Goal: Ask a question: Seek information or help from site administrators or community

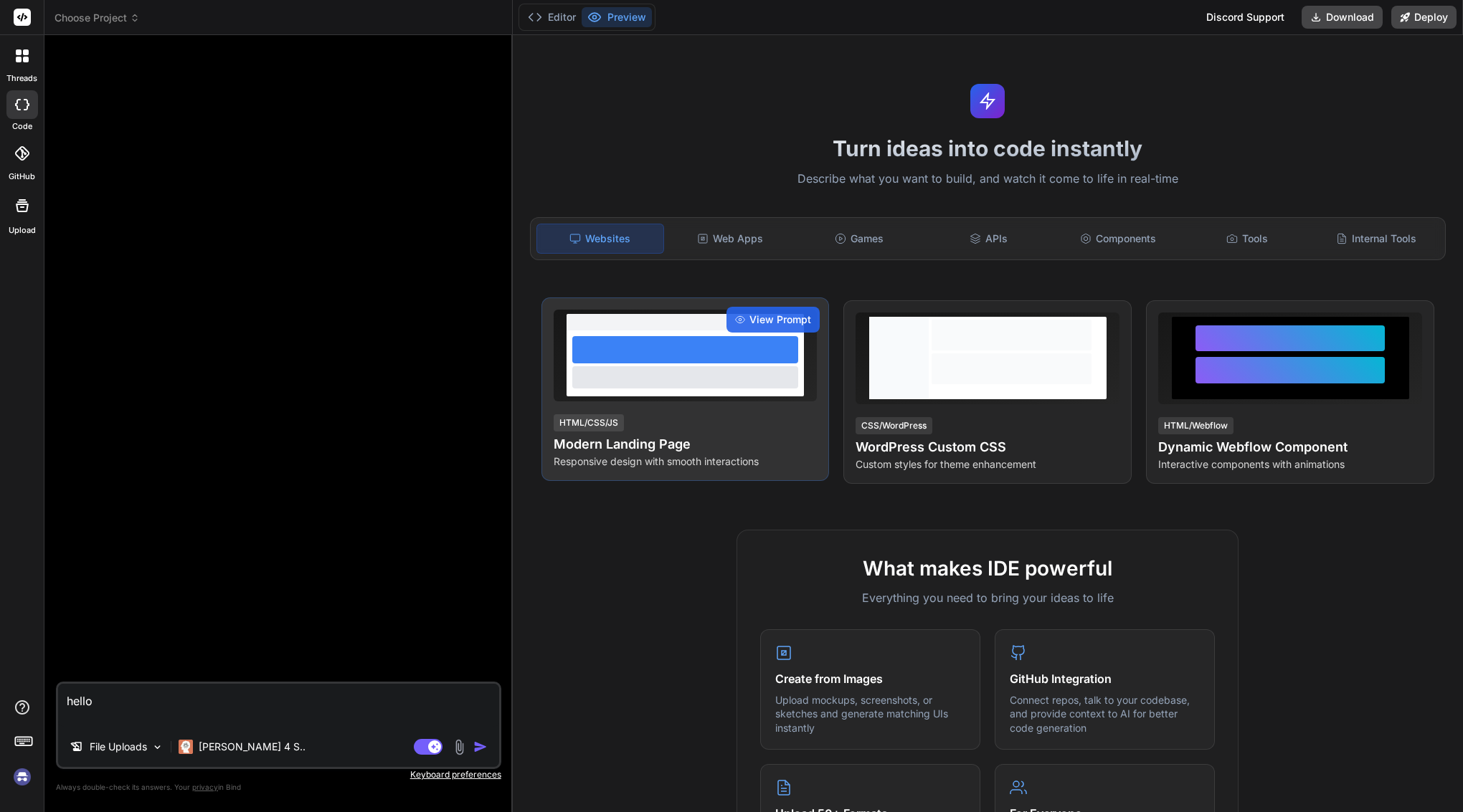
click at [725, 376] on div at bounding box center [684, 376] width 226 height 21
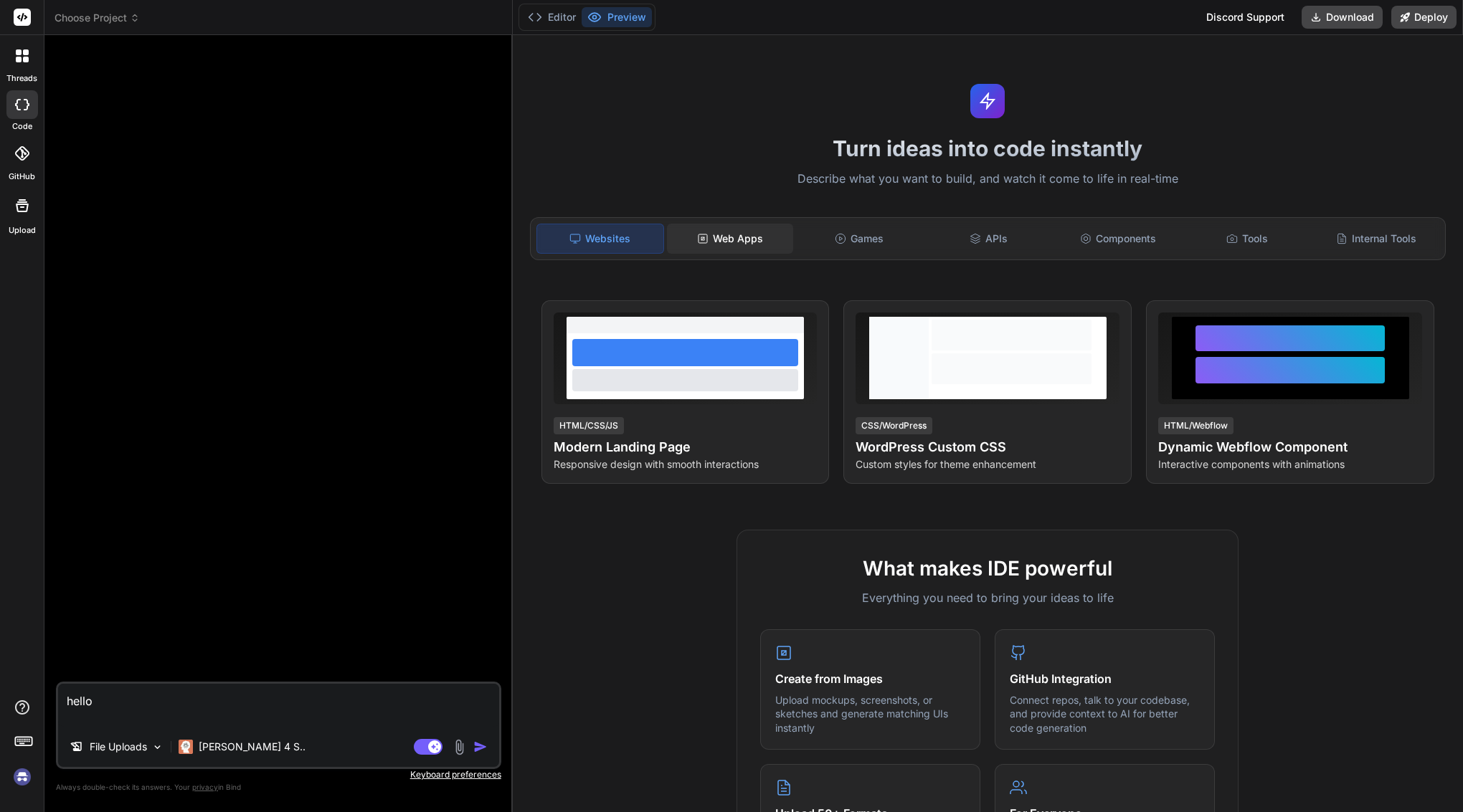
click at [755, 244] on div "Web Apps" at bounding box center [730, 238] width 126 height 30
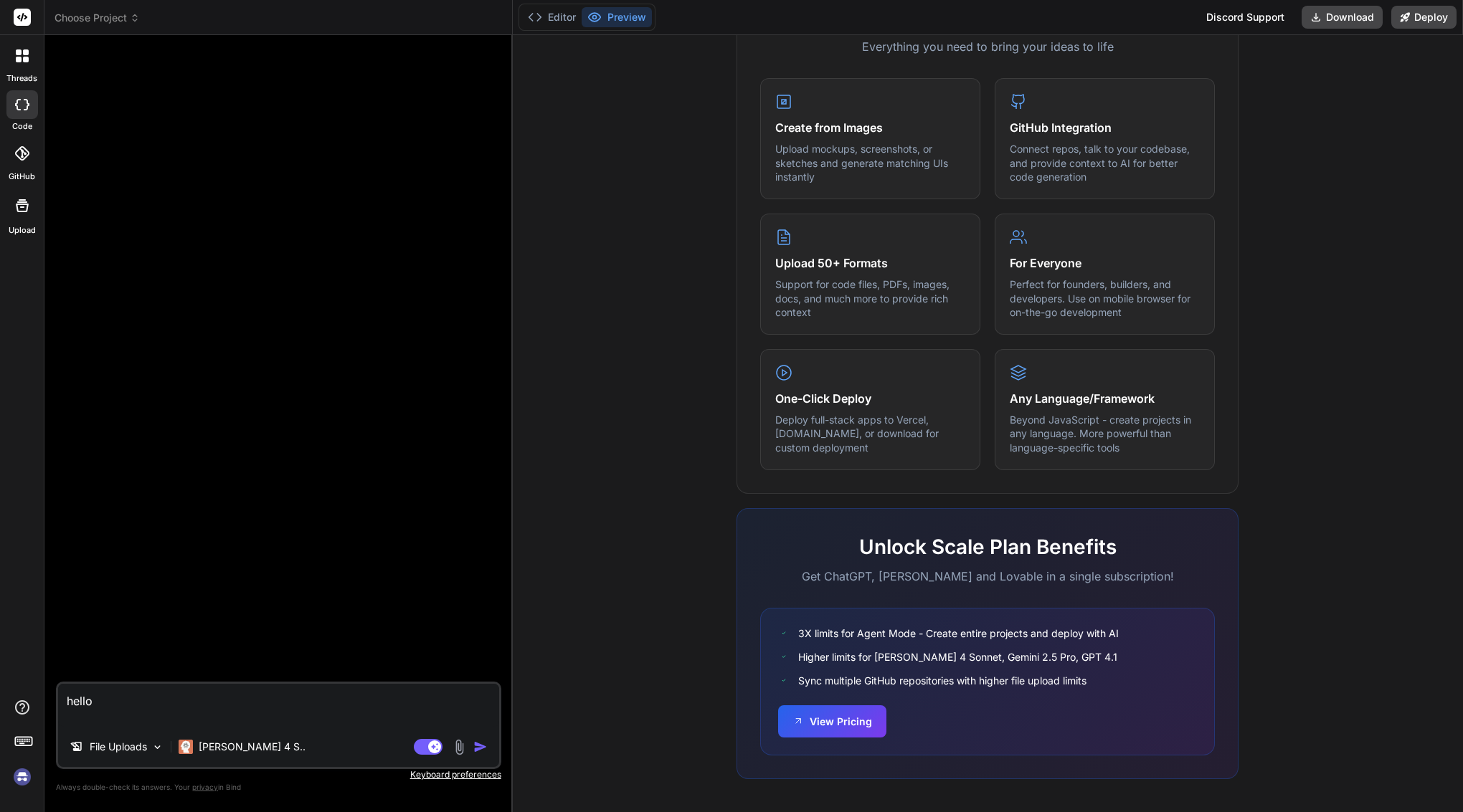
scroll to position [556, 0]
click at [24, 785] on img at bounding box center [22, 777] width 24 height 24
click at [178, 707] on textarea "hello" at bounding box center [279, 706] width 441 height 43
click at [81, 702] on textarea "hello" at bounding box center [279, 706] width 441 height 43
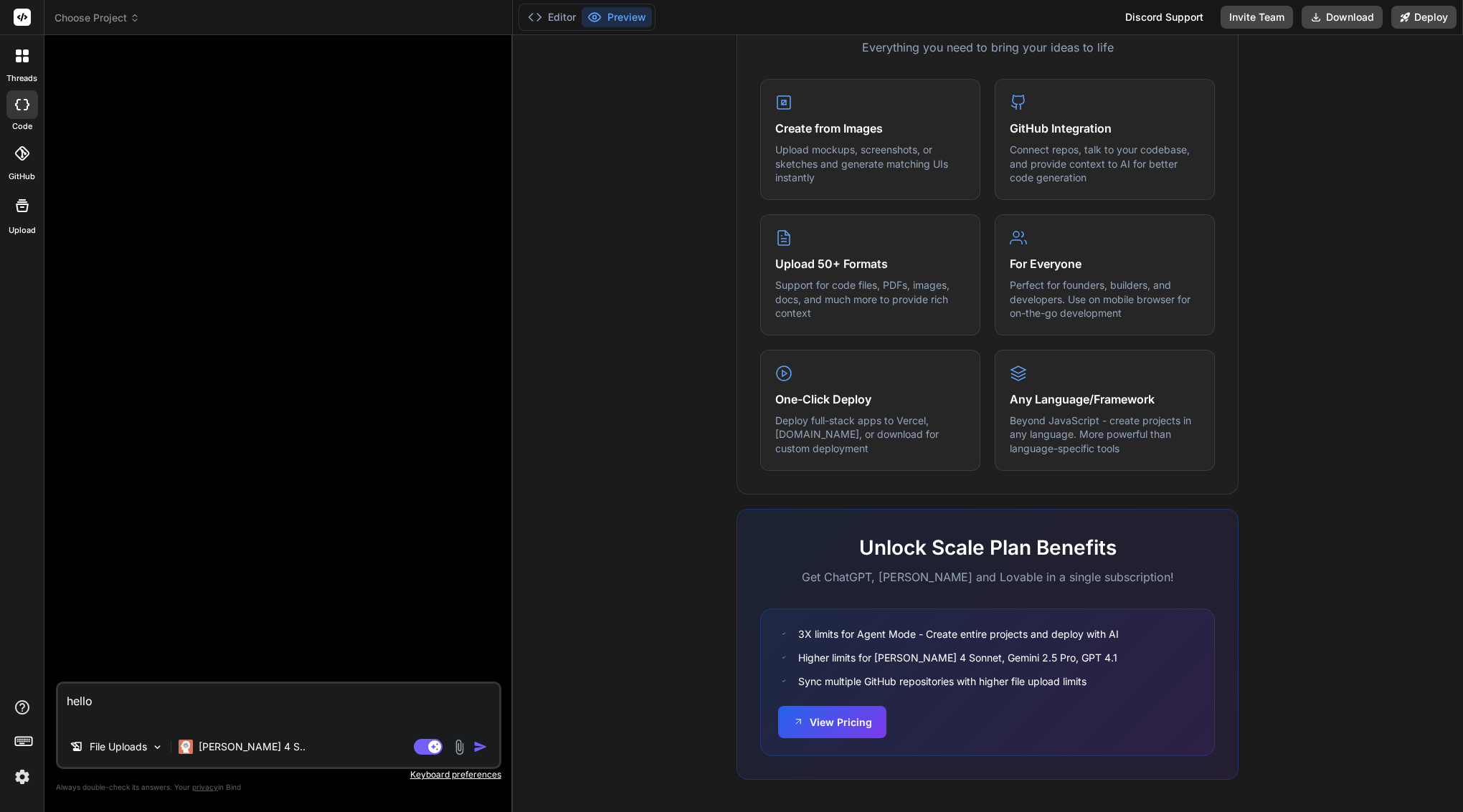
click at [81, 702] on textarea "hello" at bounding box center [279, 706] width 441 height 43
click at [196, 746] on div "Claude 4 S.." at bounding box center [242, 747] width 127 height 15
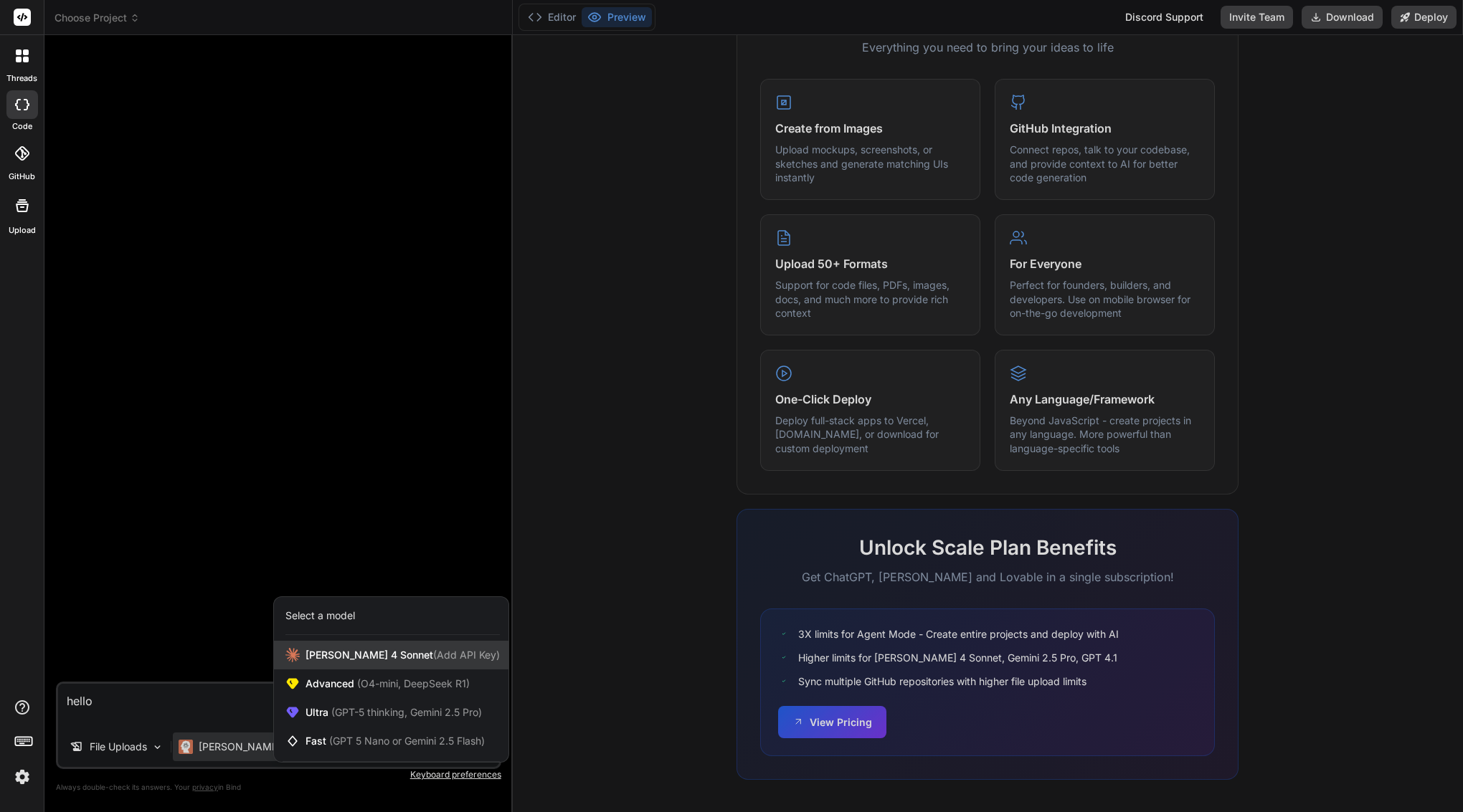
click at [338, 651] on span "Claude 4 Sonnet (Add API Key)" at bounding box center [402, 655] width 195 height 15
type textarea "x"
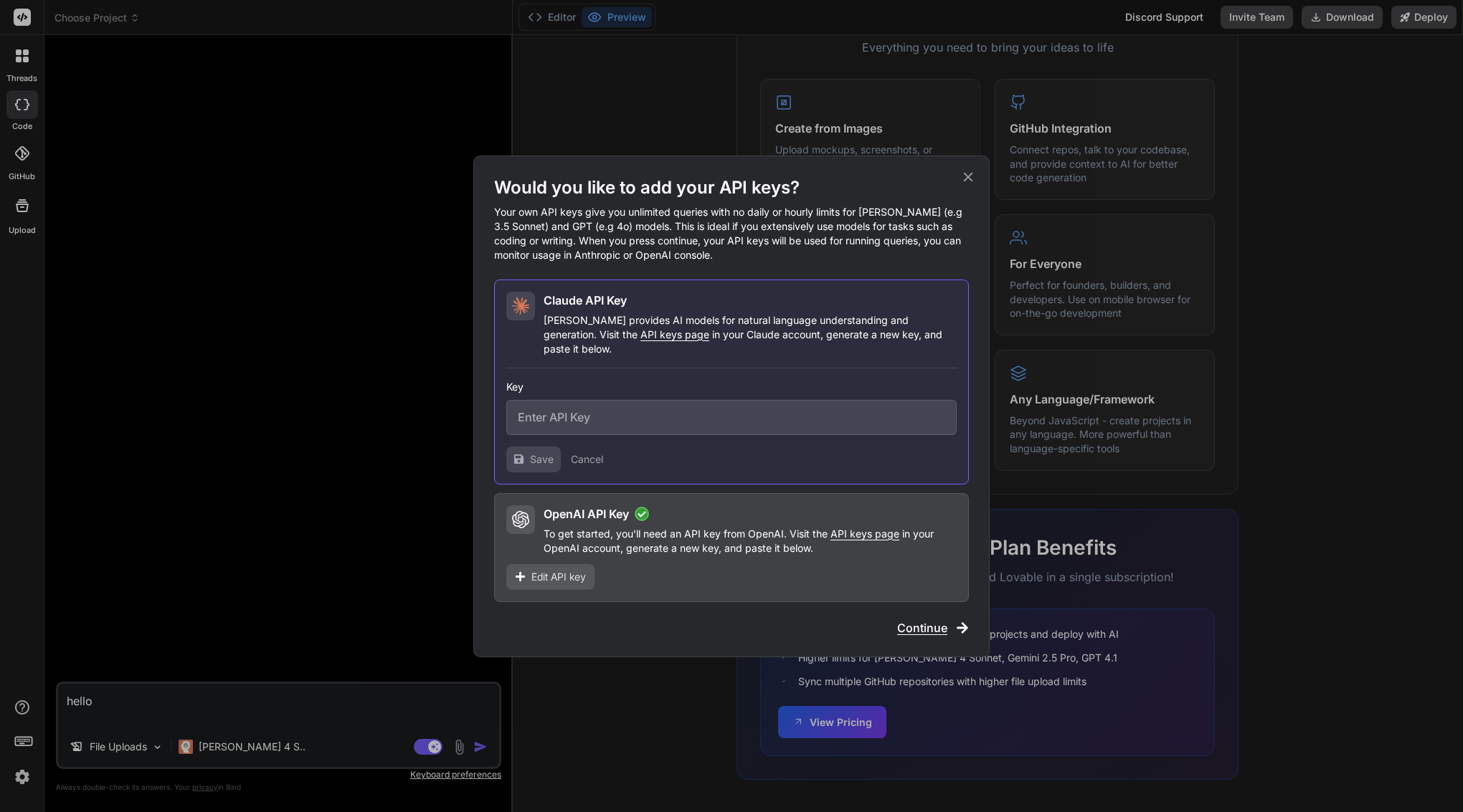
click at [628, 415] on input "text" at bounding box center [731, 418] width 450 height 35
paste input "sk-ant-api03-Yge-WzEOFI093SszKM7mGBJkA6PvM5bni-B3CCbNnkw97NclSh4G7pjuKe2lv8u4-k…"
type input "sk-ant-api03-Yge-WzEOFI093SszKM7mGBJkA6PvM5bni-B3CCbNnkw97NclSh4G7pjuKe2lv8u4-k…"
click at [532, 453] on span "Save" at bounding box center [542, 460] width 24 height 15
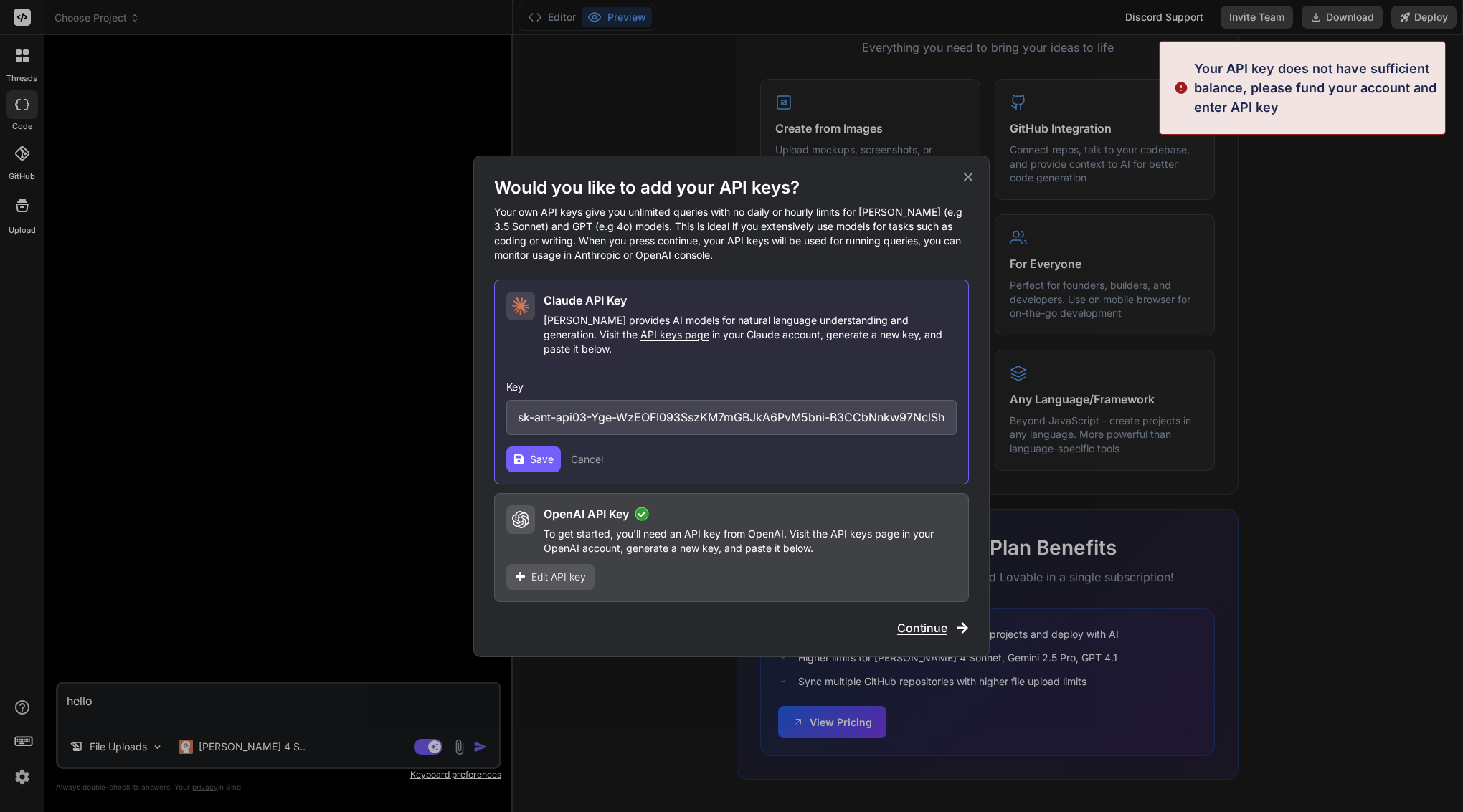
click at [532, 453] on span "Save" at bounding box center [542, 460] width 24 height 15
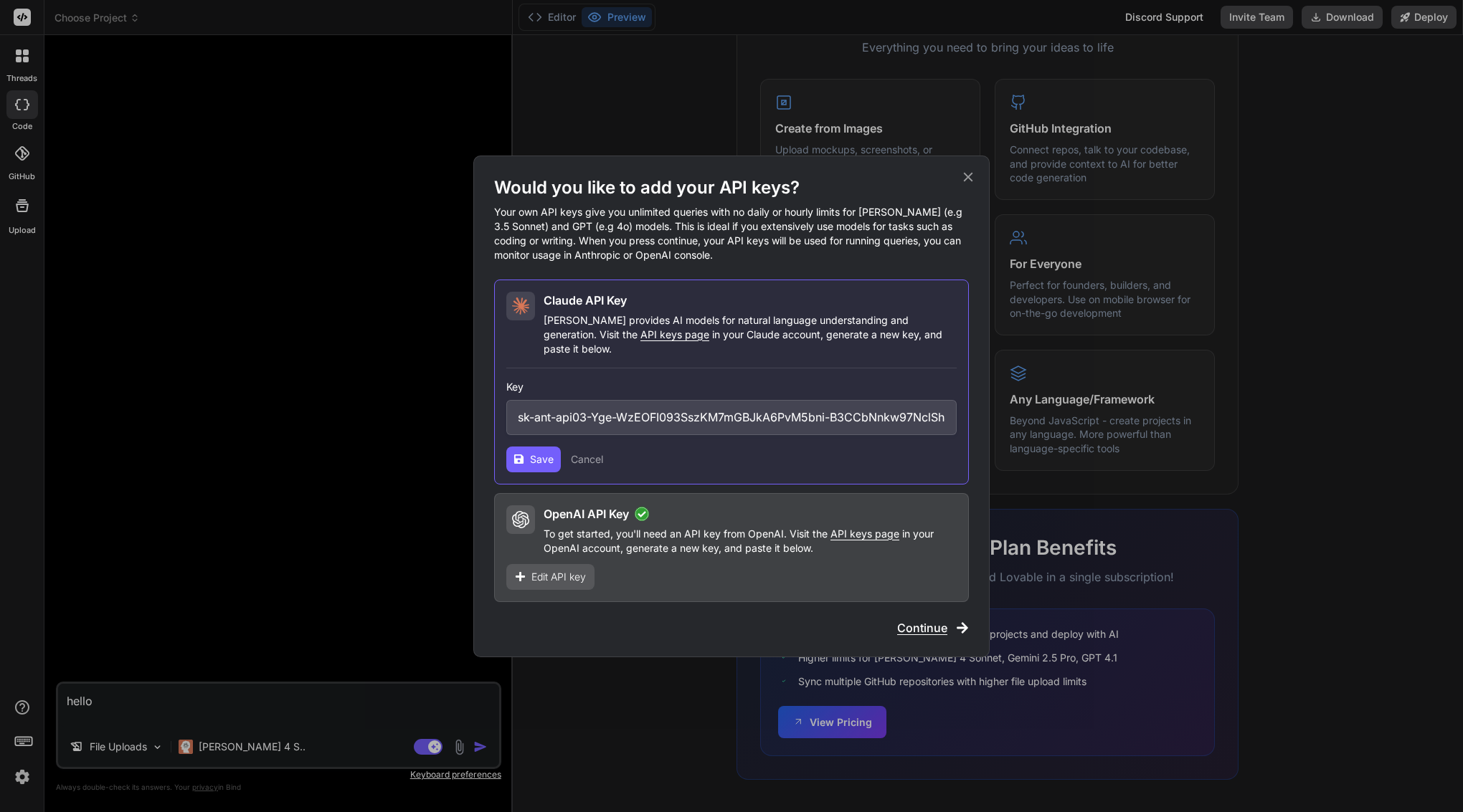
click at [532, 453] on span "Save" at bounding box center [542, 460] width 24 height 15
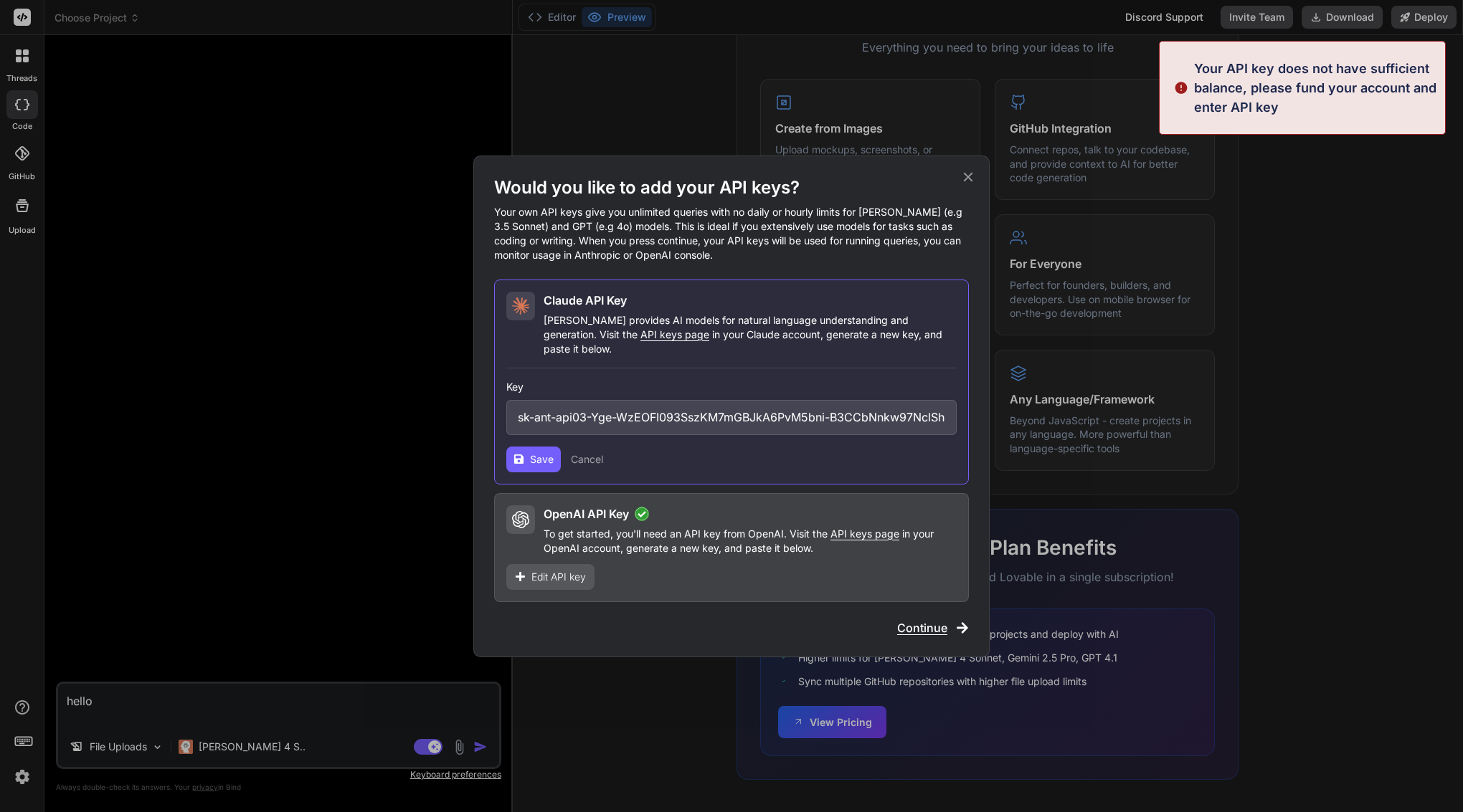
click at [970, 184] on icon at bounding box center [968, 177] width 15 height 15
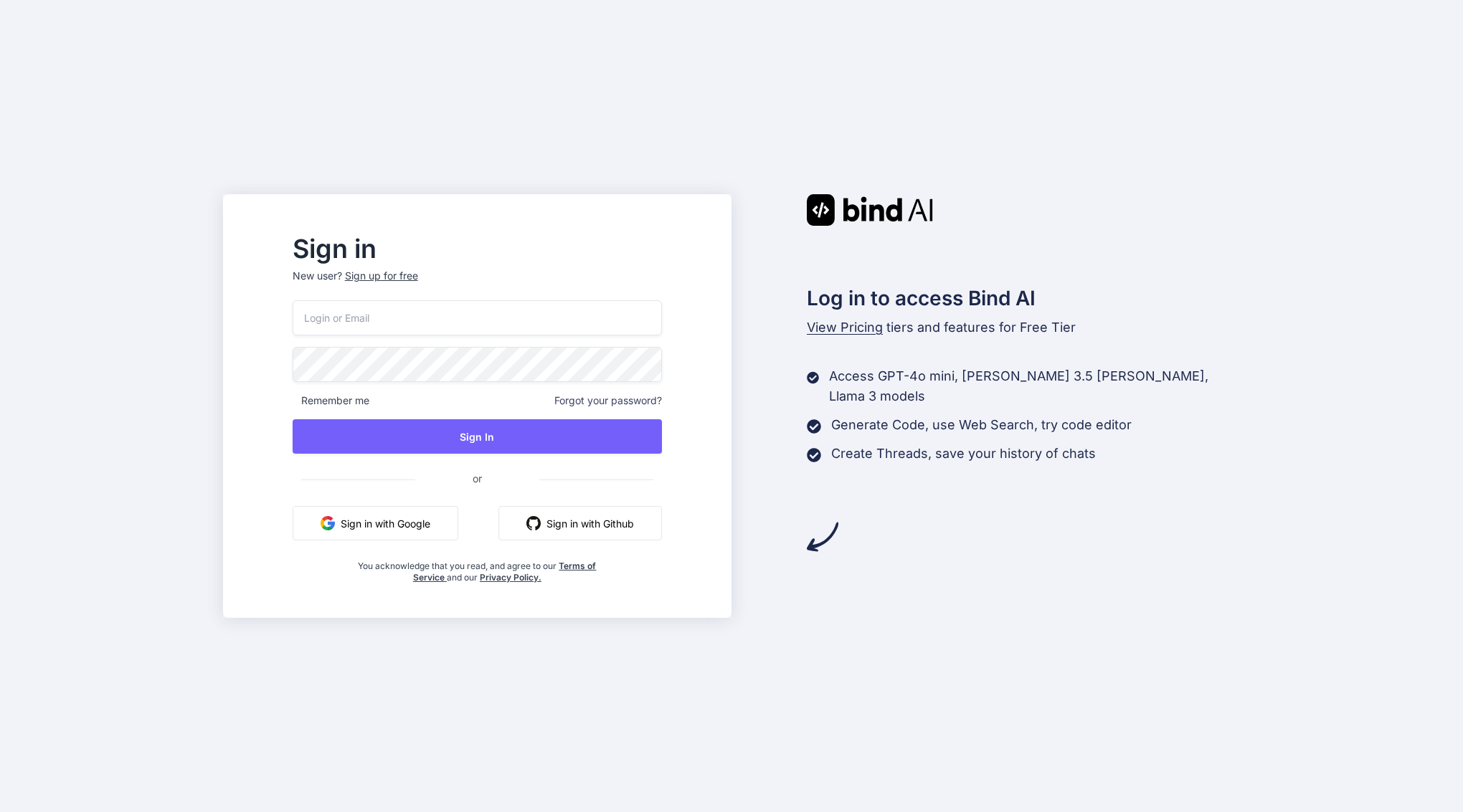
type input "[EMAIL_ADDRESS][DOMAIN_NAME]"
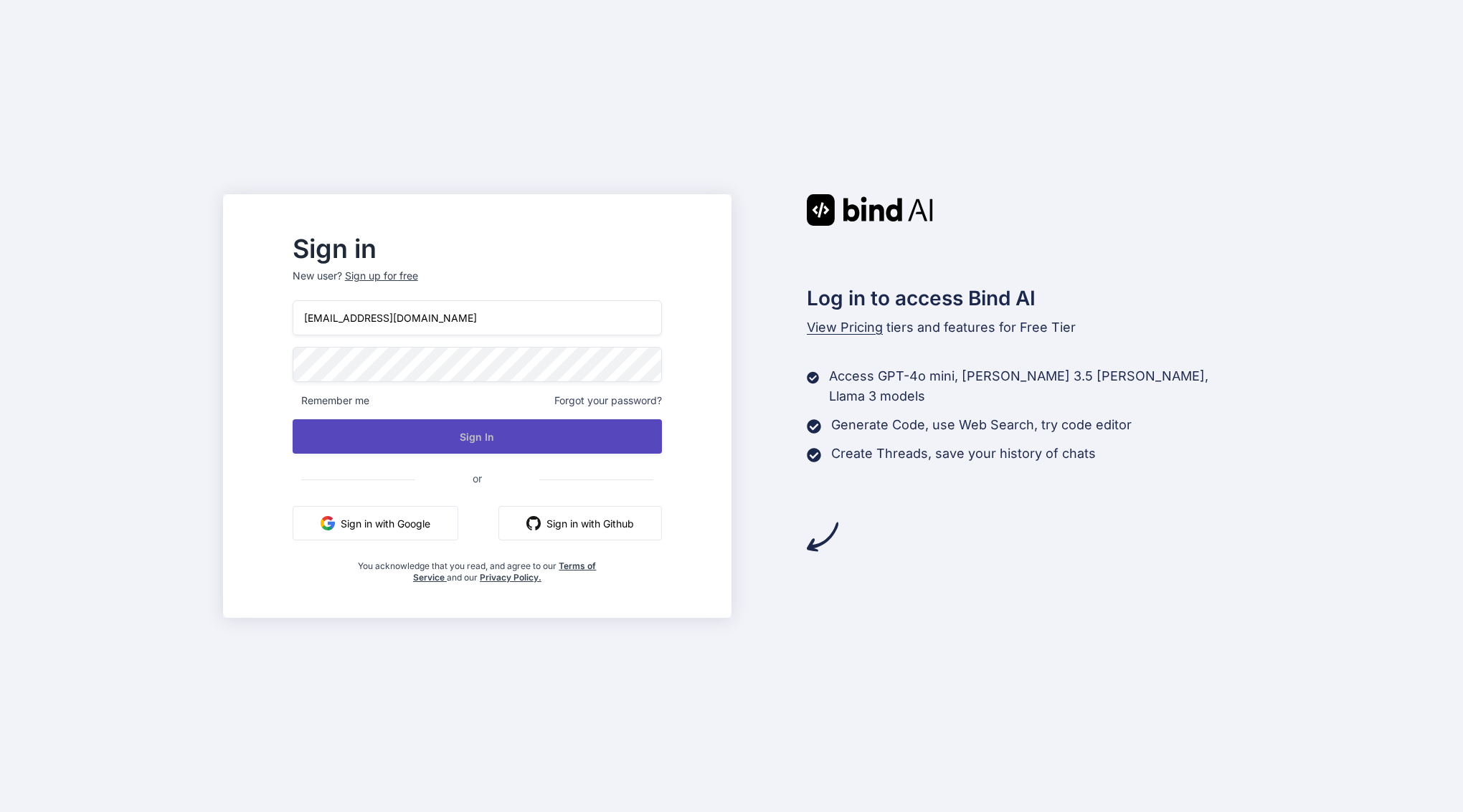
click at [439, 437] on button "Sign In" at bounding box center [477, 436] width 370 height 34
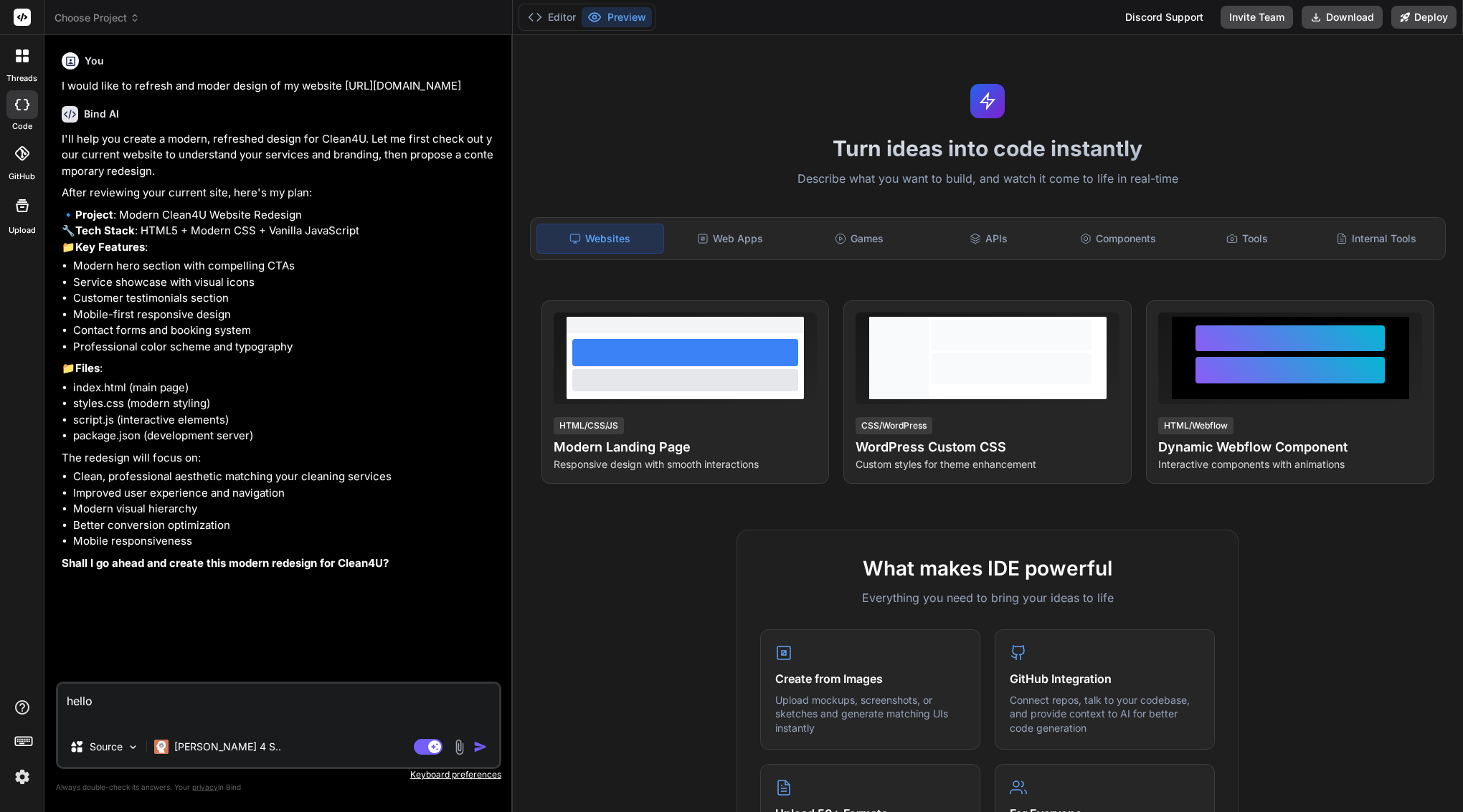
type textarea "x"
drag, startPoint x: 76, startPoint y: 721, endPoint x: 68, endPoint y: 687, distance: 34.9
click at [68, 687] on textarea "hello" at bounding box center [279, 706] width 441 height 43
type textarea "x"
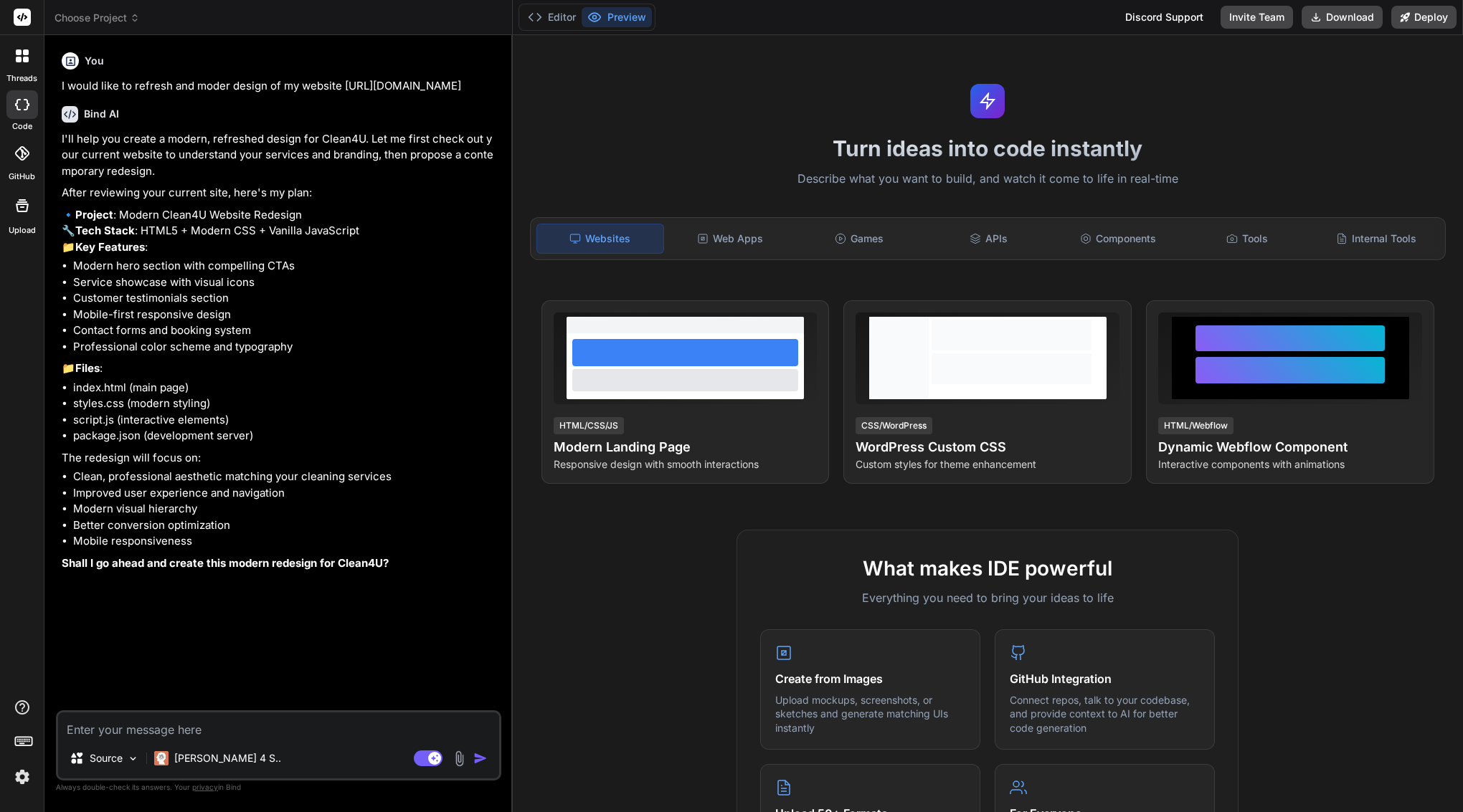
type textarea "t"
type textarea "x"
type textarea "tw"
type textarea "x"
type textarea "t"
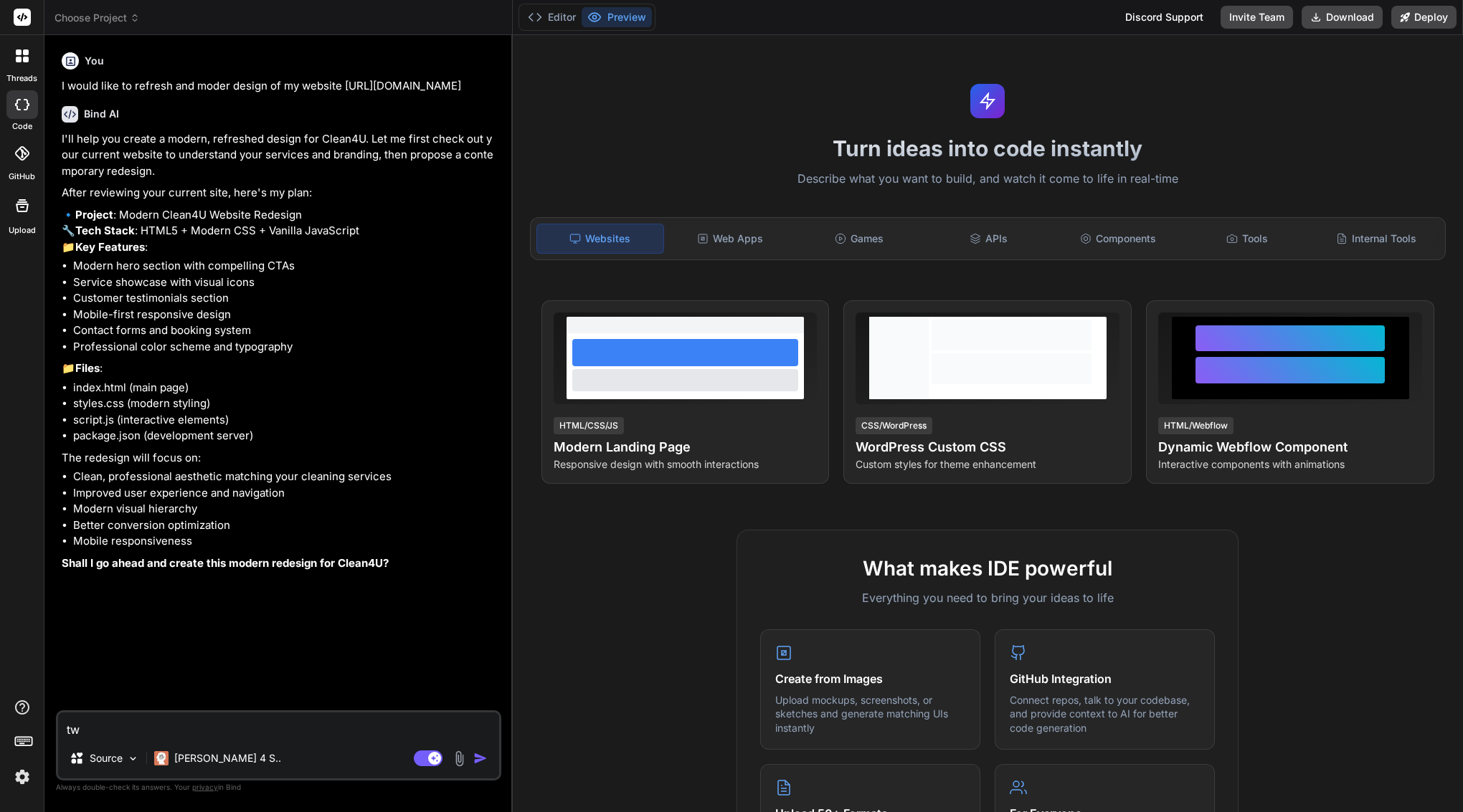
type textarea "x"
type textarea "th"
type textarea "x"
type textarea "thi"
type textarea "x"
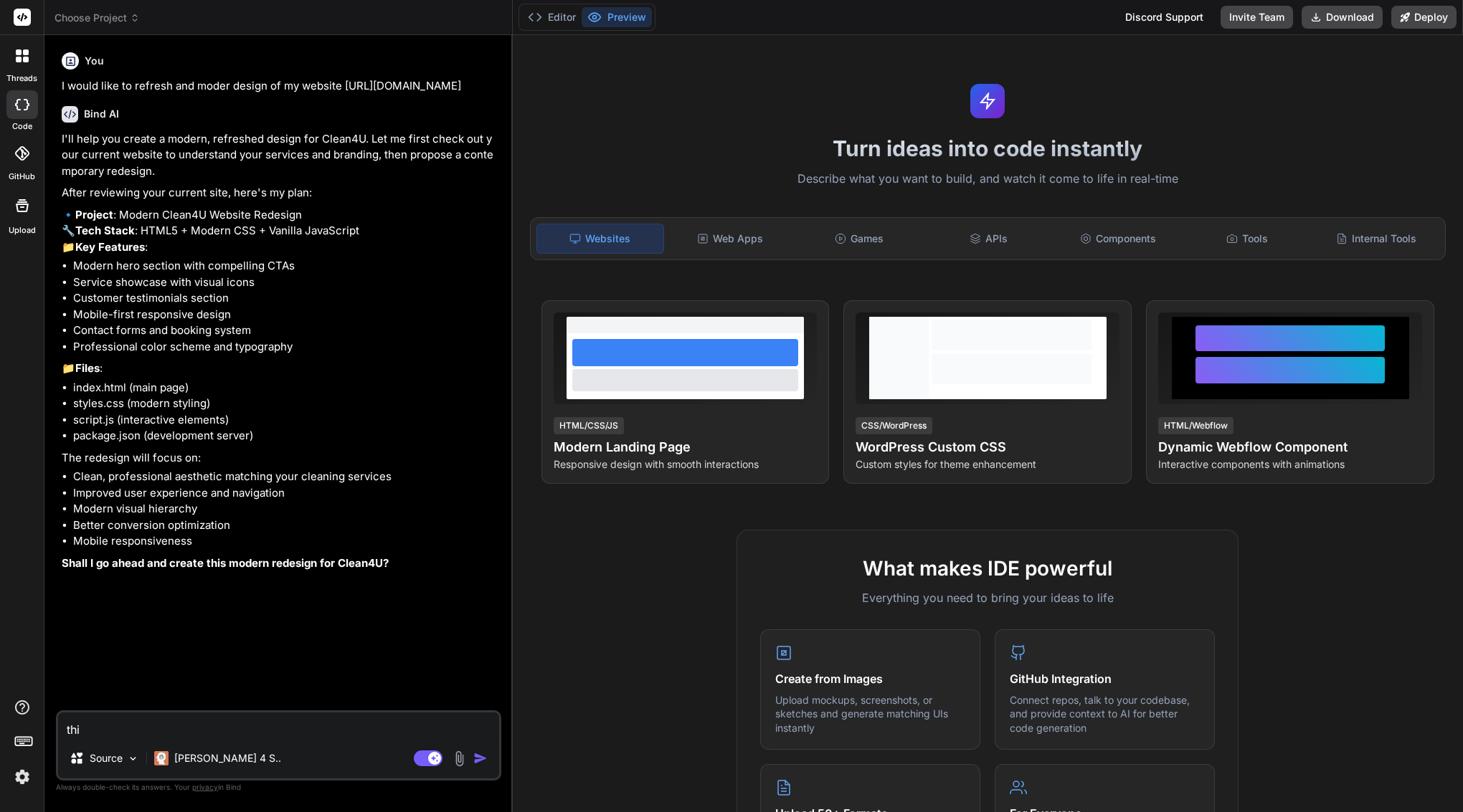
type textarea "this"
type textarea "x"
type textarea "this"
type textarea "x"
type textarea "this w"
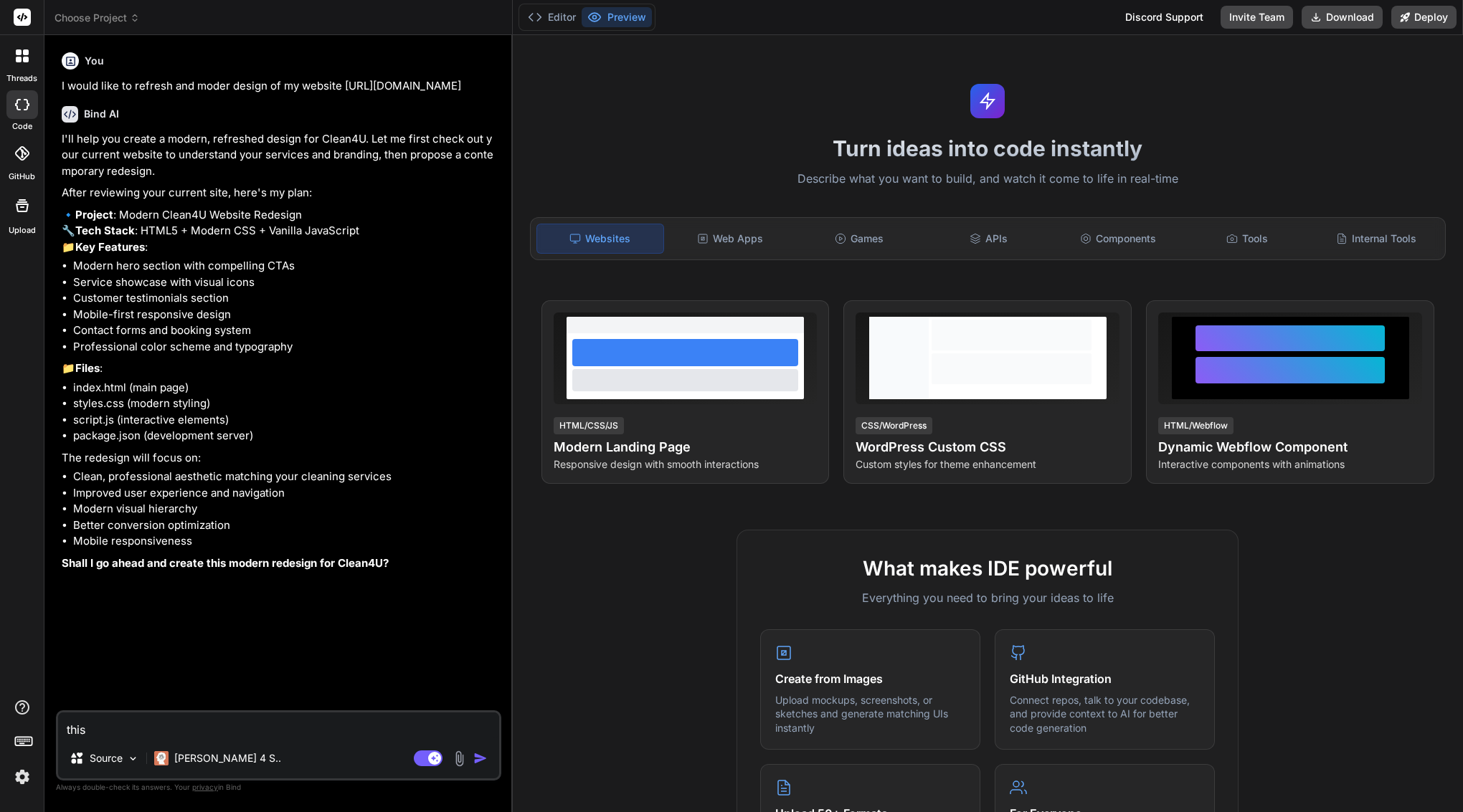
type textarea "x"
type textarea "this we"
type textarea "x"
type textarea "this web"
type textarea "x"
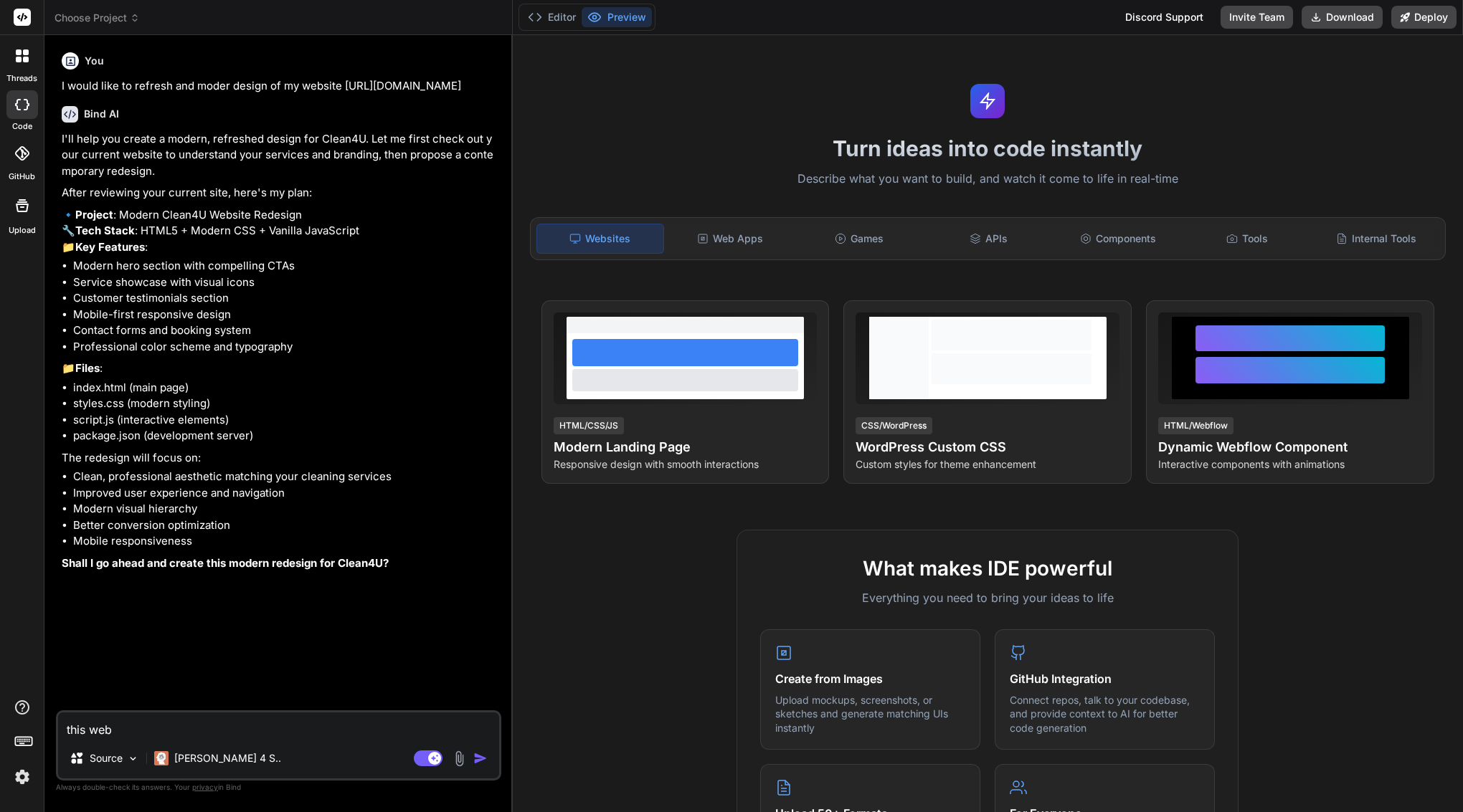
type textarea "this webs"
type textarea "x"
type textarea "this websi"
type textarea "x"
type textarea "this websit"
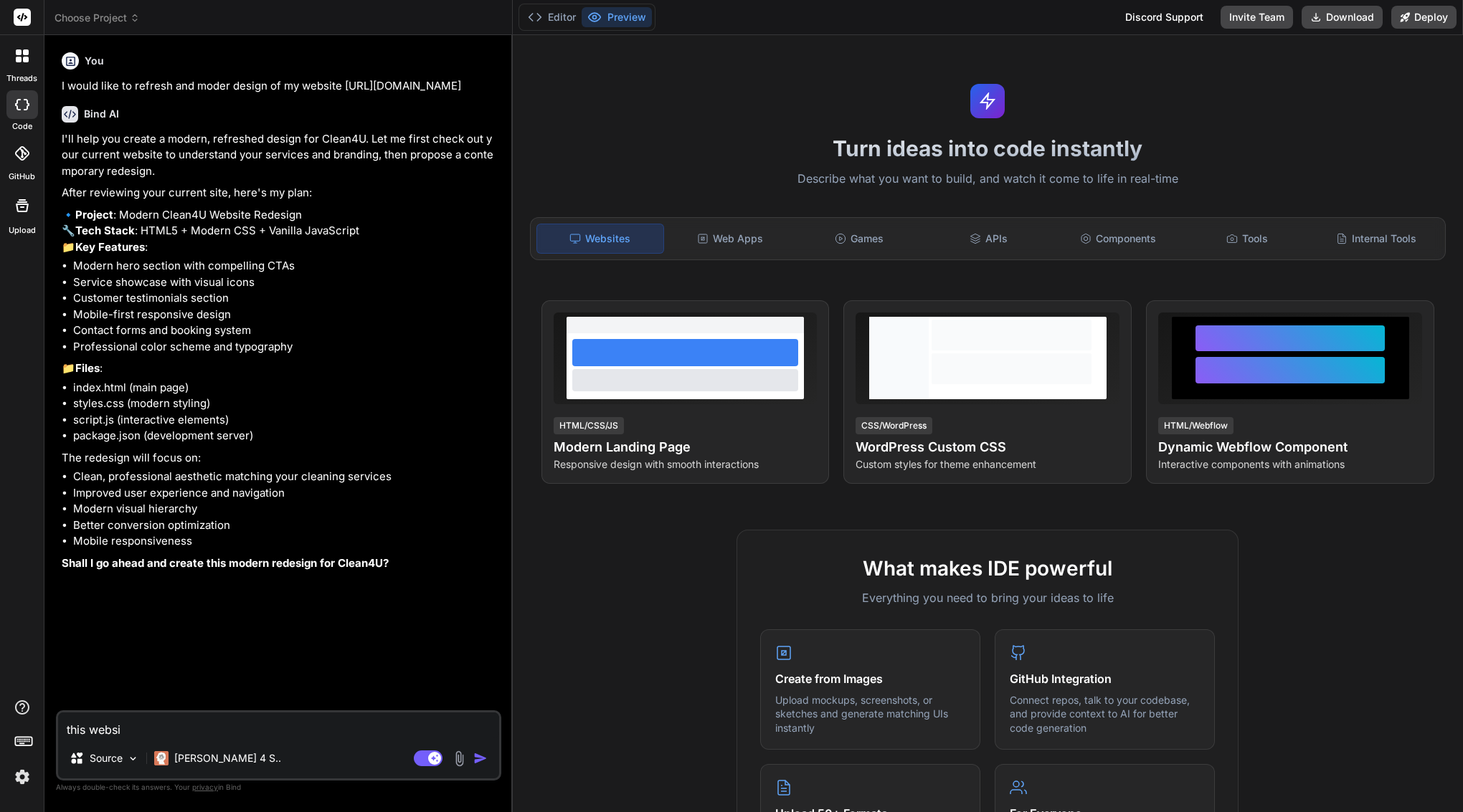
type textarea "x"
type textarea "this website"
type textarea "x"
type textarea "this website"
type textarea "x"
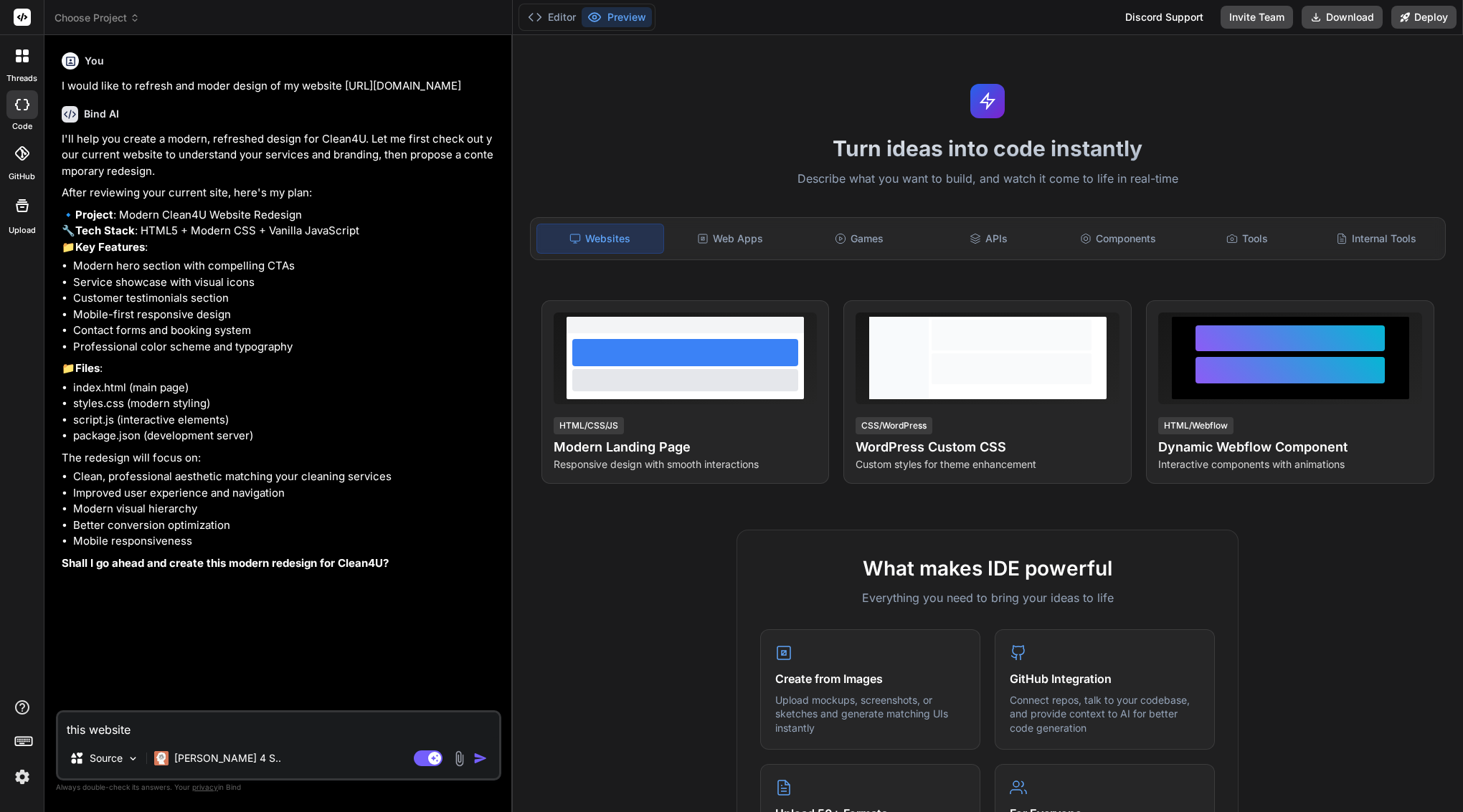
type textarea "this website i"
type textarea "x"
type textarea "this website is"
type textarea "x"
type textarea "this website is"
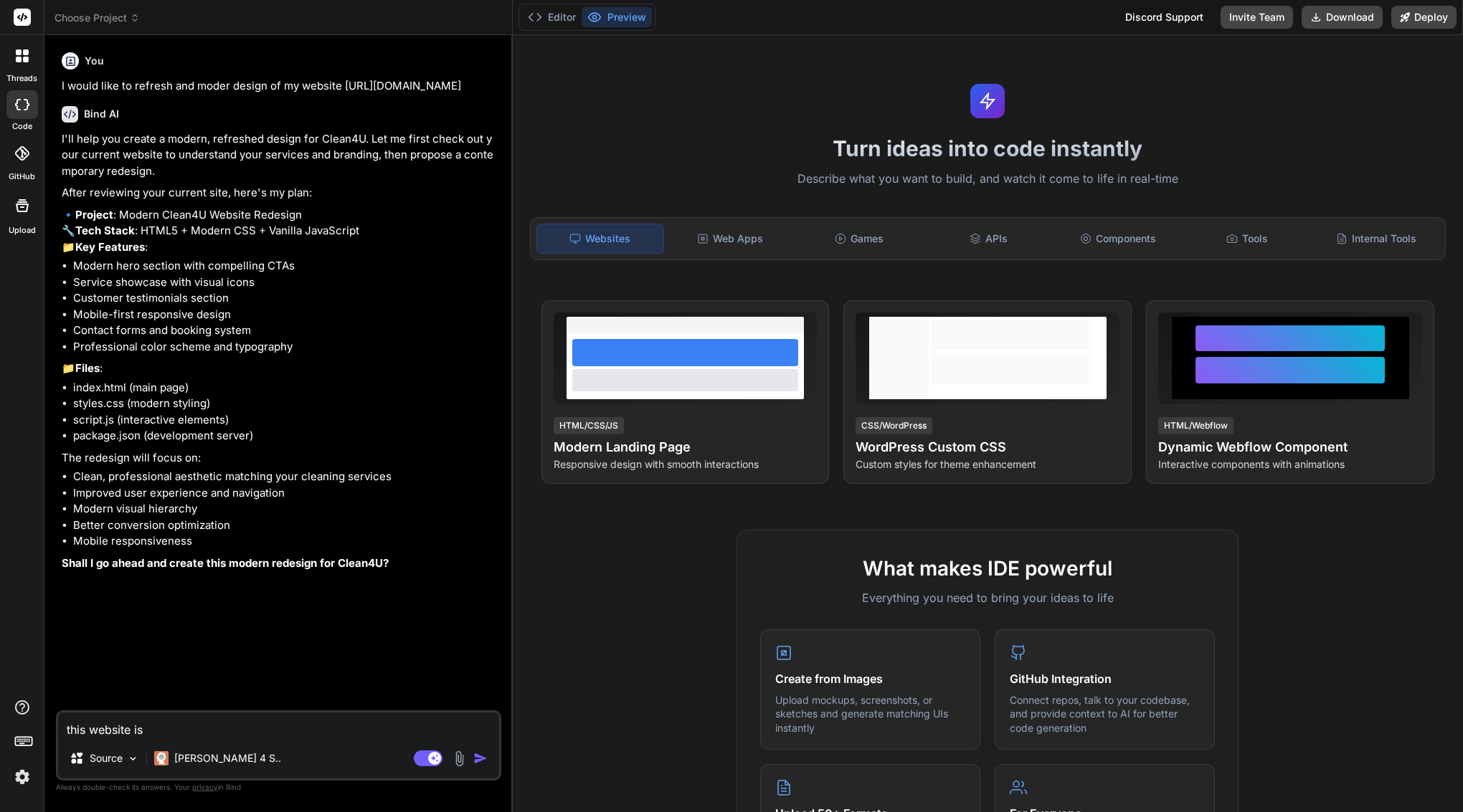
type textarea "x"
type textarea "this website is b"
type textarea "x"
type textarea "this website is bu"
type textarea "x"
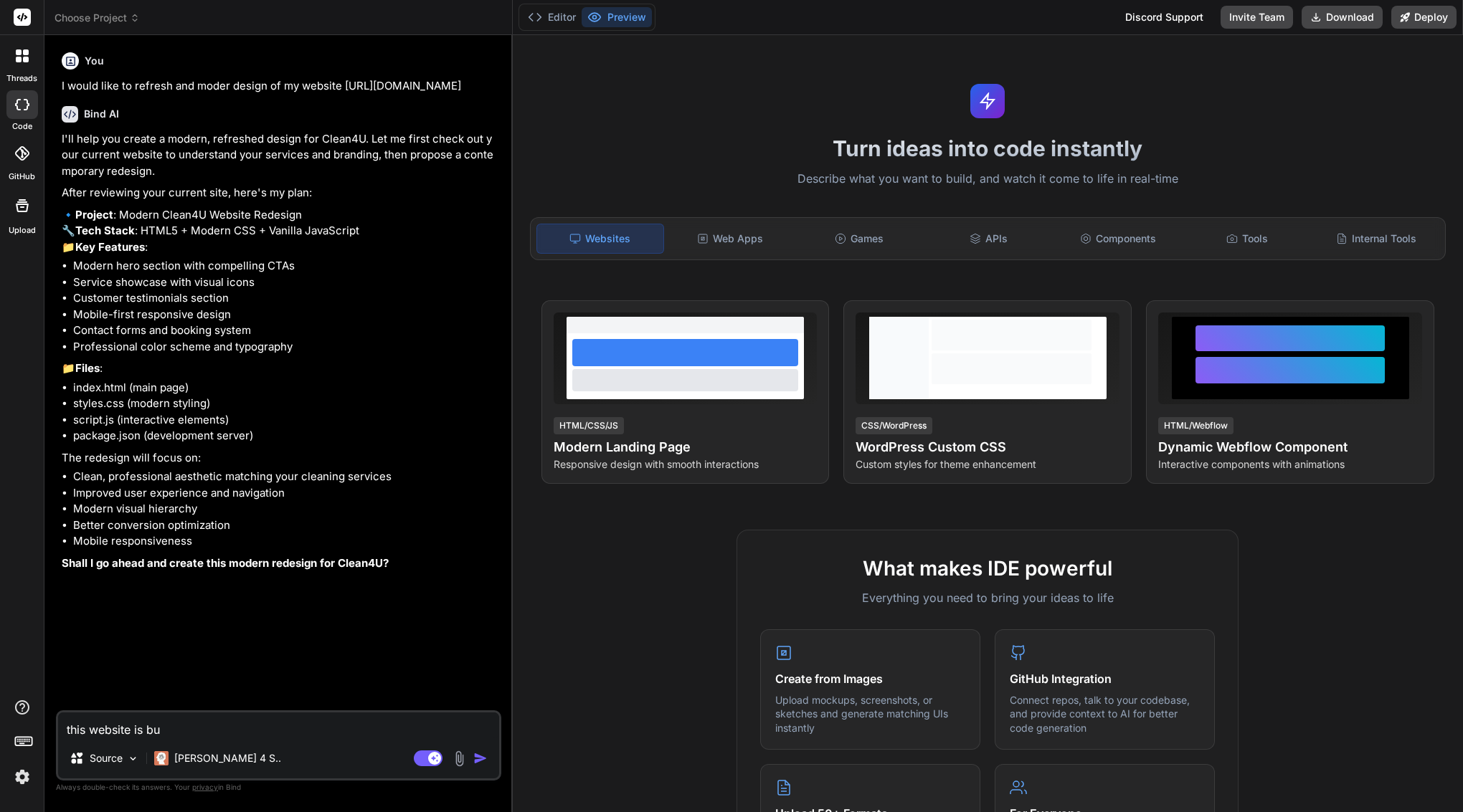
type textarea "this website is bui"
type textarea "x"
type textarea "this website is buil"
type textarea "x"
type textarea "this website is build"
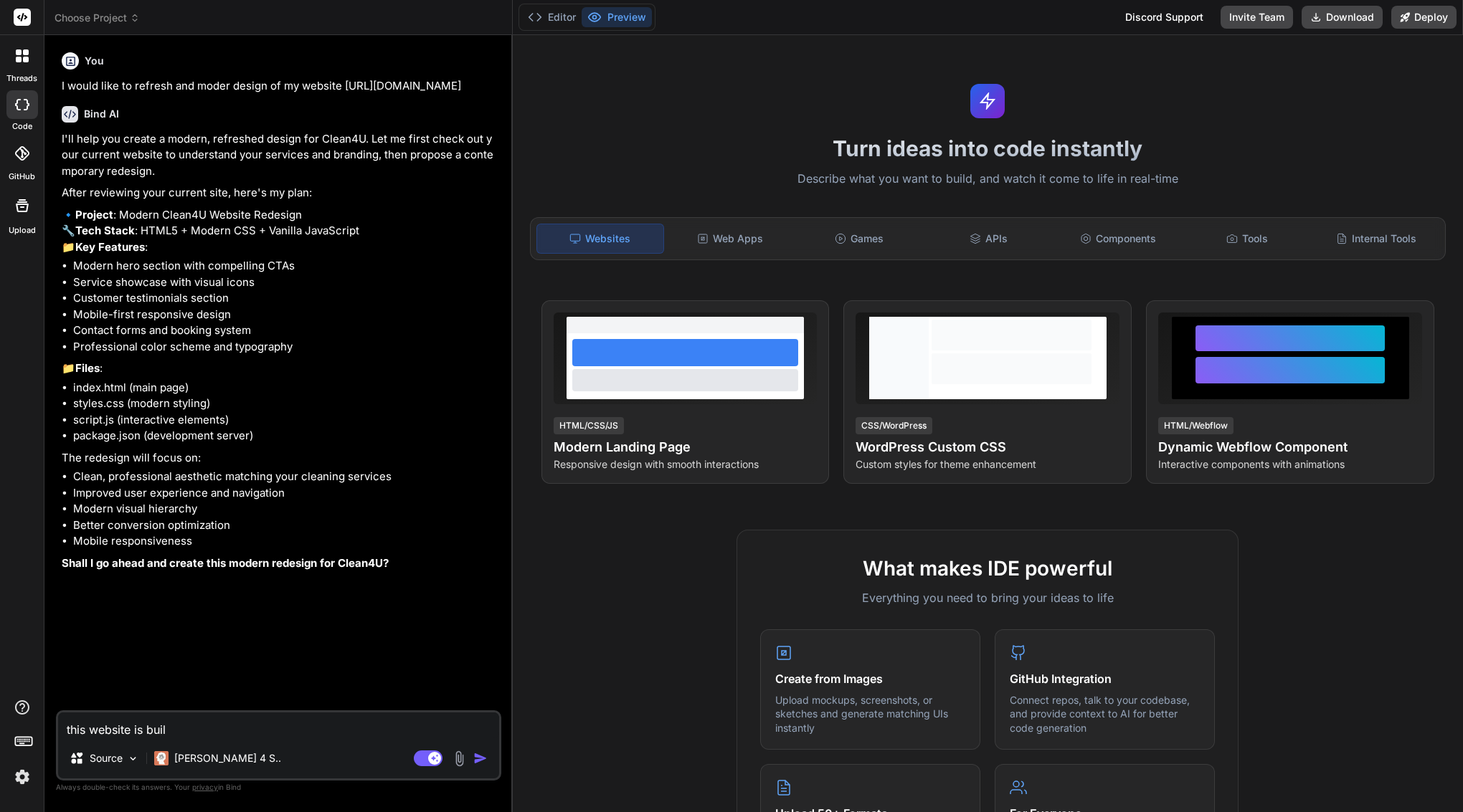
type textarea "x"
type textarea "this website is build"
type textarea "x"
type textarea "this website is build i"
type textarea "x"
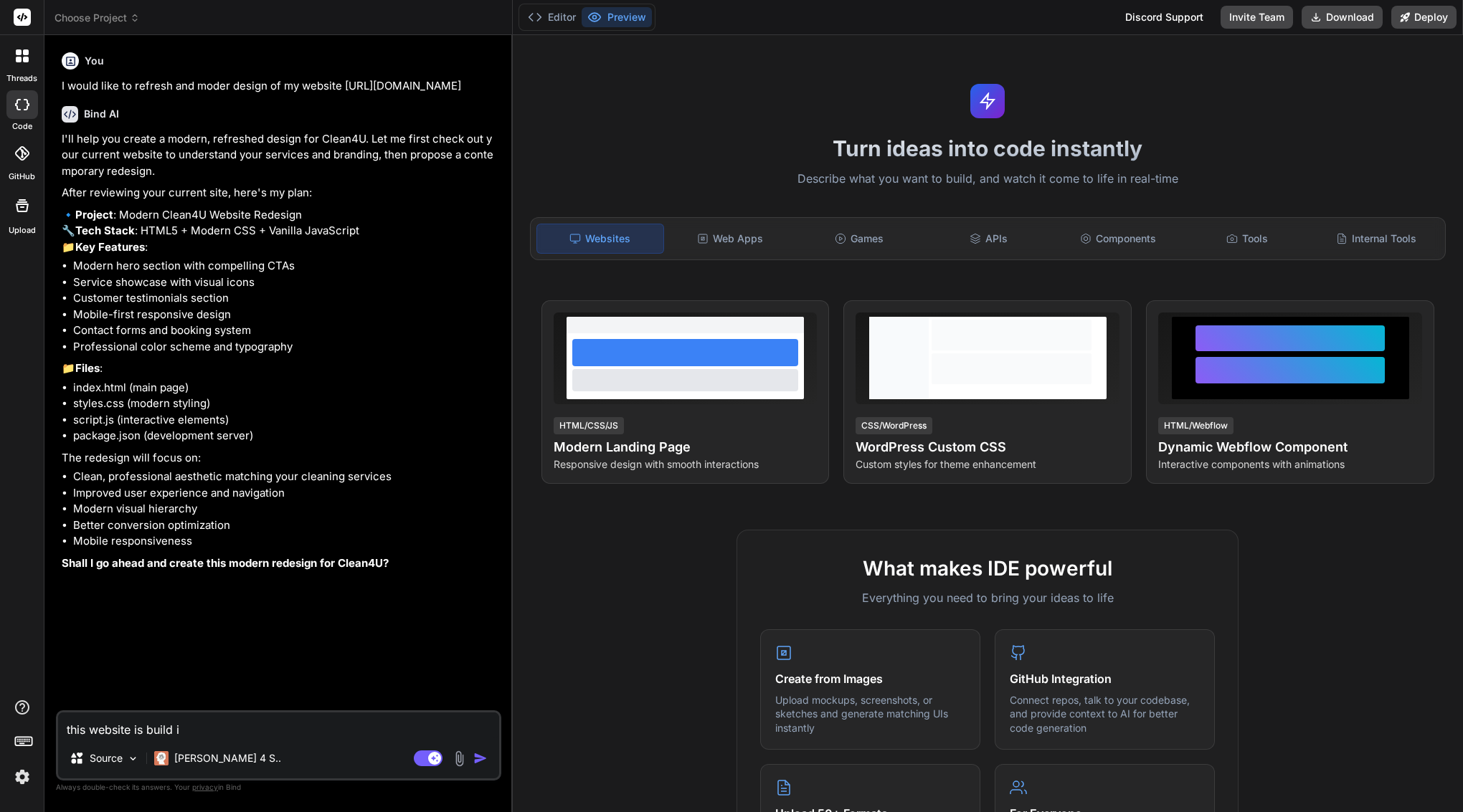
type textarea "this website is build in"
type textarea "x"
type textarea "this website is build in"
type textarea "x"
type textarea "this website is build in w"
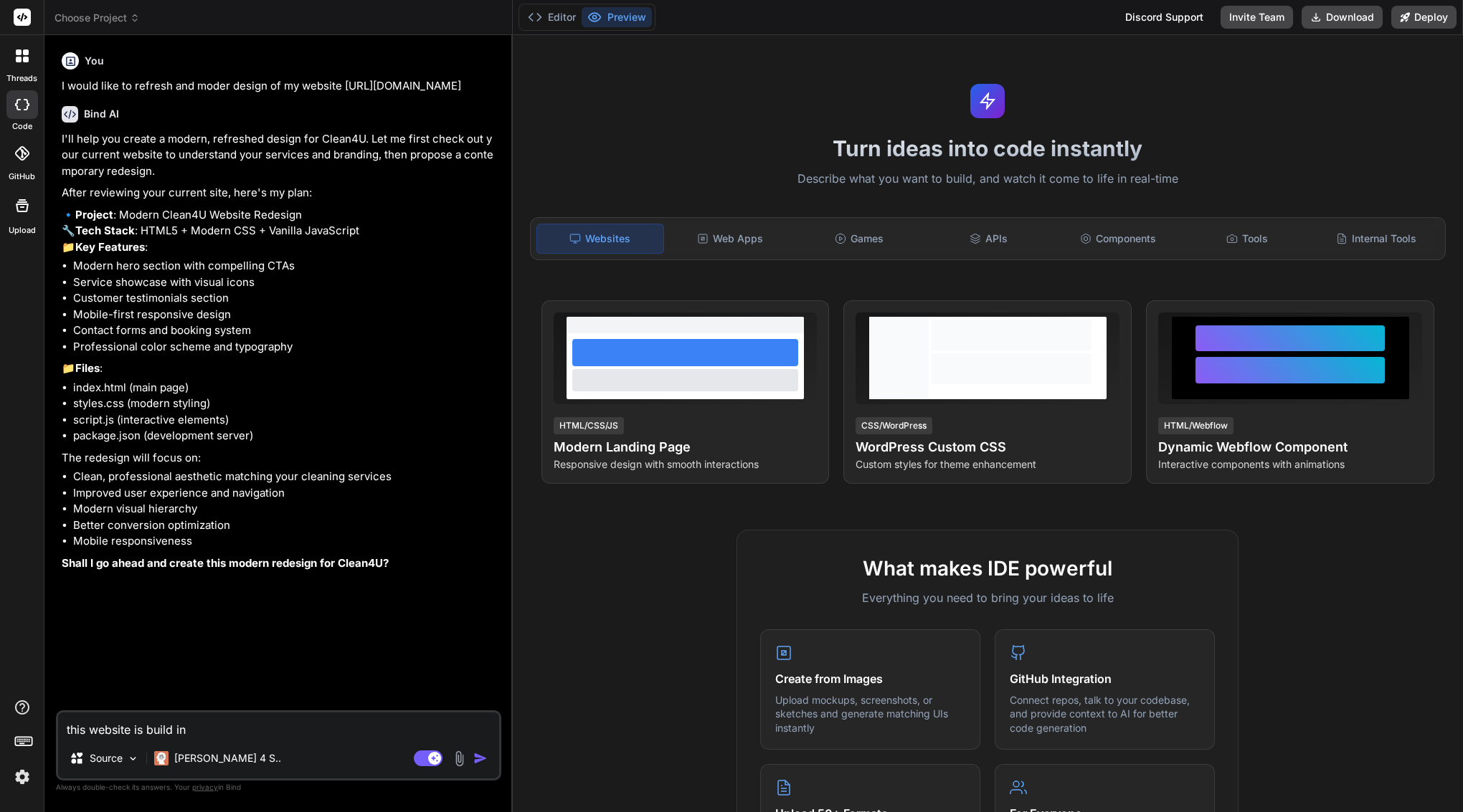
type textarea "x"
type textarea "this website is build in wo"
type textarea "x"
type textarea "this website is build in wor"
type textarea "x"
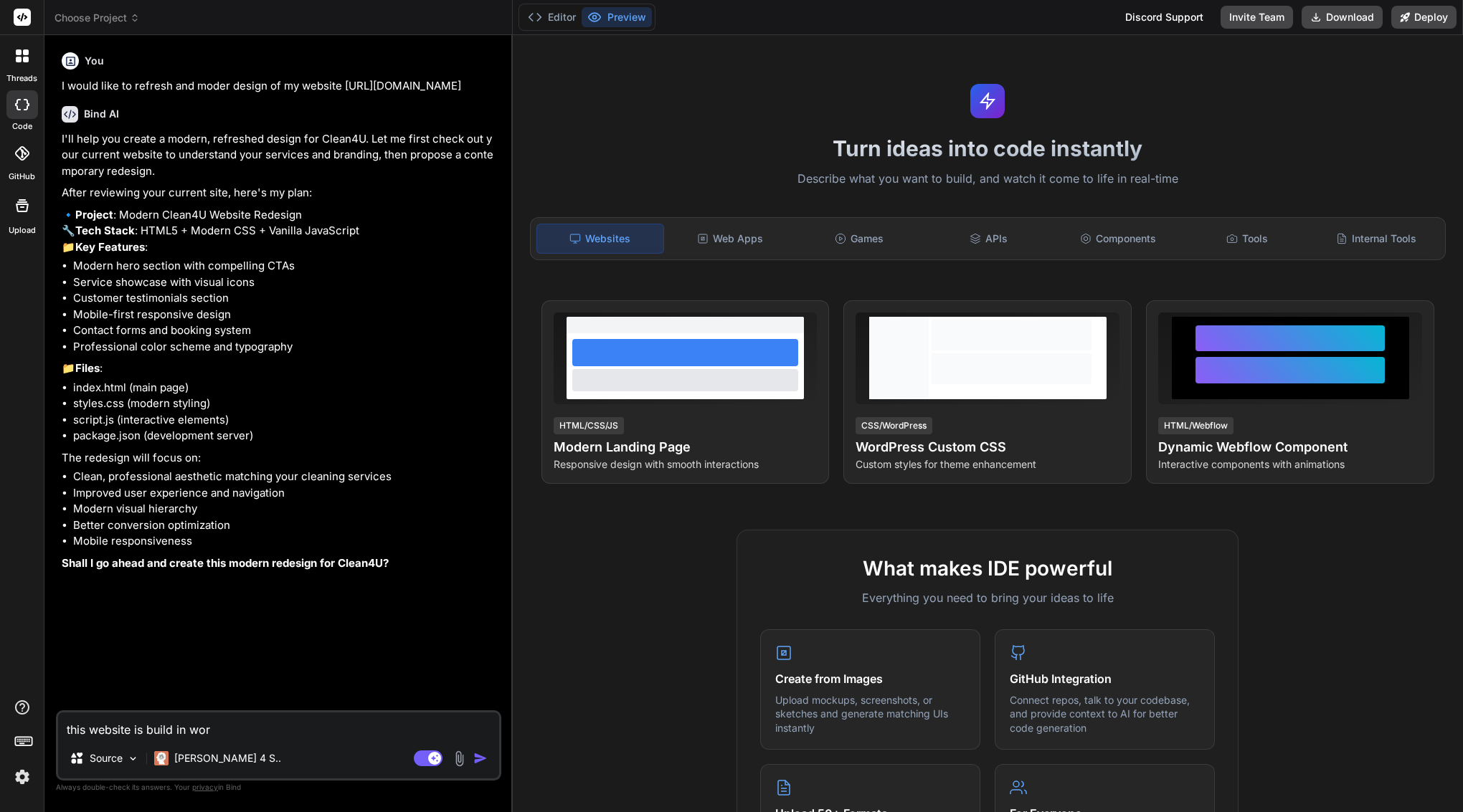
type textarea "this website is build in word"
type textarea "x"
type textarea "this website is build in wordp"
type textarea "x"
type textarea "this website is build in wordpr"
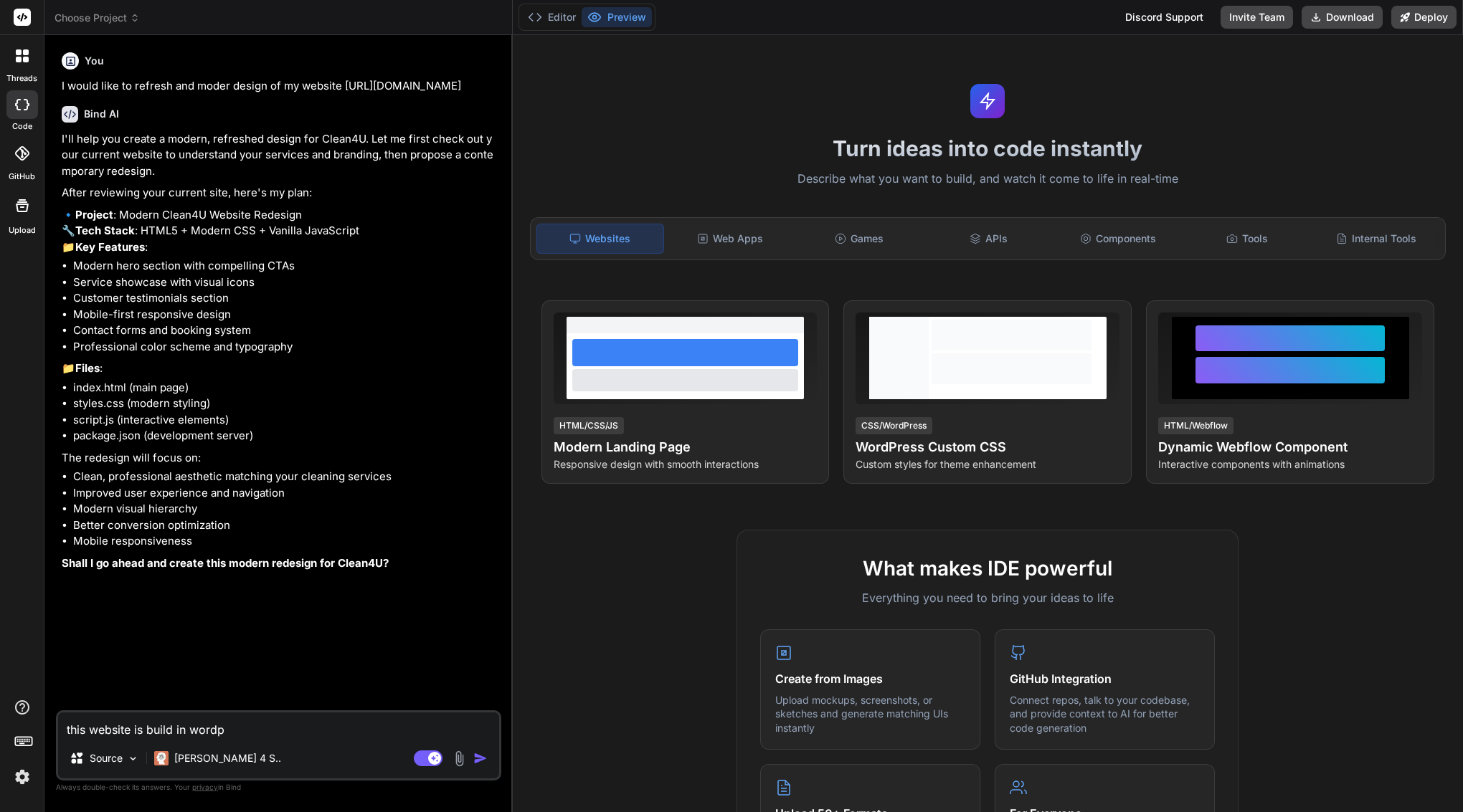
type textarea "x"
type textarea "this website is build in wordpre"
type textarea "x"
type textarea "this website is build in wordpres"
type textarea "x"
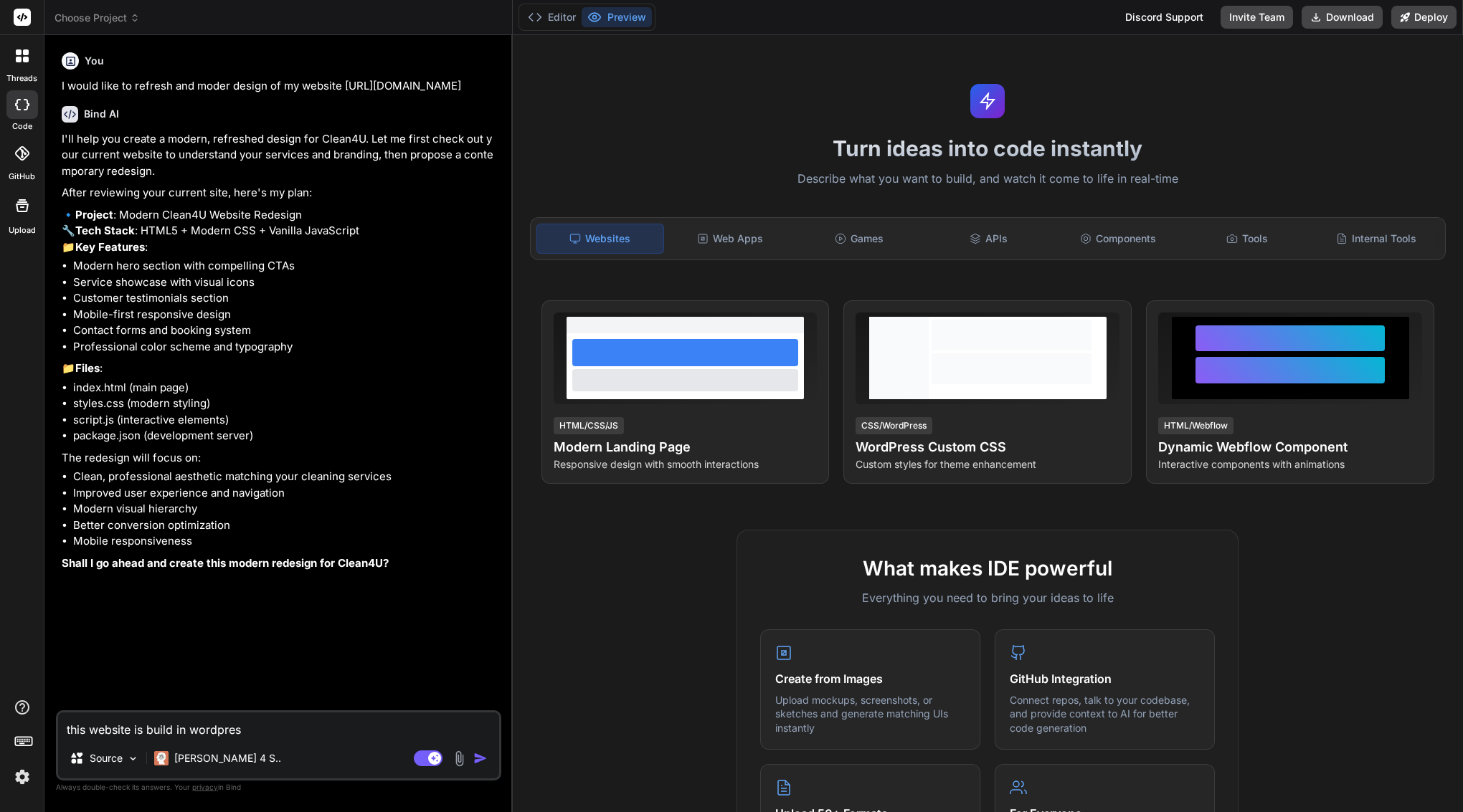
type textarea "this website is build in wordpress"
type textarea "x"
type textarea "this website is build in wordpress"
type textarea "x"
type textarea "this website is build in wordpress e"
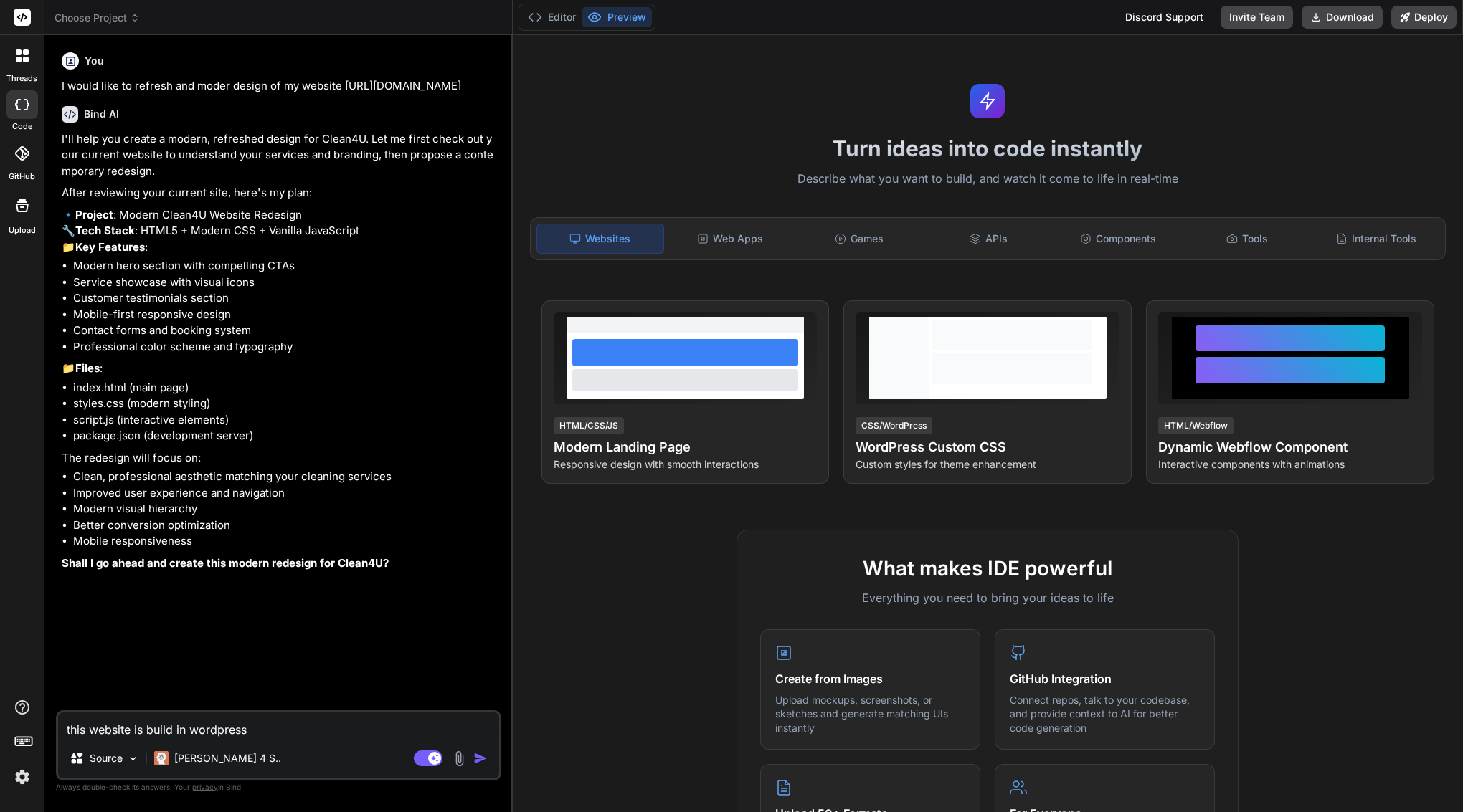
type textarea "x"
type textarea "this website is build in wordpress el"
type textarea "x"
type textarea "this website is build in wordpress ele"
type textarea "x"
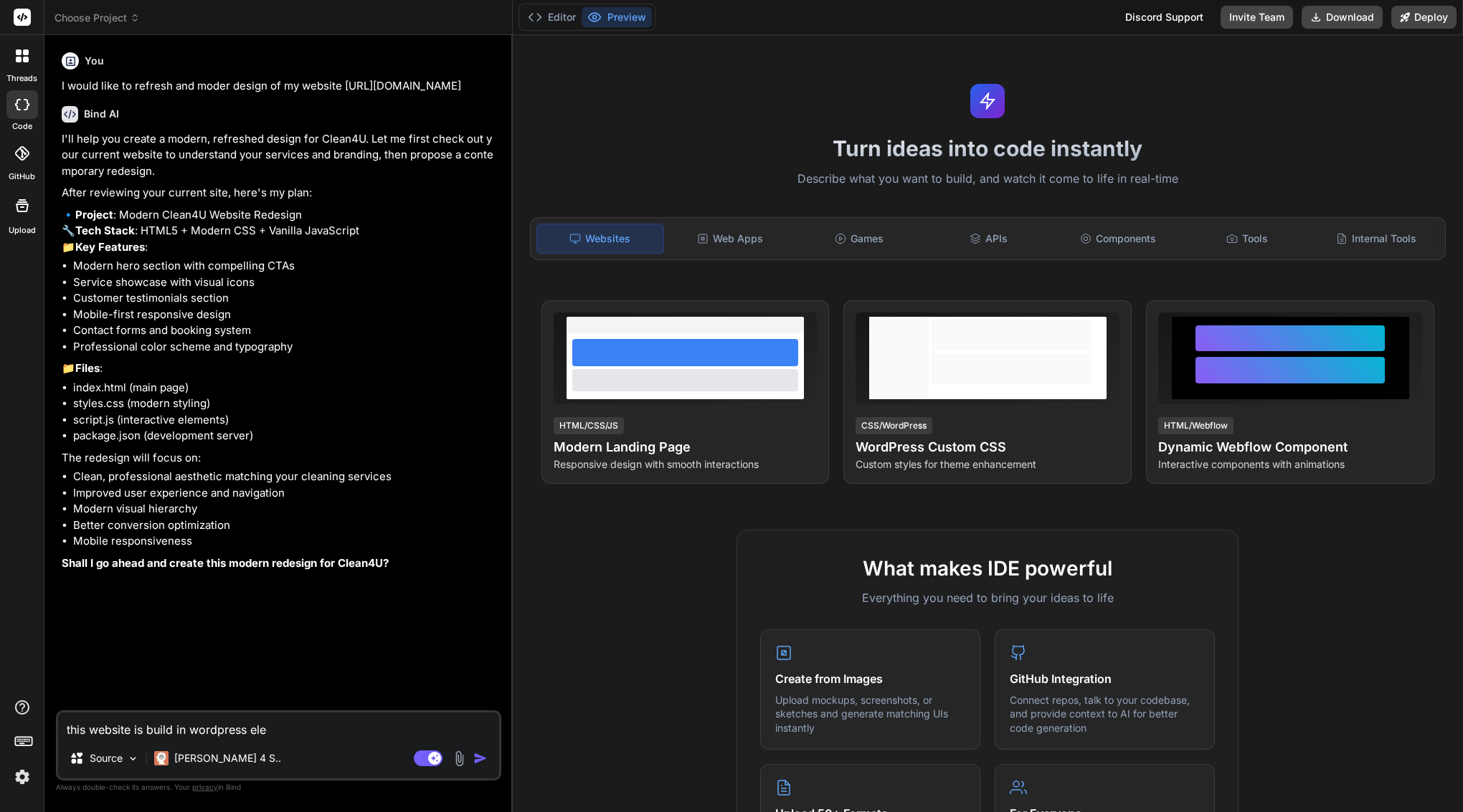
type textarea "this website is build in wordpress elem"
type textarea "x"
type textarea "this website is build in wordpress eleme"
type textarea "x"
type textarea "this website is build in wordpress elemen"
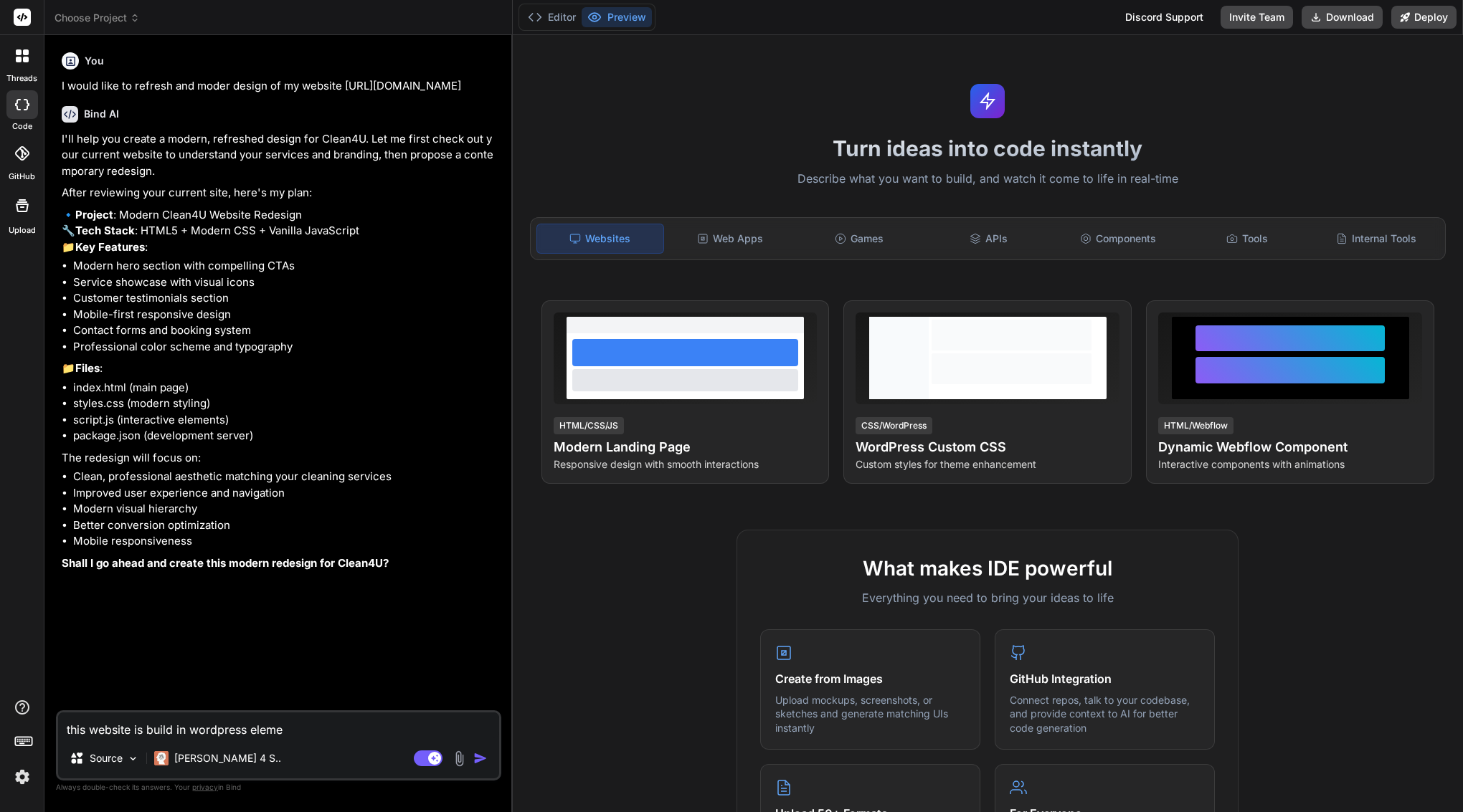
type textarea "x"
type textarea "this website is build in wordpress element"
type textarea "x"
type textarea "this website is build in wordpress elemento"
type textarea "x"
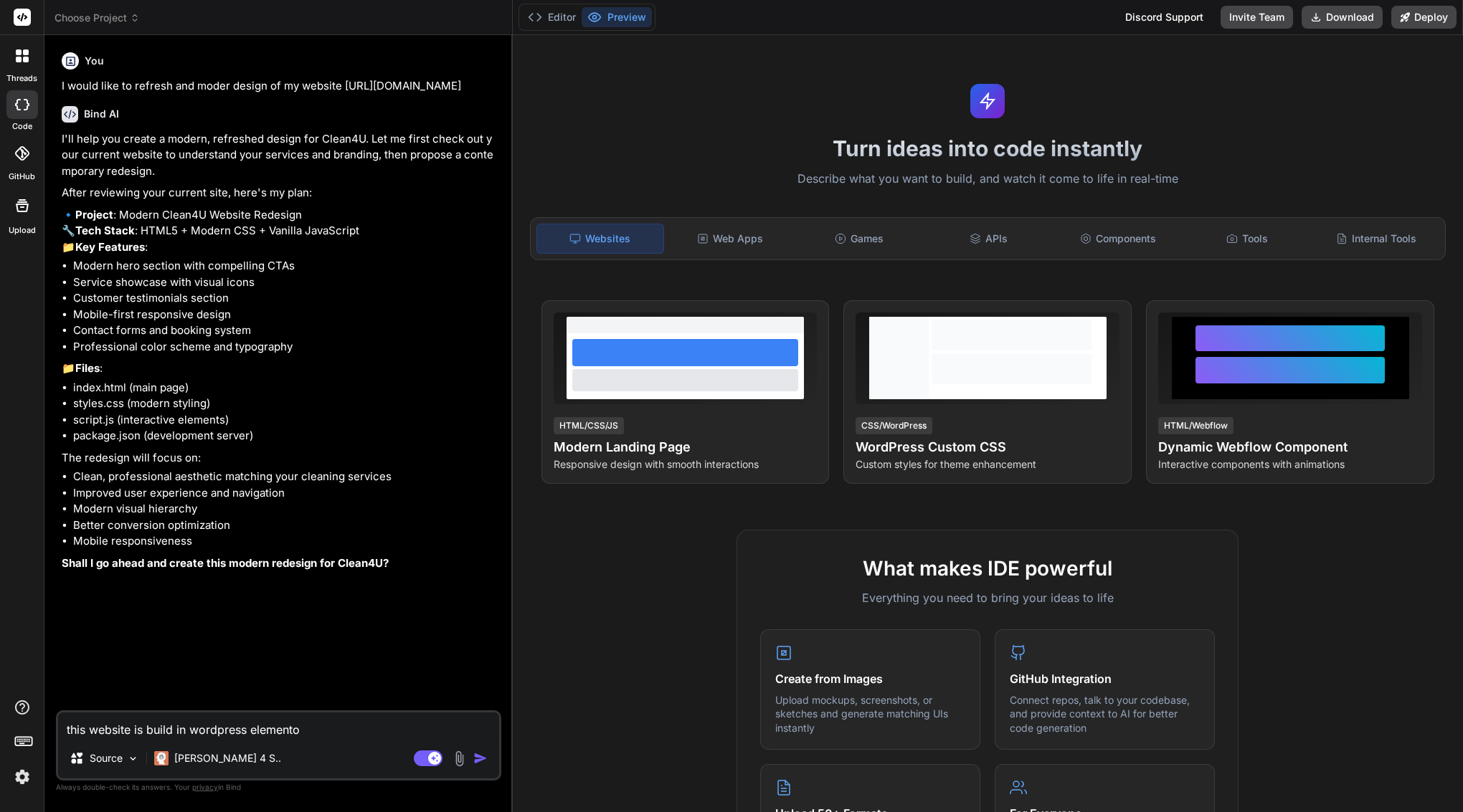
type textarea "this website is build in wordpress elementor"
type textarea "x"
type textarea "this website is build in wordpress elementor"
type textarea "x"
type textarea "this website is build in wordpress elementor w"
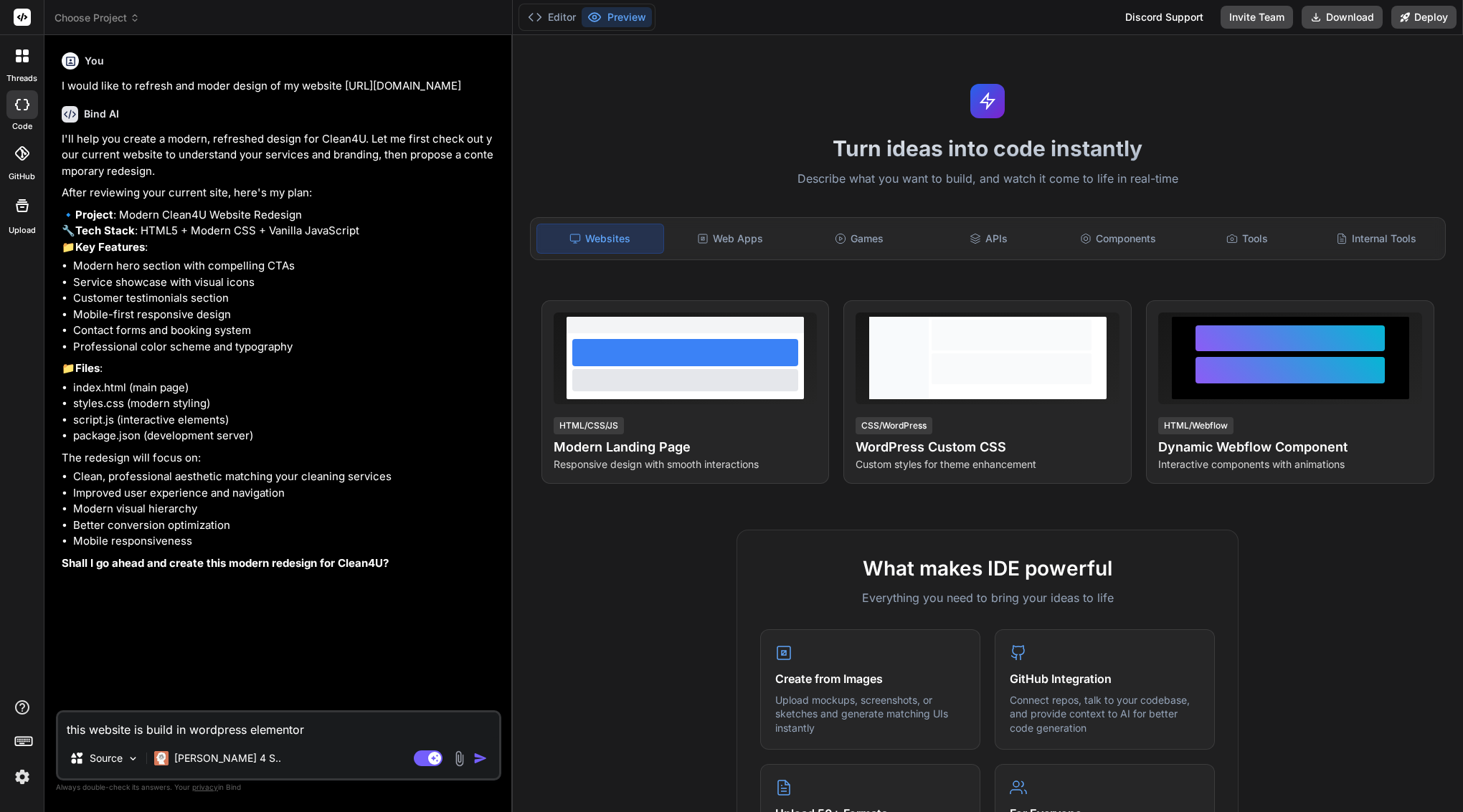
type textarea "x"
type textarea "this website is build in wordpress elementor wi"
type textarea "x"
type textarea "this website is build in wordpress elementor wit"
type textarea "x"
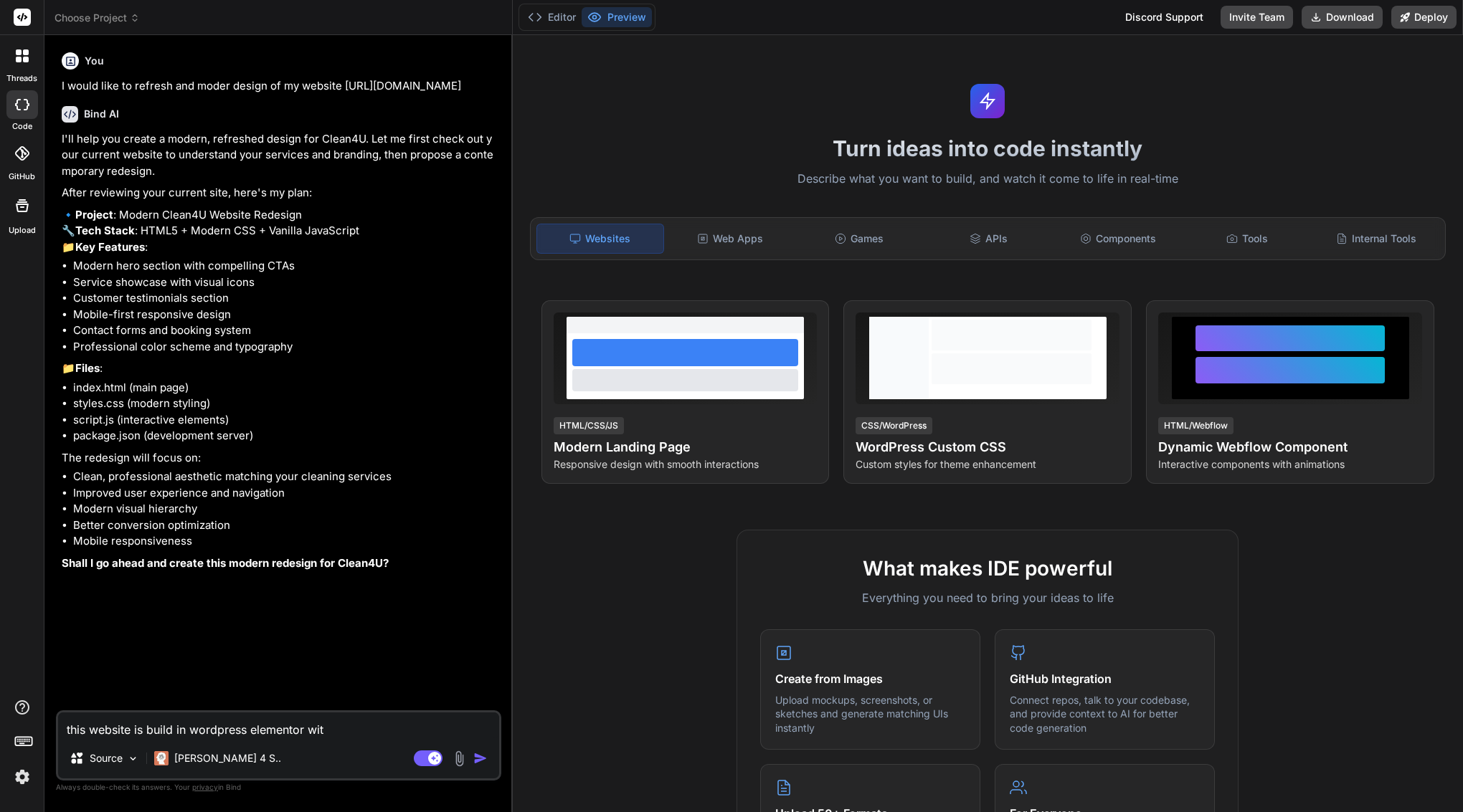
type textarea "this website is build in wordpress elementor with"
type textarea "x"
type textarea "this website is build in wordpress elementor with"
type textarea "x"
type textarea "this website is build in wordpress elementor with"
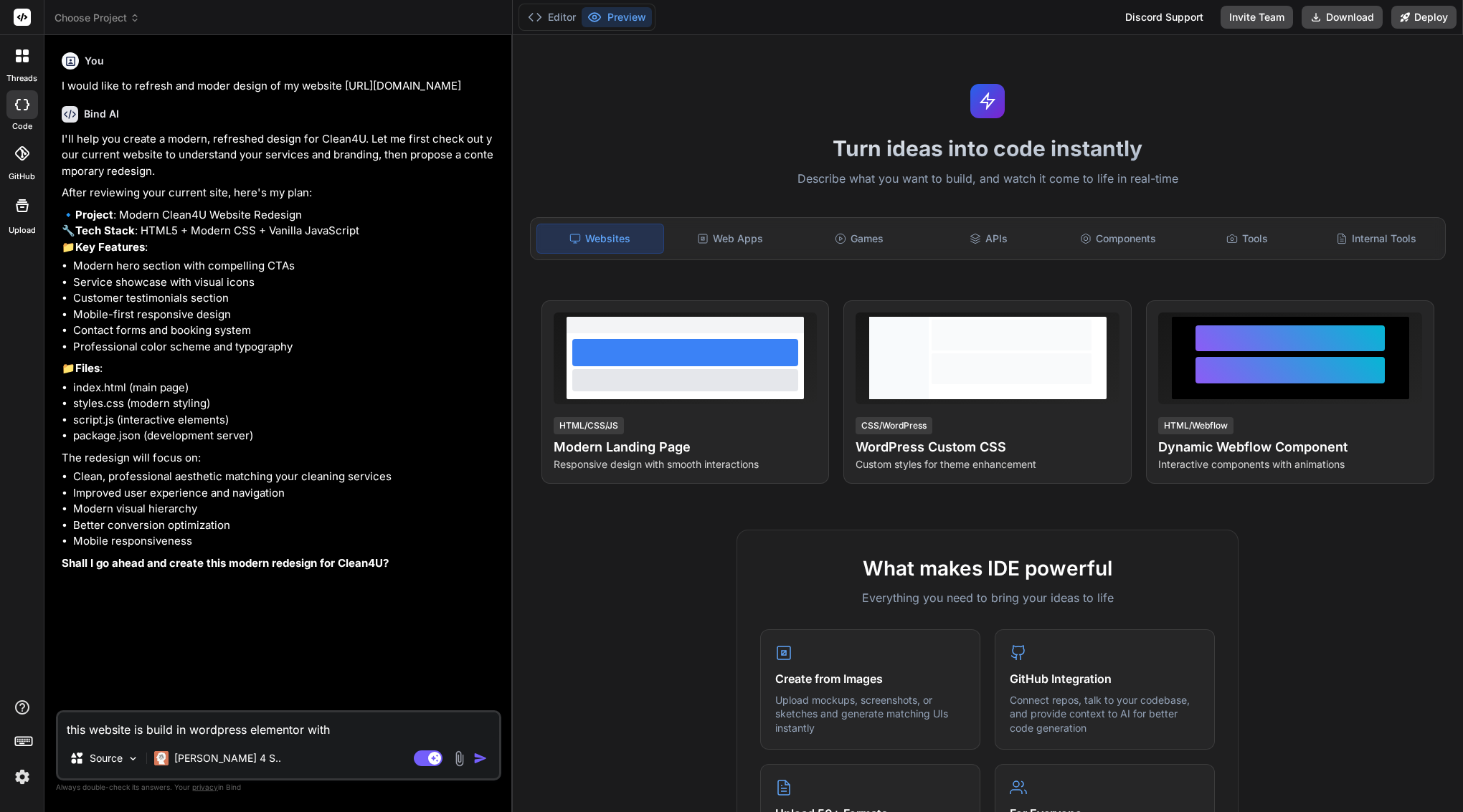
type textarea "x"
type textarea "this website is build in wordpress elementor wit"
type textarea "x"
type textarea "this website is build in wordpress elementor wi"
type textarea "x"
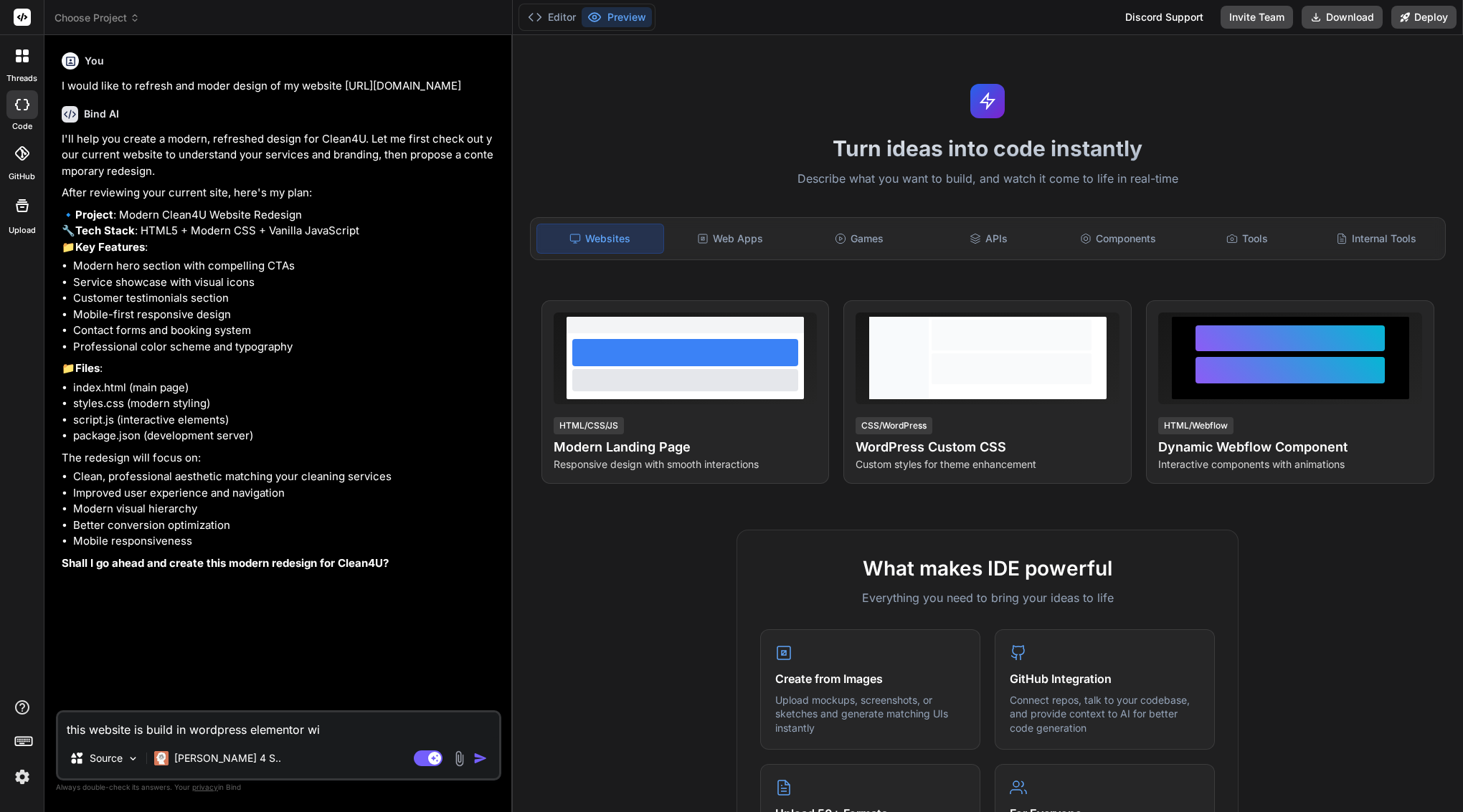
type textarea "this website is build in wordpress elementor w"
type textarea "x"
type textarea "this website is build in wordpress elementor"
type textarea "x"
type textarea "this website is build in wordpress elementor"
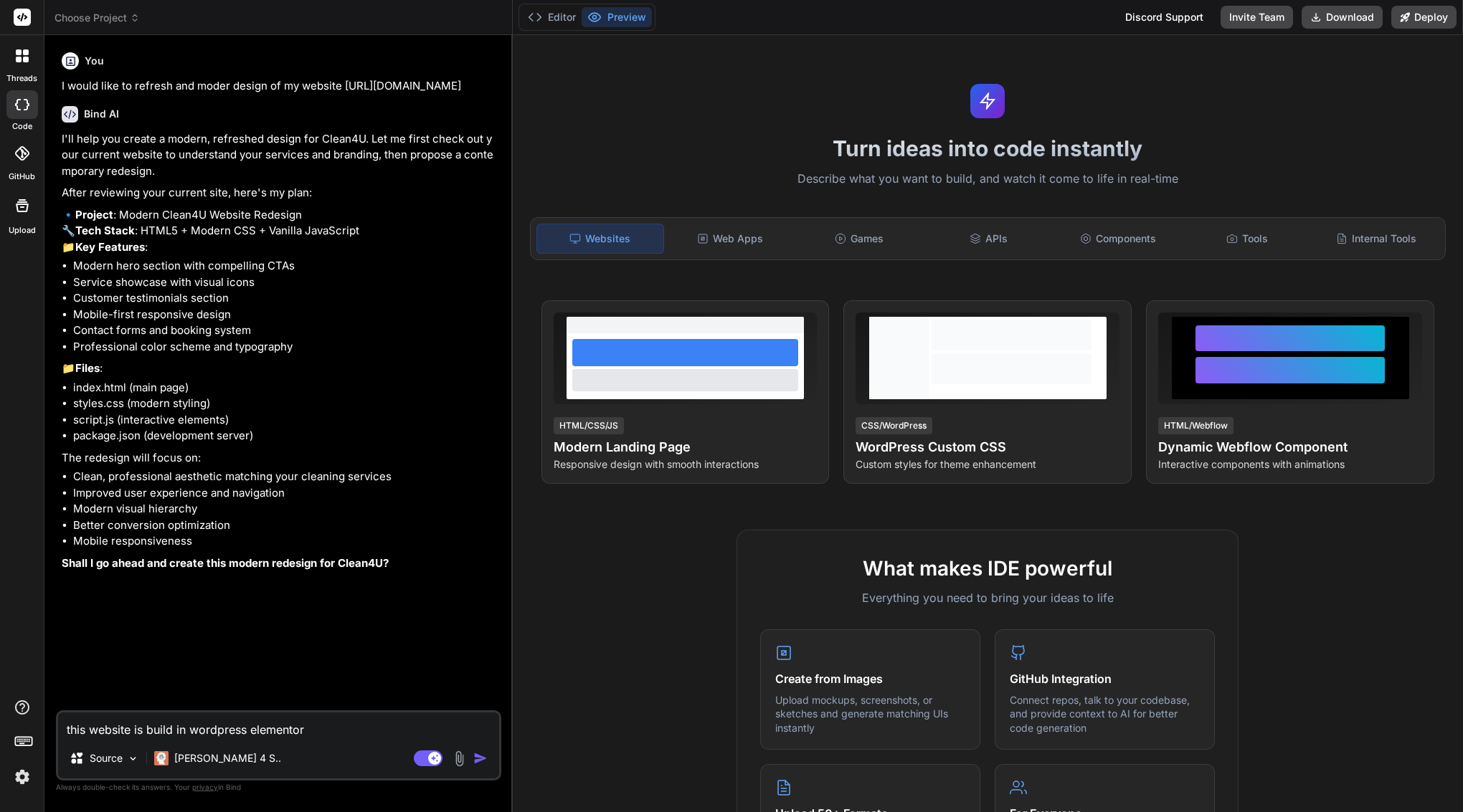
type textarea "x"
type textarea "this website is build in wordpress elementor,"
type textarea "x"
type textarea "this website is build in wordpress elementor,"
type textarea "x"
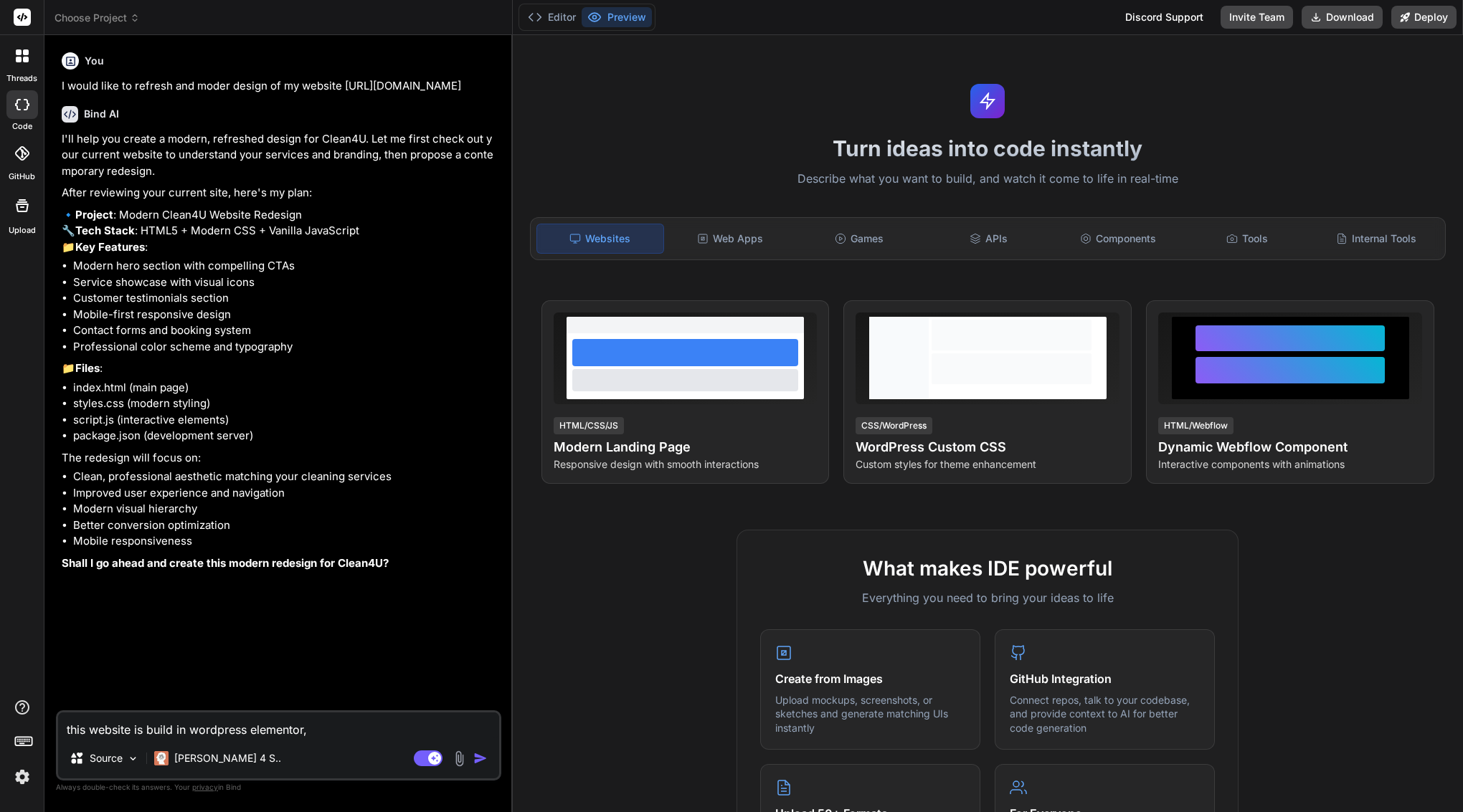
type textarea "this website is build in wordpress elementor, w"
type textarea "x"
type textarea "this website is build in wordpress elementor, wi"
type textarea "x"
type textarea "this website is build in wordpress elementor, wit"
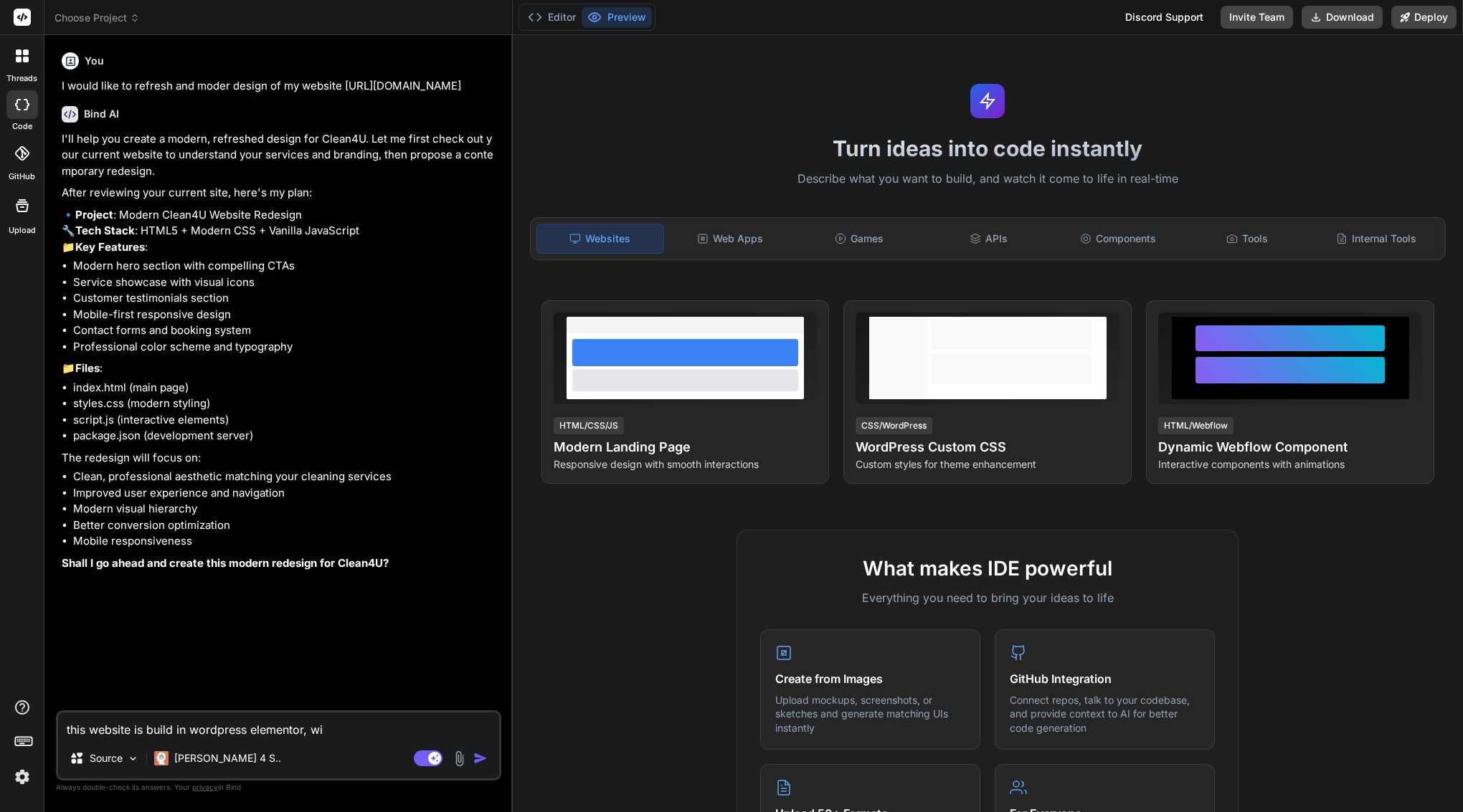
type textarea "x"
type textarea "this website is build in wordpress elementor, with"
type textarea "x"
type textarea "this website is build in wordpress elementor, with"
type textarea "x"
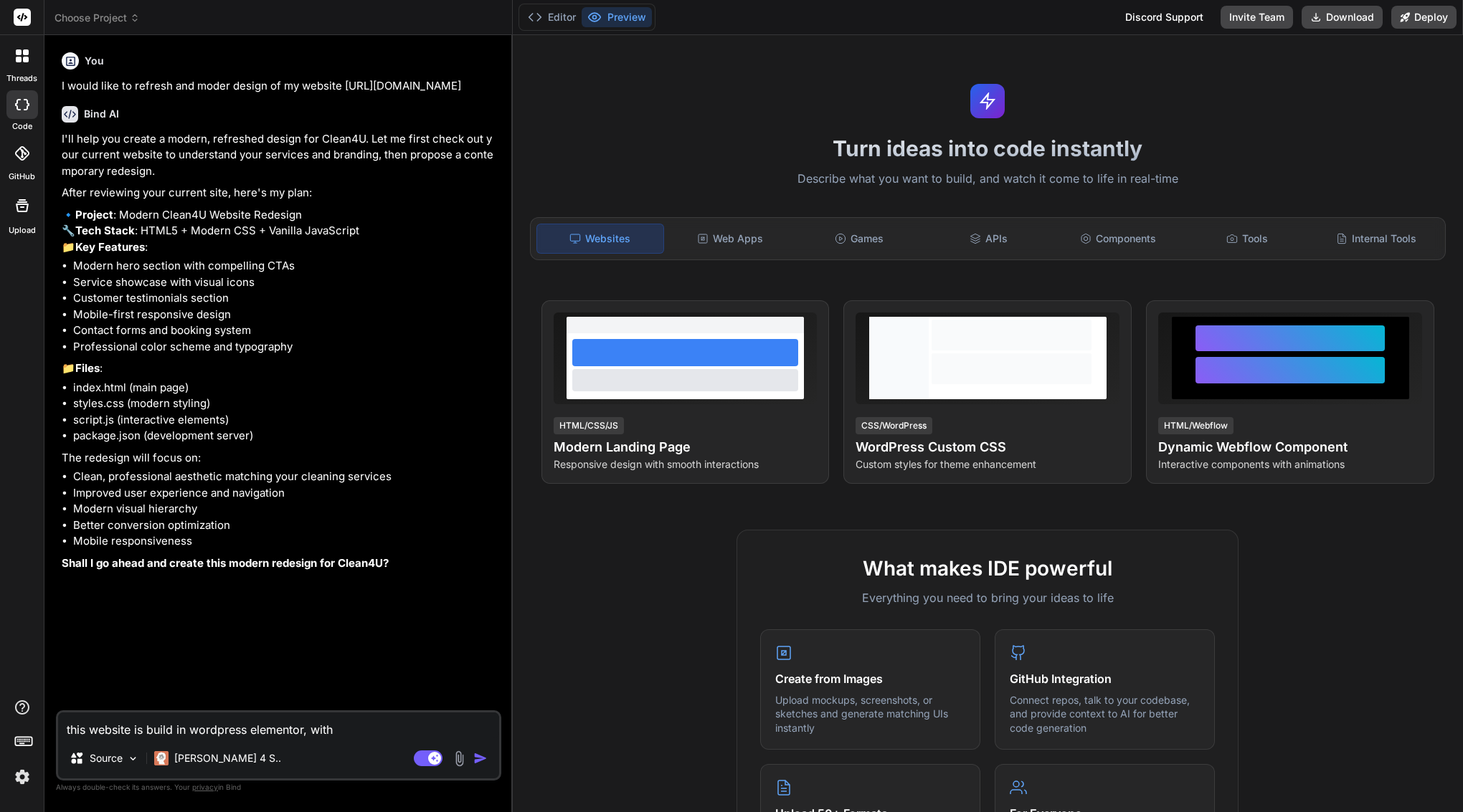
type textarea "this website is build in wordpress elementor, with h"
type textarea "x"
type textarea "this website is build in wordpress elementor, with he"
type textarea "x"
type textarea "this website is build in wordpress elementor, with hea"
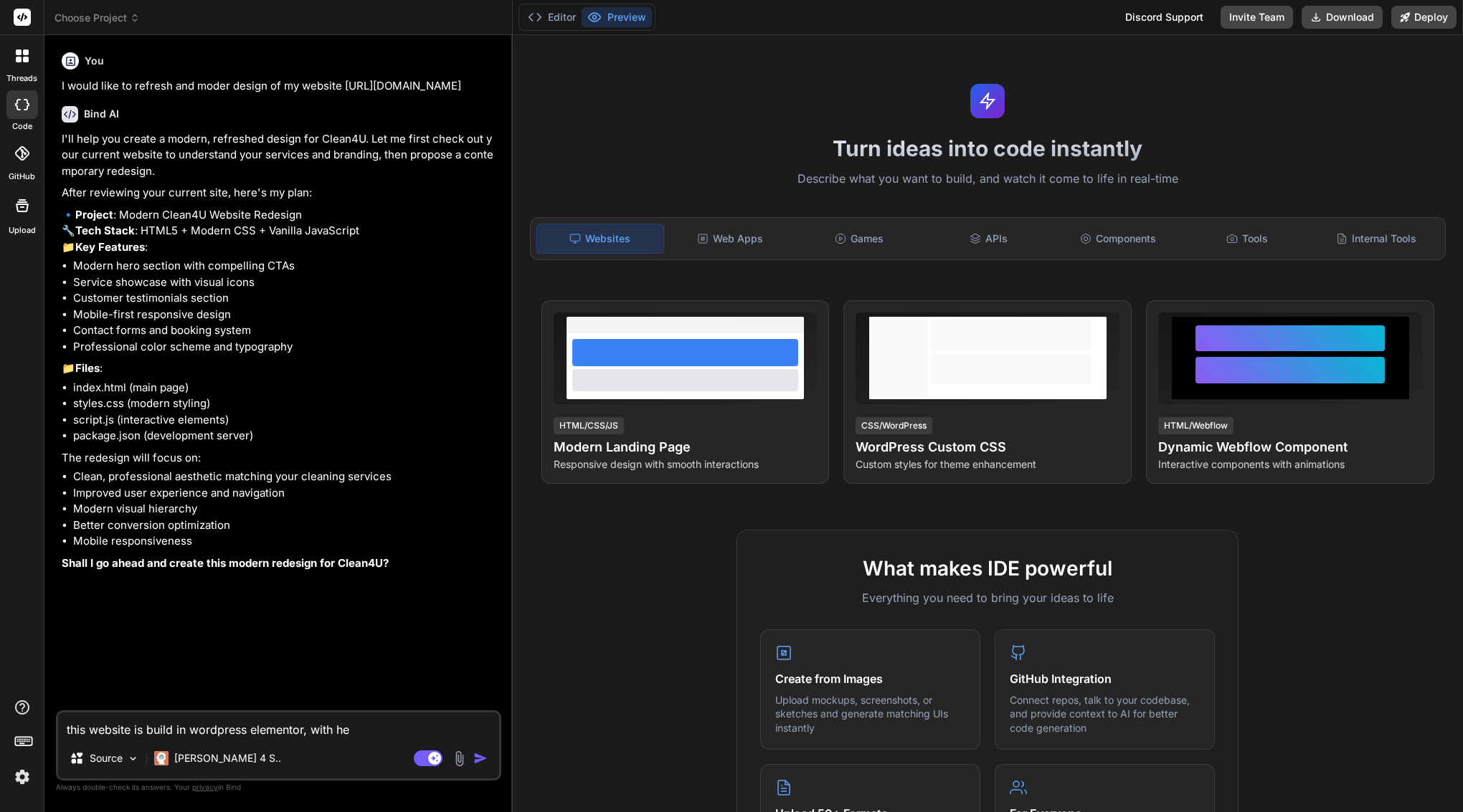
type textarea "x"
type textarea "this website is build in wordpress elementor, with head"
type textarea "x"
type textarea "this website is build in wordpress elementor, with heade"
type textarea "x"
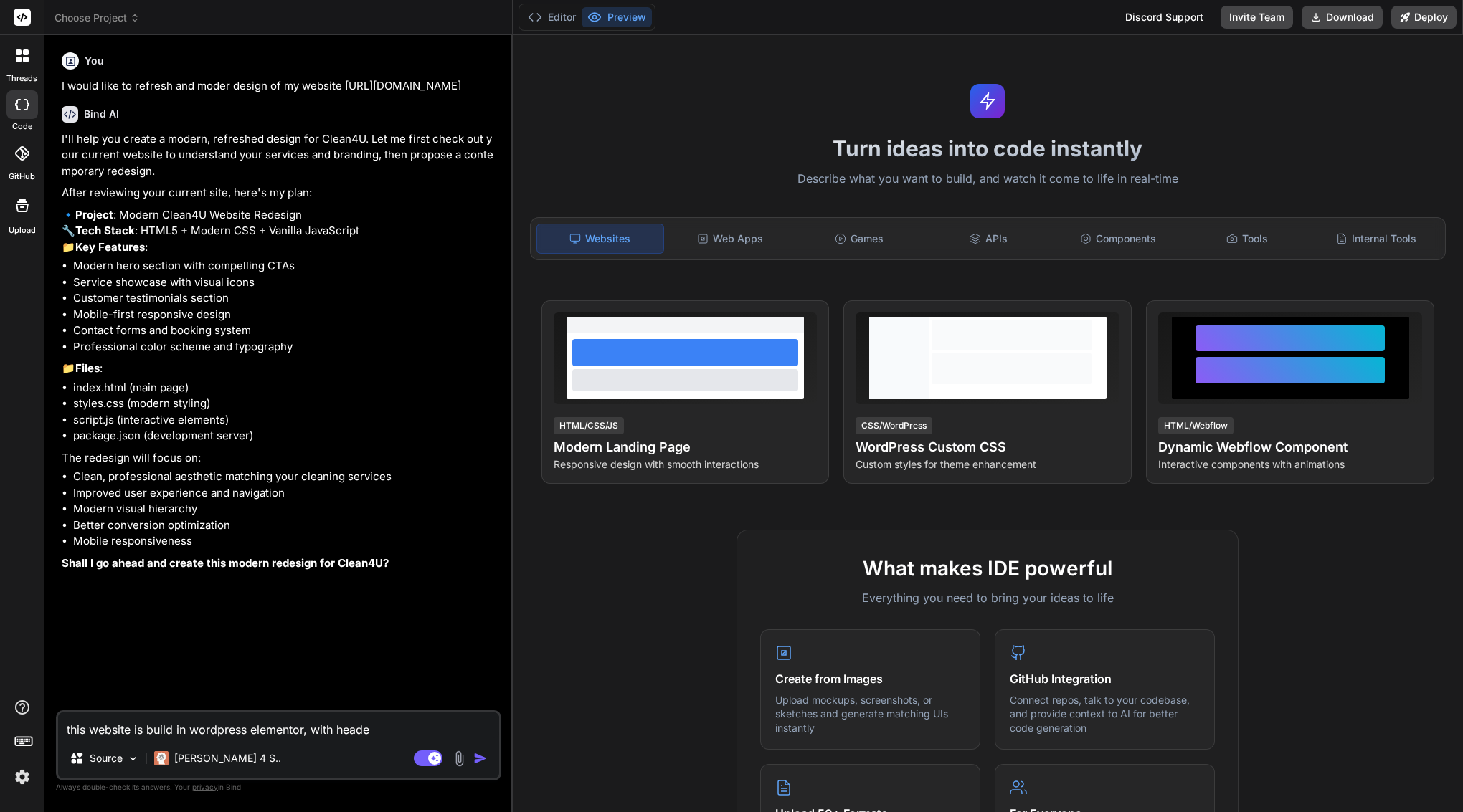
type textarea "this website is build in wordpress elementor, with header"
type textarea "x"
type textarea "this website is build in wordpress elementor, with headers"
type textarea "x"
type textarea "this website is build in wordpress elementor, with headers"
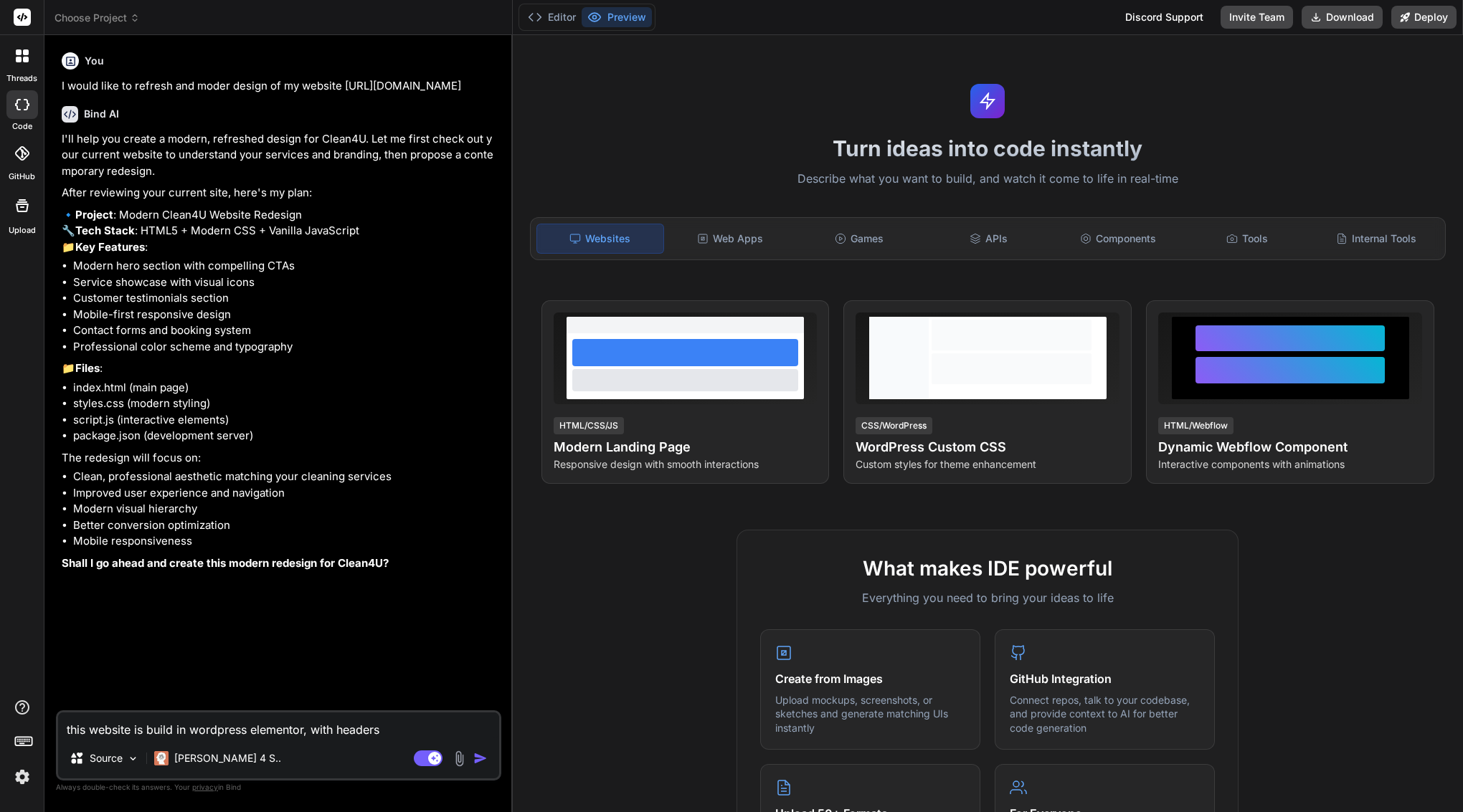
type textarea "x"
type textarea "this website is build in wordpress elementor, with headers"
type textarea "x"
type textarea "this website is build in wordpress elementor, with headers,"
type textarea "x"
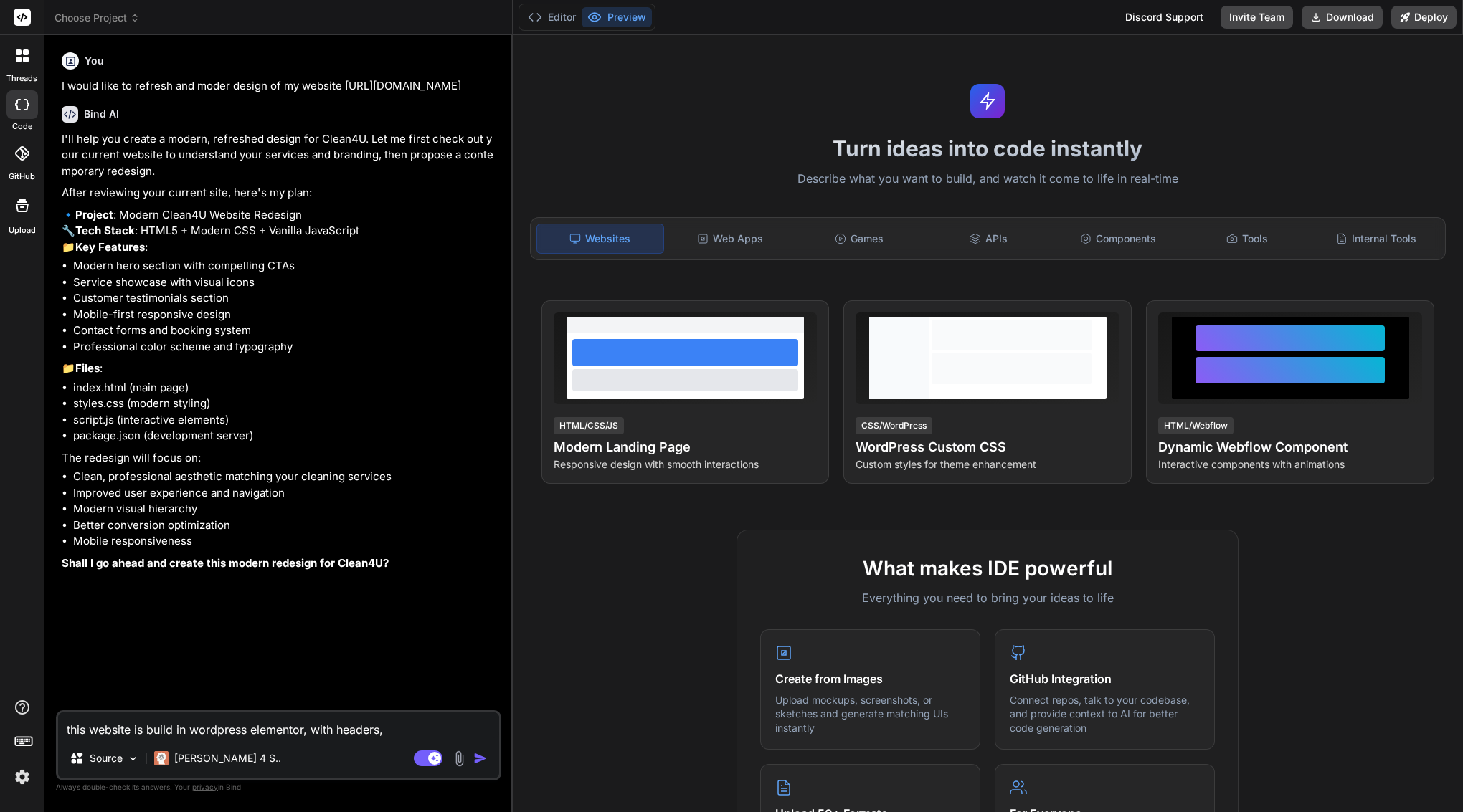
type textarea "this website is build in wordpress elementor, with headers,"
type textarea "x"
type textarea "this website is build in wordpress elementor, with headers, f"
type textarea "x"
type textarea "this website is build in wordpress elementor, with headers, fo"
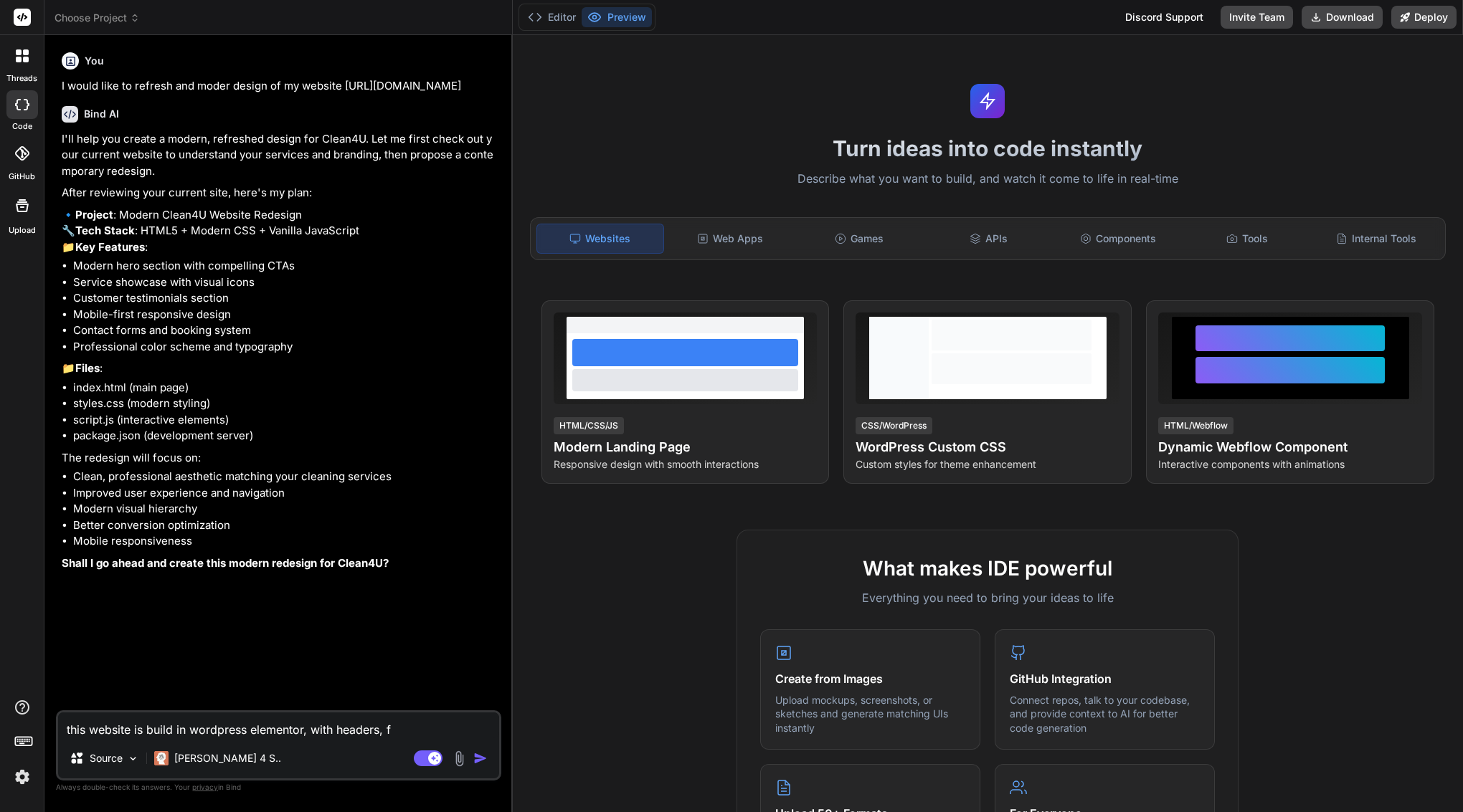
type textarea "x"
type textarea "this website is build in wordpress elementor, with headers, foo"
type textarea "x"
type textarea "this website is build in wordpress elementor, with headers, foot"
type textarea "x"
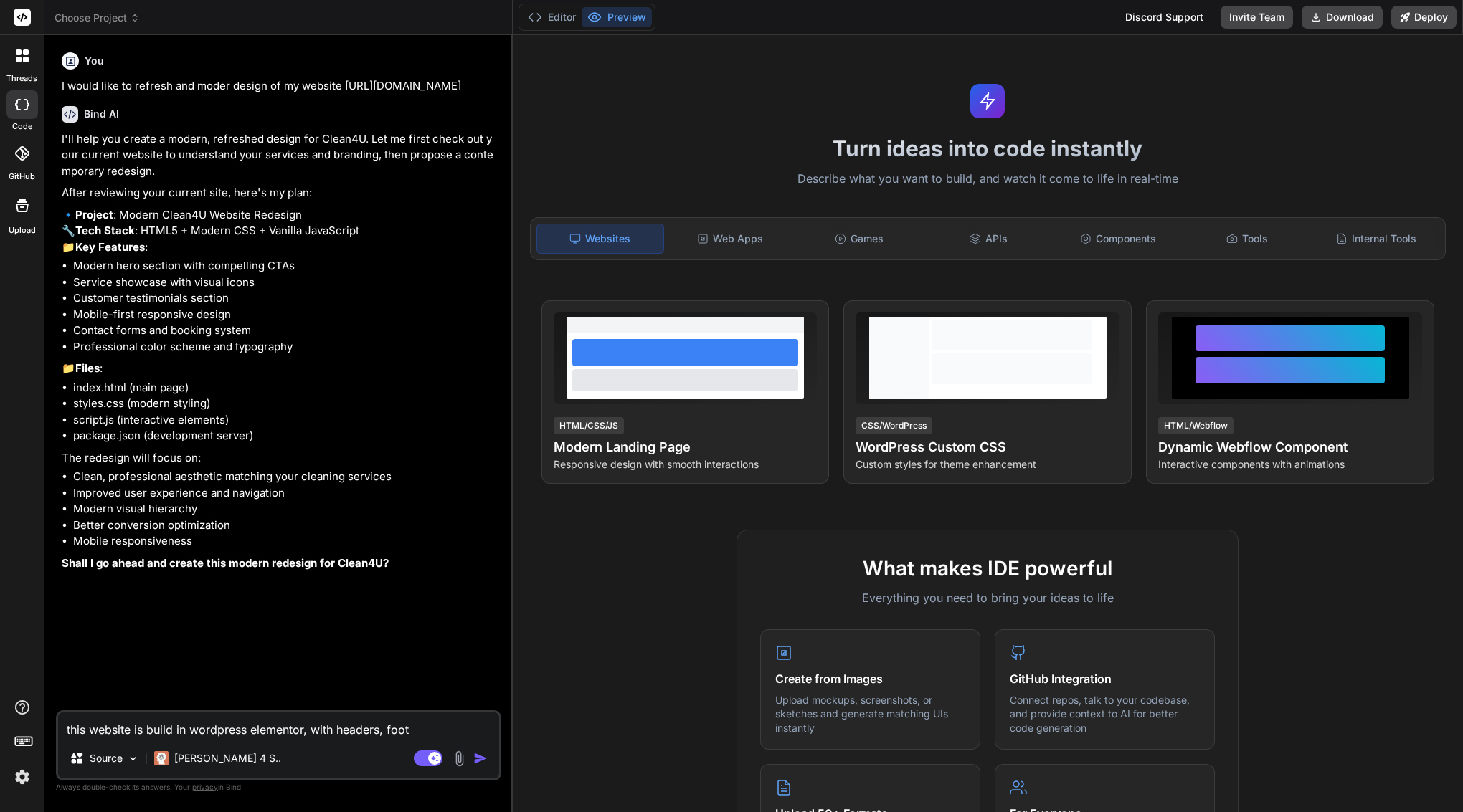
type textarea "this website is build in wordpress elementor, with headers, foote"
type textarea "x"
type textarea "this website is build in wordpress elementor, with headers, footer"
type textarea "x"
type textarea "this website is build in wordpress elementor, with headers, footer"
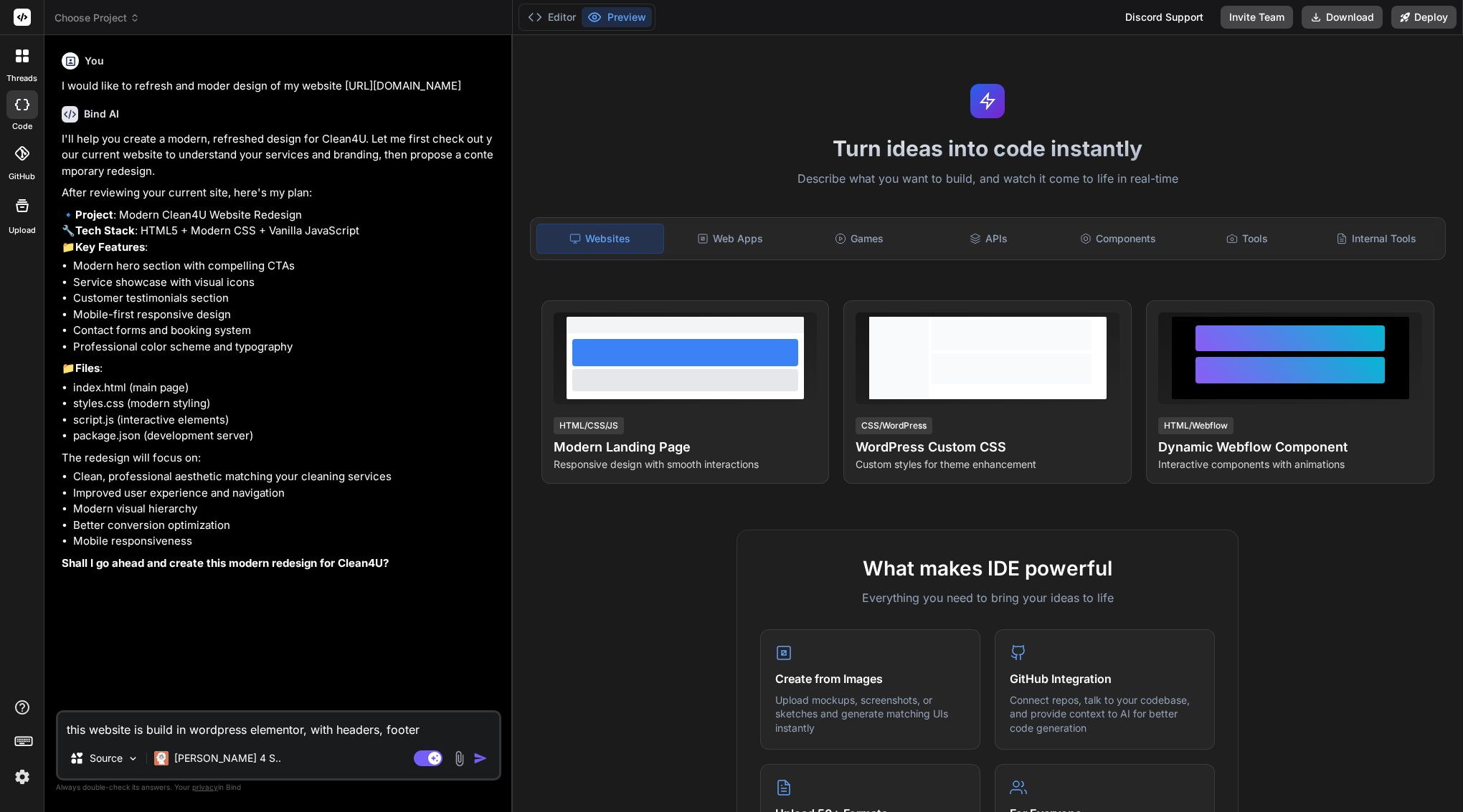
type textarea "x"
type textarea "this website is build in wordpress elementor, with headers, footer a"
type textarea "x"
type textarea "this website is build in wordpress elementor, with headers, footer an"
type textarea "x"
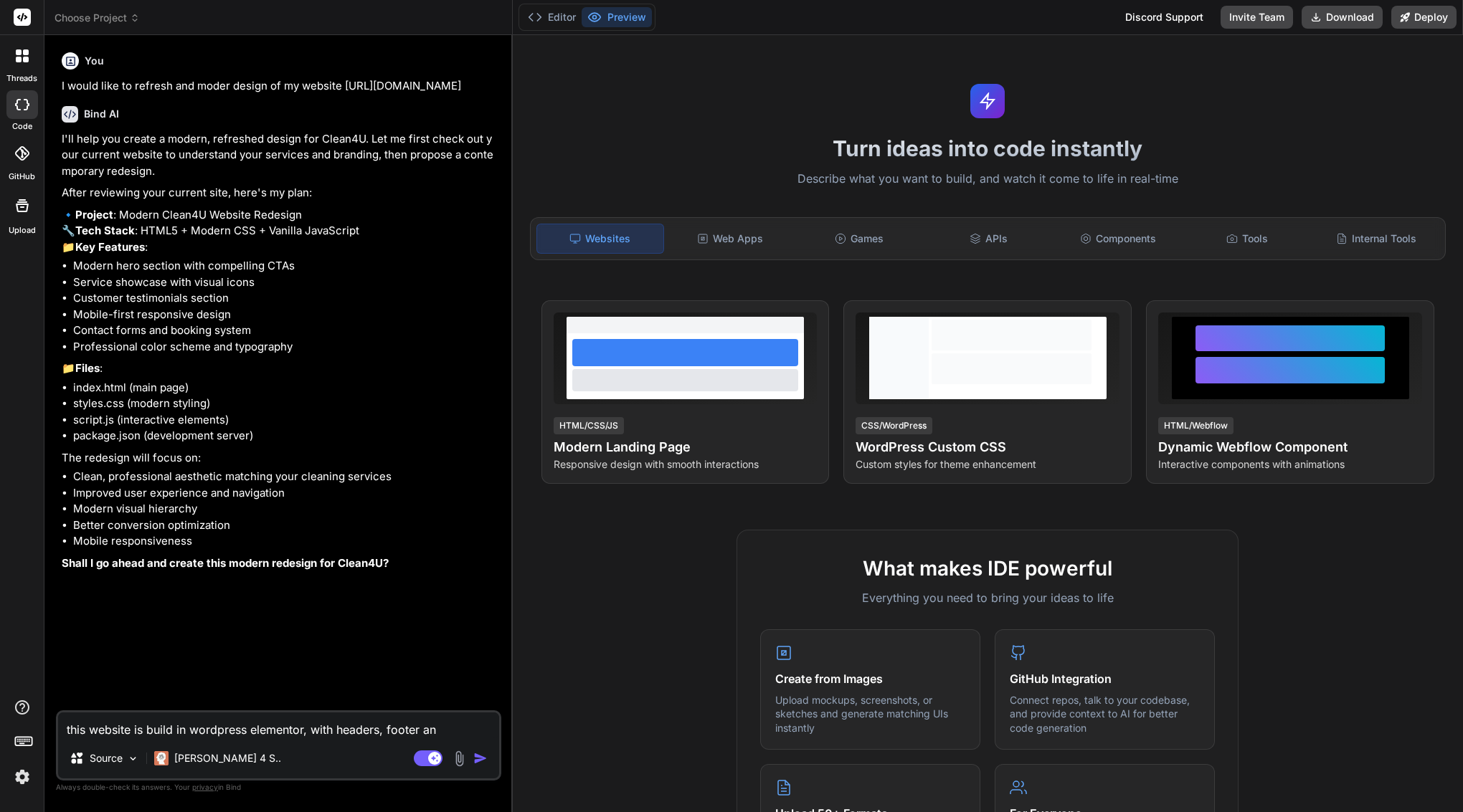
type textarea "this website is build in wordpress elementor, with headers, footer and"
type textarea "x"
type textarea "this website is build in wordpress elementor, with headers, footer and"
type textarea "x"
type textarea "this website is build in wordpress elementor, with headers, footer and s"
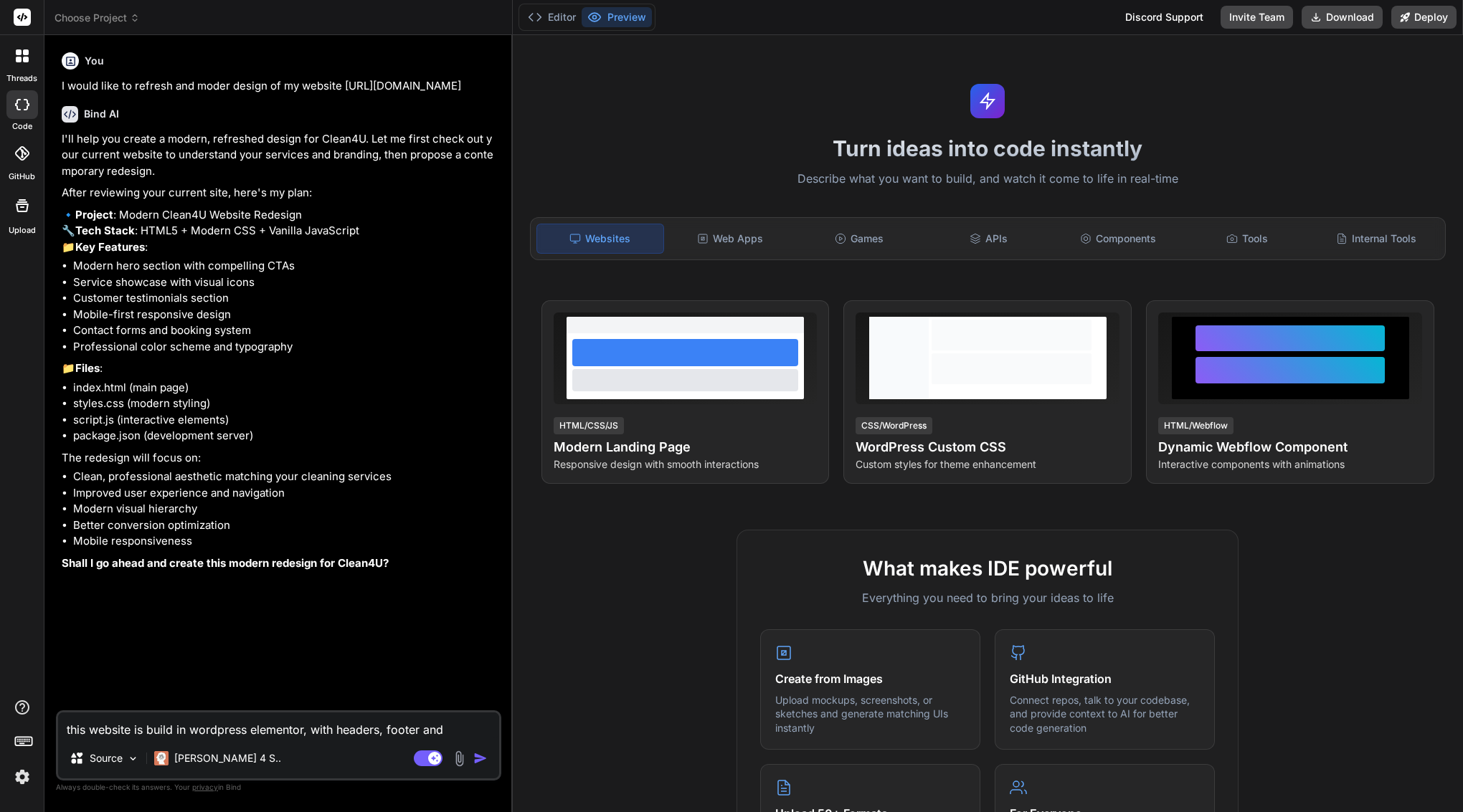
type textarea "x"
type textarea "this website is build in wordpress elementor, with headers, footer and se"
type textarea "x"
type textarea "this website is build in wordpress elementor, with headers, footer and sec"
type textarea "x"
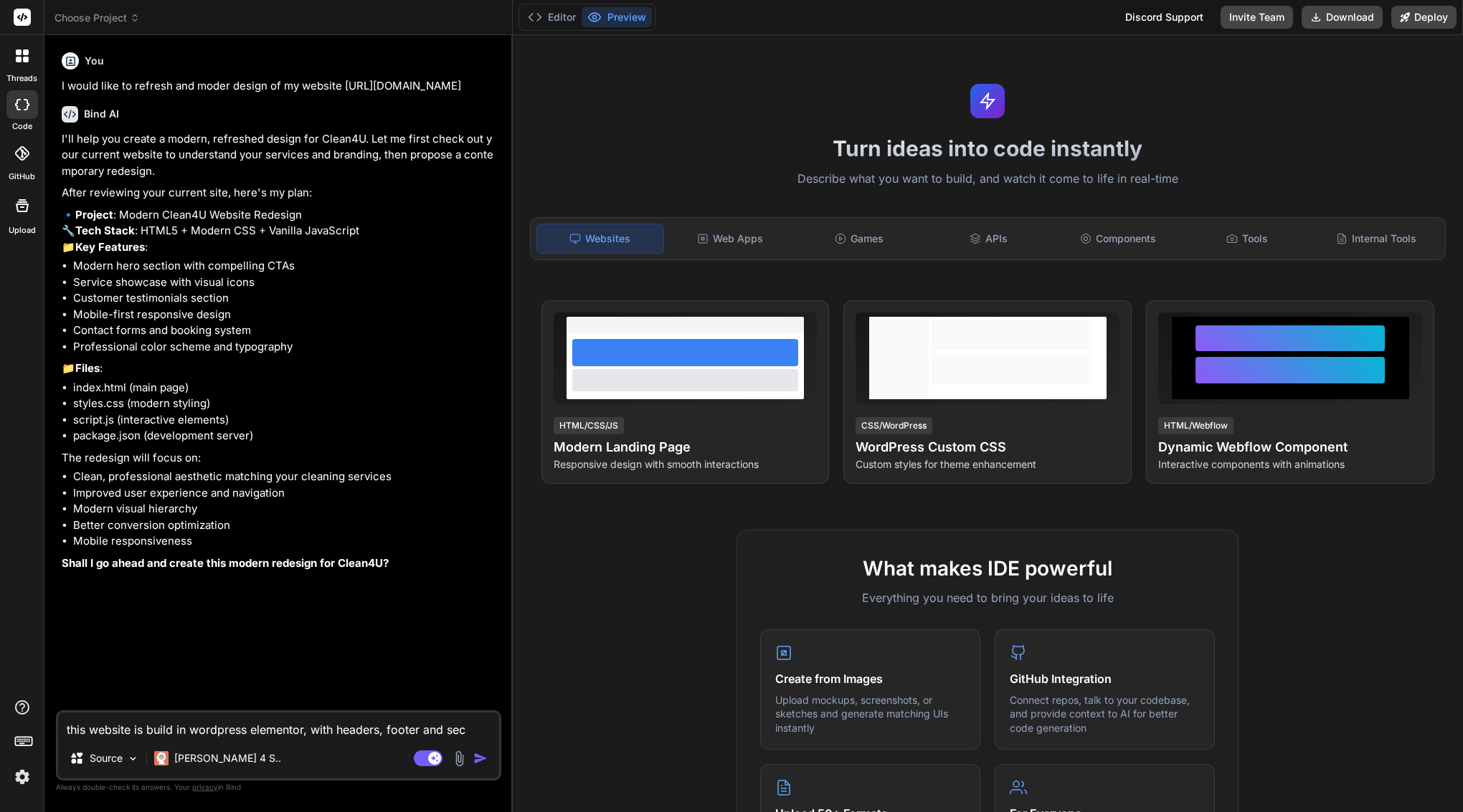
type textarea "this website is build in wordpress elementor, with headers, footer and sect"
type textarea "x"
type textarea "this website is build in wordpress elementor, with headers, footer and secti"
type textarea "x"
type textarea "this website is build in wordpress elementor, with headers, footer and sectio"
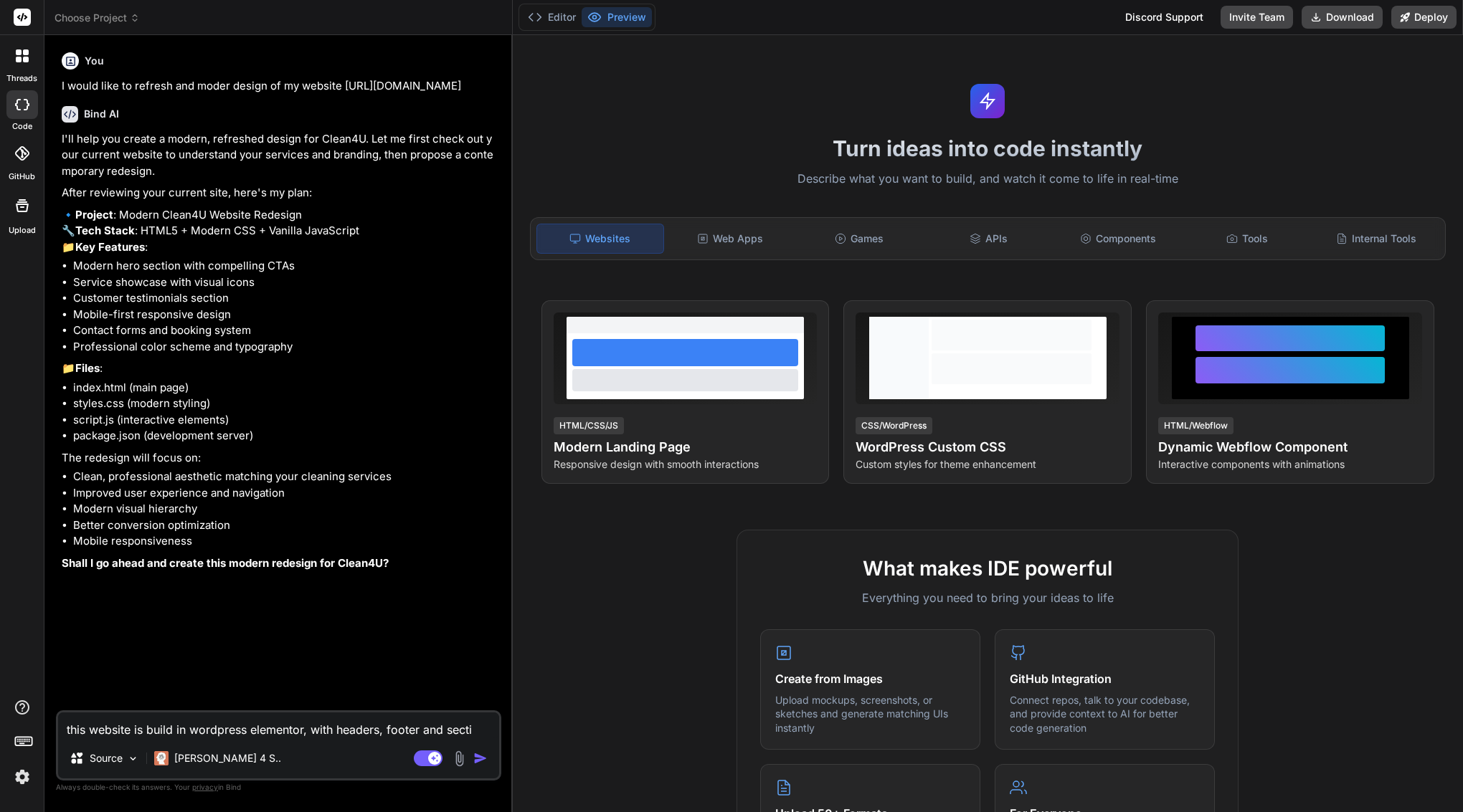
type textarea "x"
type textarea "this website is build in wordpress elementor, with headers, footer and section"
type textarea "x"
type textarea "this website is build in wordpress elementor, with headers, footer and sectionc"
type textarea "x"
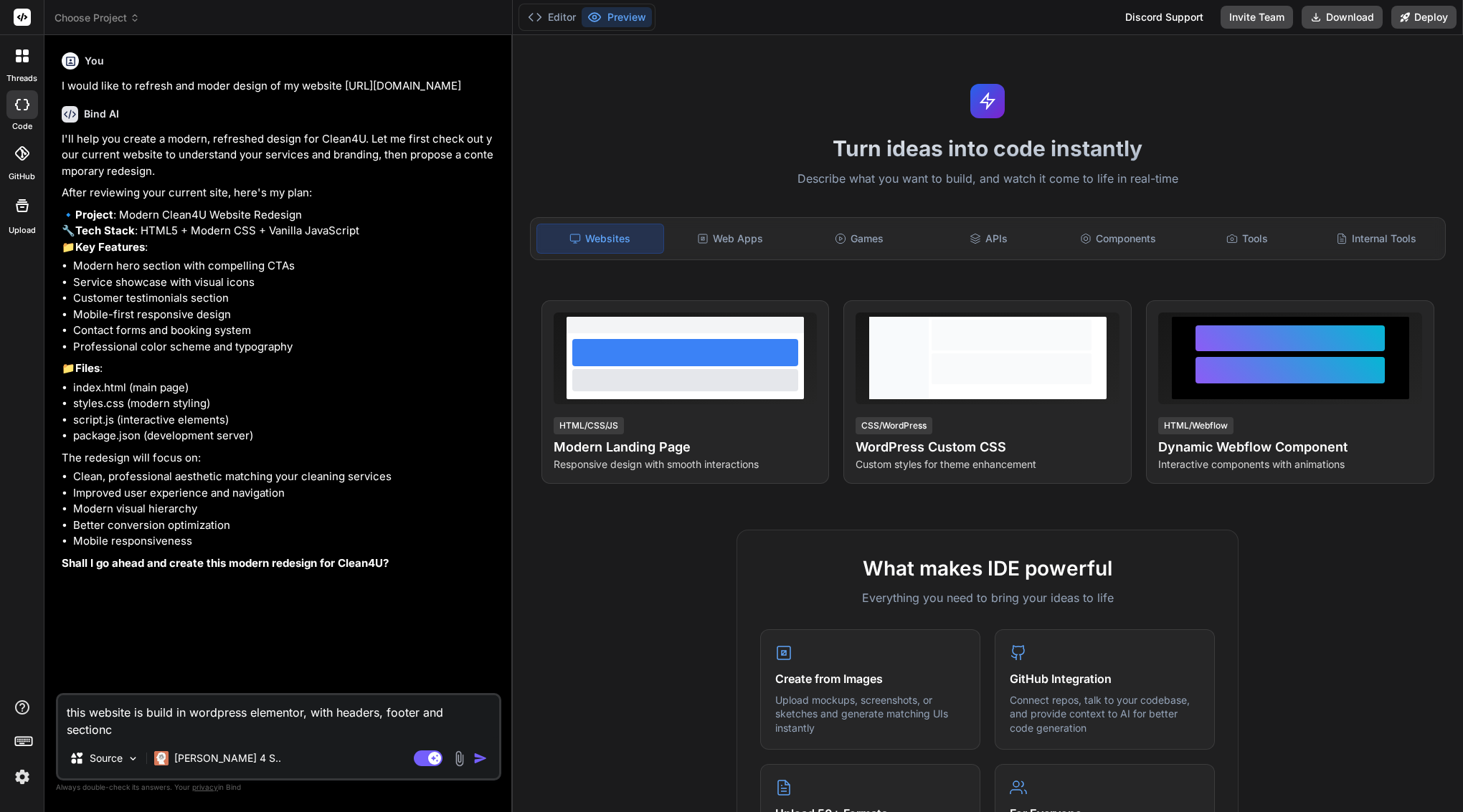
type textarea "this website is build in wordpress elementor, with headers, footer and sections"
type textarea "x"
type textarea "this website is build in wordpress elementor, with headers, footer and sections…"
type textarea "x"
type textarea "this website is build in wordpress elementor, with headers, footer and sections…"
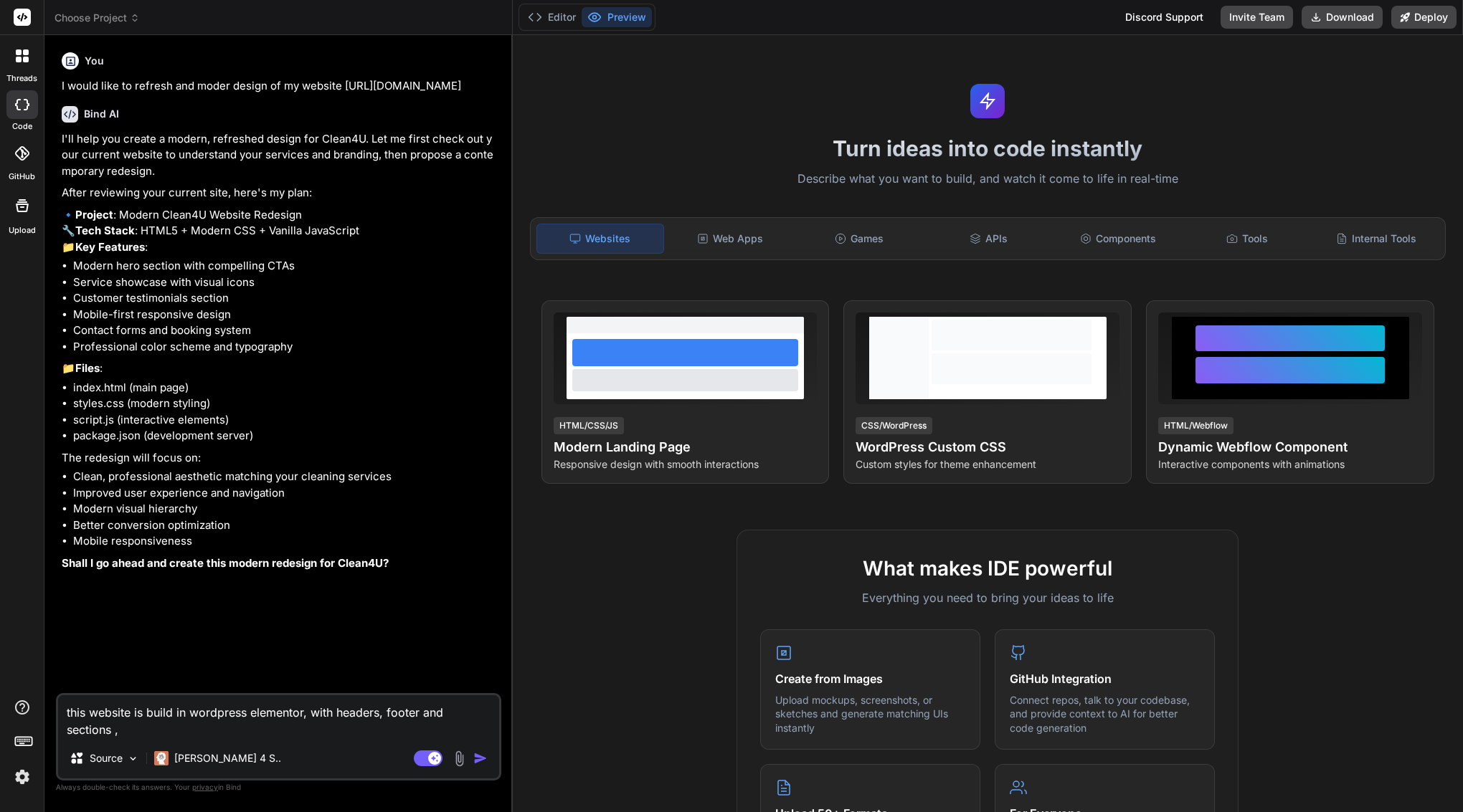
type textarea "x"
type textarea "this website is build in wordpress elementor, with headers, footer and sections…"
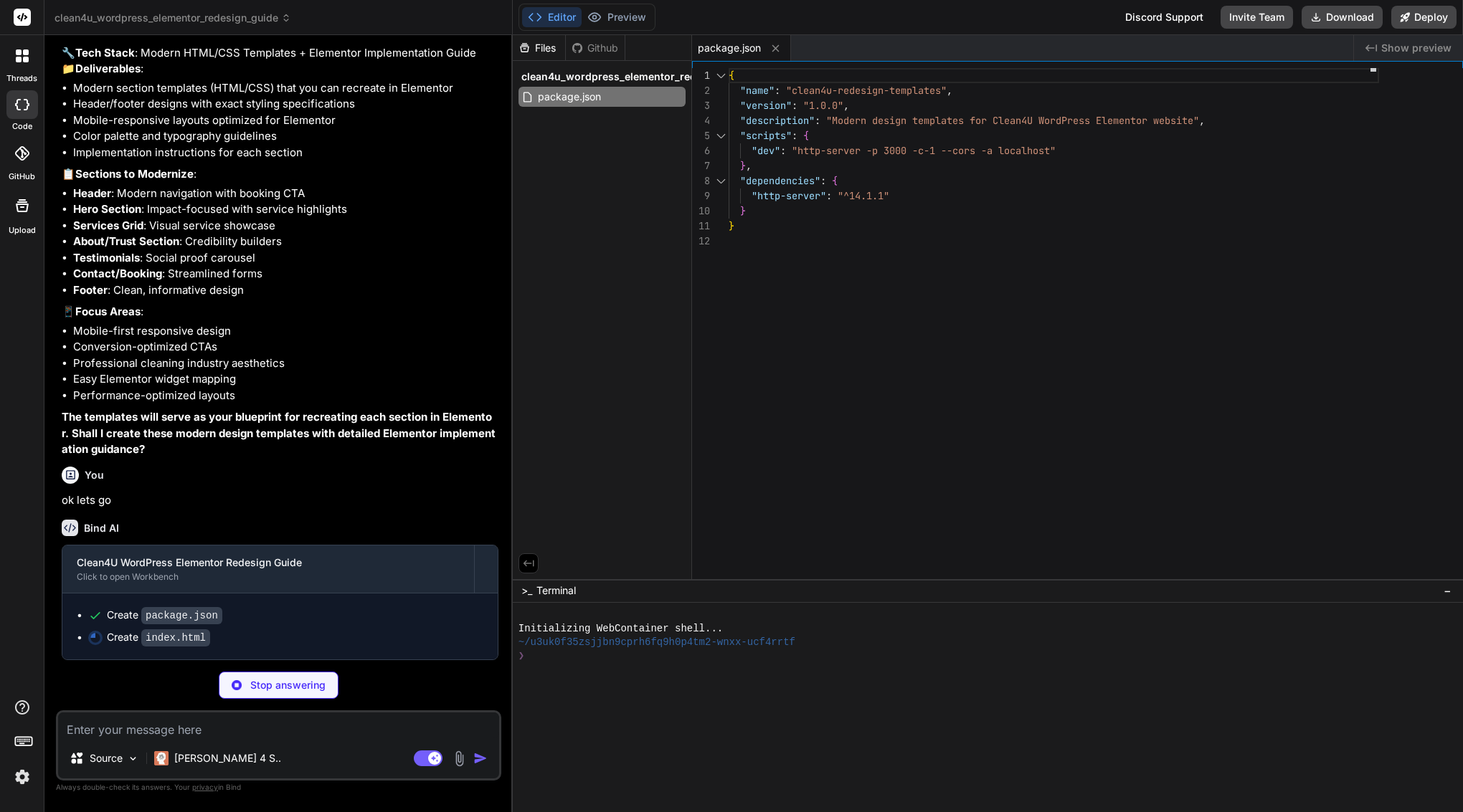
scroll to position [725, 0]
click at [193, 751] on p "Claude 4 S.." at bounding box center [227, 758] width 107 height 15
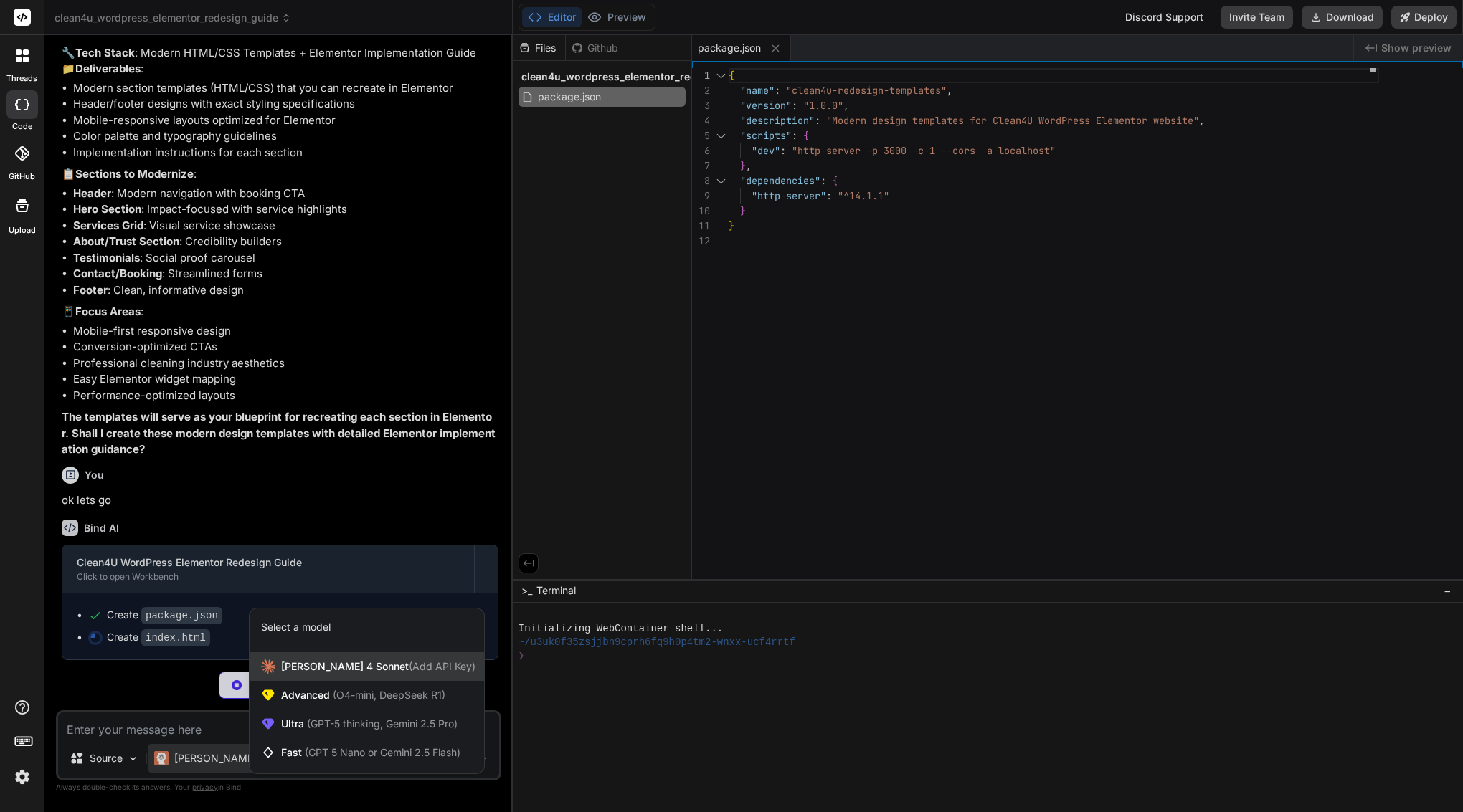
click at [409, 671] on span "(Add API Key)" at bounding box center [443, 666] width 67 height 12
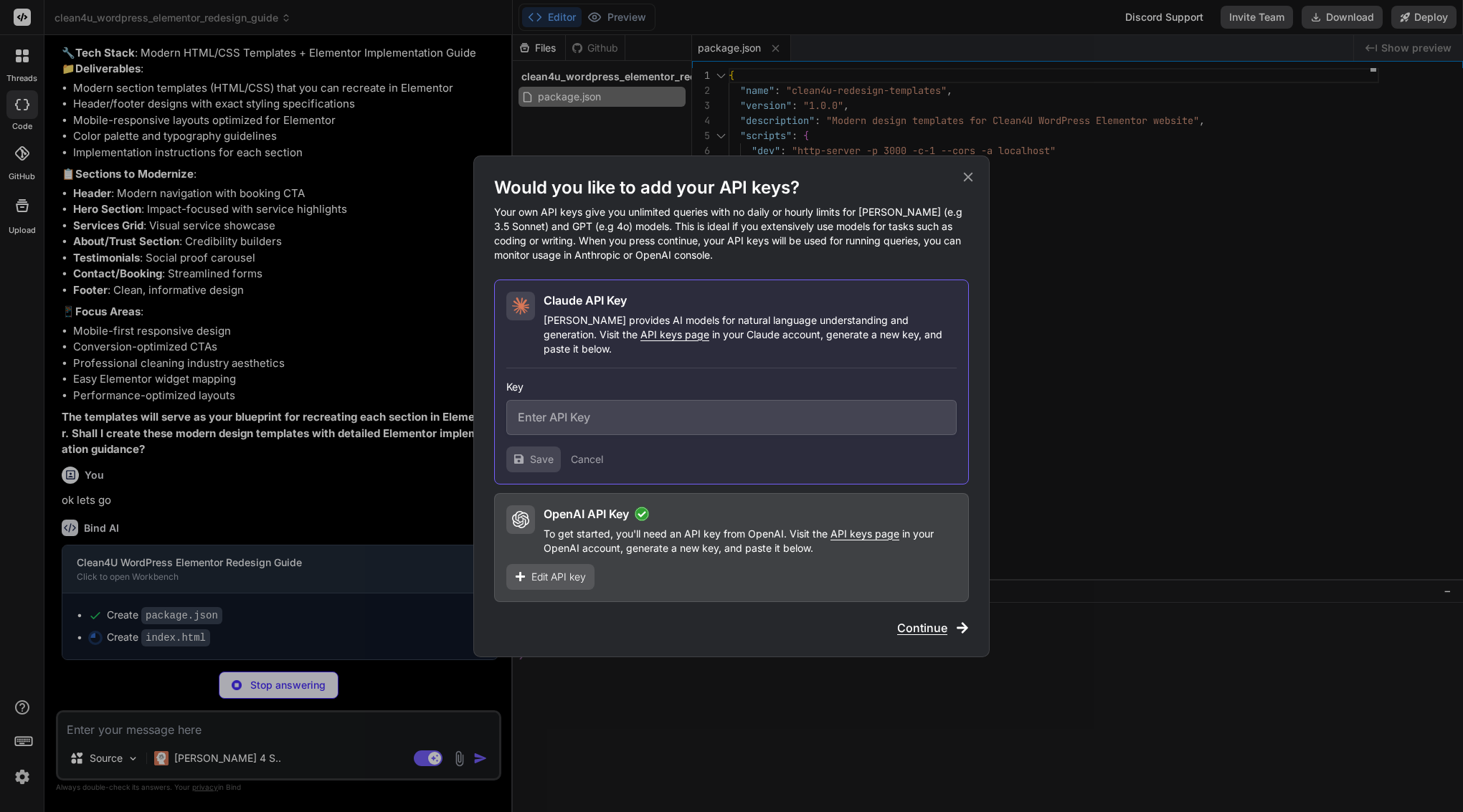
click at [642, 409] on input "text" at bounding box center [731, 418] width 450 height 35
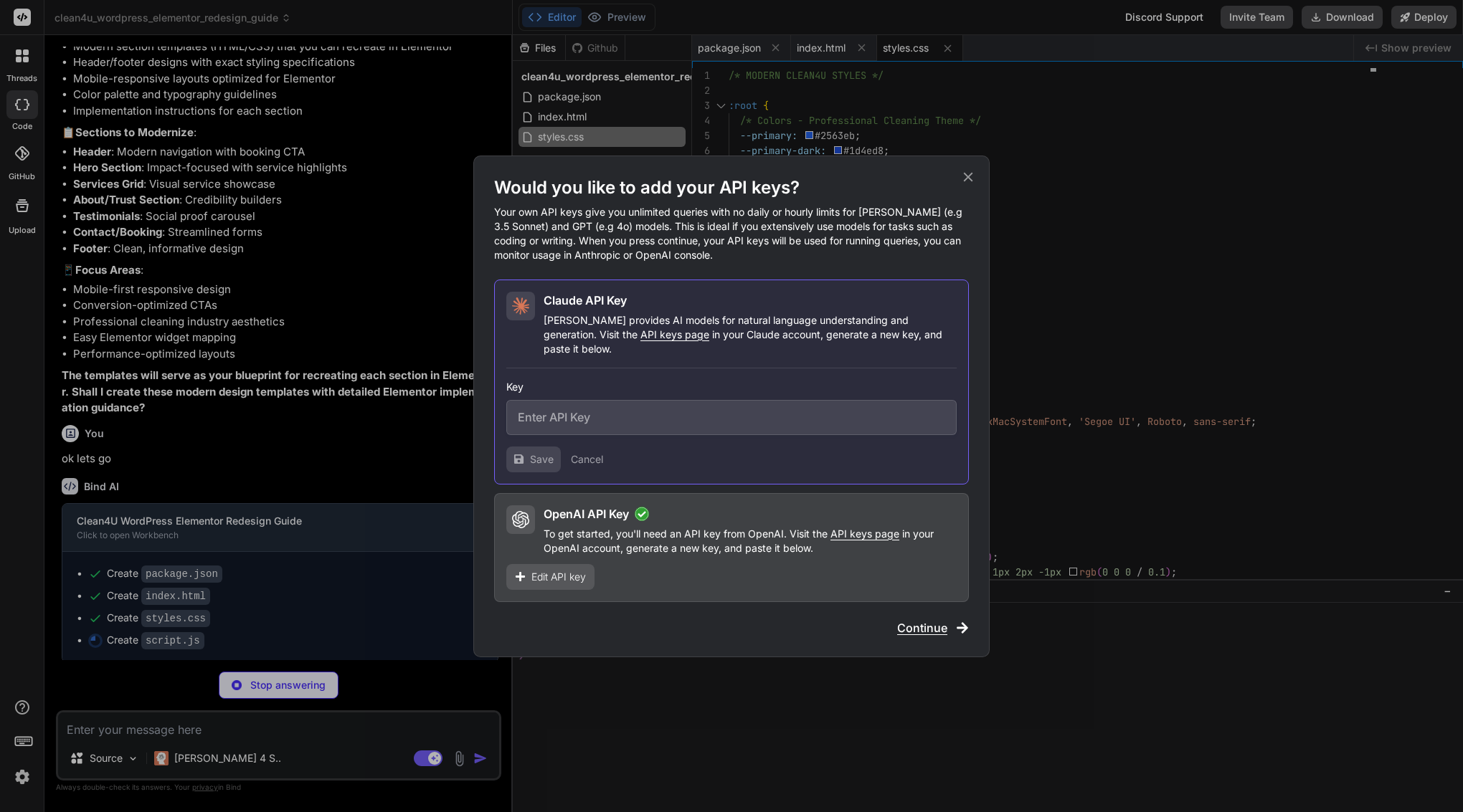
click at [965, 181] on icon at bounding box center [968, 177] width 9 height 9
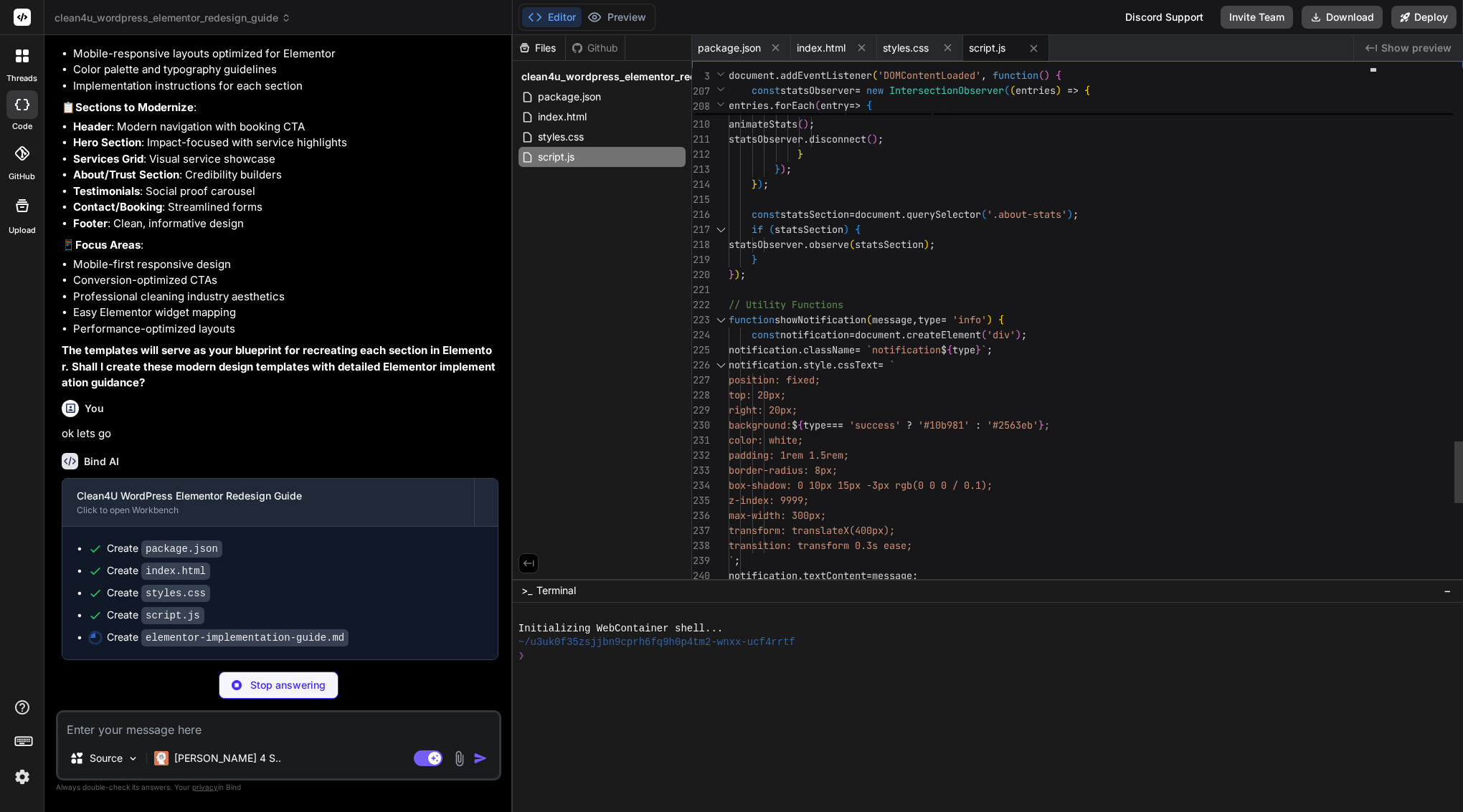
scroll to position [90, 0]
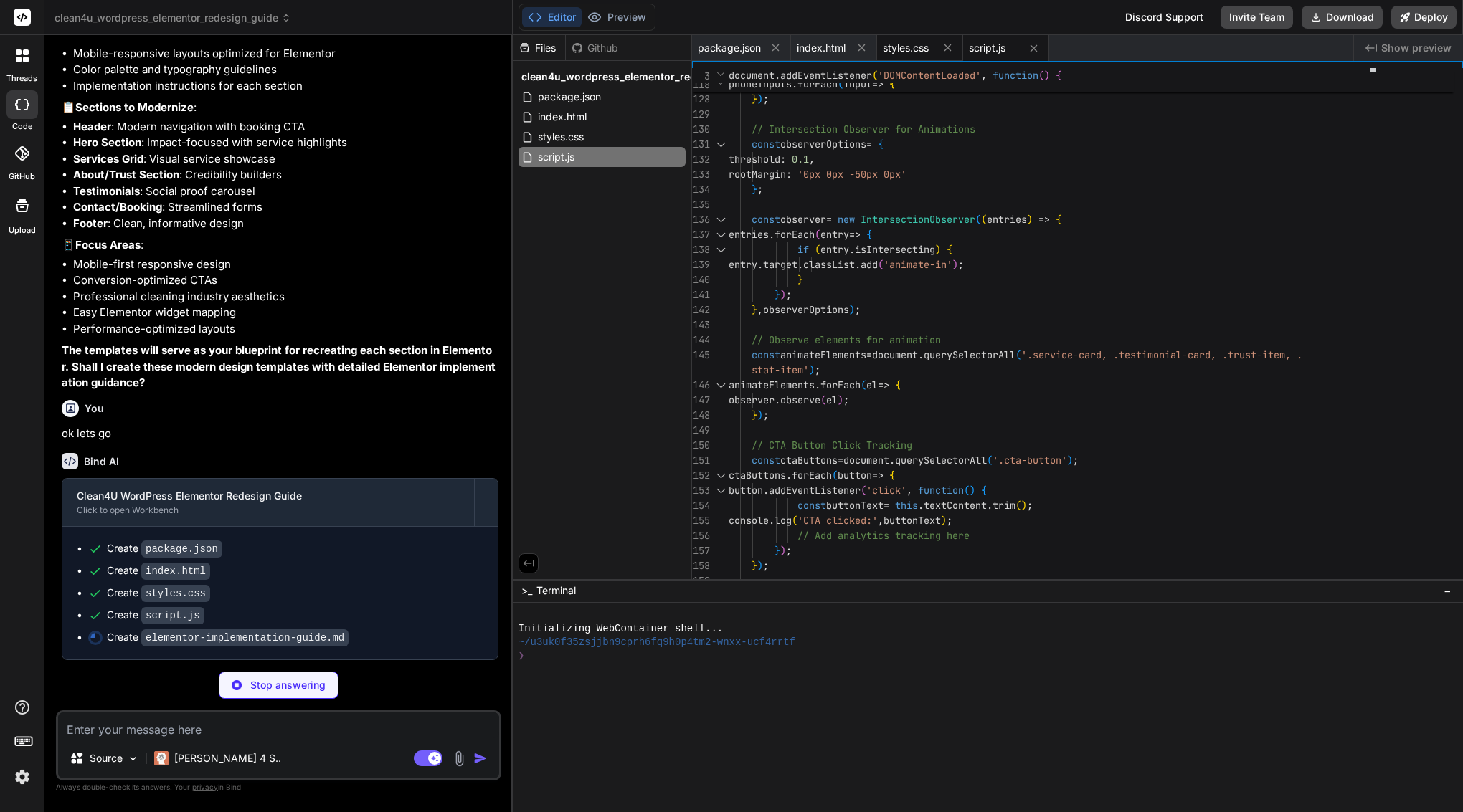
click at [903, 43] on span "styles.css" at bounding box center [906, 48] width 46 height 15
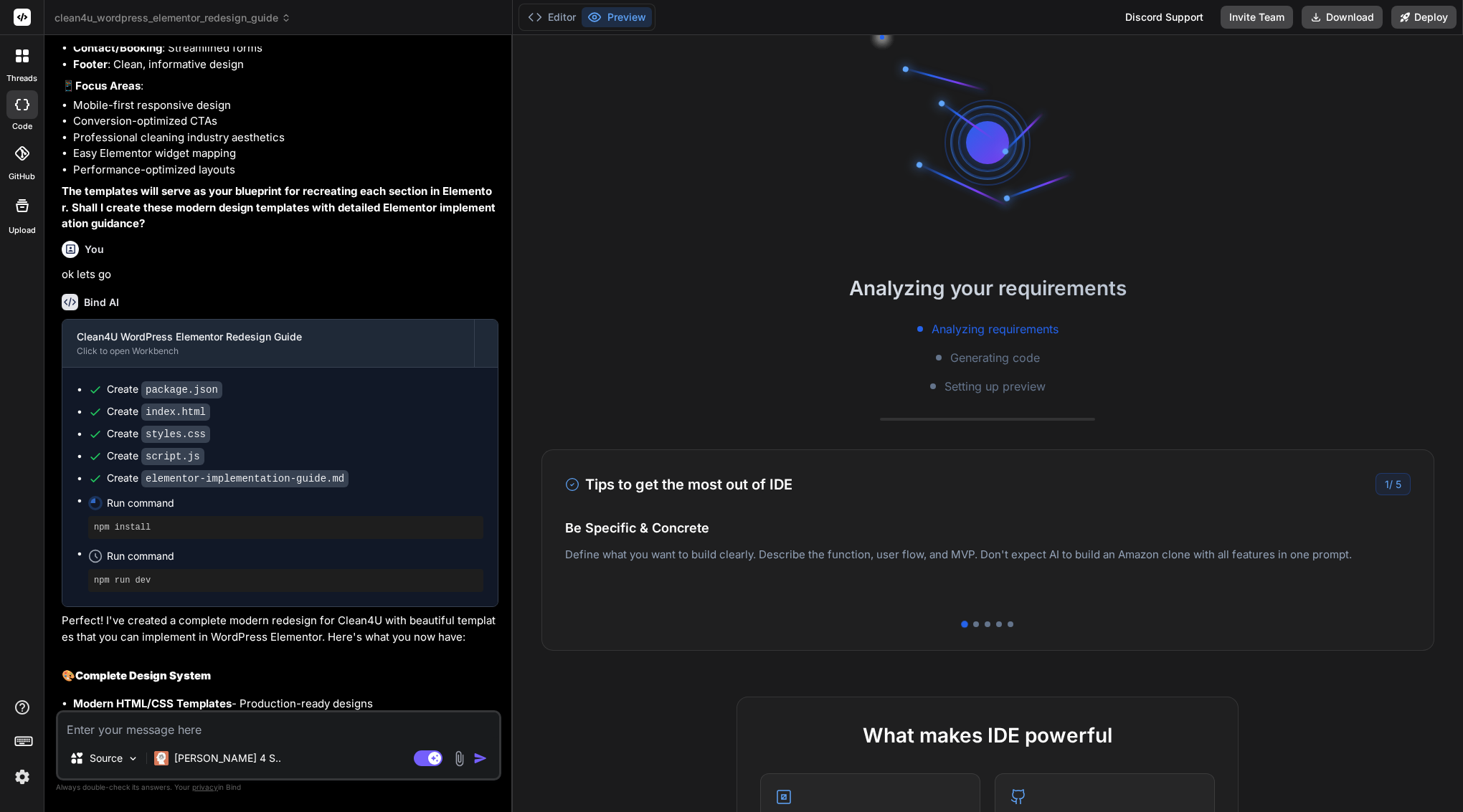
scroll to position [0, 0]
click at [560, 8] on button "Editor" at bounding box center [551, 16] width 59 height 20
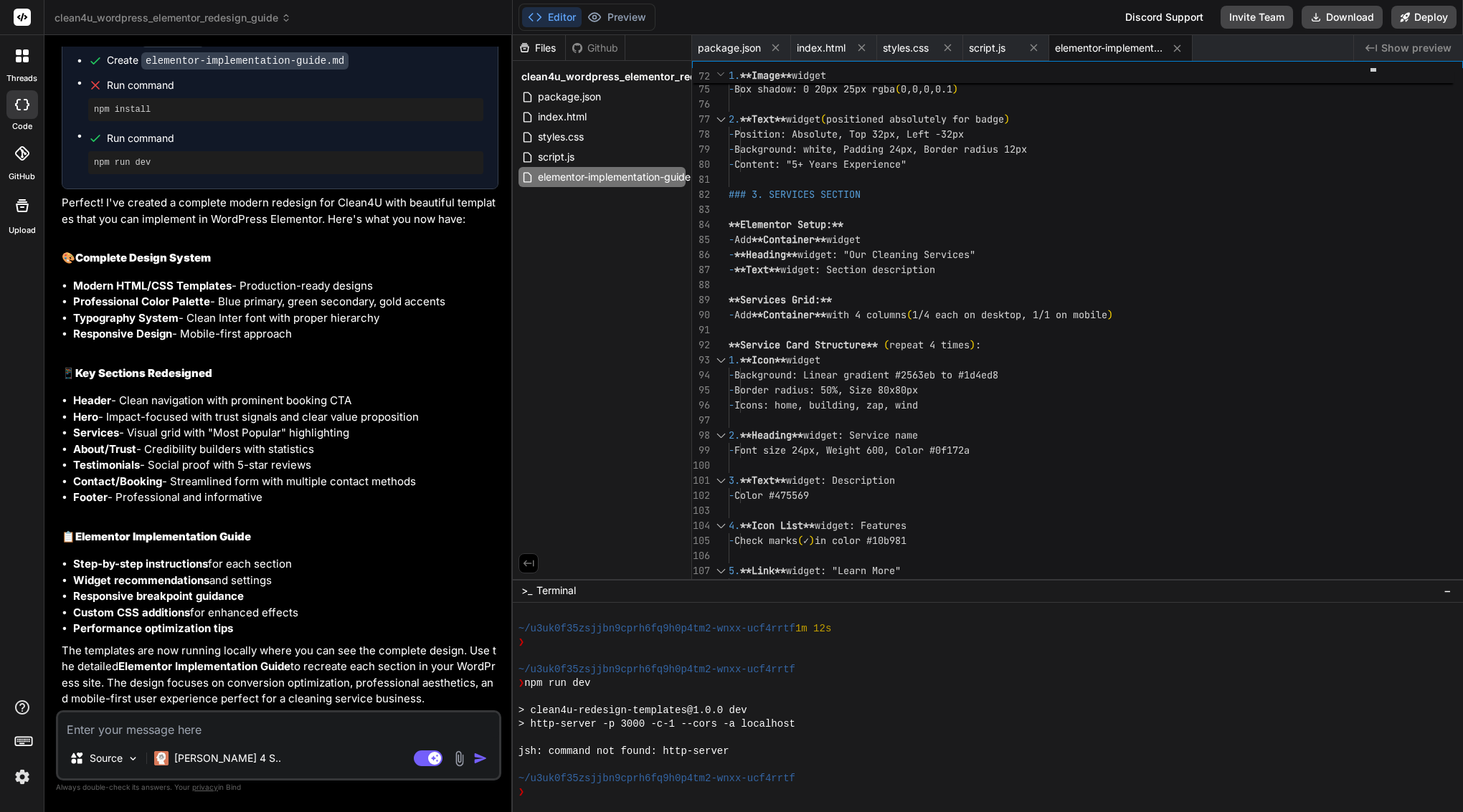
click at [215, 728] on textarea at bounding box center [279, 725] width 441 height 26
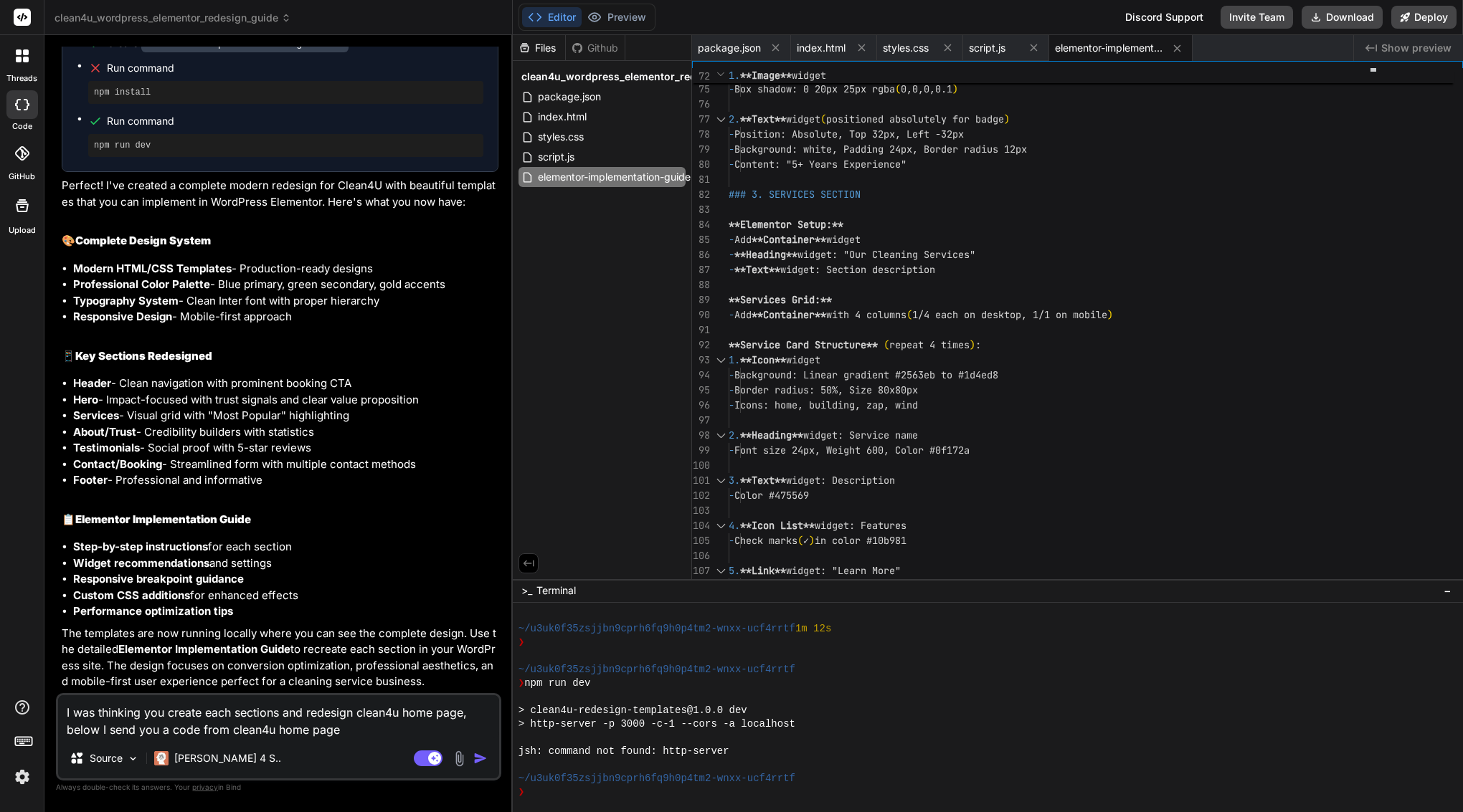
click at [278, 725] on textarea "I was thinking you create each sections and redesign clean4u home page, below I…" at bounding box center [279, 717] width 441 height 43
click at [365, 731] on textarea "I was thinking you create each sections and redesign clean4u home page, below I…" at bounding box center [279, 717] width 441 height 43
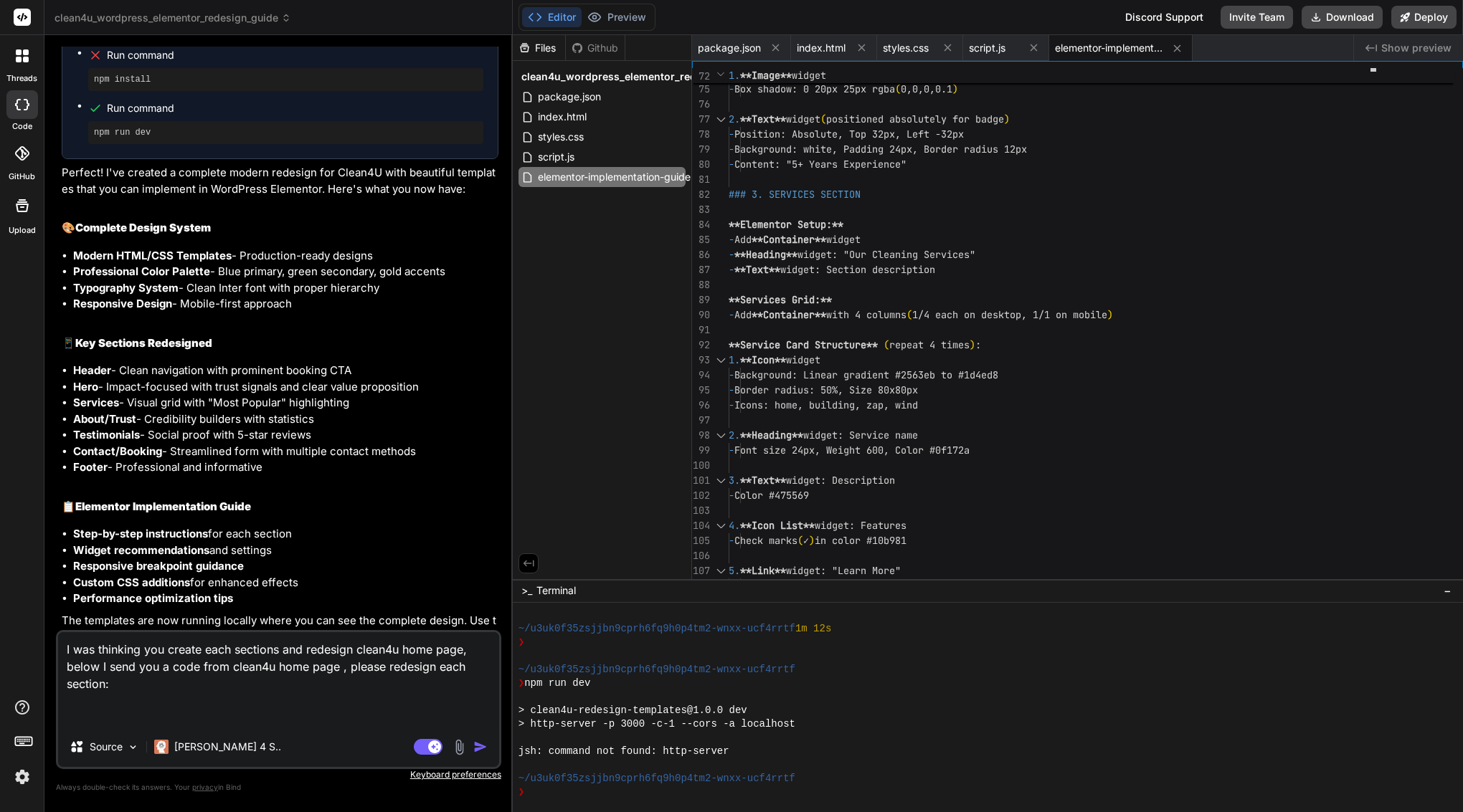
paste textarea "<ul> <li> </li> <li> <a href="tel:%200625373923"> +31 6 25 37 39 23 </a> </li> …"
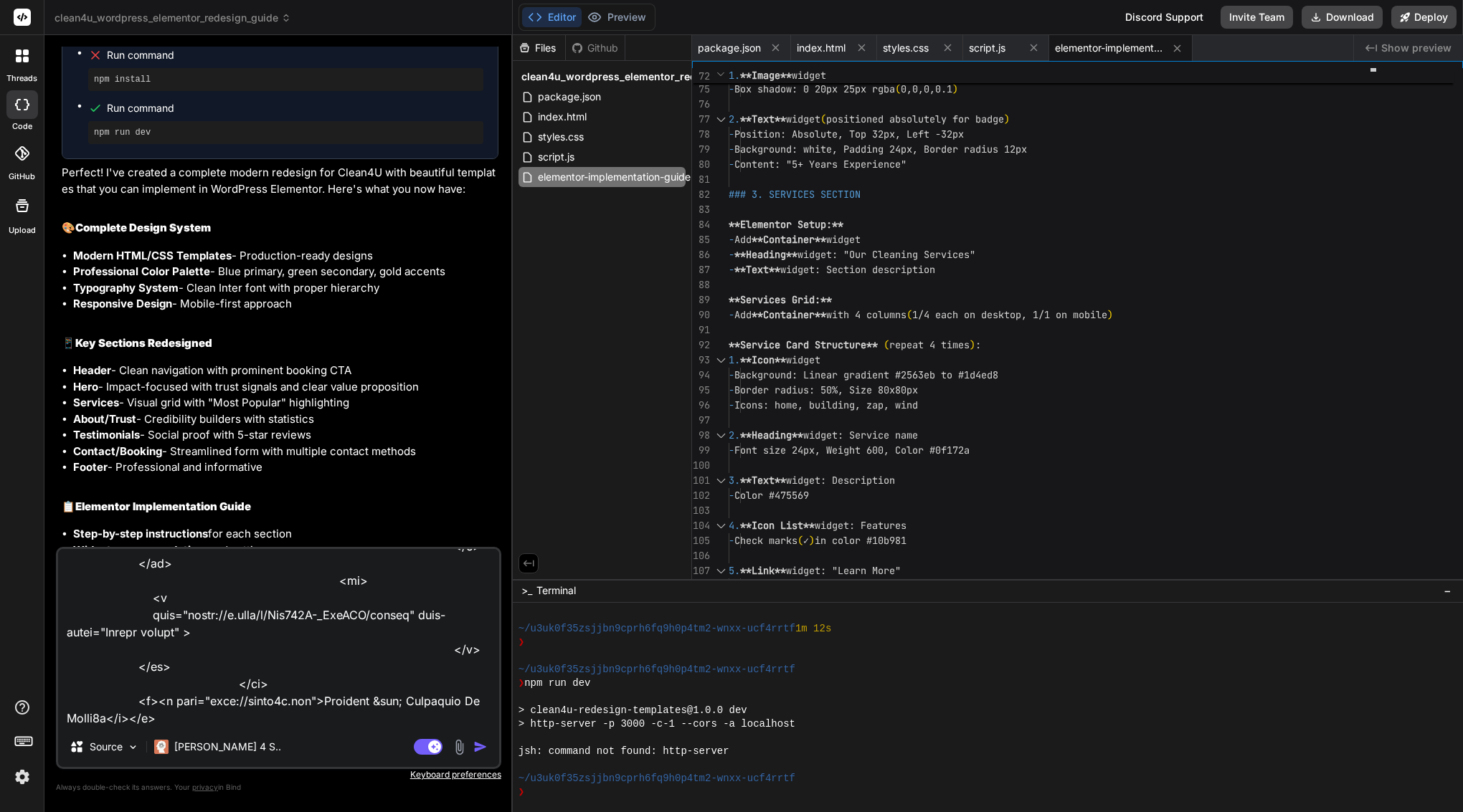
click at [478, 750] on img "button" at bounding box center [480, 747] width 15 height 15
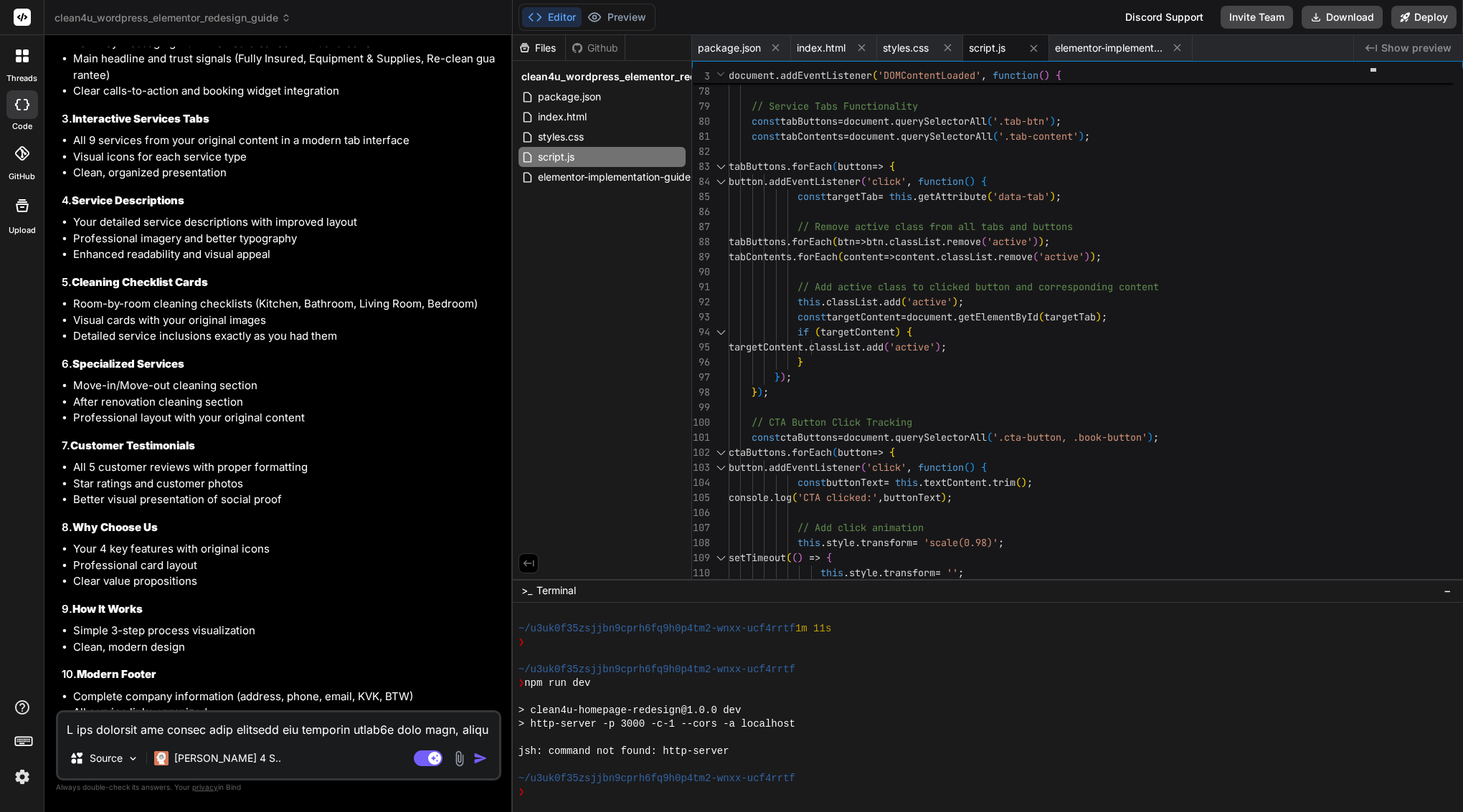
scroll to position [7785, 0]
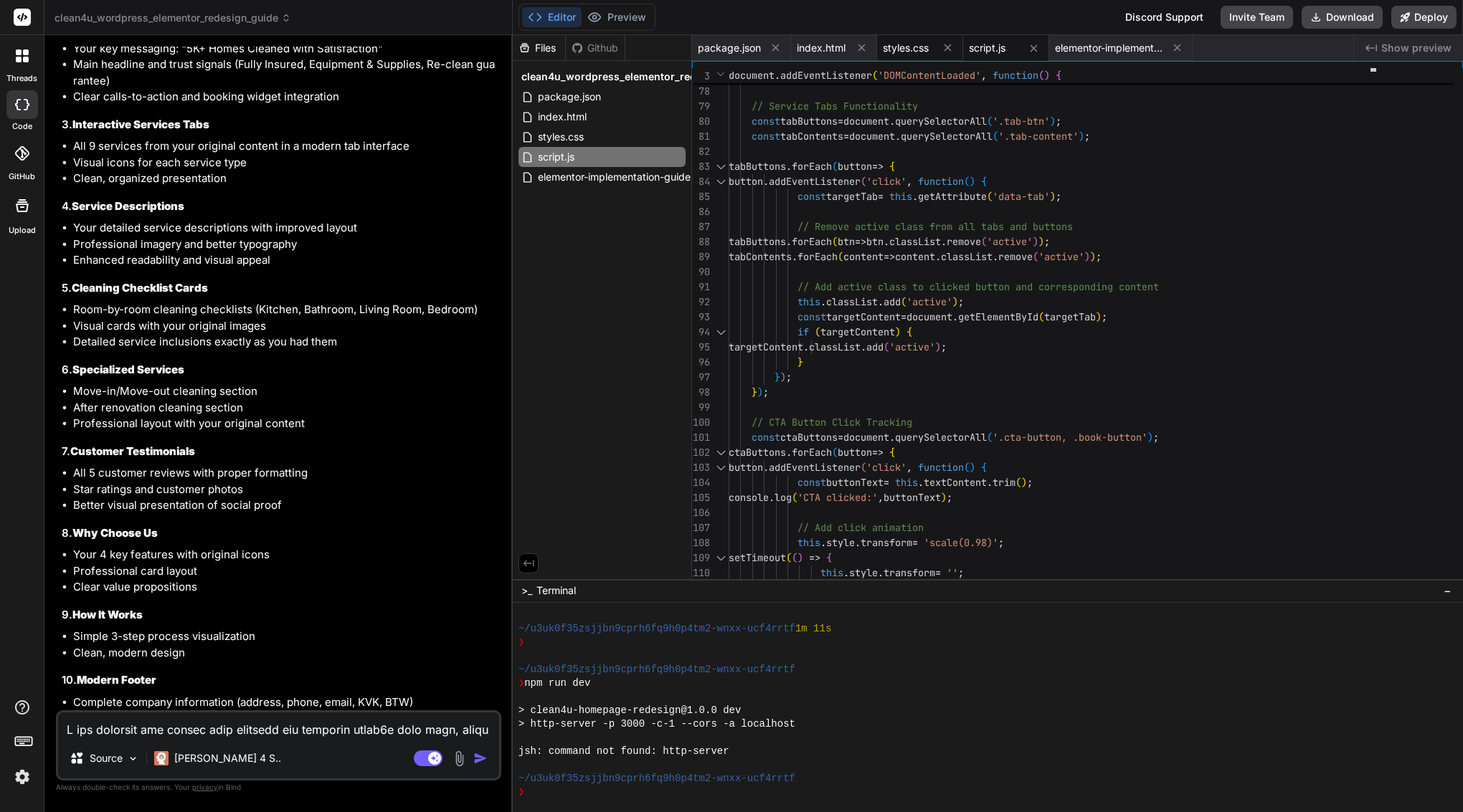
click at [917, 46] on span "styles.css" at bounding box center [906, 48] width 46 height 15
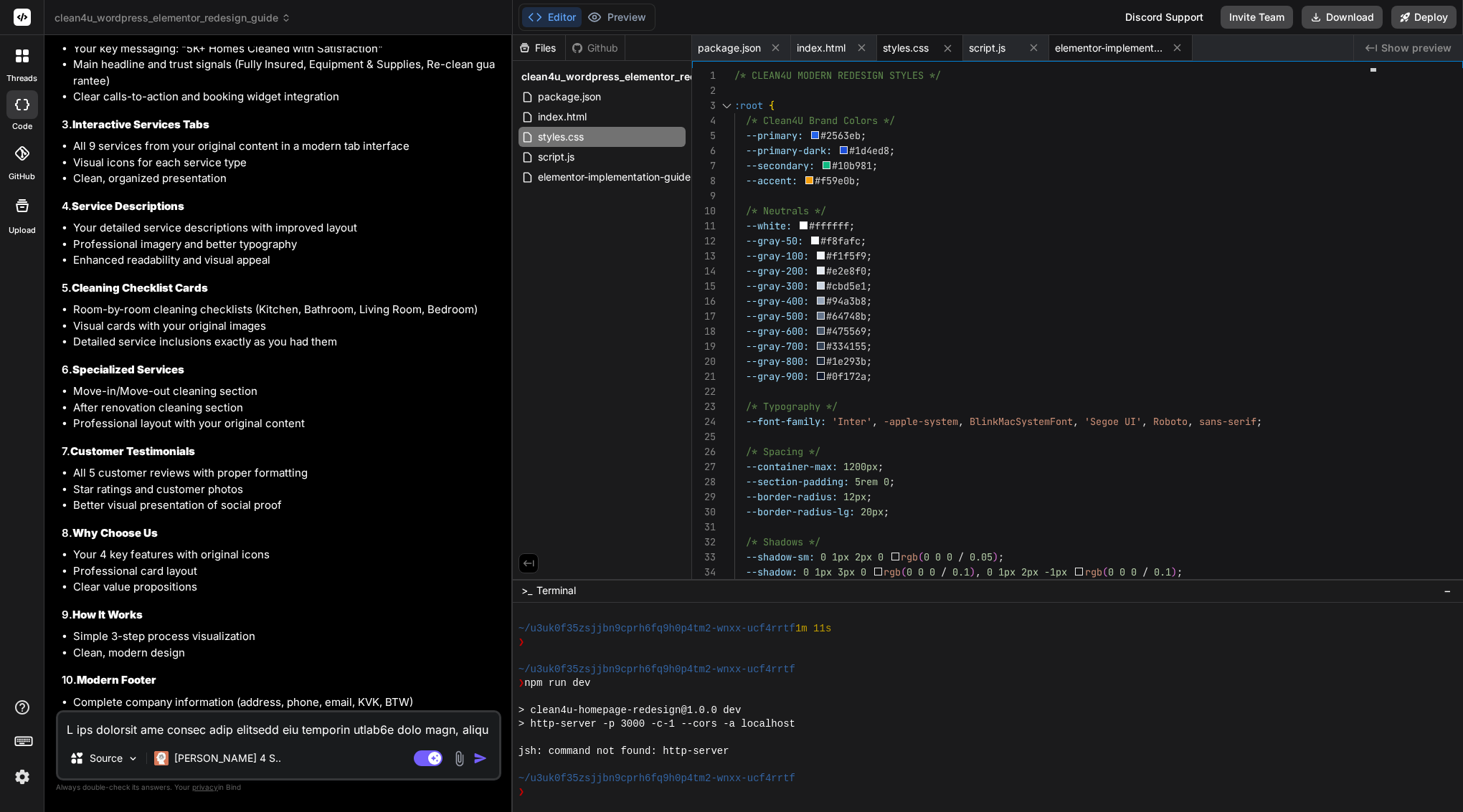
click at [1115, 42] on span "elementor-implementation-guide.md" at bounding box center [1108, 48] width 107 height 15
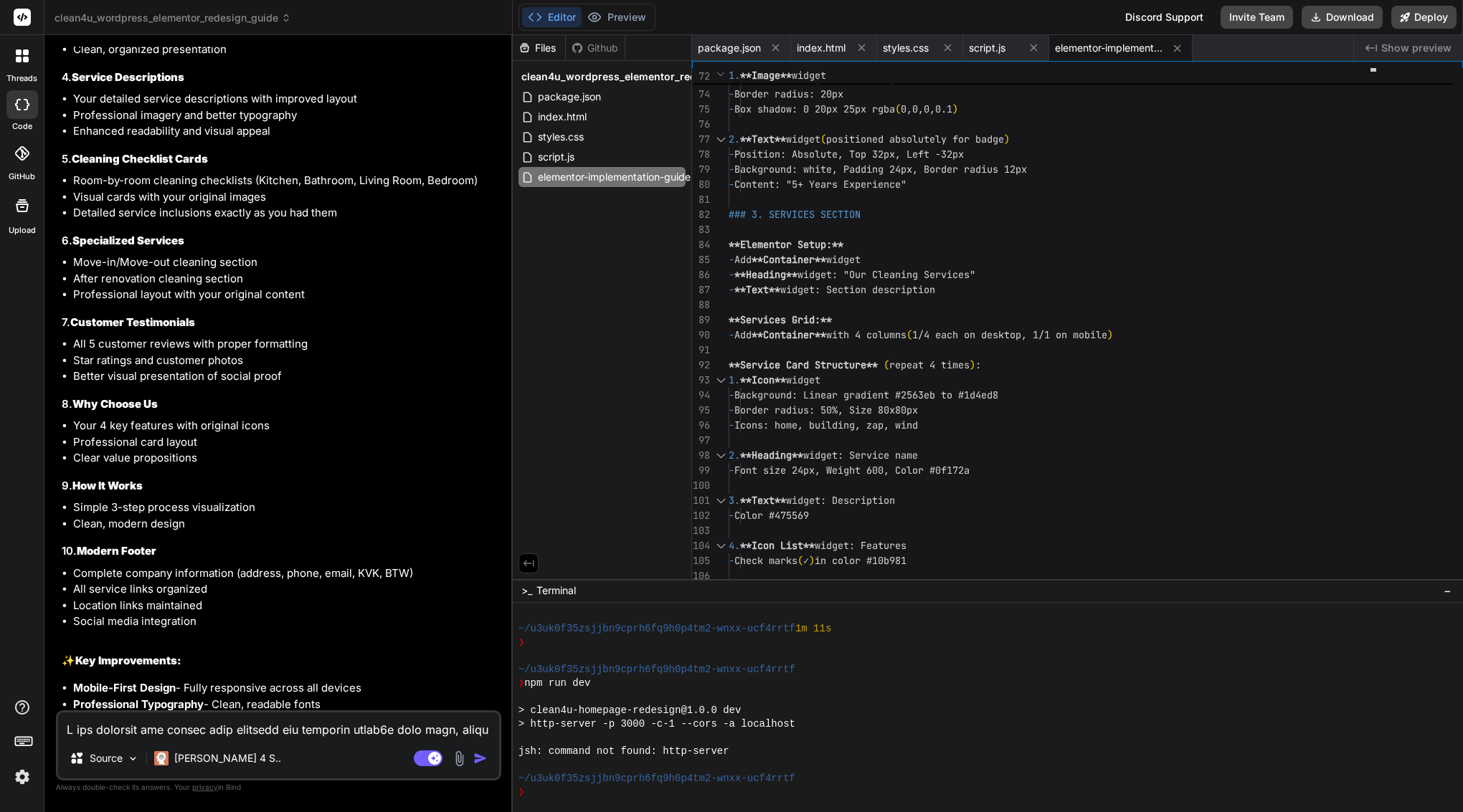
scroll to position [7913, 0]
click at [224, 725] on textarea at bounding box center [279, 725] width 441 height 26
click at [154, 729] on textarea "could you build section" at bounding box center [279, 725] width 441 height 26
click at [262, 735] on textarea "could you build each section" at bounding box center [279, 725] width 441 height 26
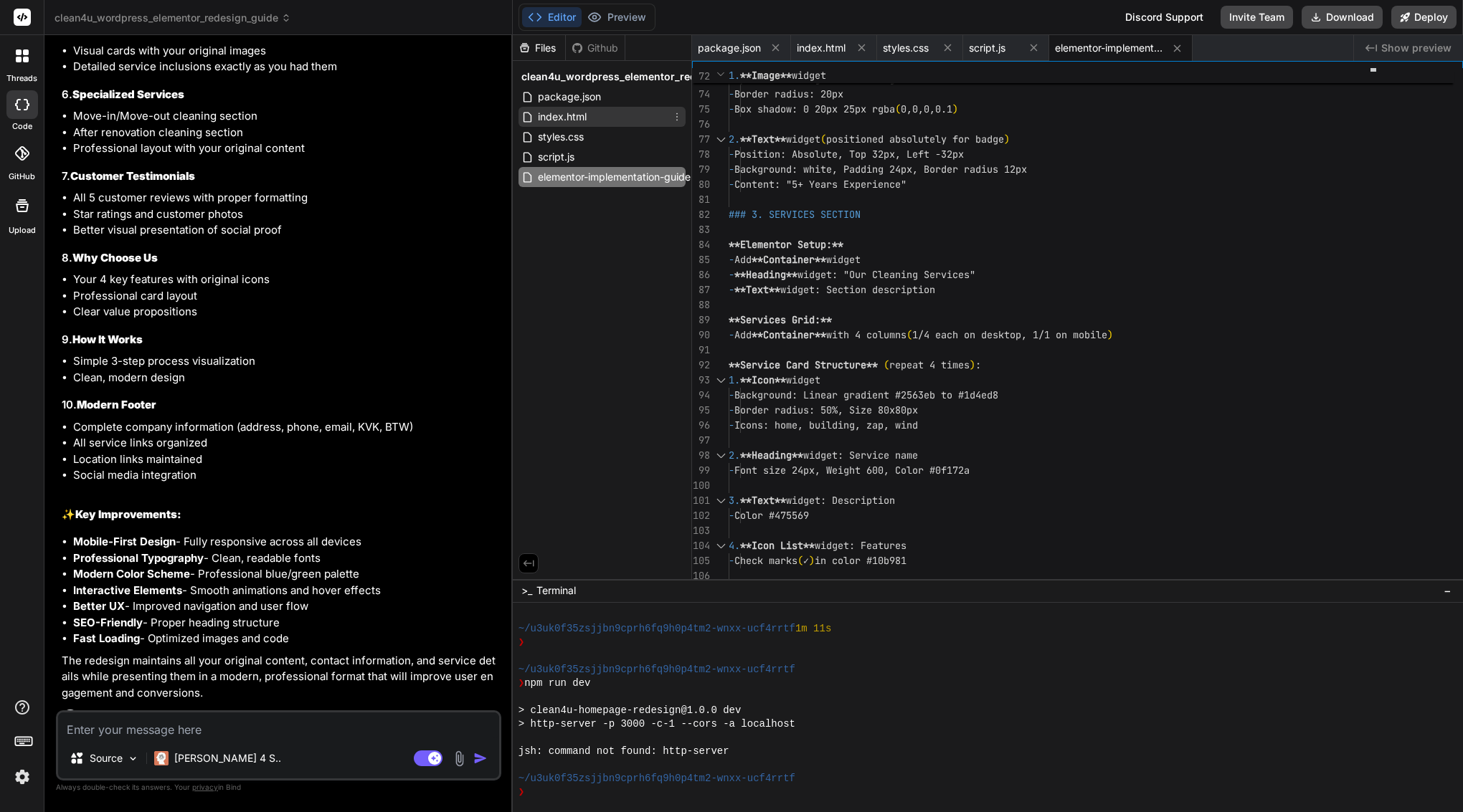
click at [570, 113] on span "index.html" at bounding box center [562, 117] width 51 height 17
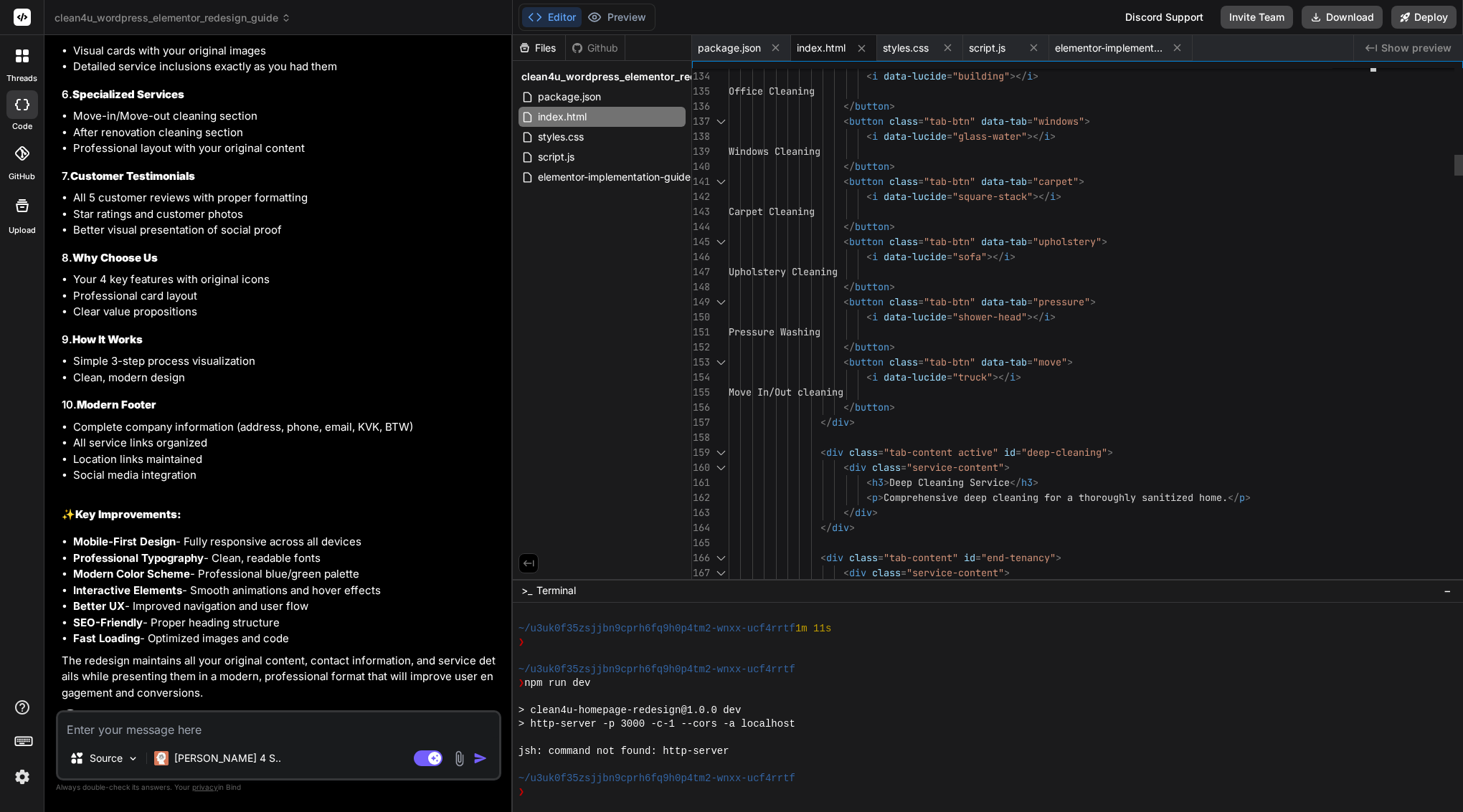
scroll to position [8047, 0]
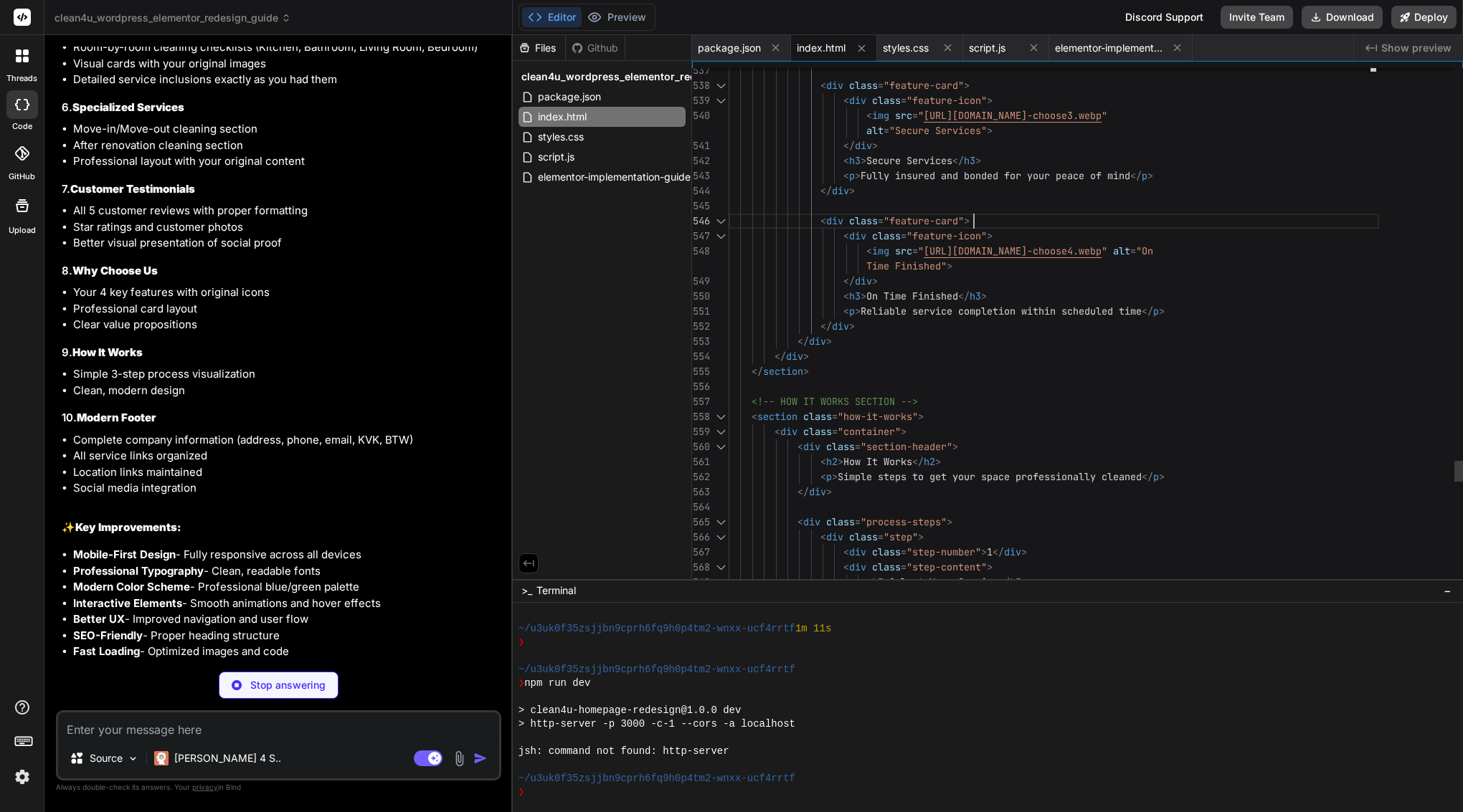
click at [1013, 218] on div "< div class = "feature-card" >" at bounding box center [1053, 221] width 650 height 15
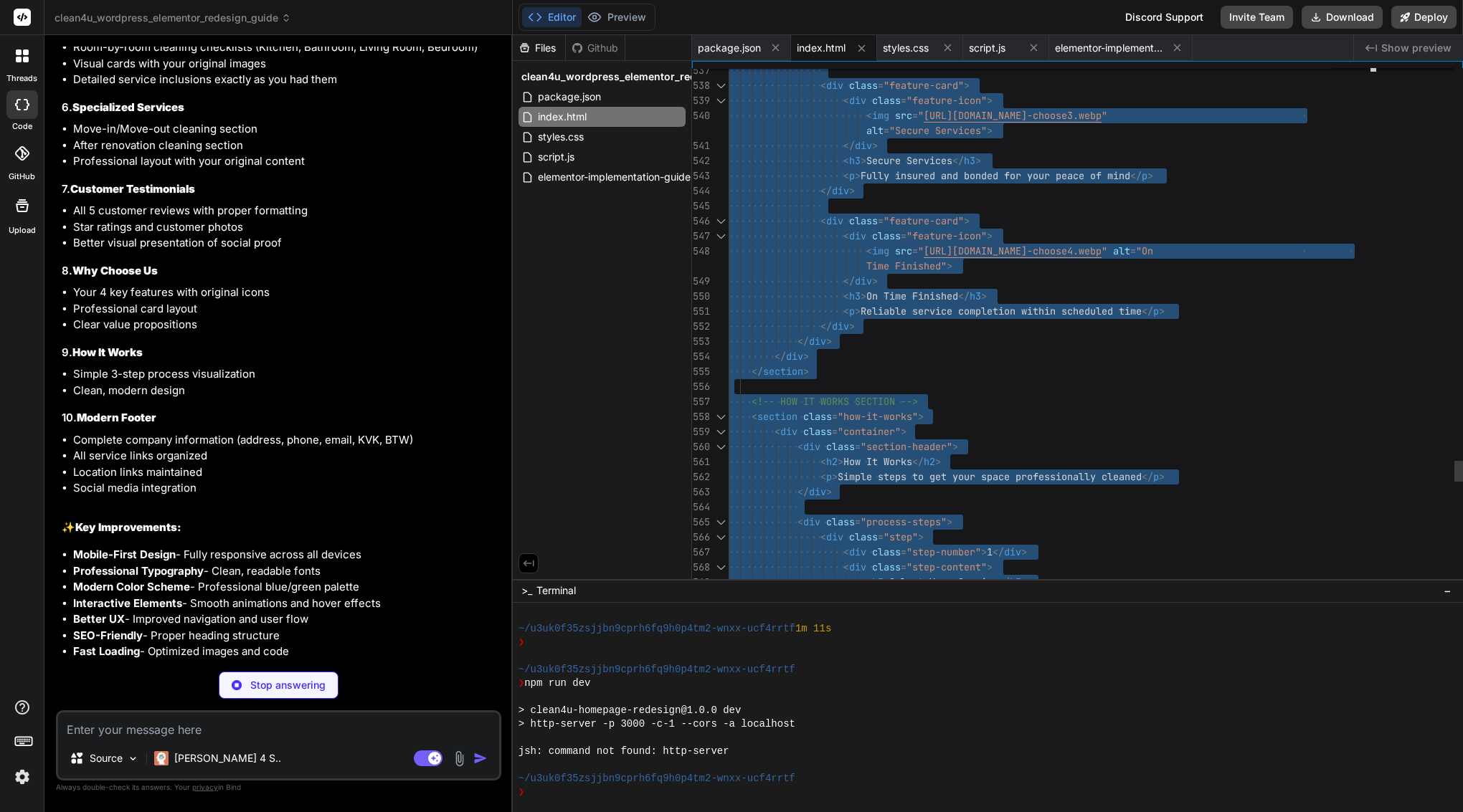
click at [1013, 218] on div "< div class = "feature-card" >" at bounding box center [1053, 221] width 650 height 15
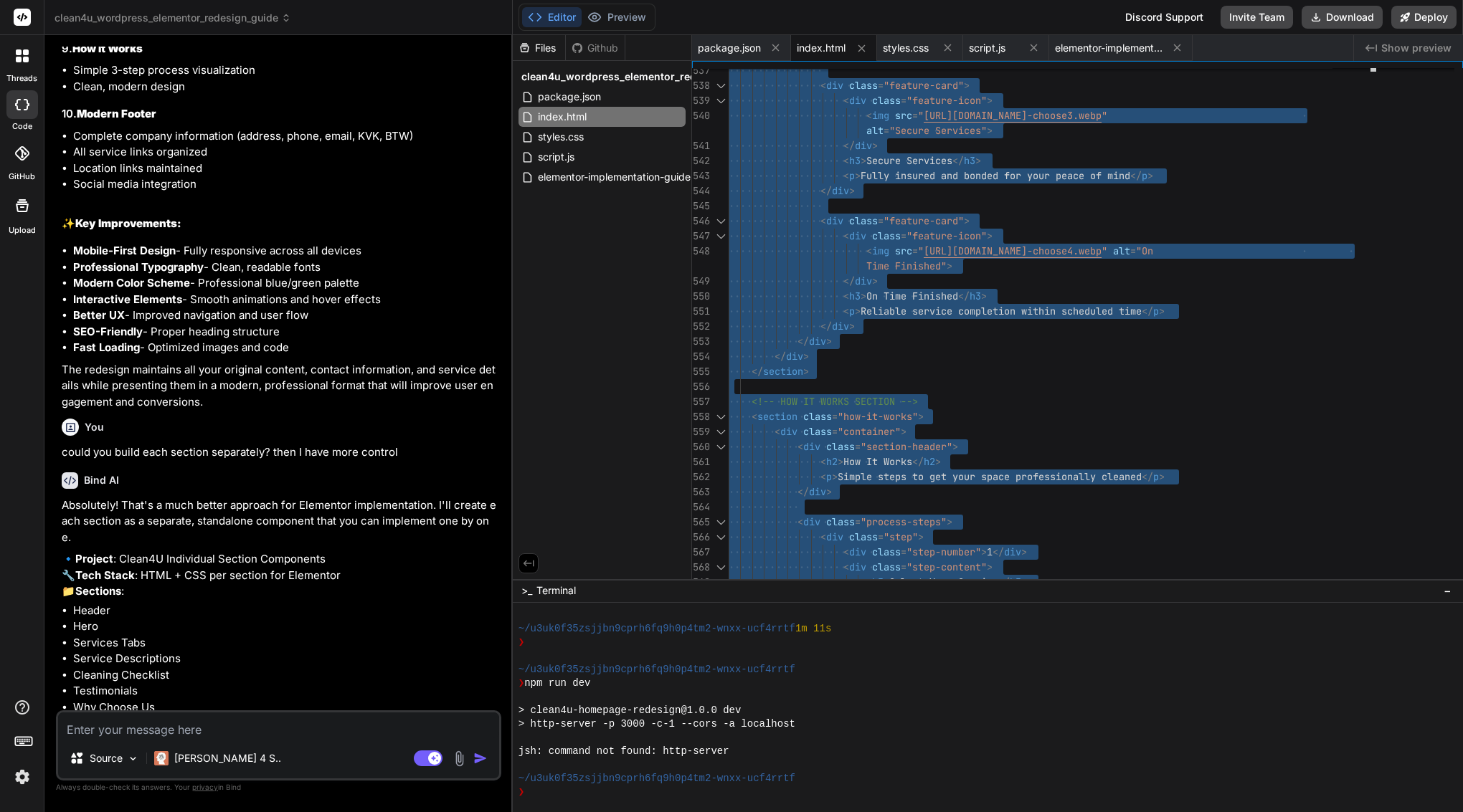
scroll to position [0, 0]
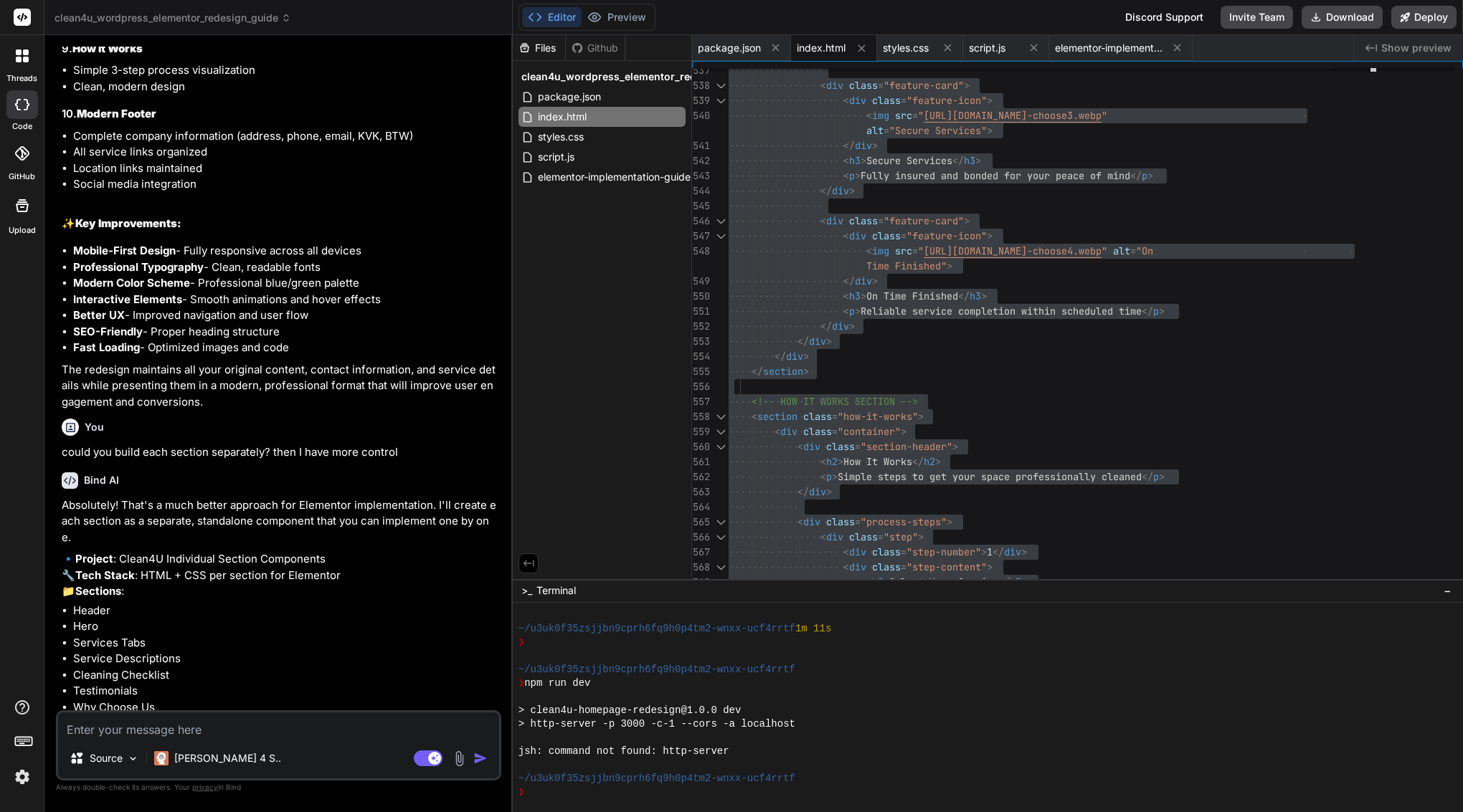
click at [181, 727] on textarea at bounding box center [279, 725] width 441 height 26
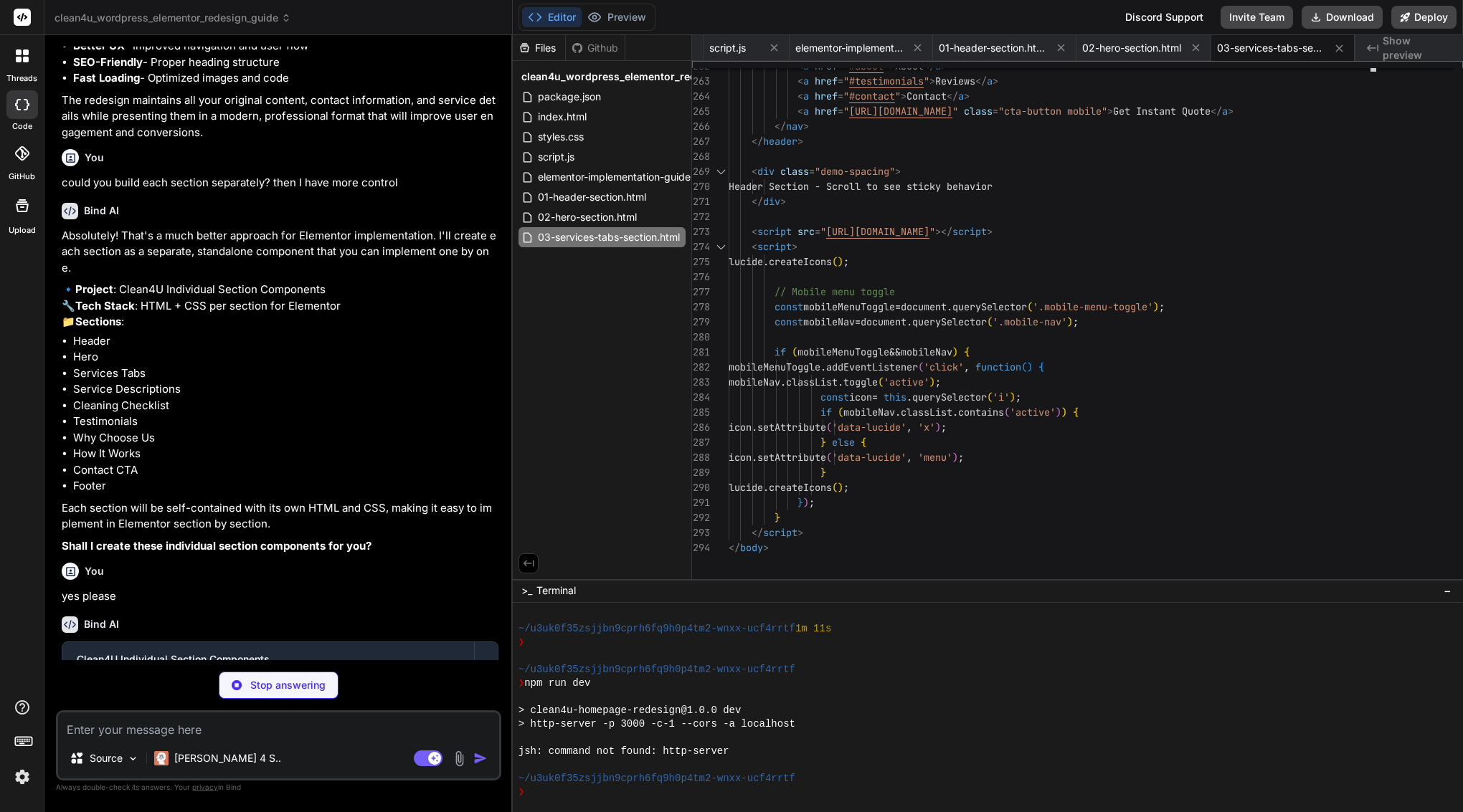
scroll to position [60, 0]
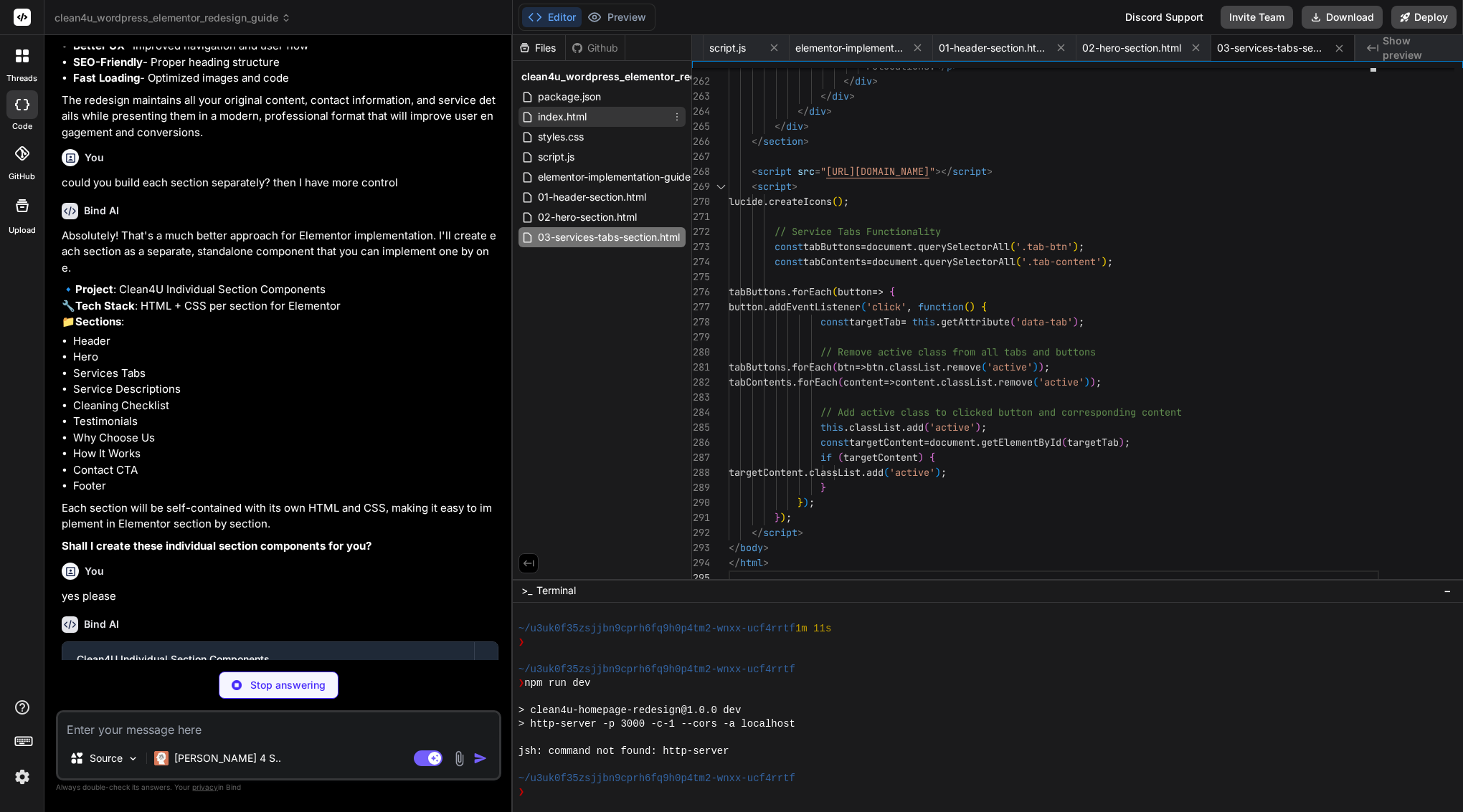
click at [577, 120] on span "index.html" at bounding box center [562, 117] width 51 height 17
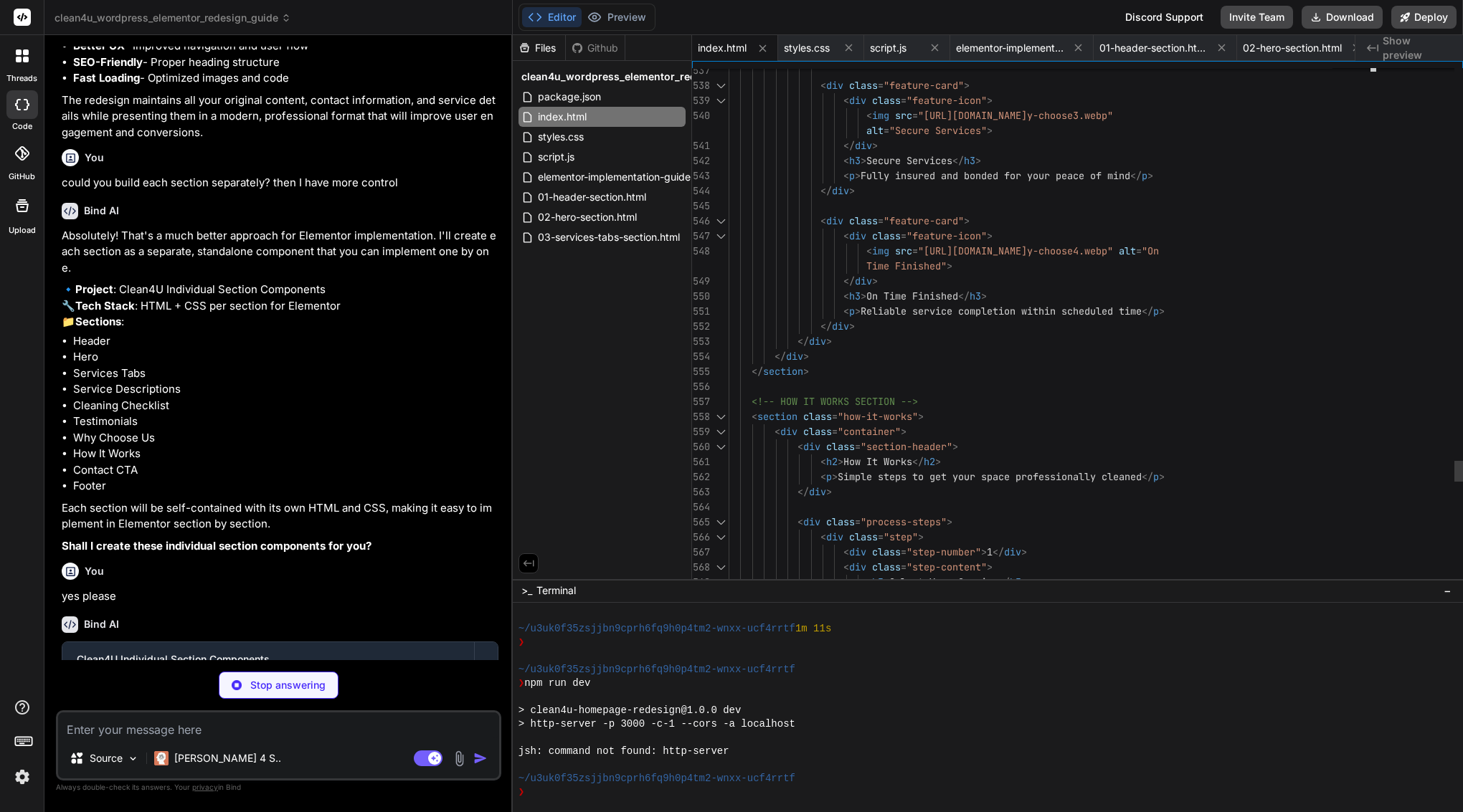
click at [966, 211] on div at bounding box center [1053, 207] width 650 height 15
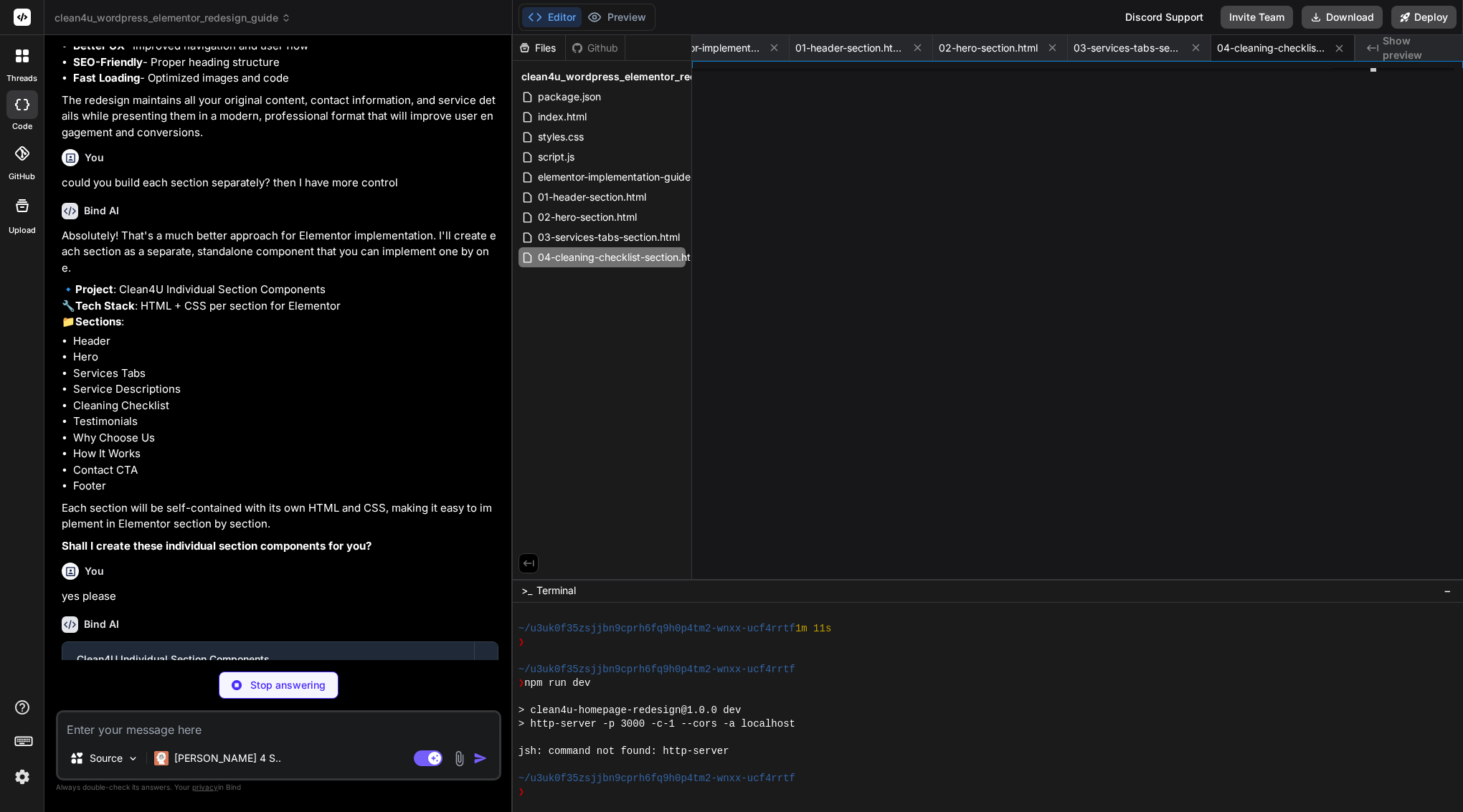
scroll to position [45, 0]
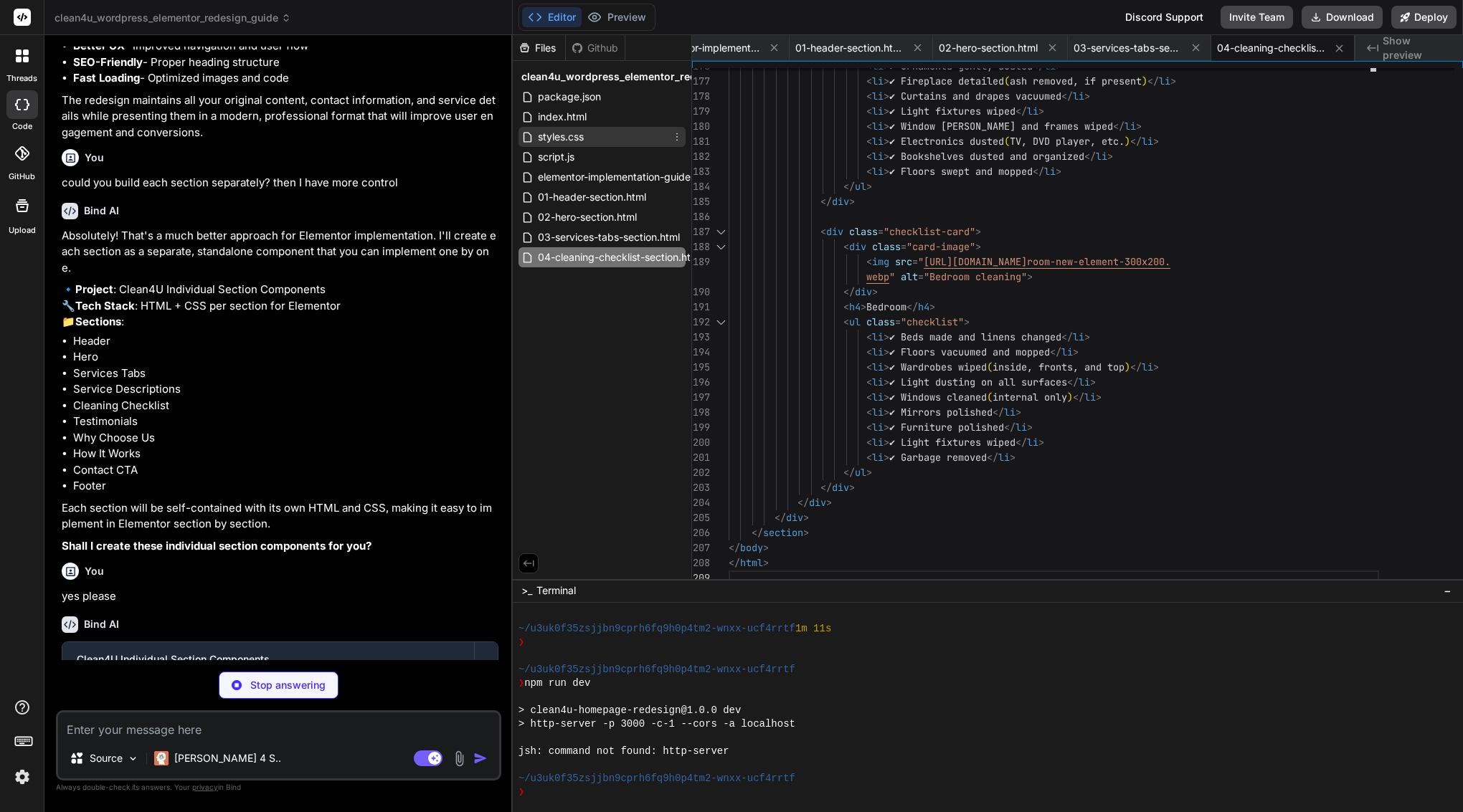
click at [584, 138] on span "styles.css" at bounding box center [560, 137] width 49 height 17
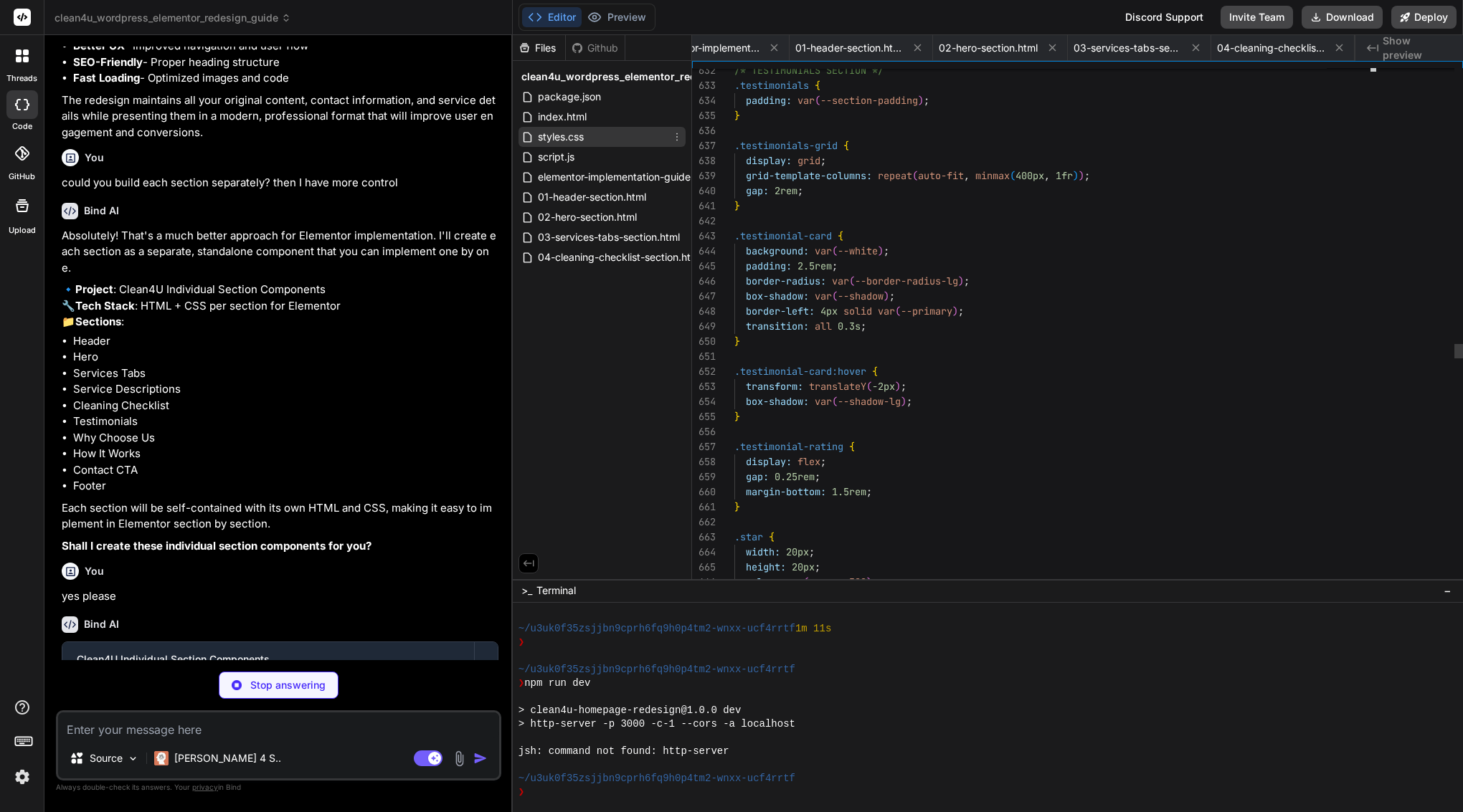
scroll to position [0, 185]
click at [851, 338] on div "}" at bounding box center [1057, 342] width 645 height 15
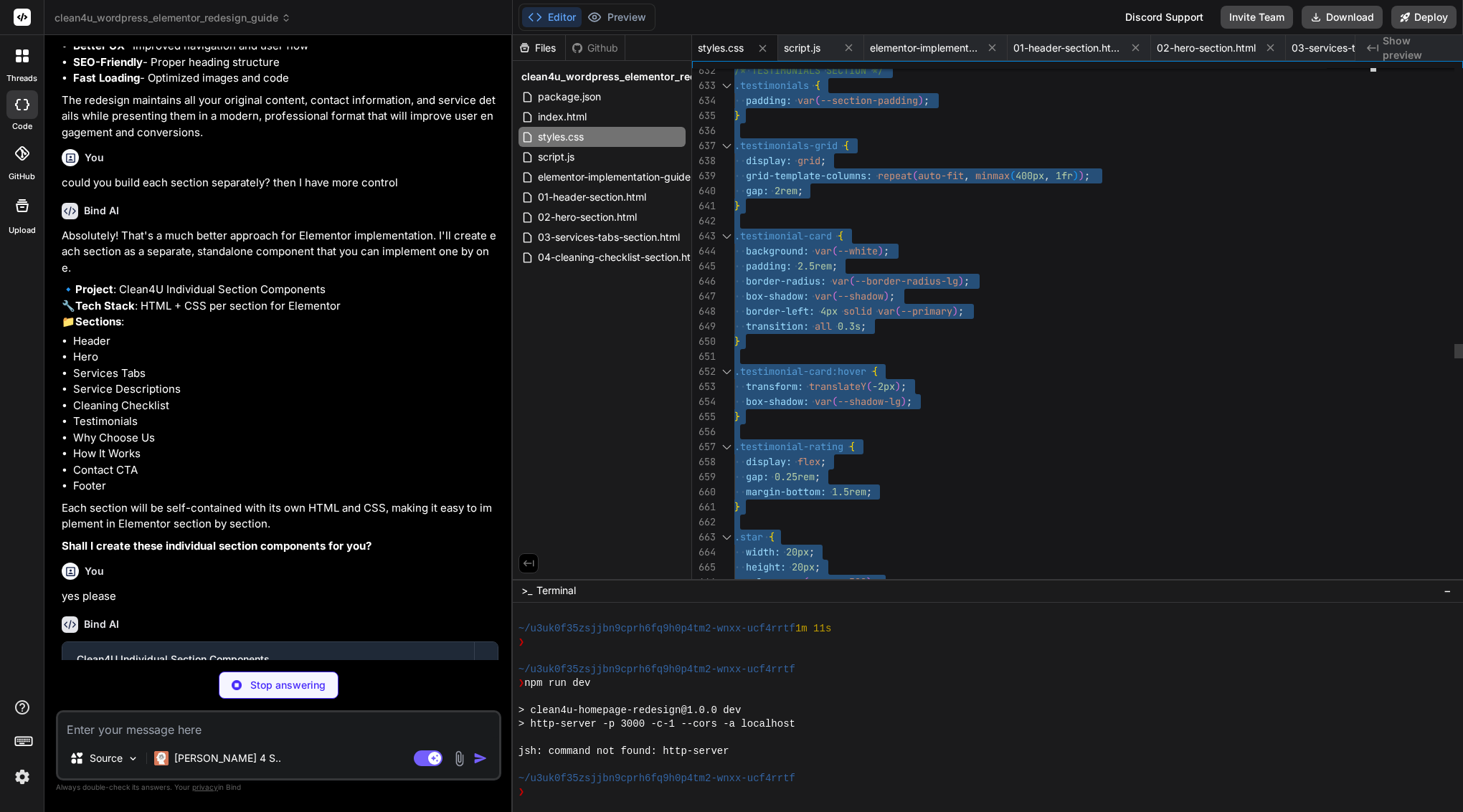
click at [851, 338] on div "}" at bounding box center [1057, 342] width 645 height 15
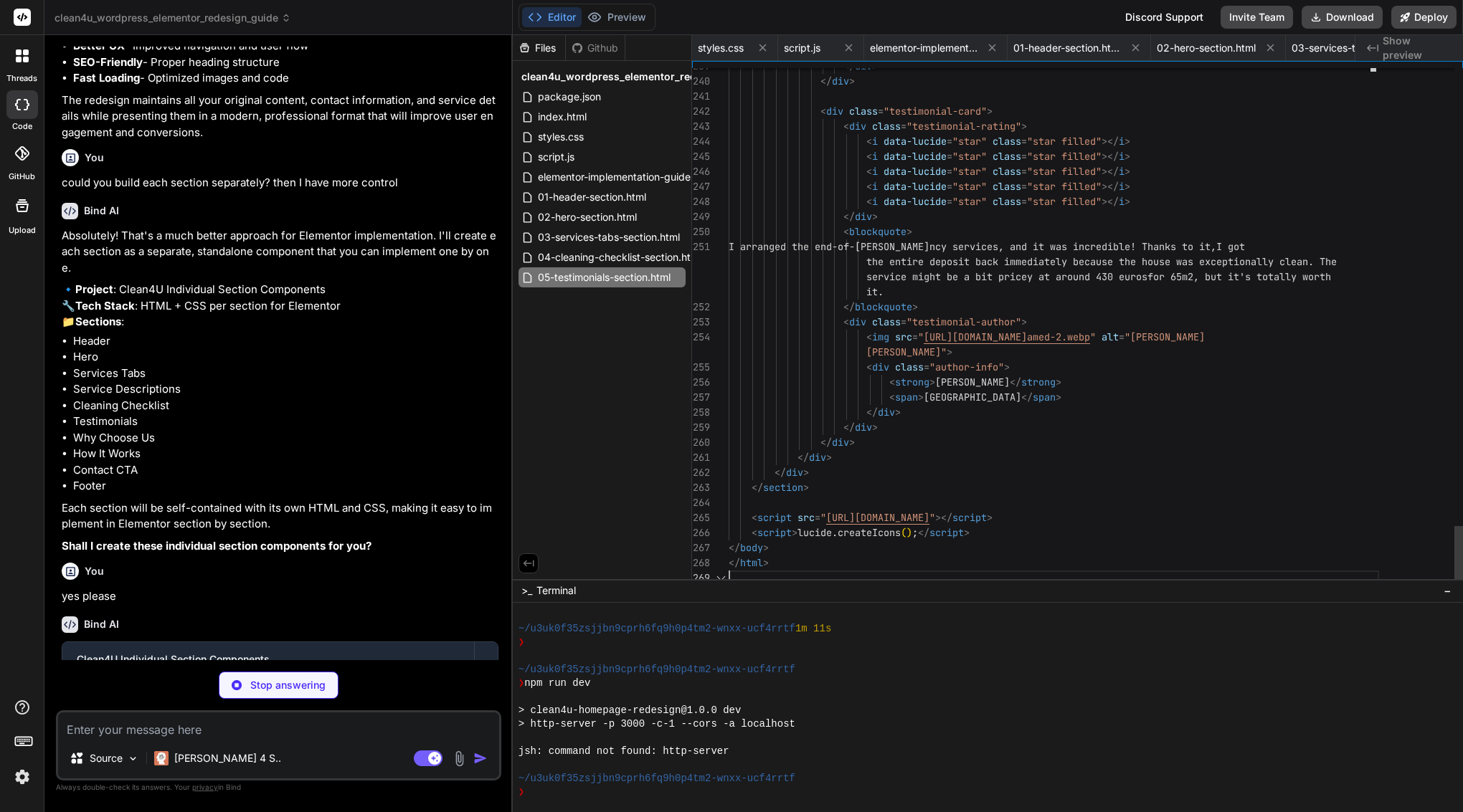
scroll to position [75, 0]
click at [555, 138] on span "styles.css" at bounding box center [560, 137] width 49 height 17
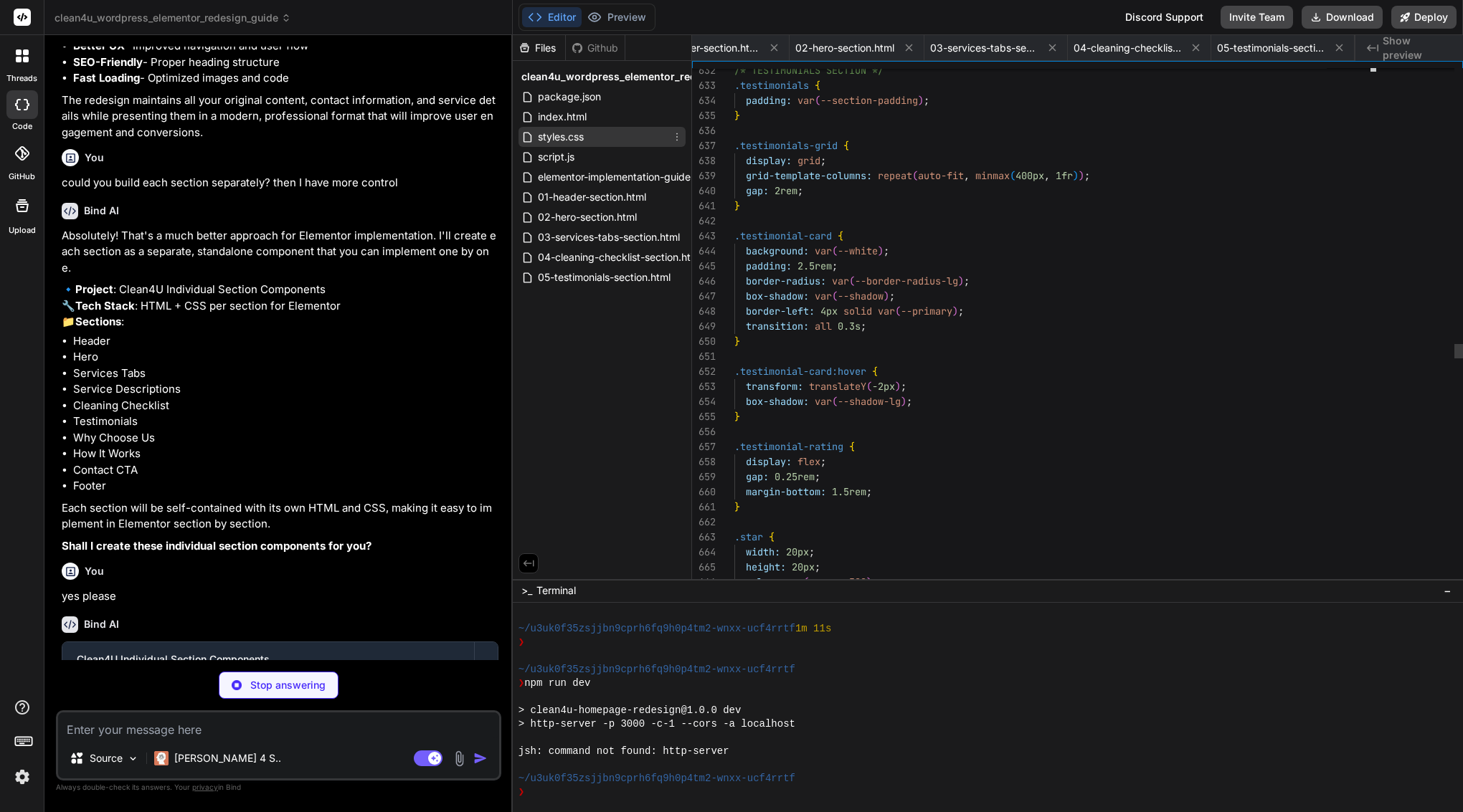
scroll to position [0, 185]
click at [792, 228] on div at bounding box center [1057, 221] width 645 height 15
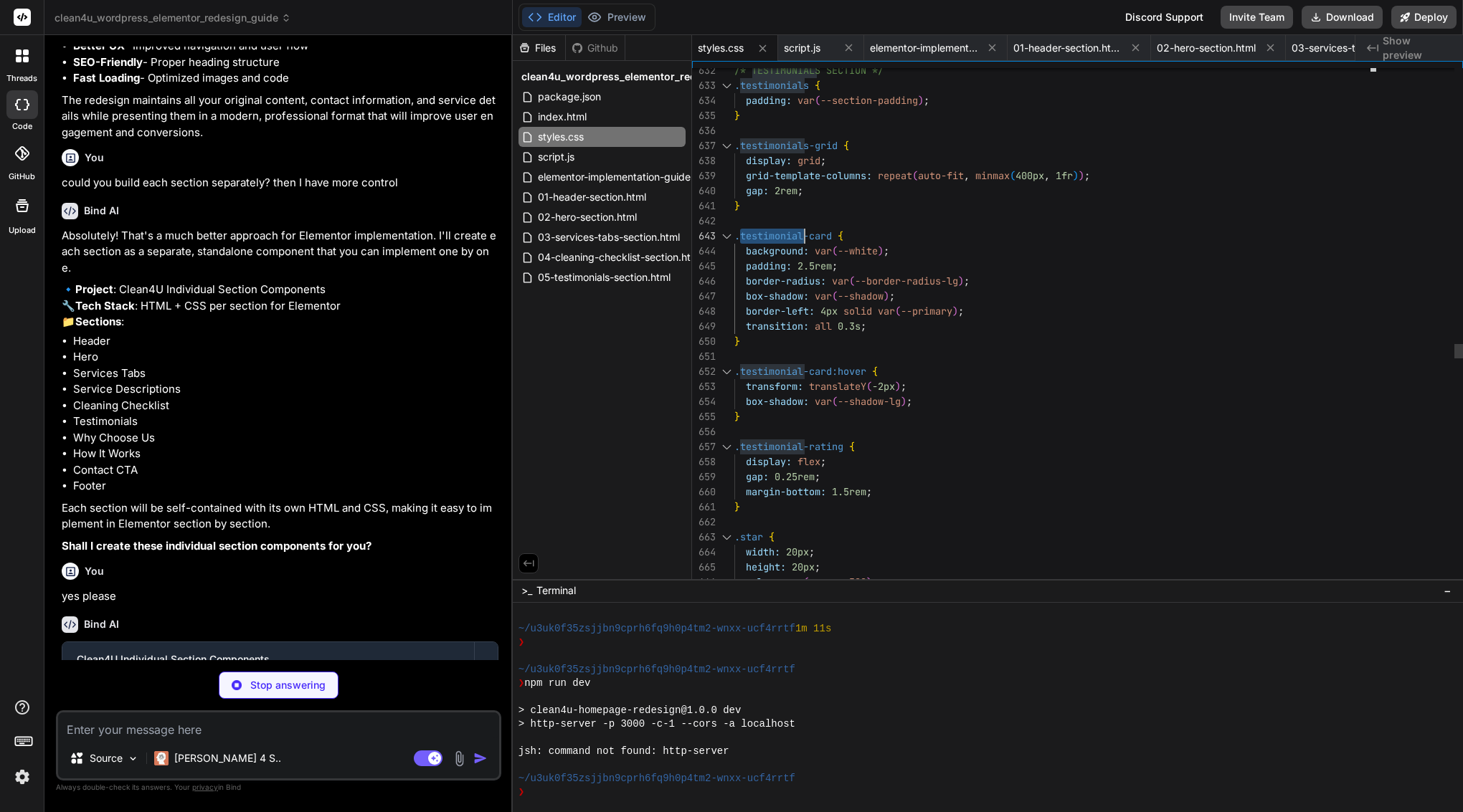
click at [792, 228] on div at bounding box center [1057, 221] width 645 height 15
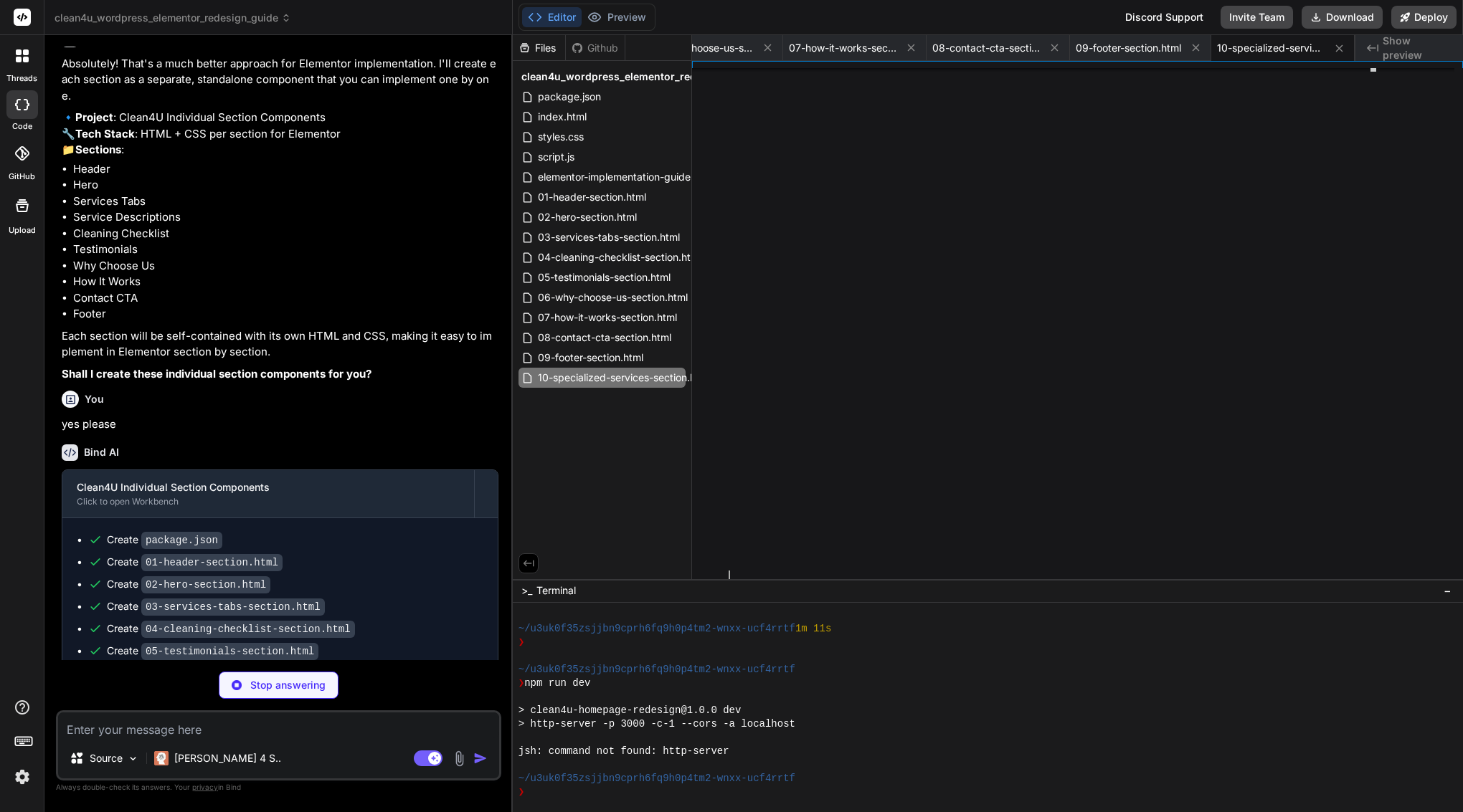
scroll to position [90, 0]
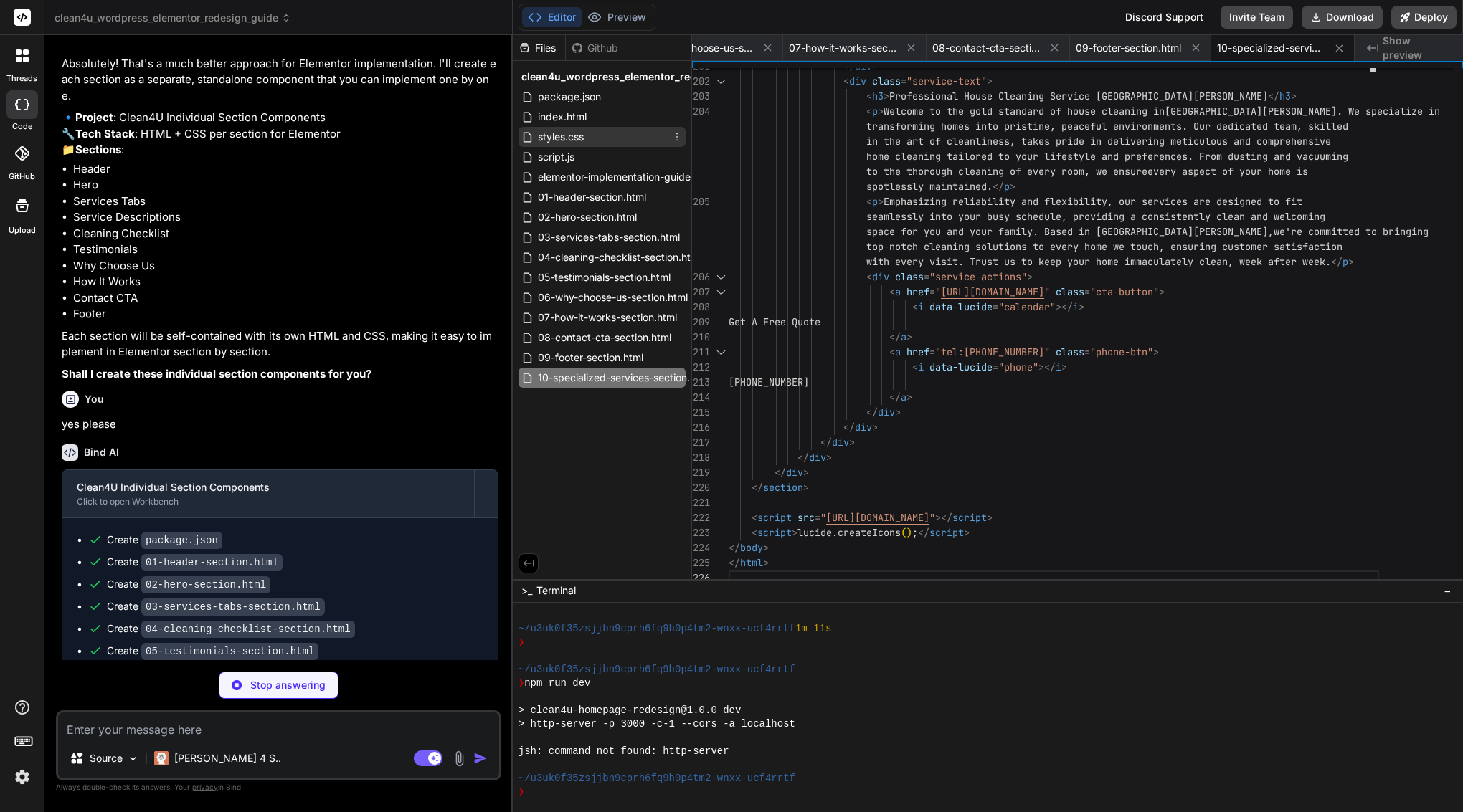
click at [583, 138] on span "styles.css" at bounding box center [560, 137] width 49 height 17
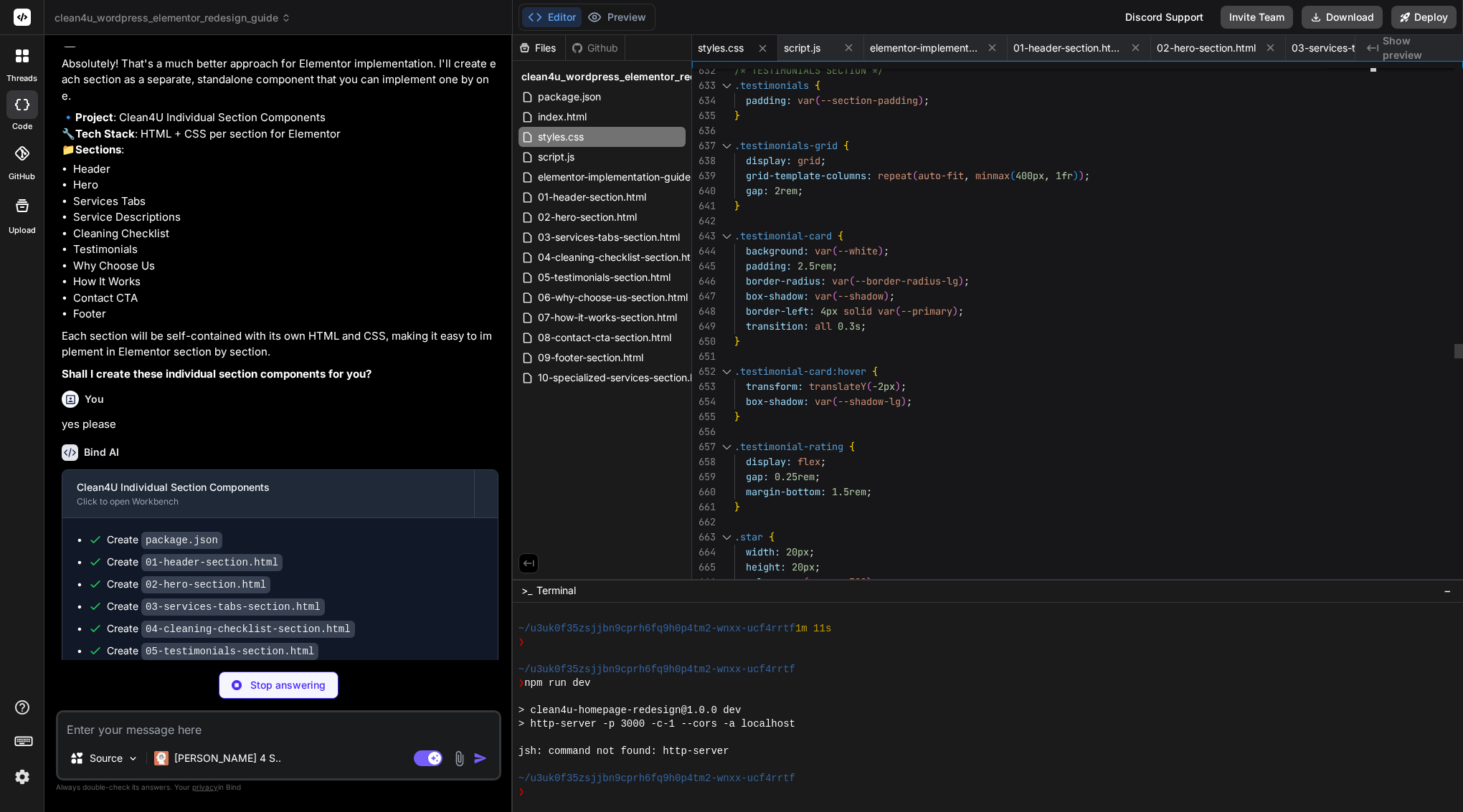
click at [842, 242] on span "{" at bounding box center [840, 236] width 6 height 13
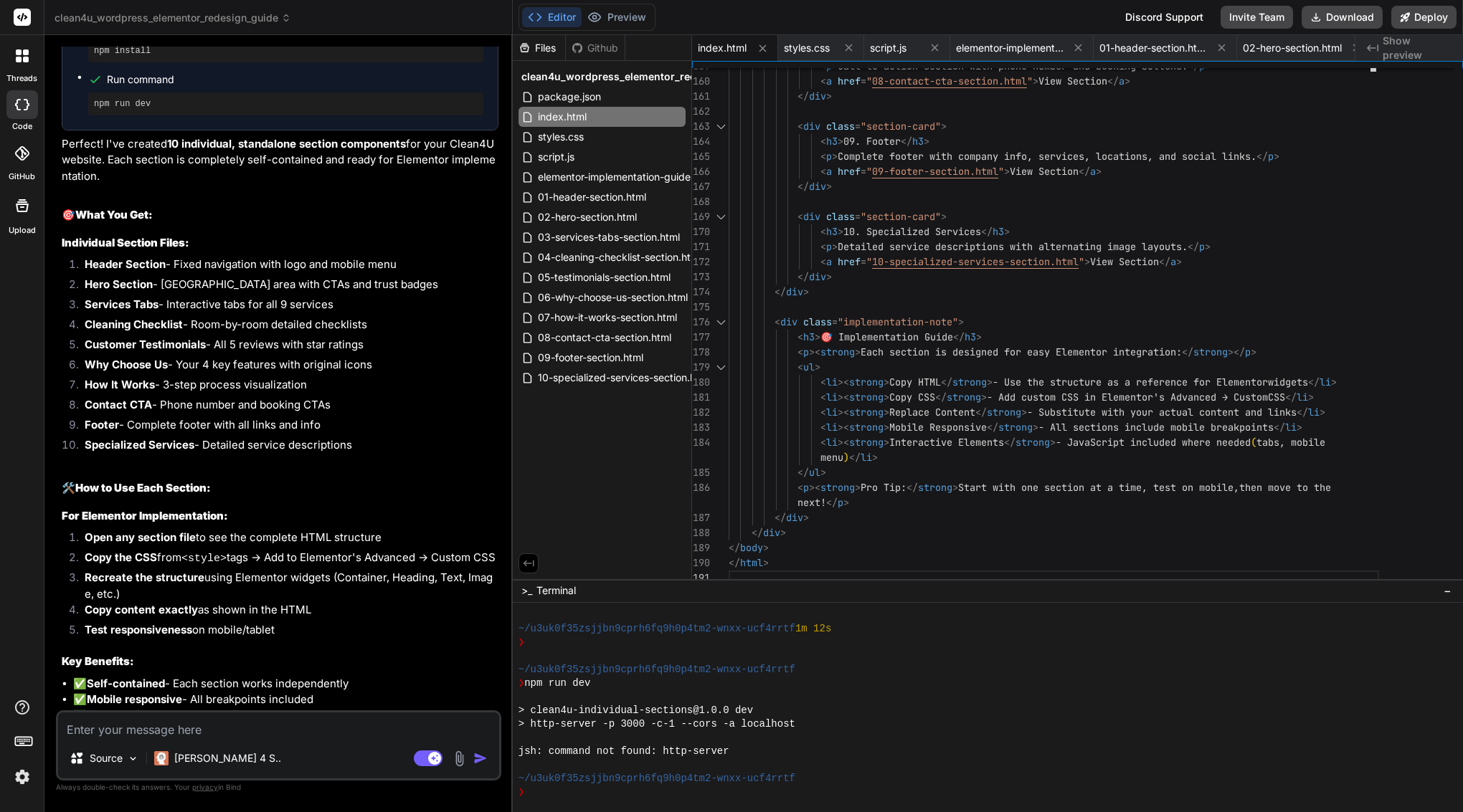
scroll to position [9575, 0]
click at [605, 191] on span "01-header-section.html" at bounding box center [592, 197] width 111 height 17
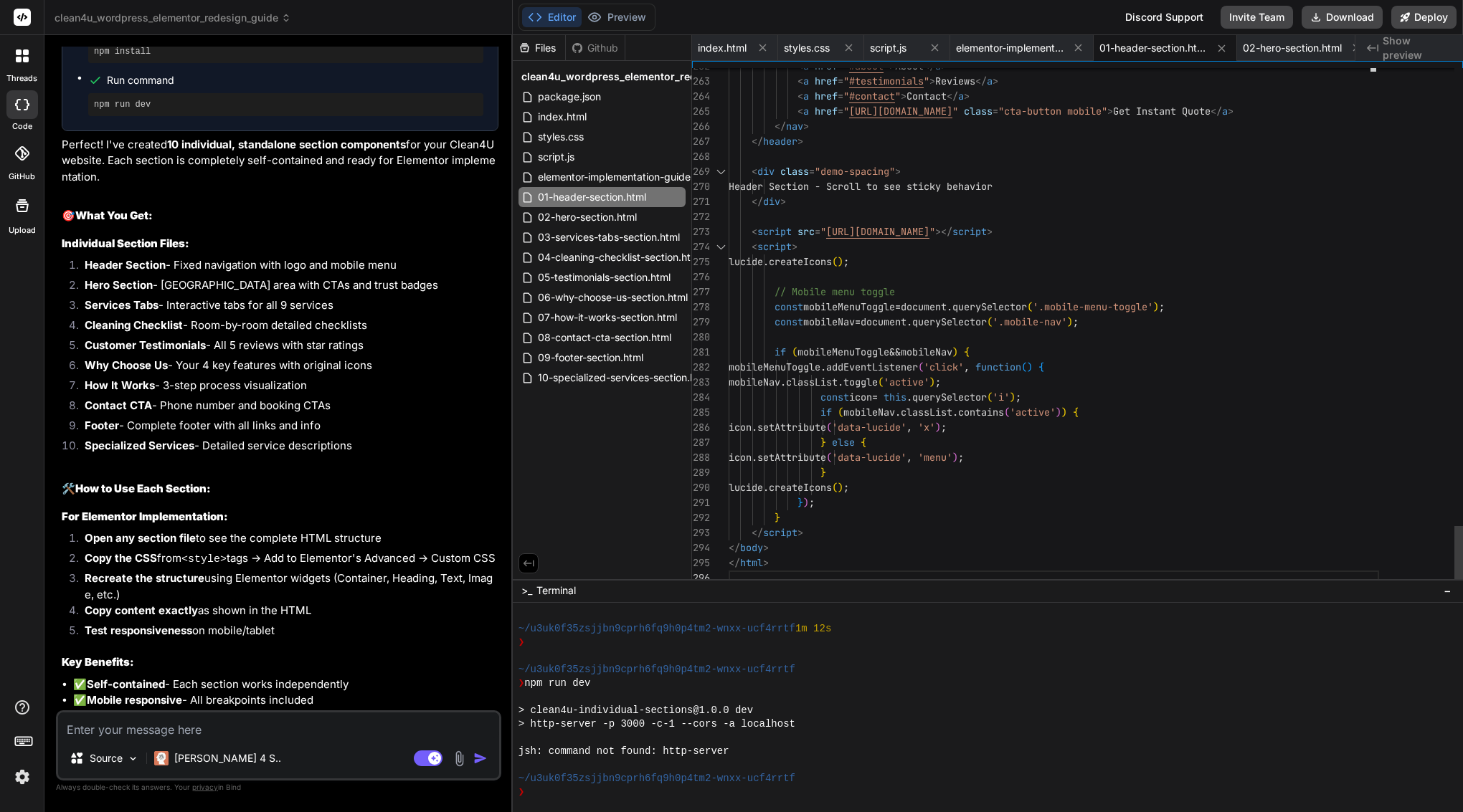
click at [822, 184] on span "Header Section - Scroll to see sticky beha" at bounding box center [848, 186] width 241 height 13
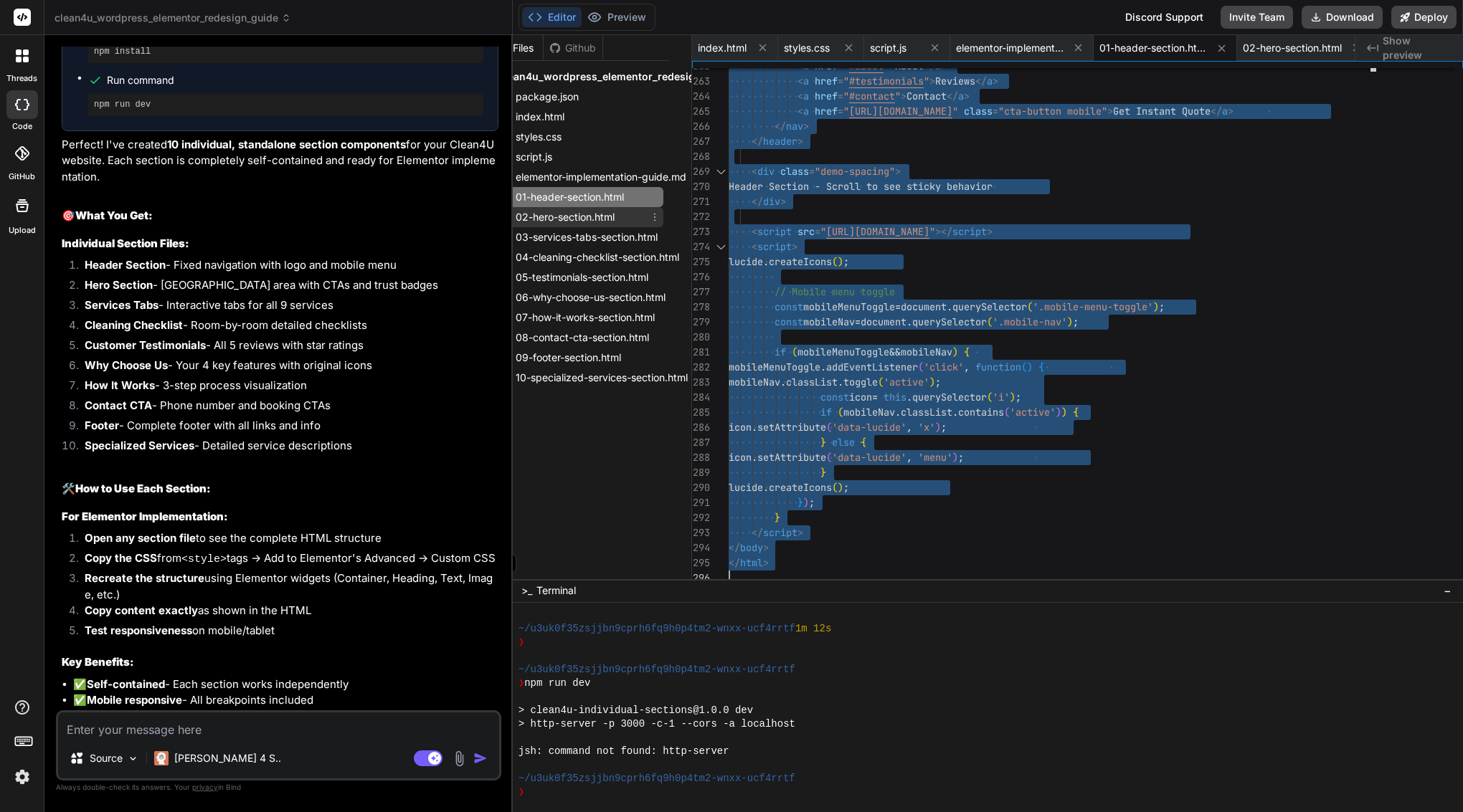
scroll to position [0, 25]
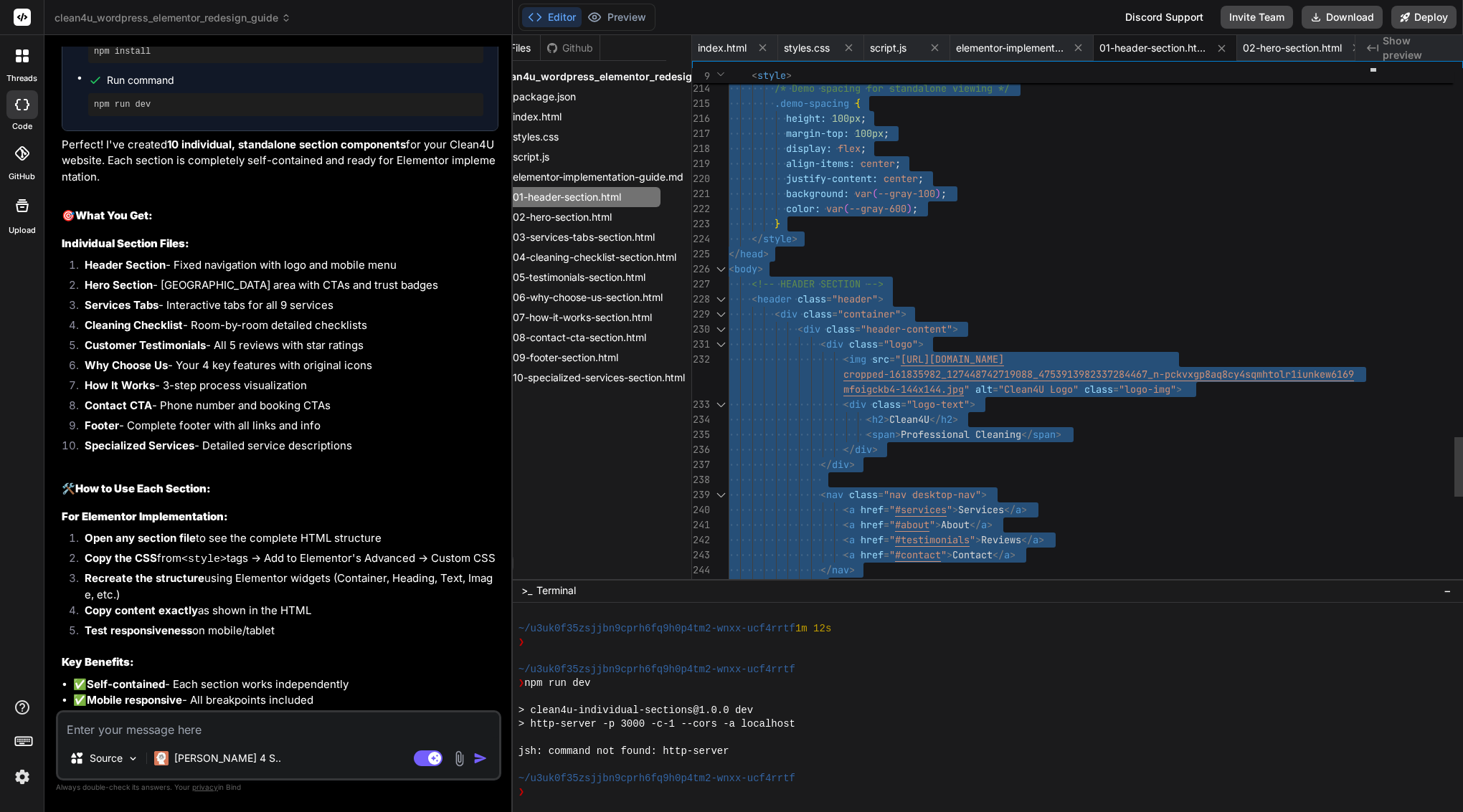
click at [817, 231] on div "}" at bounding box center [1053, 224] width 650 height 15
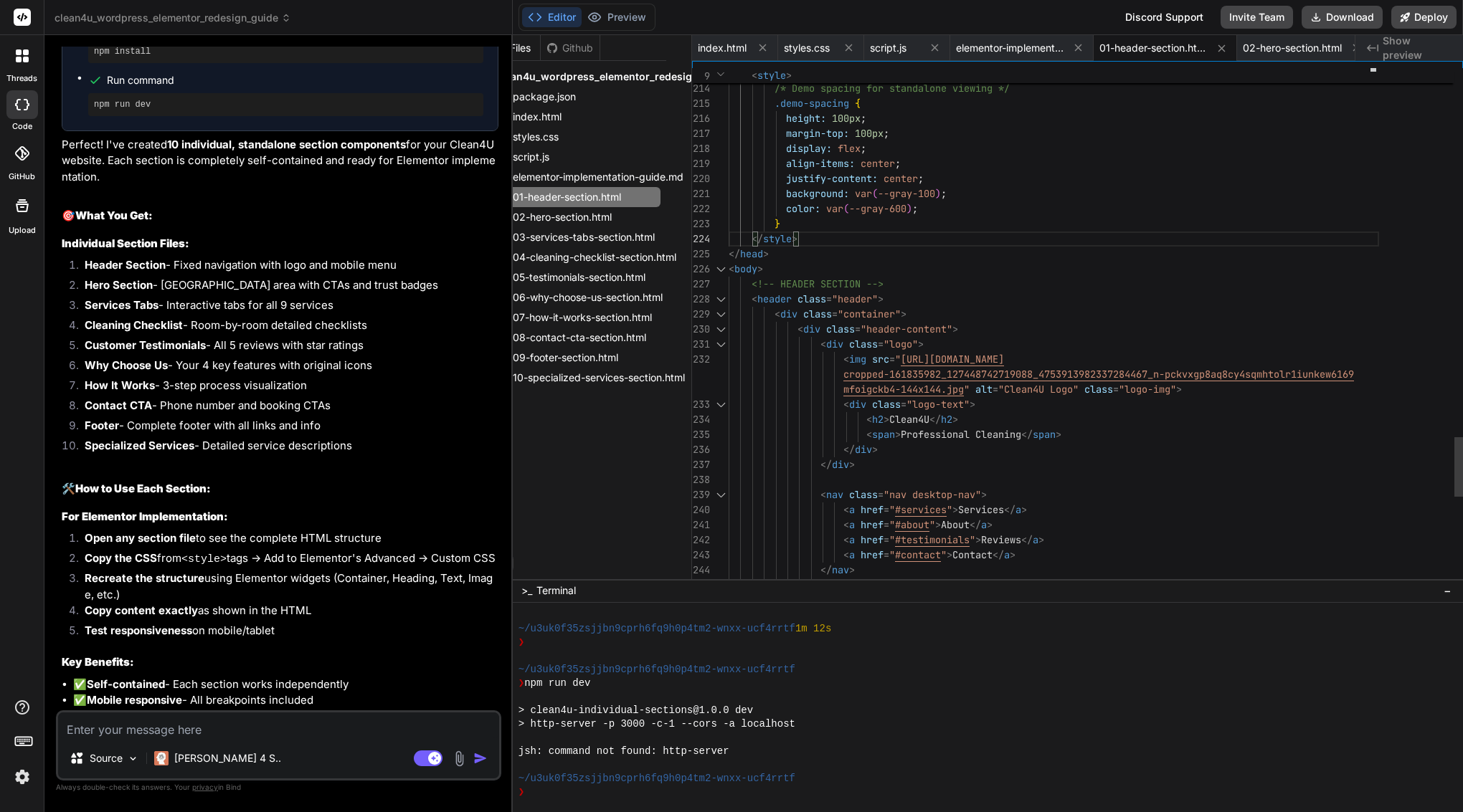
scroll to position [45, 0]
click at [811, 222] on div "}" at bounding box center [1053, 224] width 650 height 15
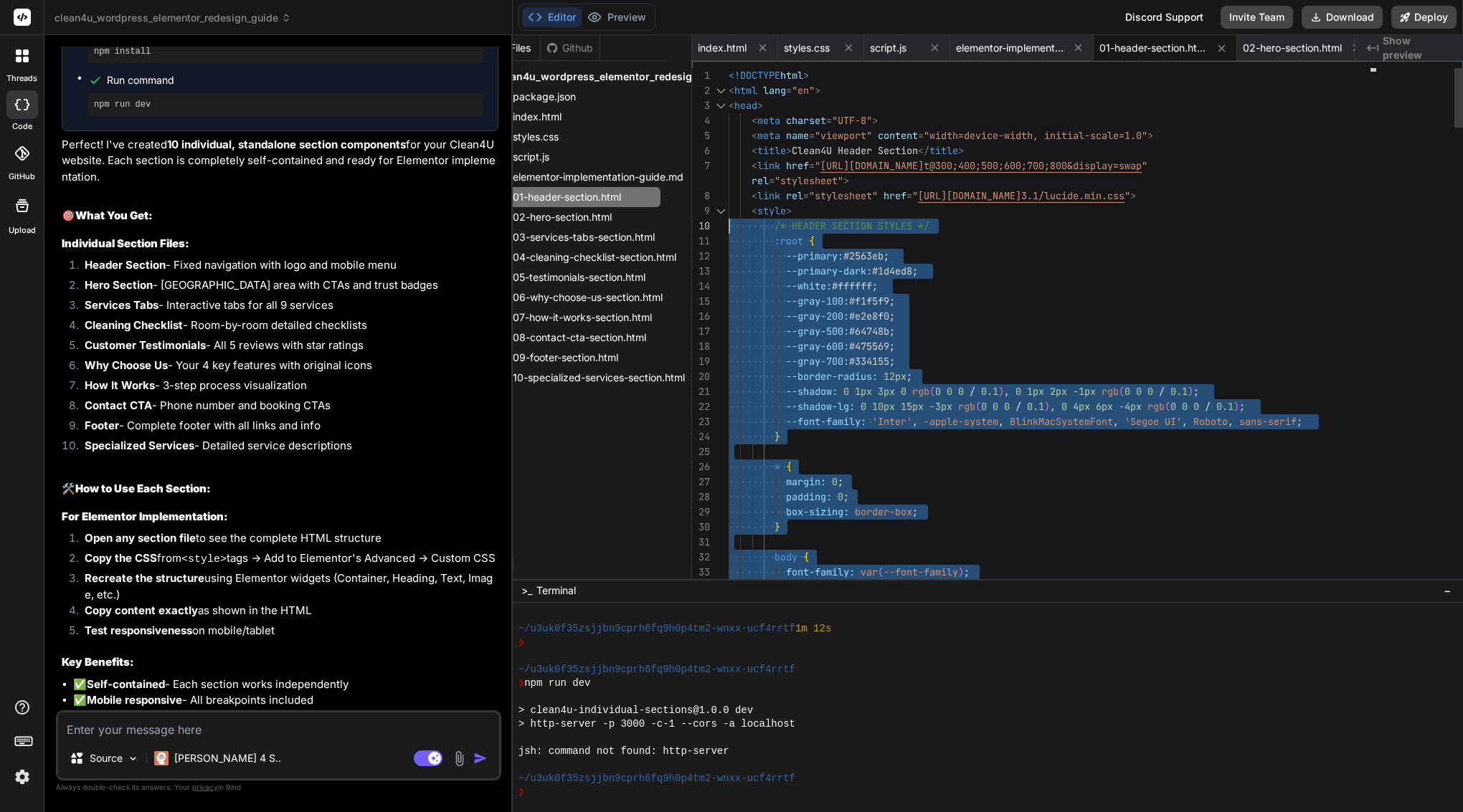
scroll to position [135, 0]
drag, startPoint x: 811, startPoint y: 222, endPoint x: 705, endPoint y: 208, distance: 106.9
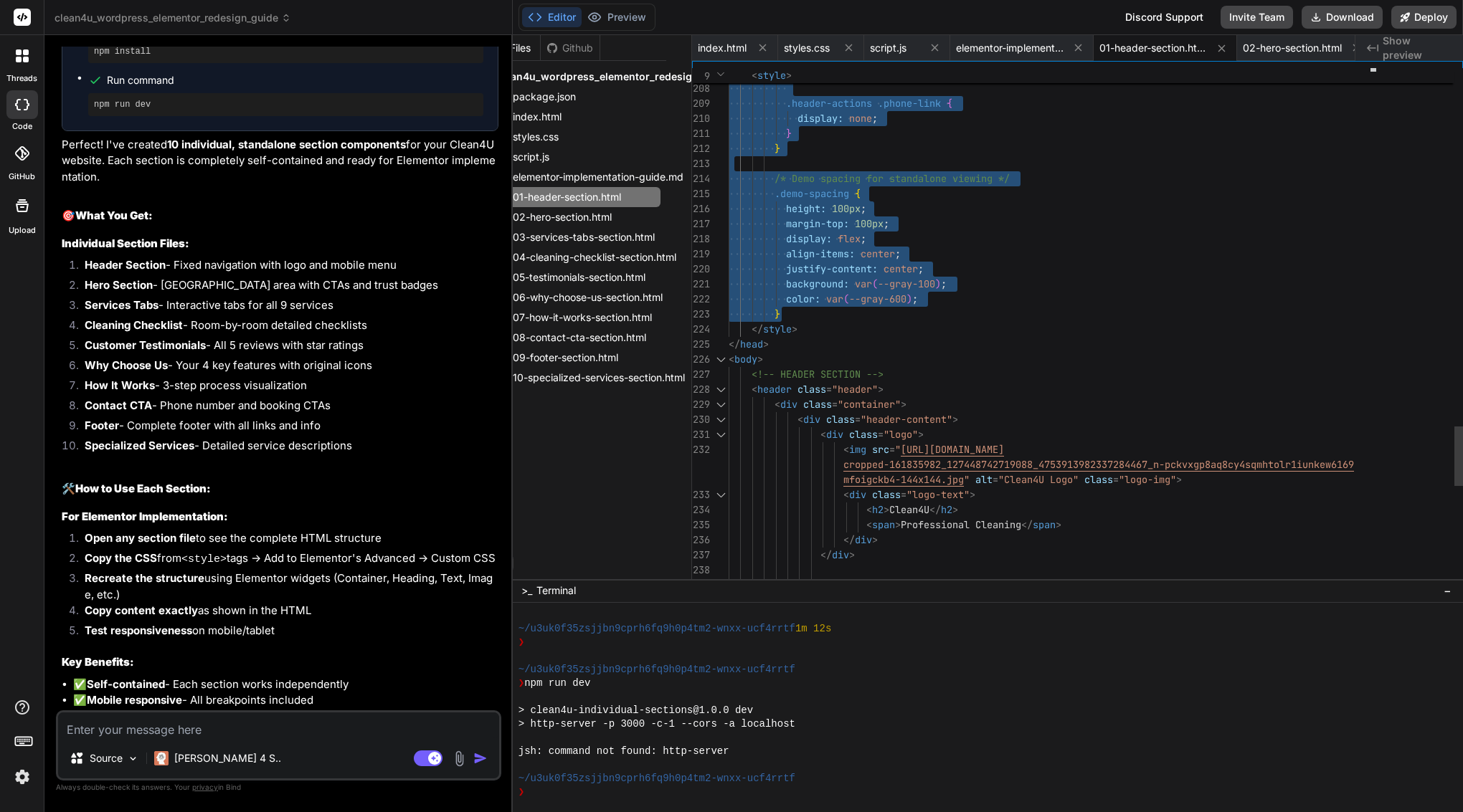
click at [827, 326] on div "</ style >" at bounding box center [1053, 329] width 650 height 15
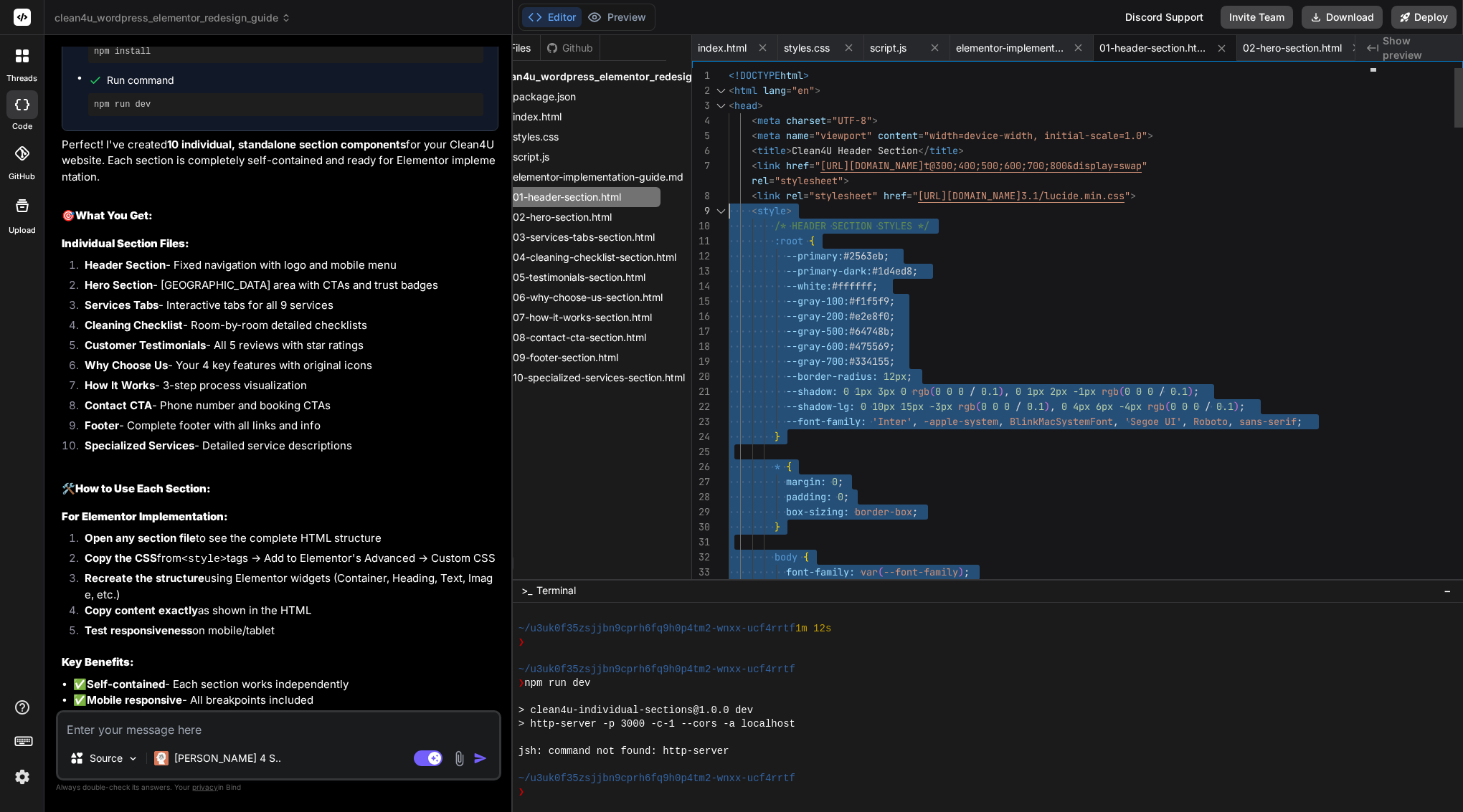
drag, startPoint x: 822, startPoint y: 326, endPoint x: 723, endPoint y: 203, distance: 157.9
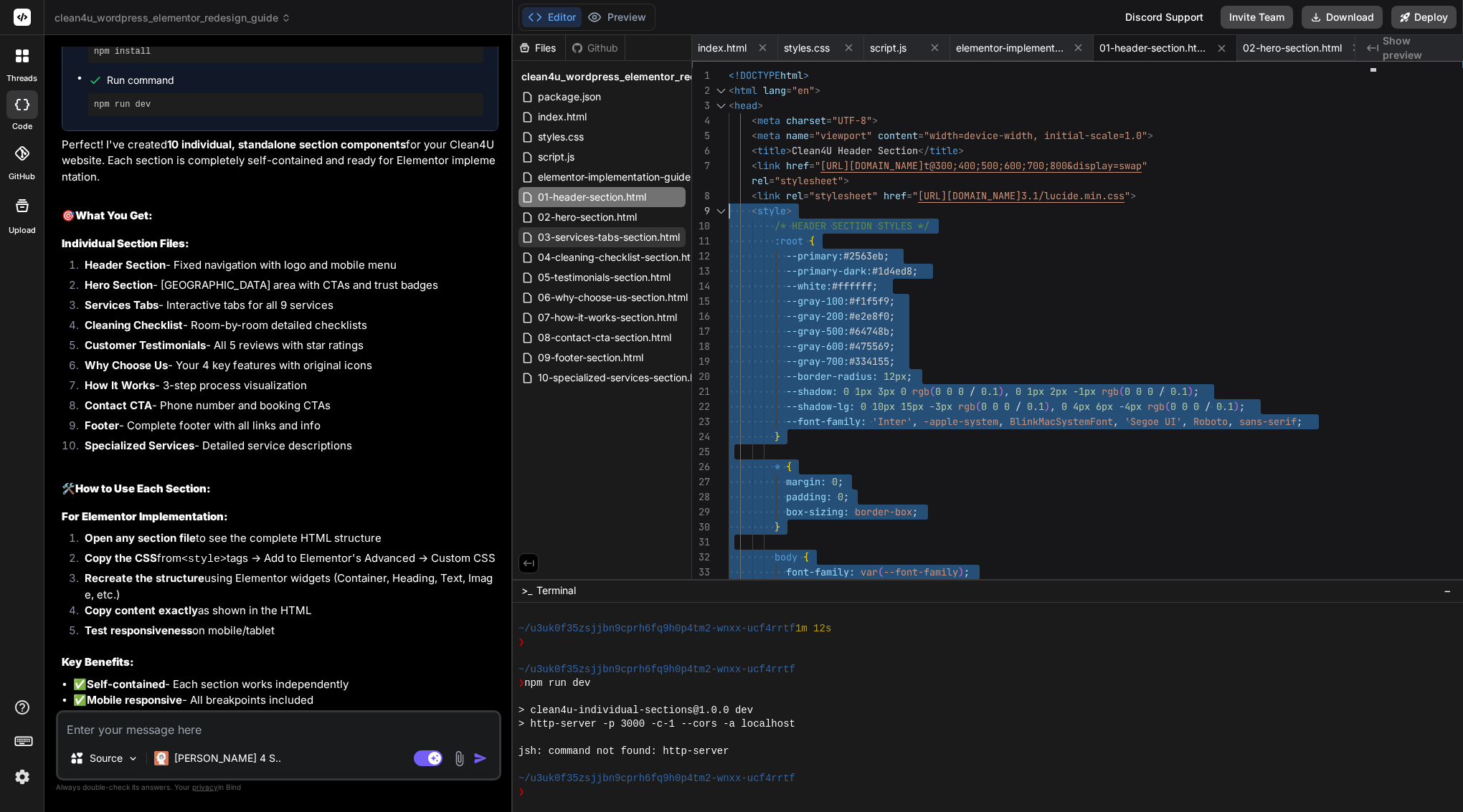
scroll to position [0, 0]
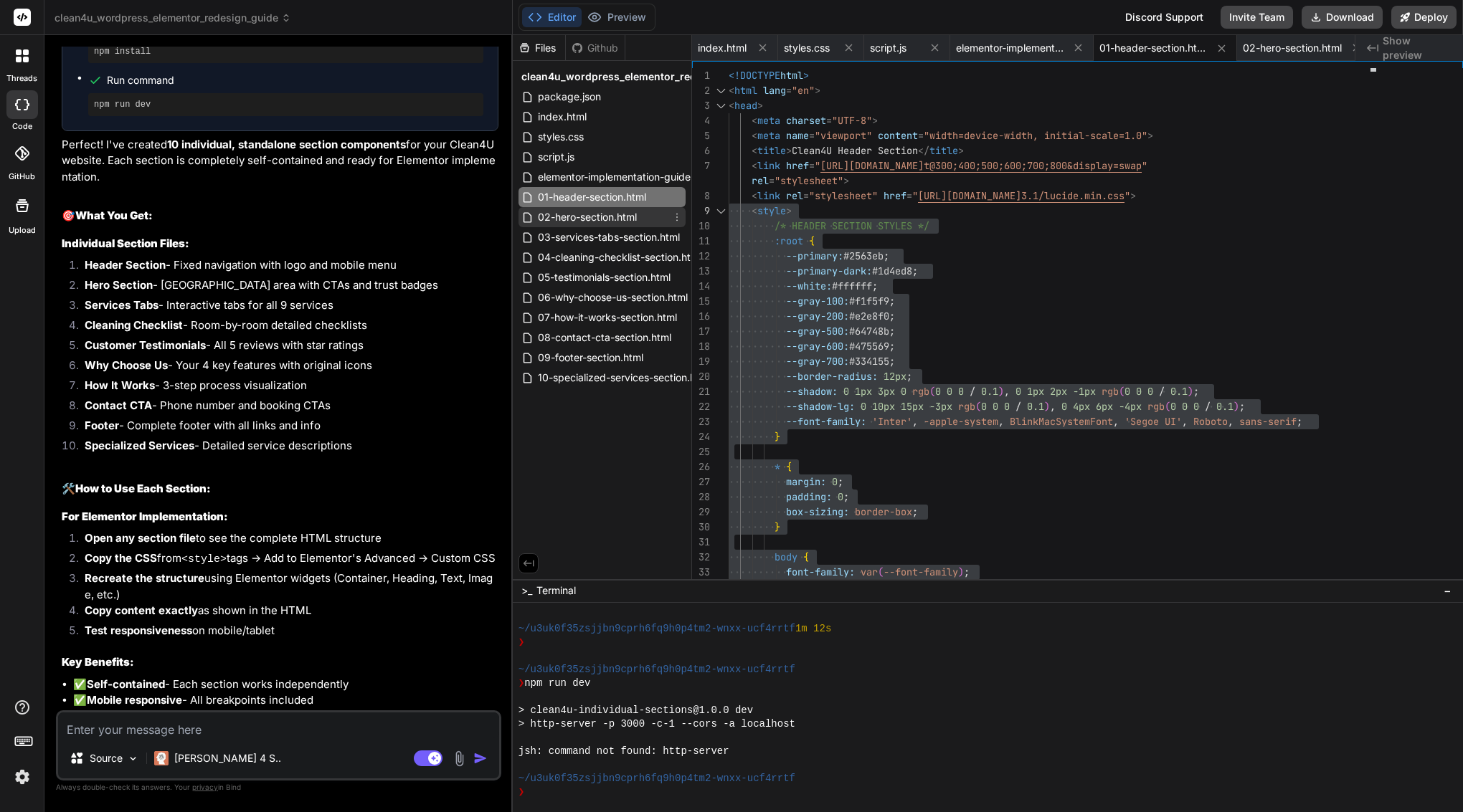
click at [621, 220] on span "02-hero-section.html" at bounding box center [587, 217] width 102 height 17
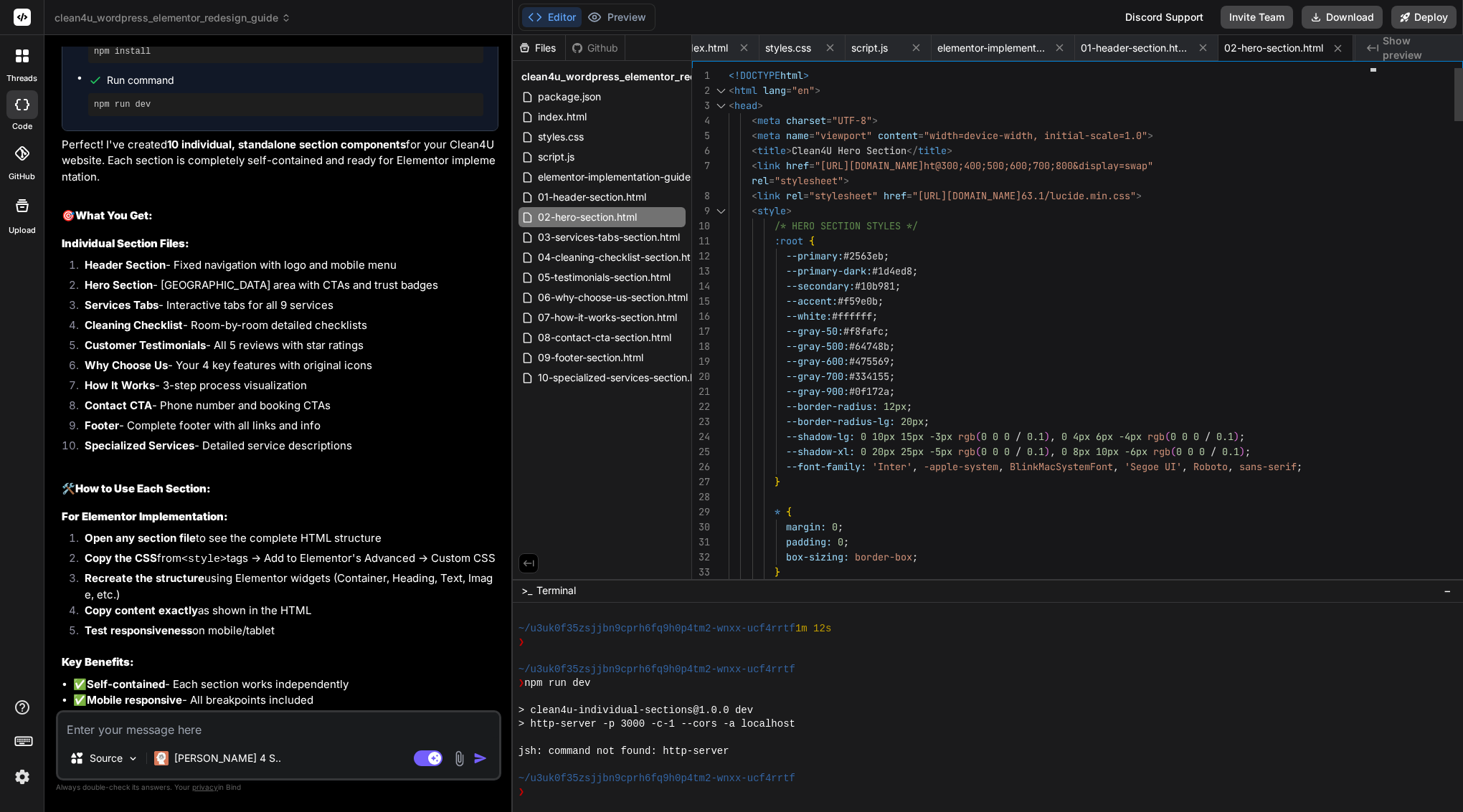
click at [864, 238] on div ":root {" at bounding box center [1053, 242] width 650 height 15
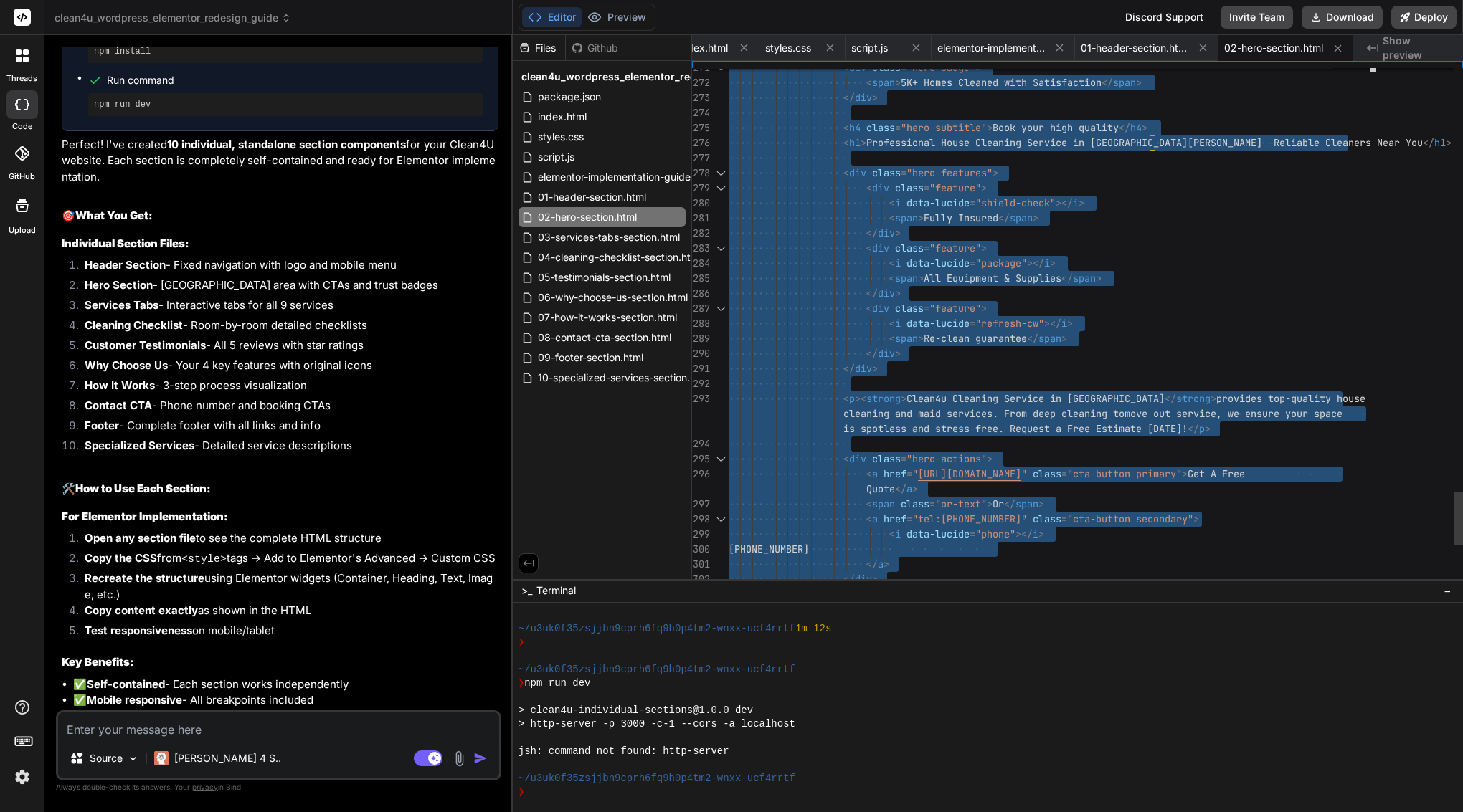
scroll to position [0, 0]
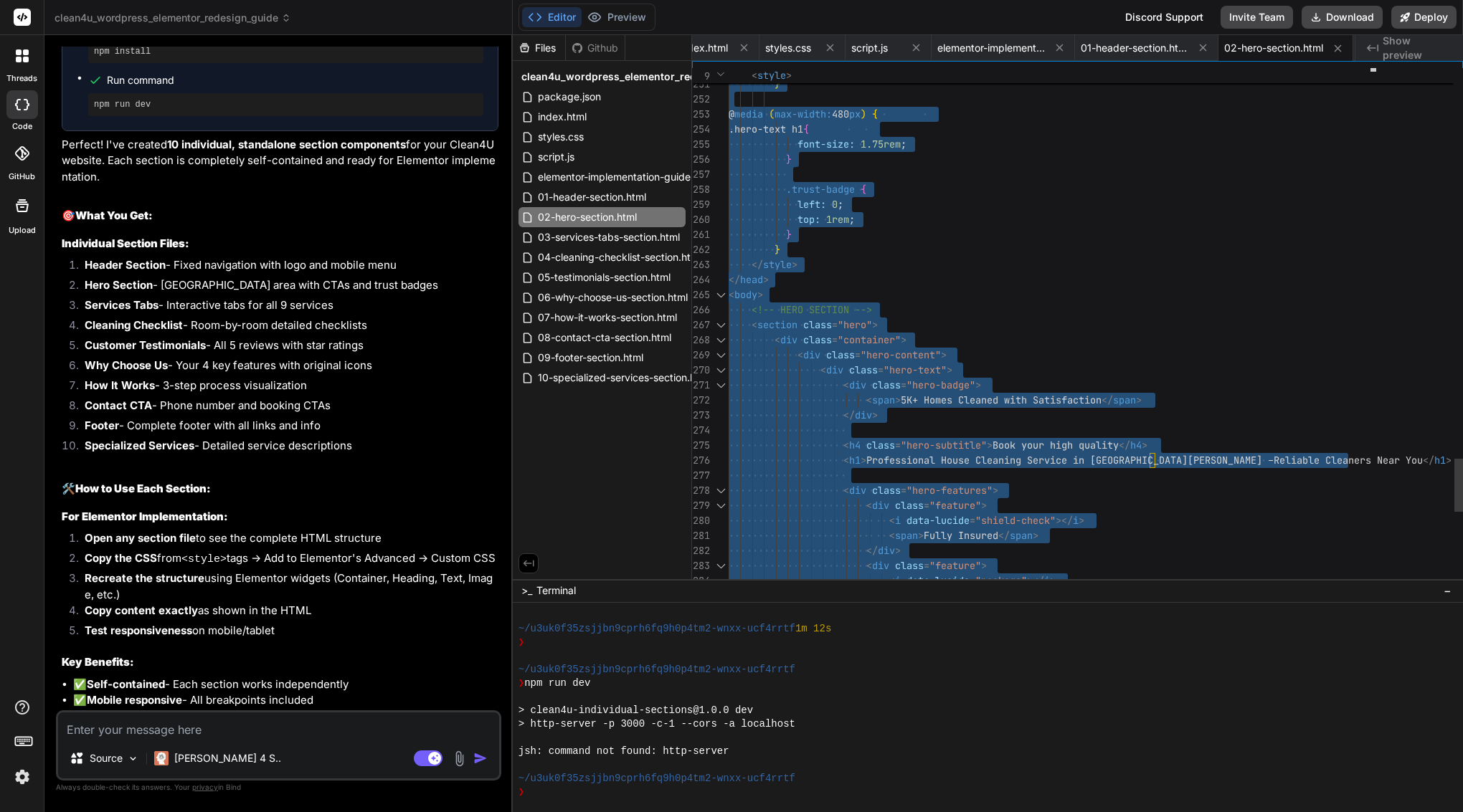
click at [813, 278] on div "</ head >" at bounding box center [1053, 280] width 650 height 15
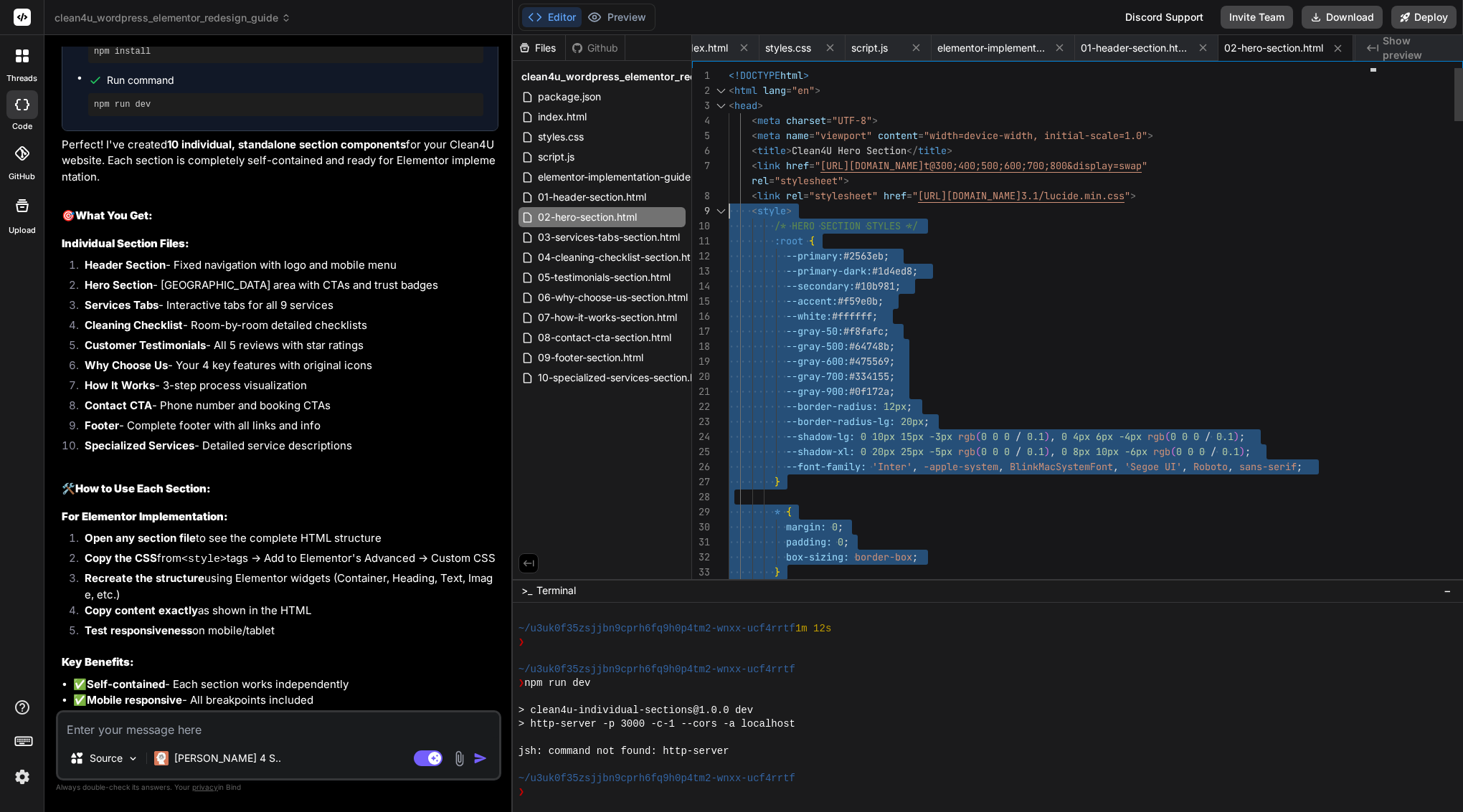
scroll to position [135, 0]
drag, startPoint x: 812, startPoint y: 265, endPoint x: 725, endPoint y: 208, distance: 104.0
click at [615, 240] on span "03-services-tabs-section.html" at bounding box center [608, 238] width 145 height 17
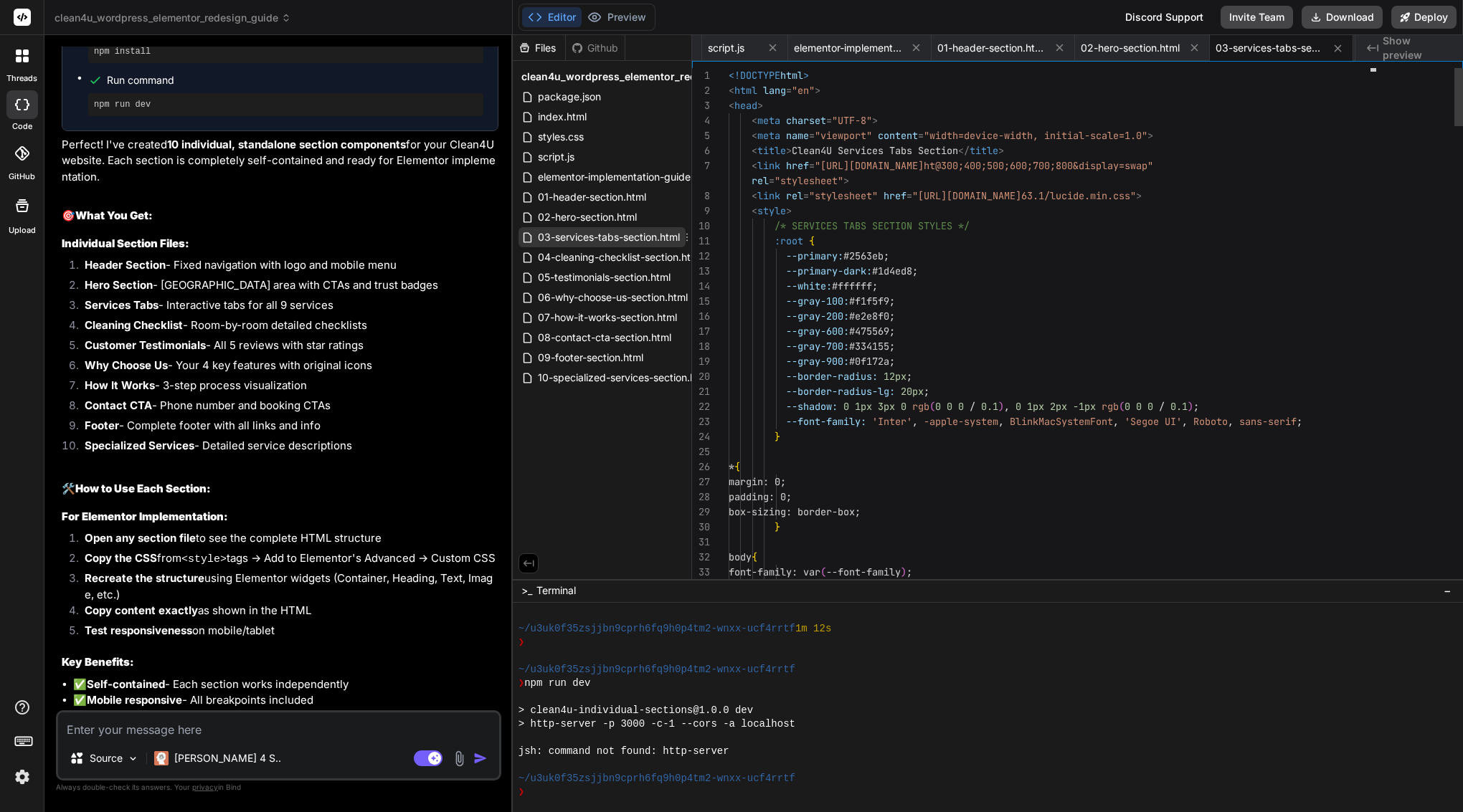
scroll to position [60, 0]
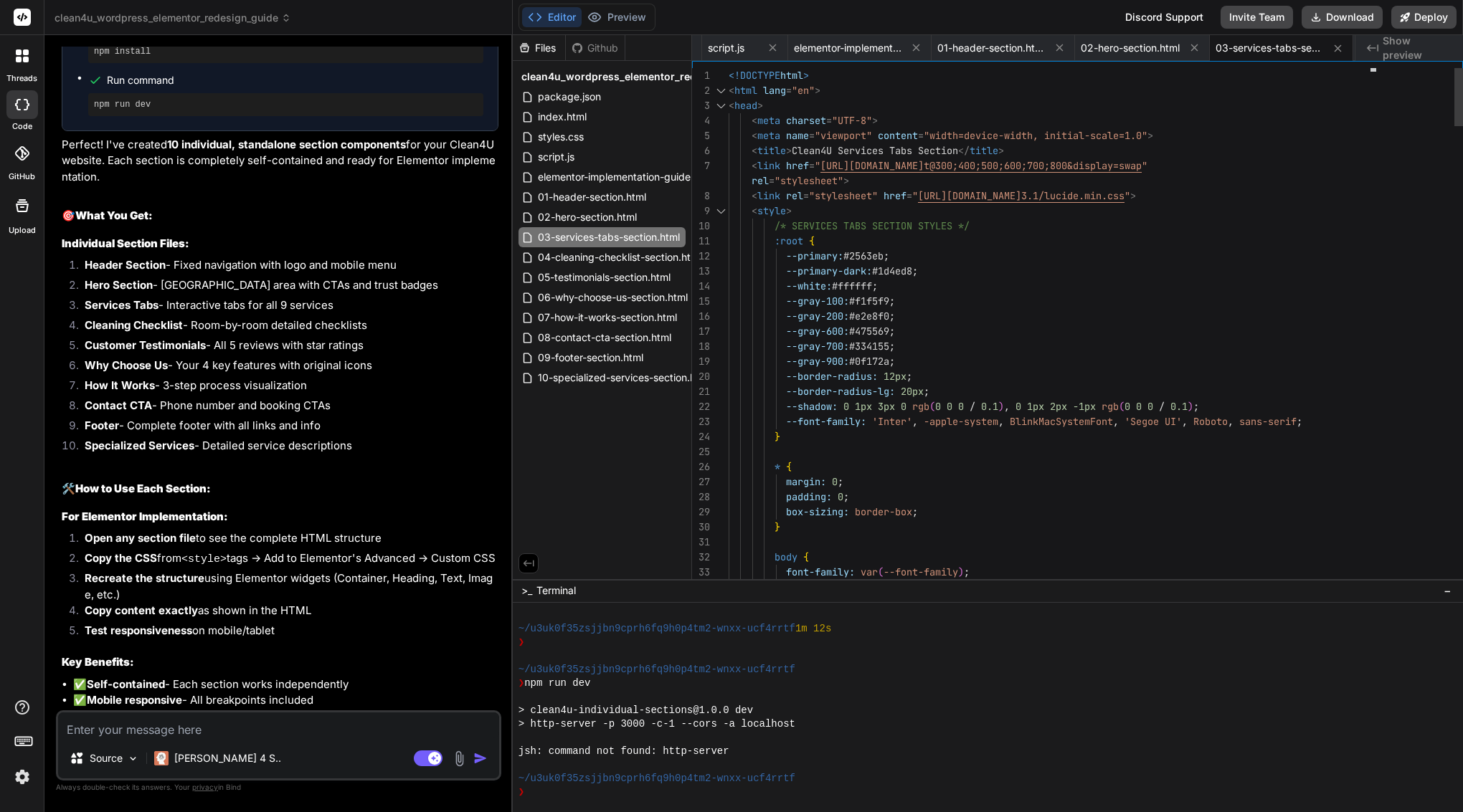
click at [852, 241] on div ":root {" at bounding box center [1053, 242] width 650 height 15
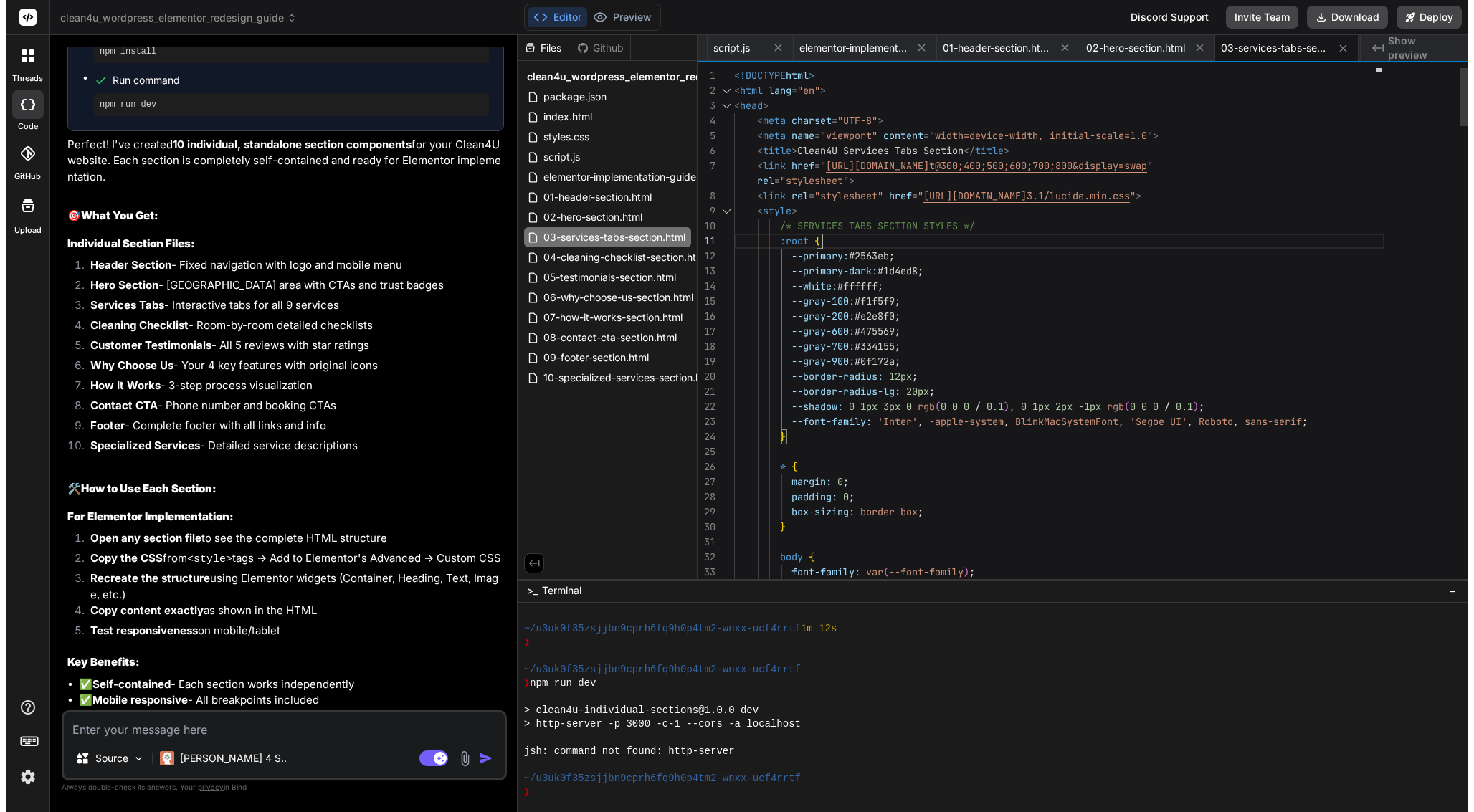
scroll to position [15, 0]
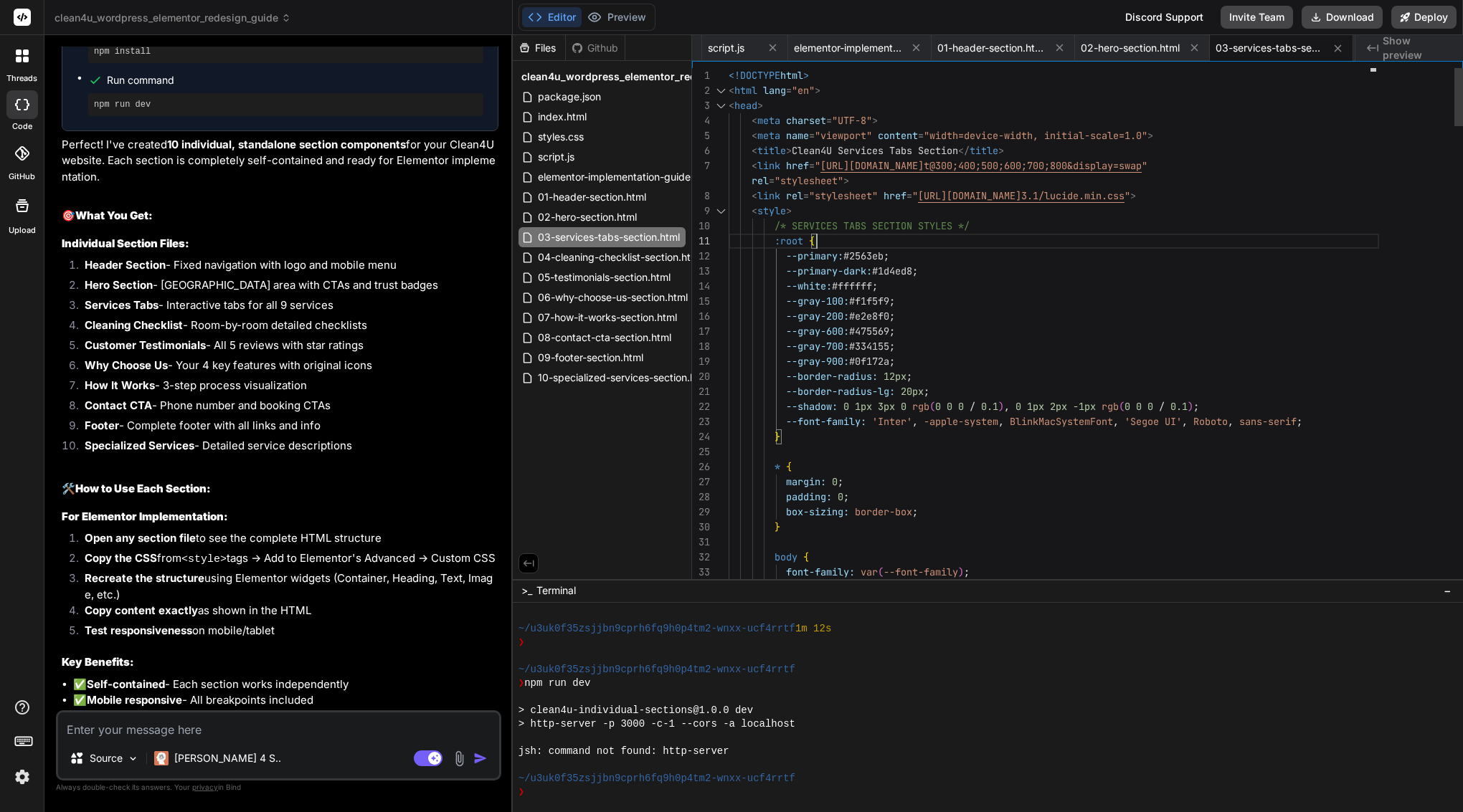
click at [852, 241] on div ":root {" at bounding box center [1053, 242] width 650 height 15
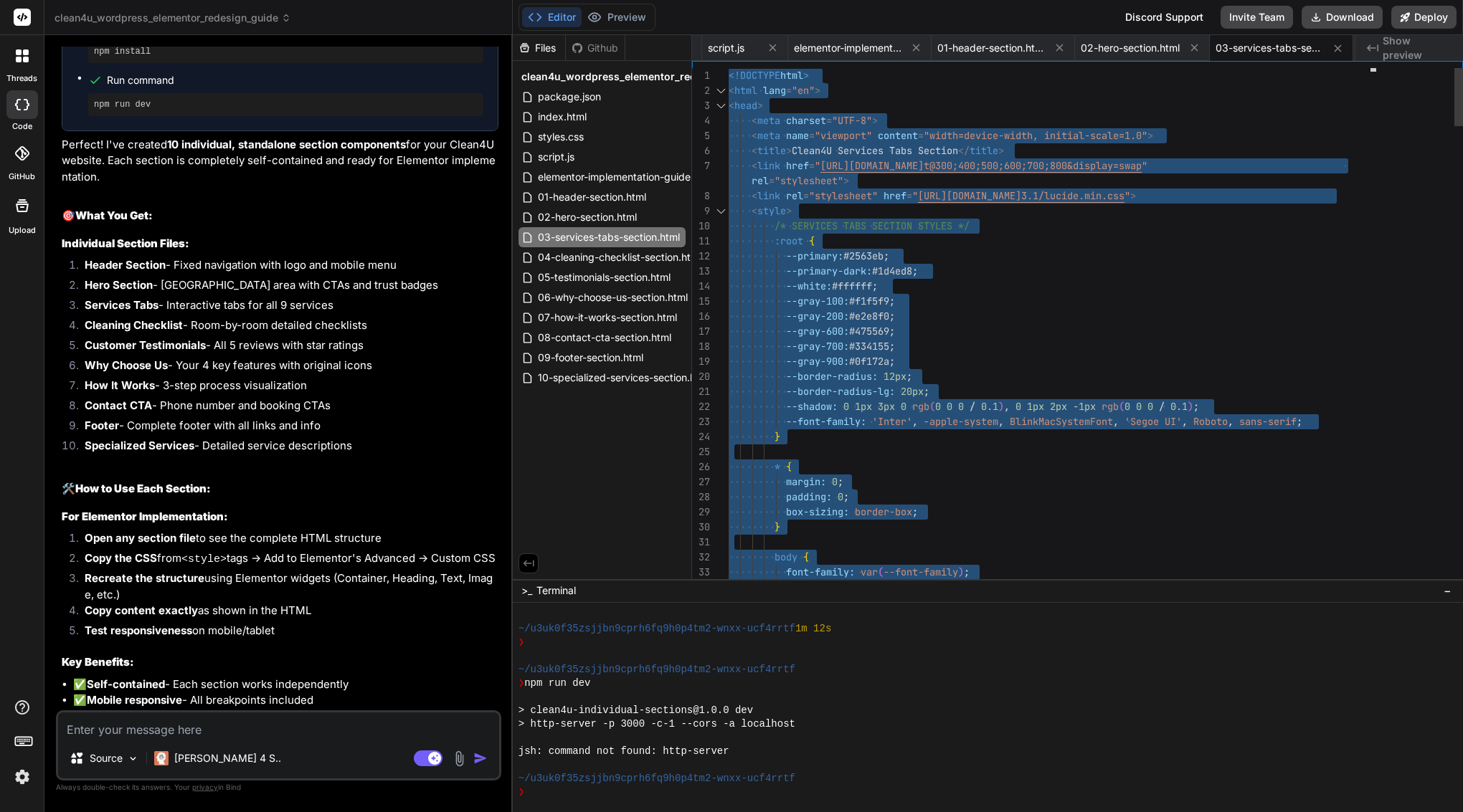
click at [852, 241] on div ":root {" at bounding box center [1053, 242] width 650 height 15
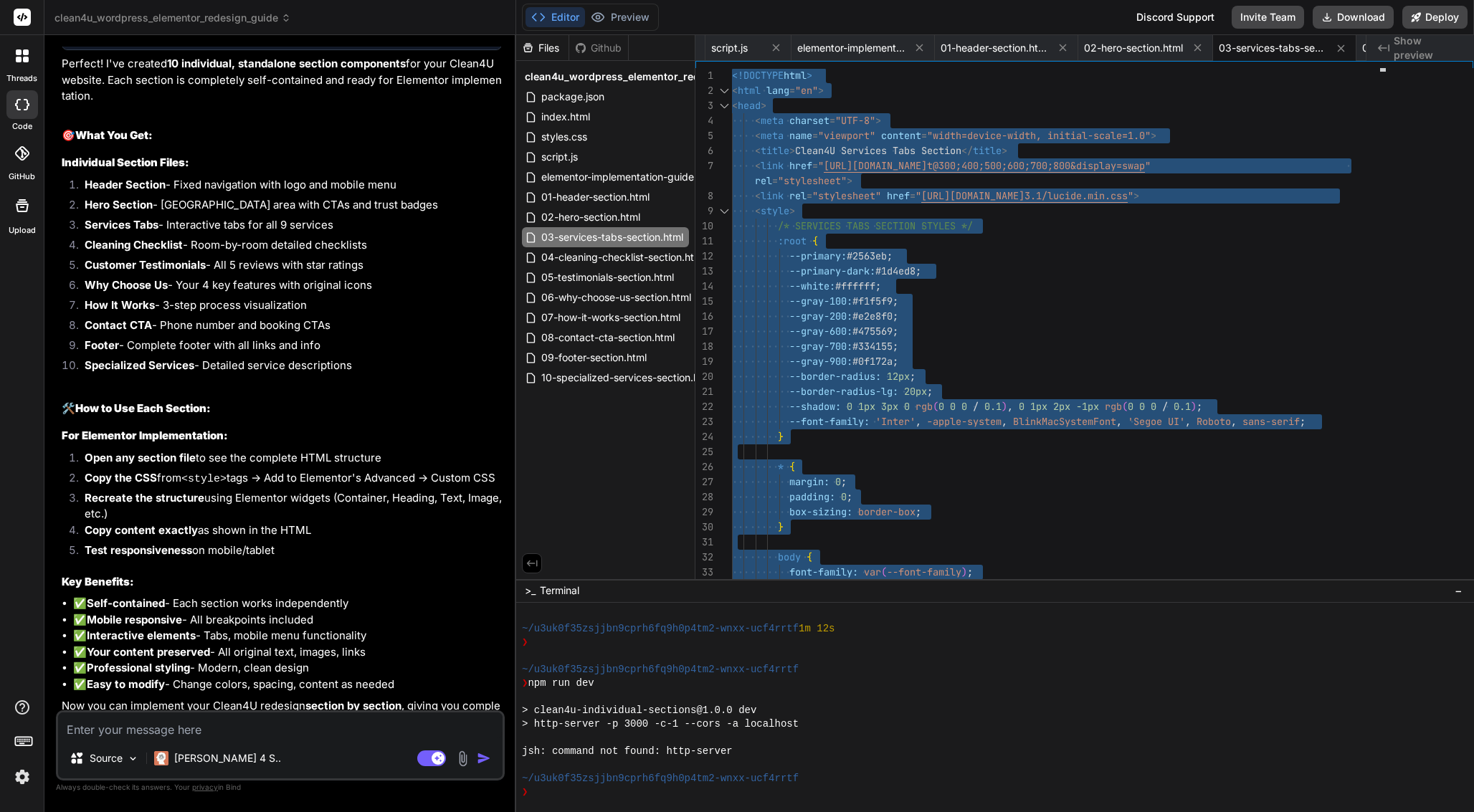
scroll to position [9528, 0]
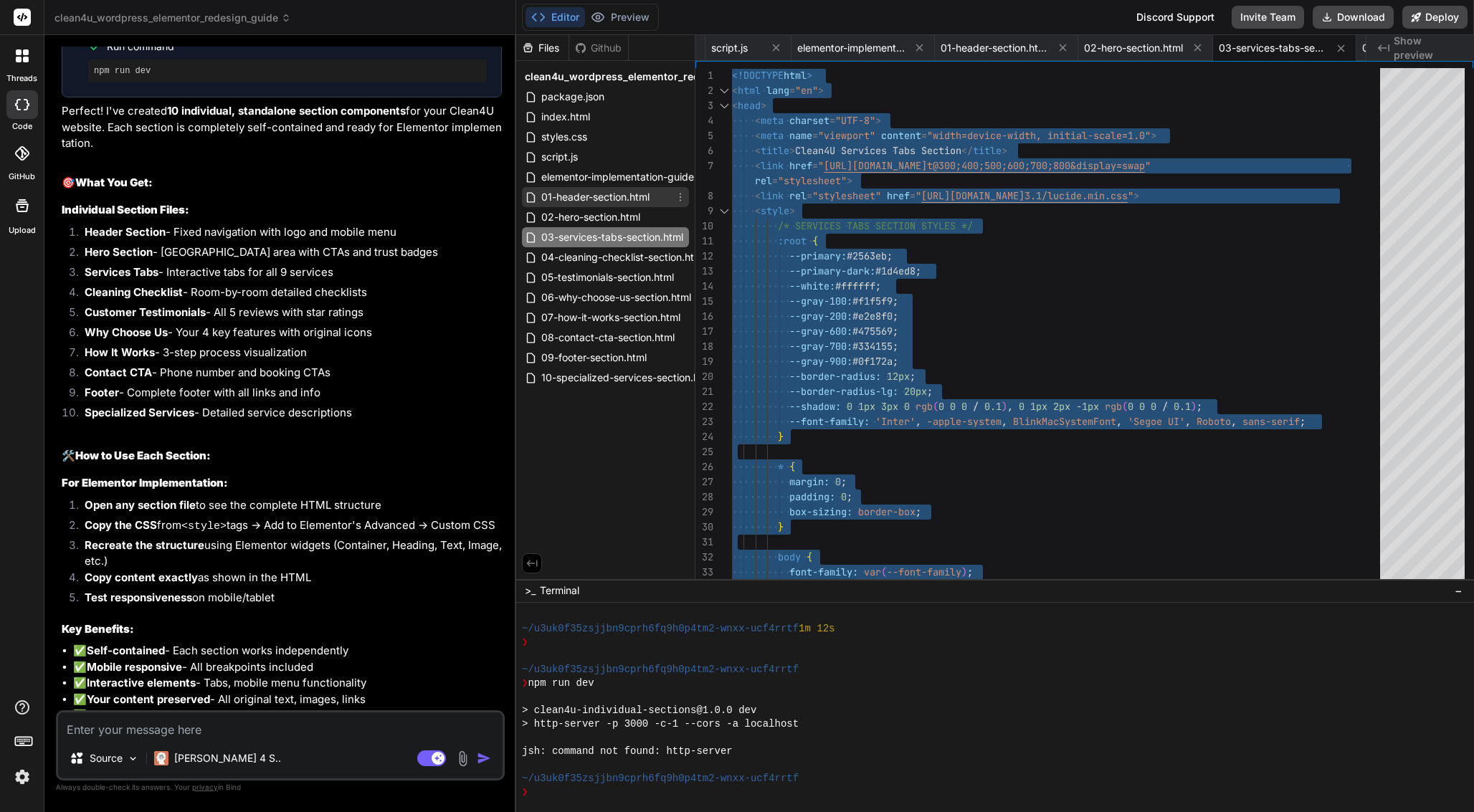
click at [599, 195] on span "01-header-section.html" at bounding box center [596, 197] width 111 height 17
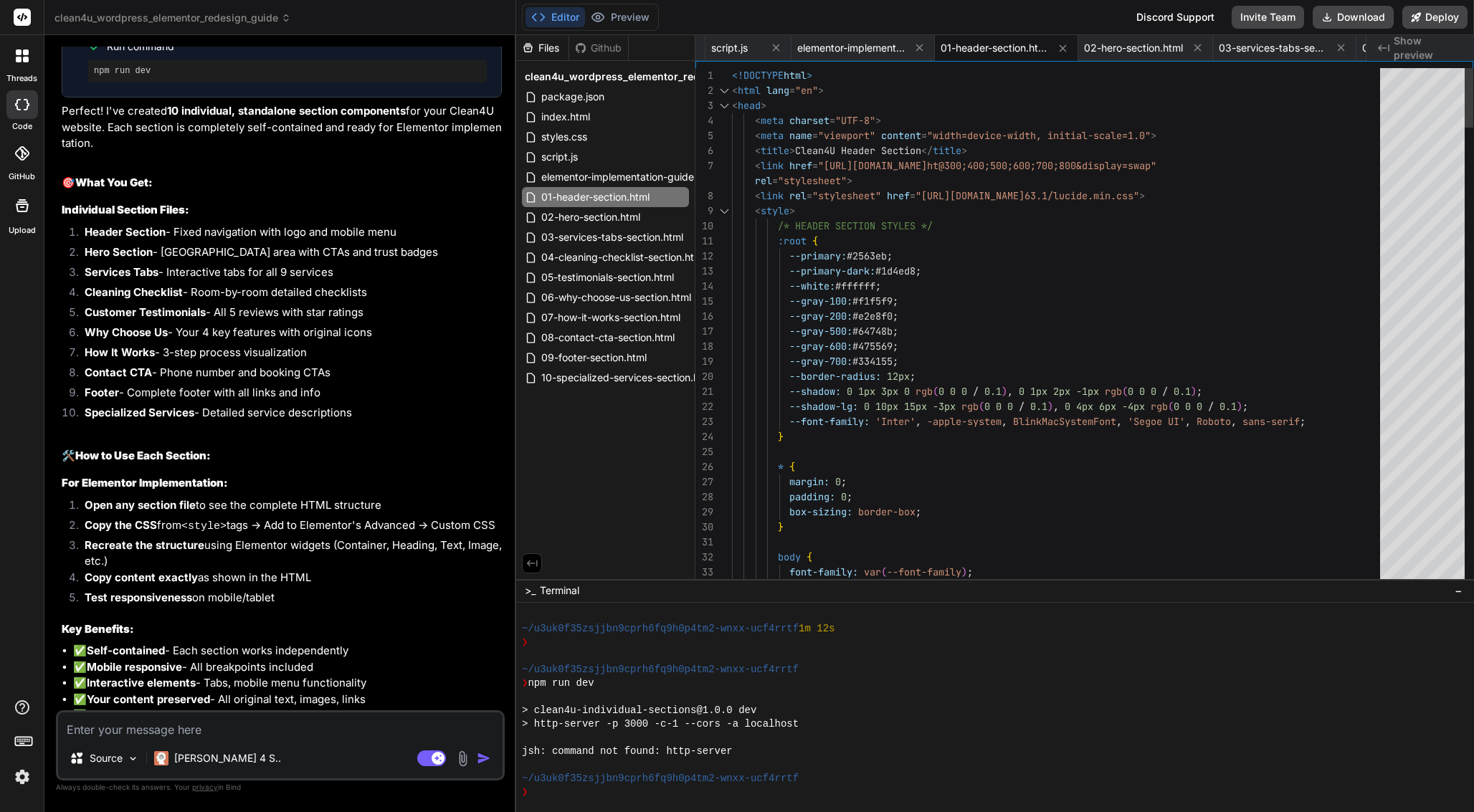
click at [850, 237] on div ":root {" at bounding box center [1061, 242] width 657 height 15
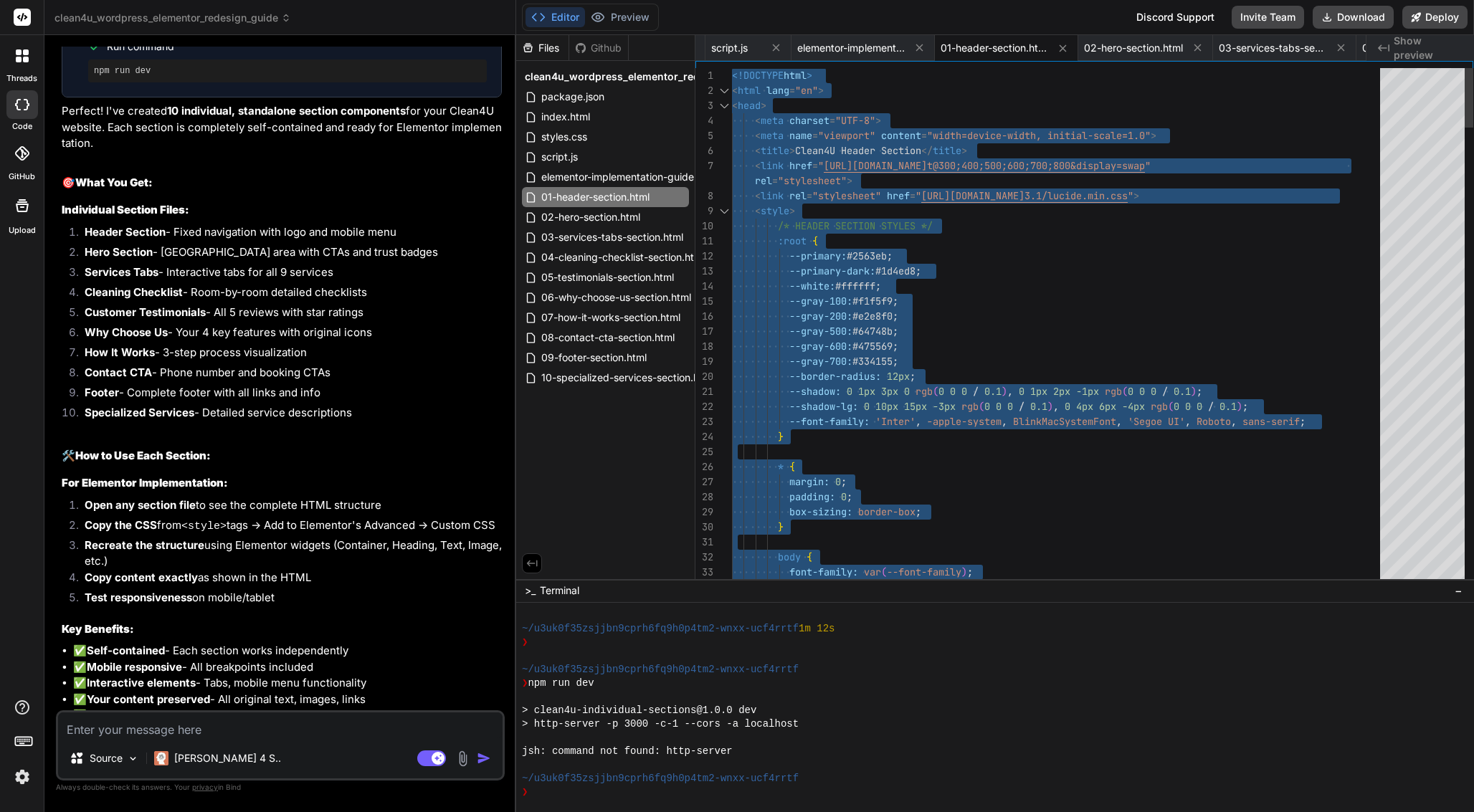
click at [839, 346] on span "--gray-600:" at bounding box center [821, 346] width 63 height 13
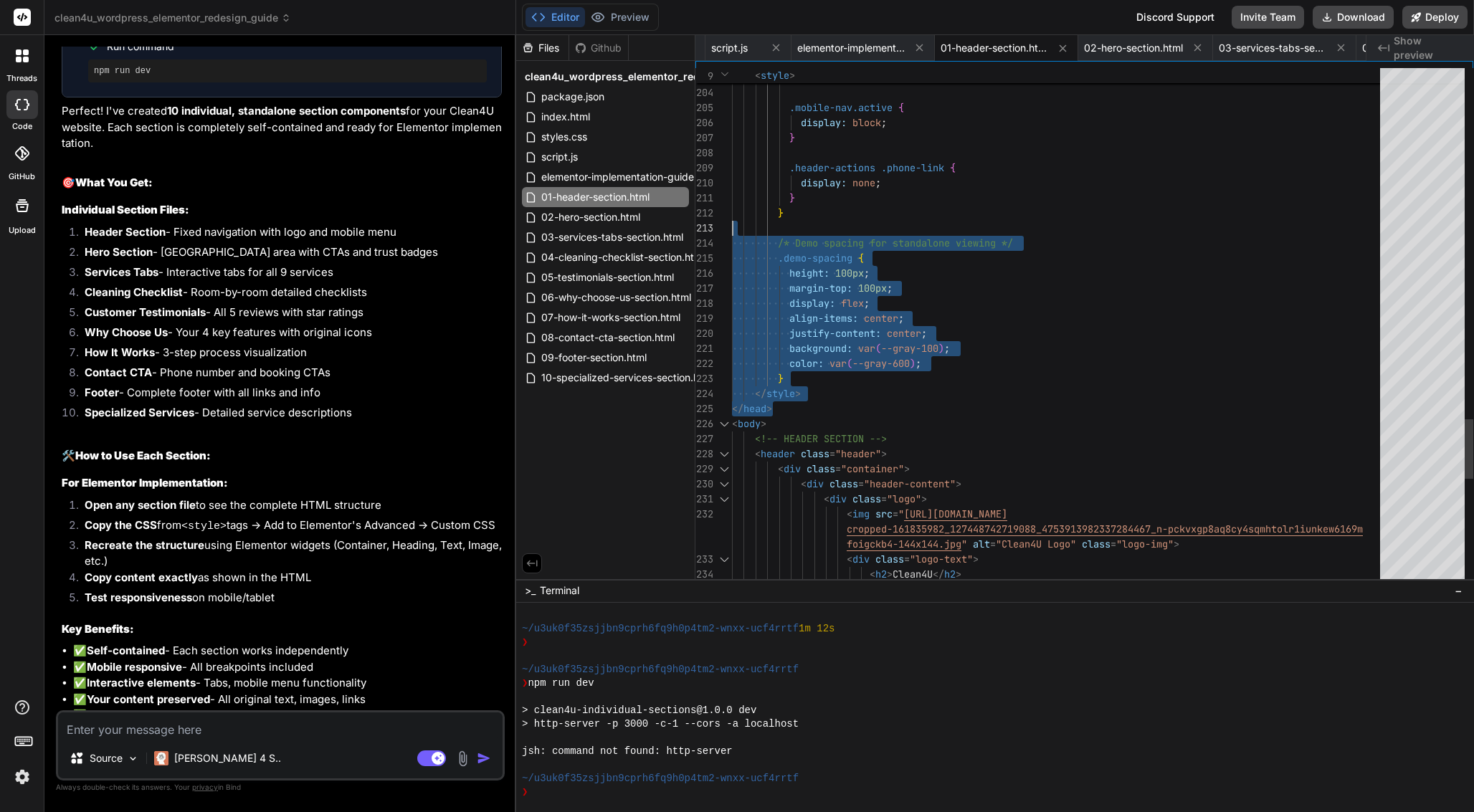
drag, startPoint x: 811, startPoint y: 395, endPoint x: 813, endPoint y: 217, distance: 178.0
click at [830, 395] on div "</ style >" at bounding box center [1061, 394] width 657 height 15
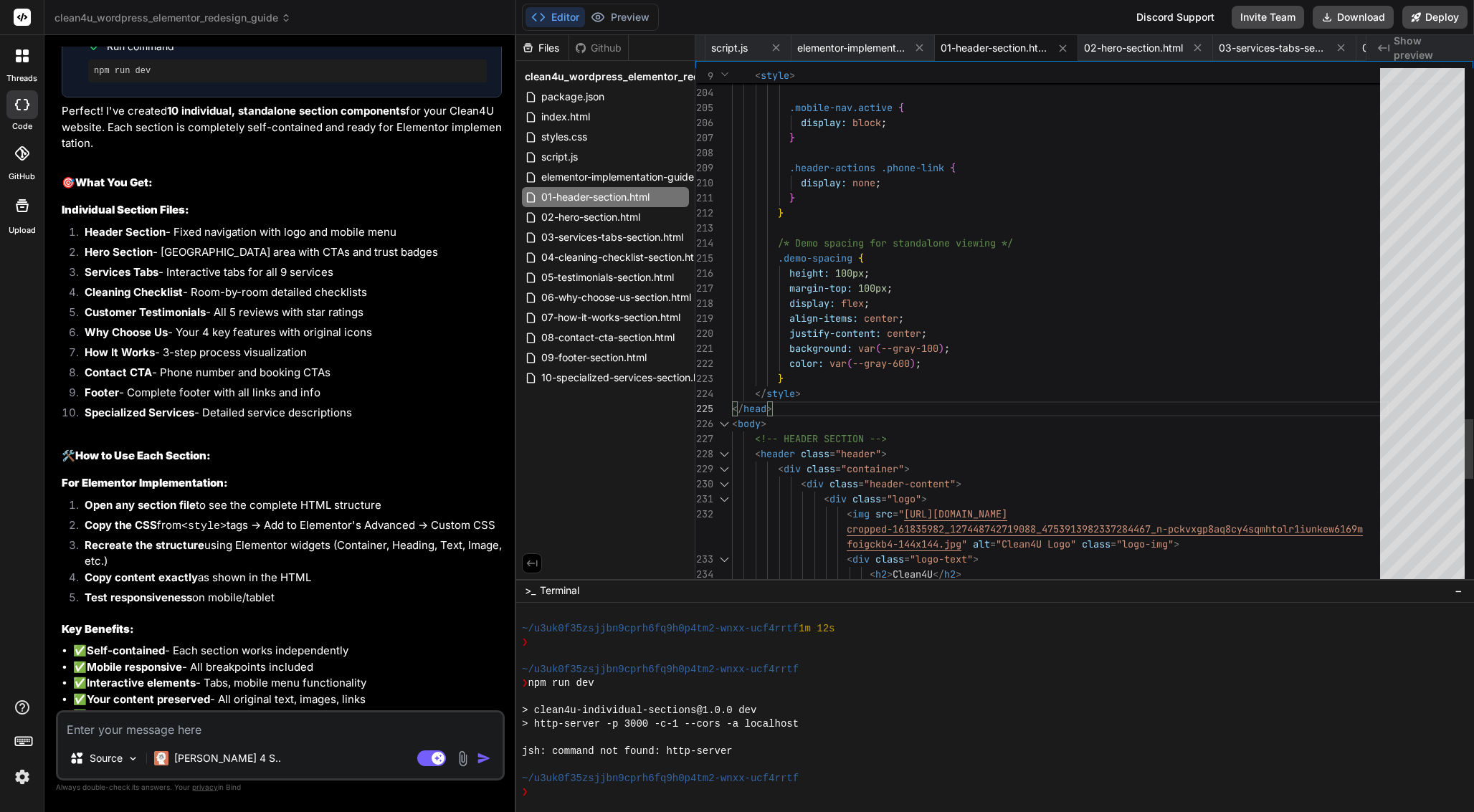
click at [821, 395] on div "</ style >" at bounding box center [1061, 394] width 657 height 15
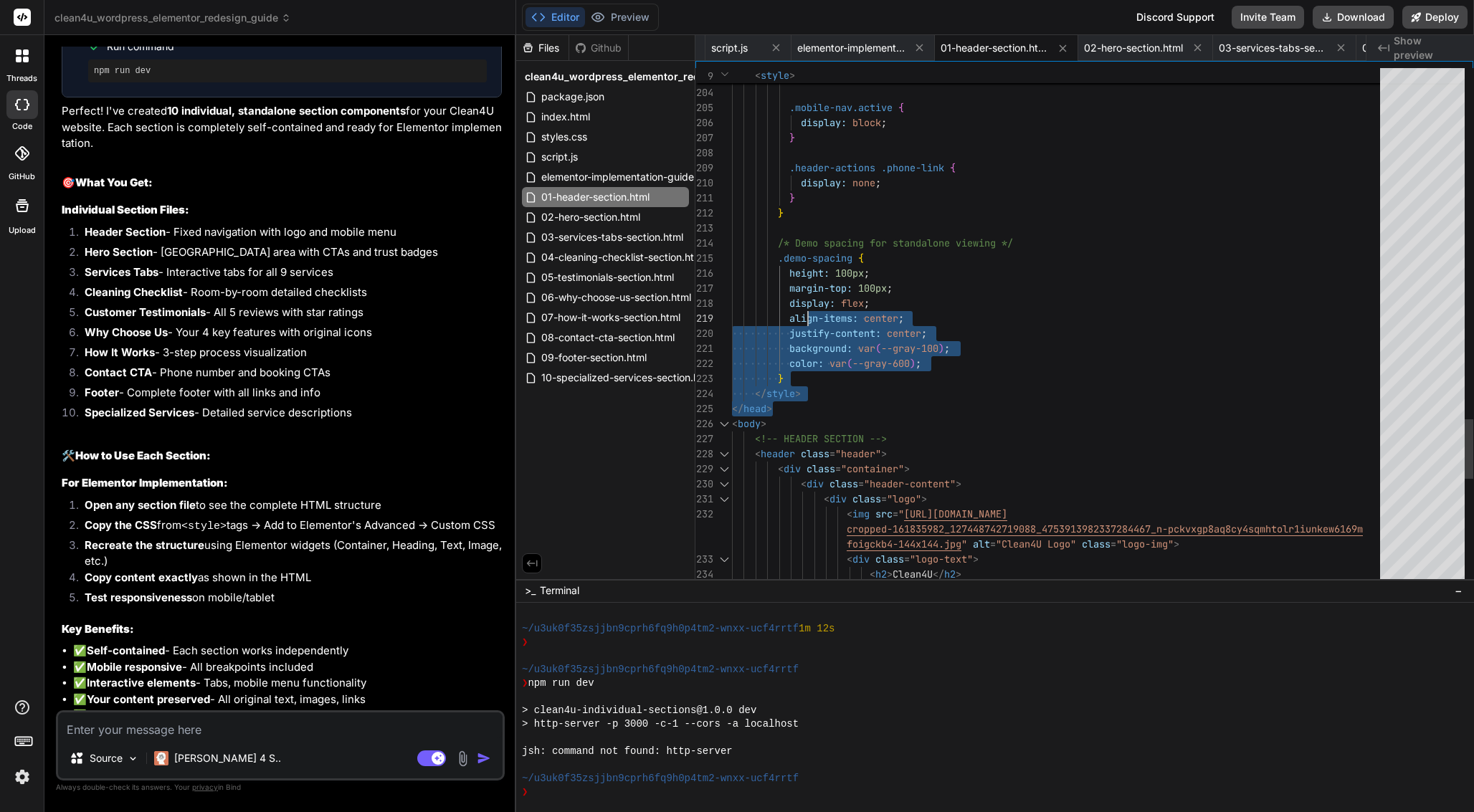
drag, startPoint x: 807, startPoint y: 394, endPoint x: 809, endPoint y: 305, distance: 89.0
click at [771, 331] on span at bounding box center [761, 333] width 57 height 13
click at [761, 395] on span "</" at bounding box center [760, 393] width 11 height 13
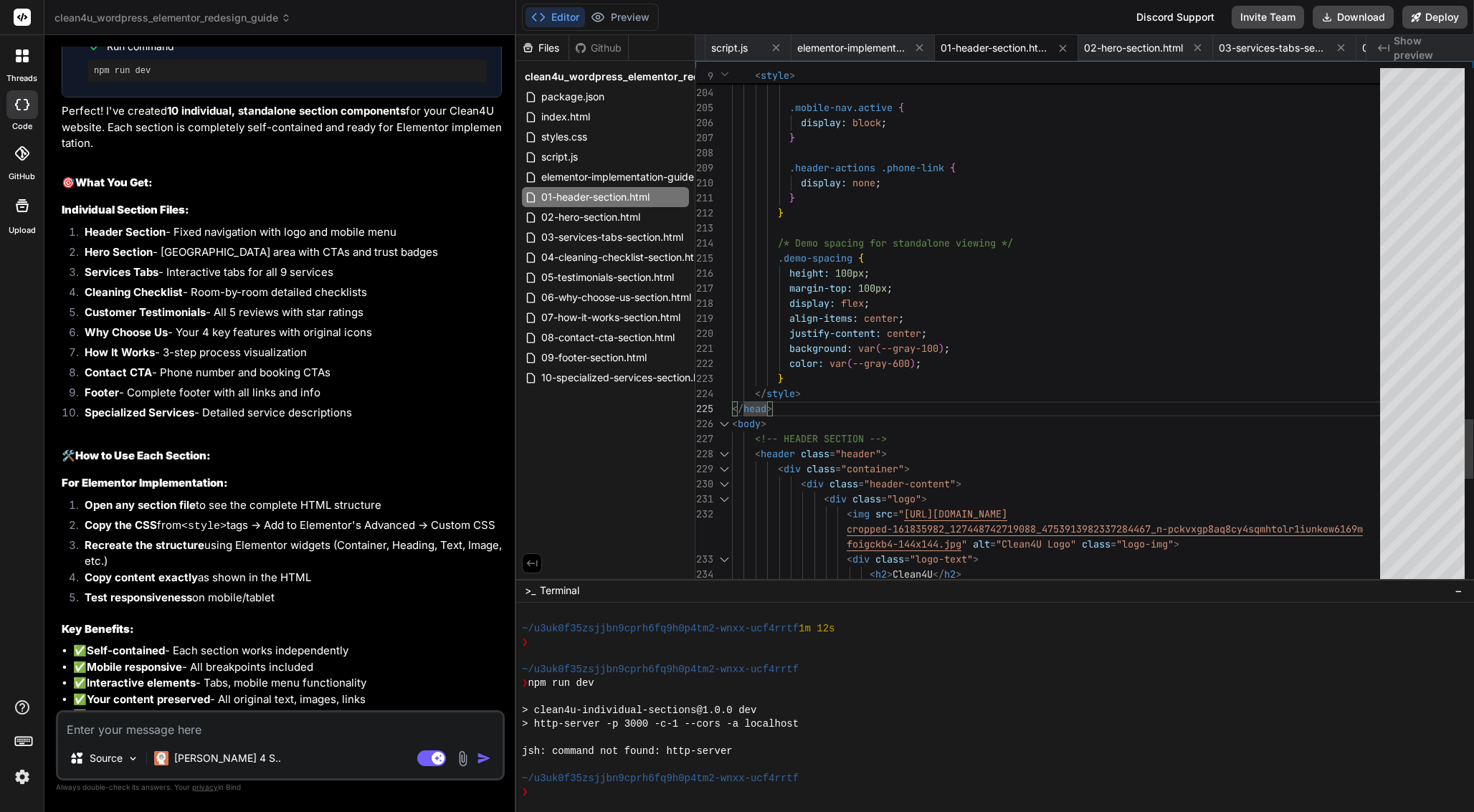
click at [752, 388] on span at bounding box center [743, 393] width 23 height 13
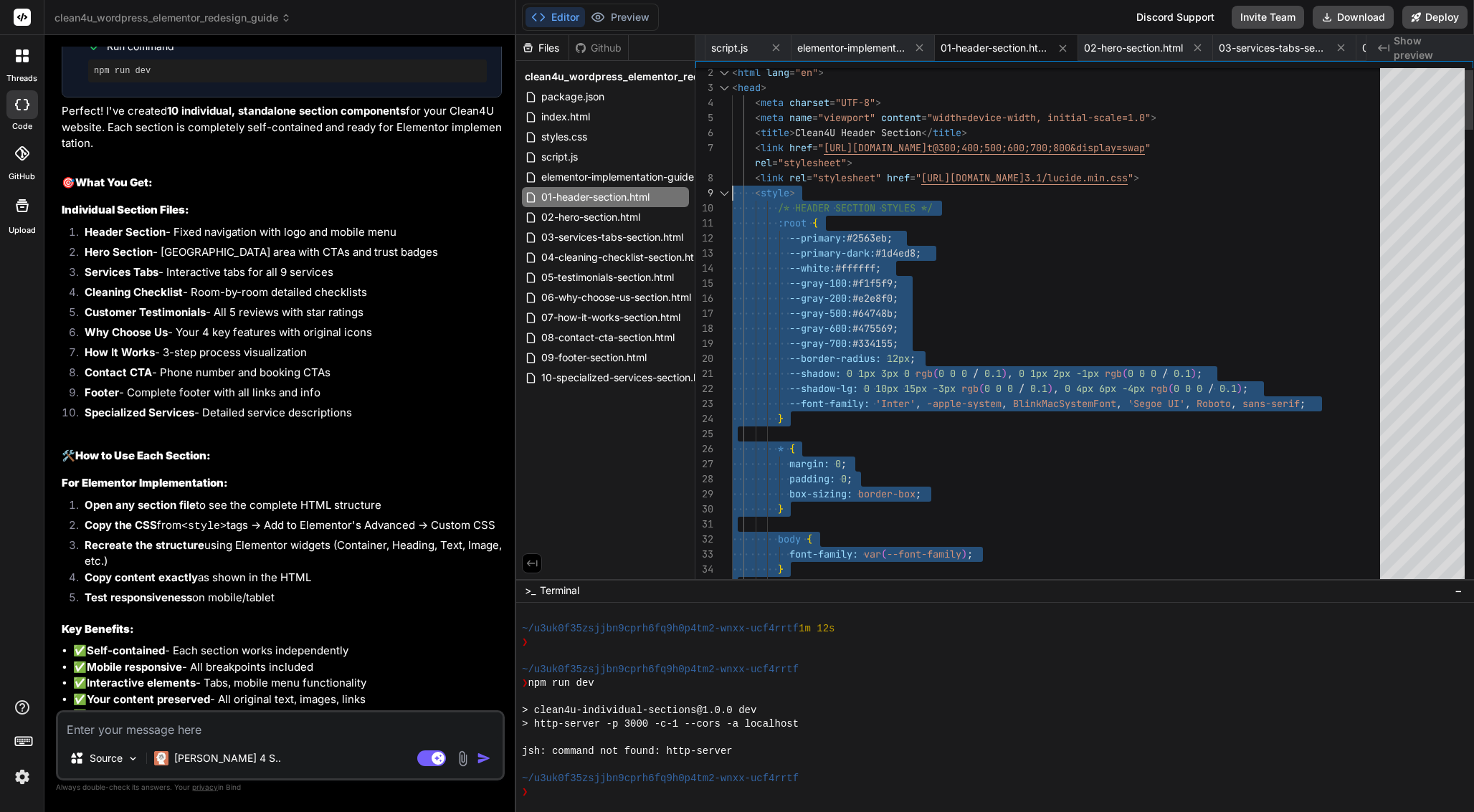
drag, startPoint x: 803, startPoint y: 392, endPoint x: 730, endPoint y: 189, distance: 215.7
click at [644, 238] on span "03-services-tabs-section.html" at bounding box center [612, 238] width 145 height 17
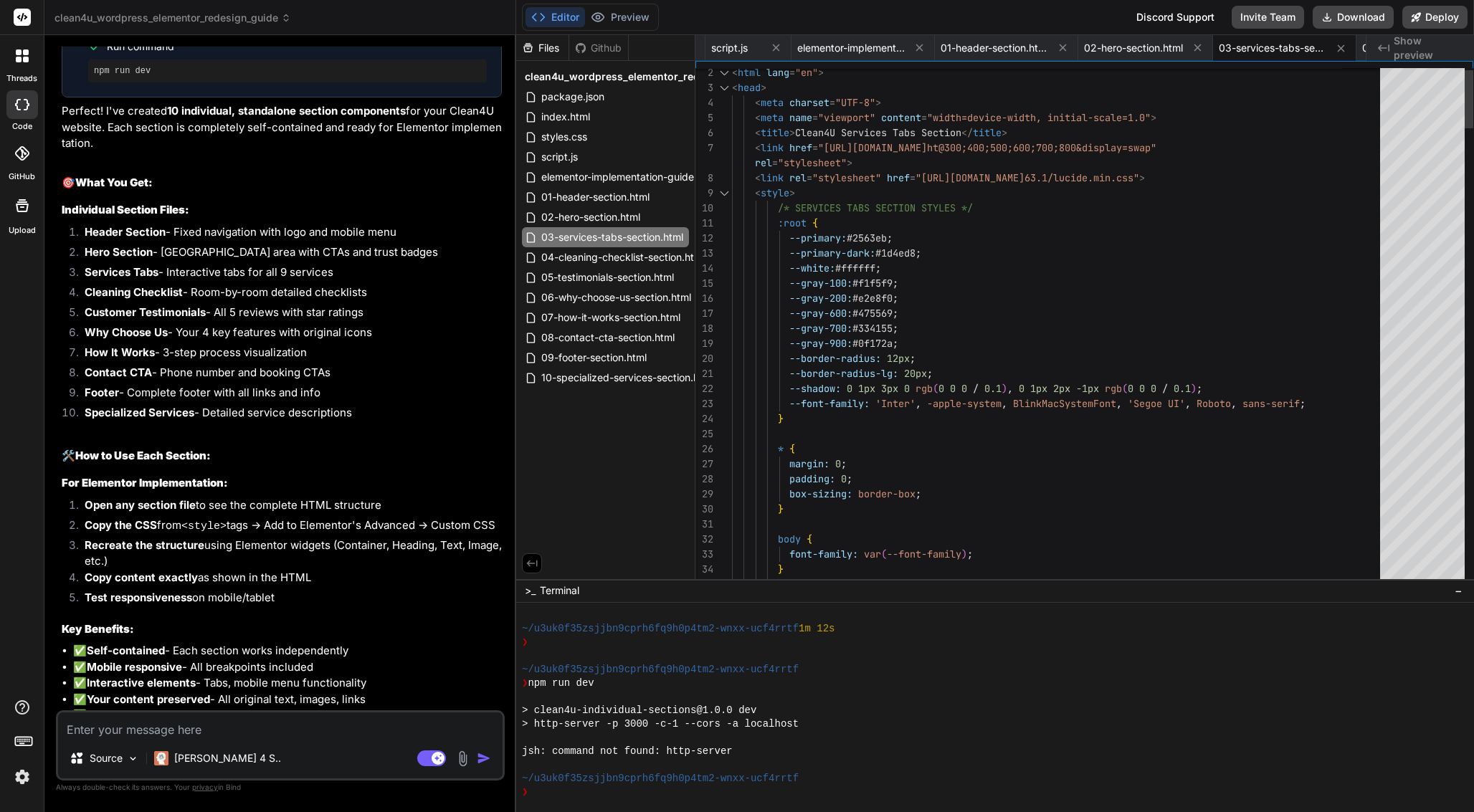
click at [850, 276] on div at bounding box center [850, 284] width 2 height 15
click at [850, 276] on span "--gray-100: #f1f5f9 ;" at bounding box center [815, 284] width 166 height 15
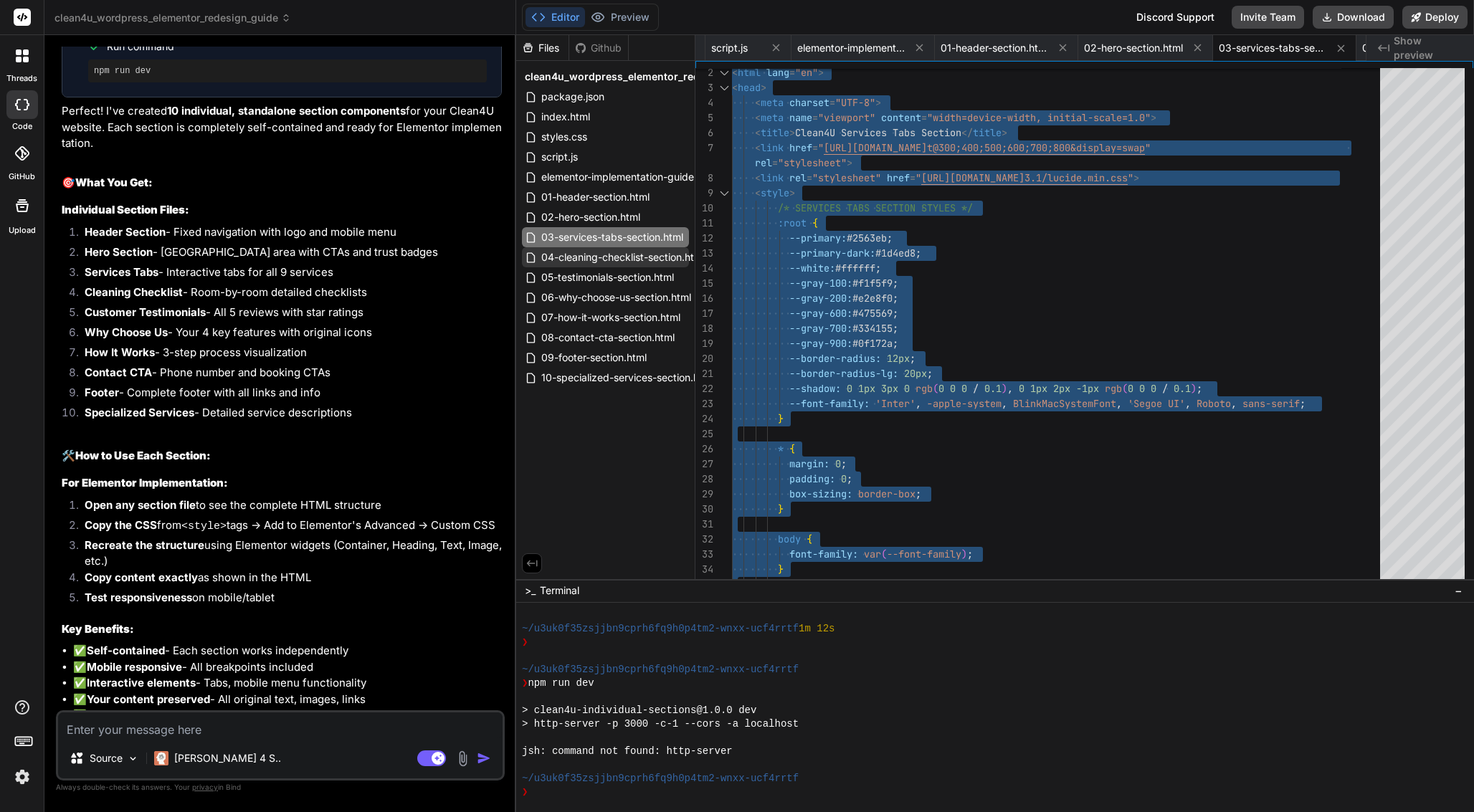
click at [601, 256] on span "04-cleaning-checklist-section.html" at bounding box center [623, 257] width 166 height 17
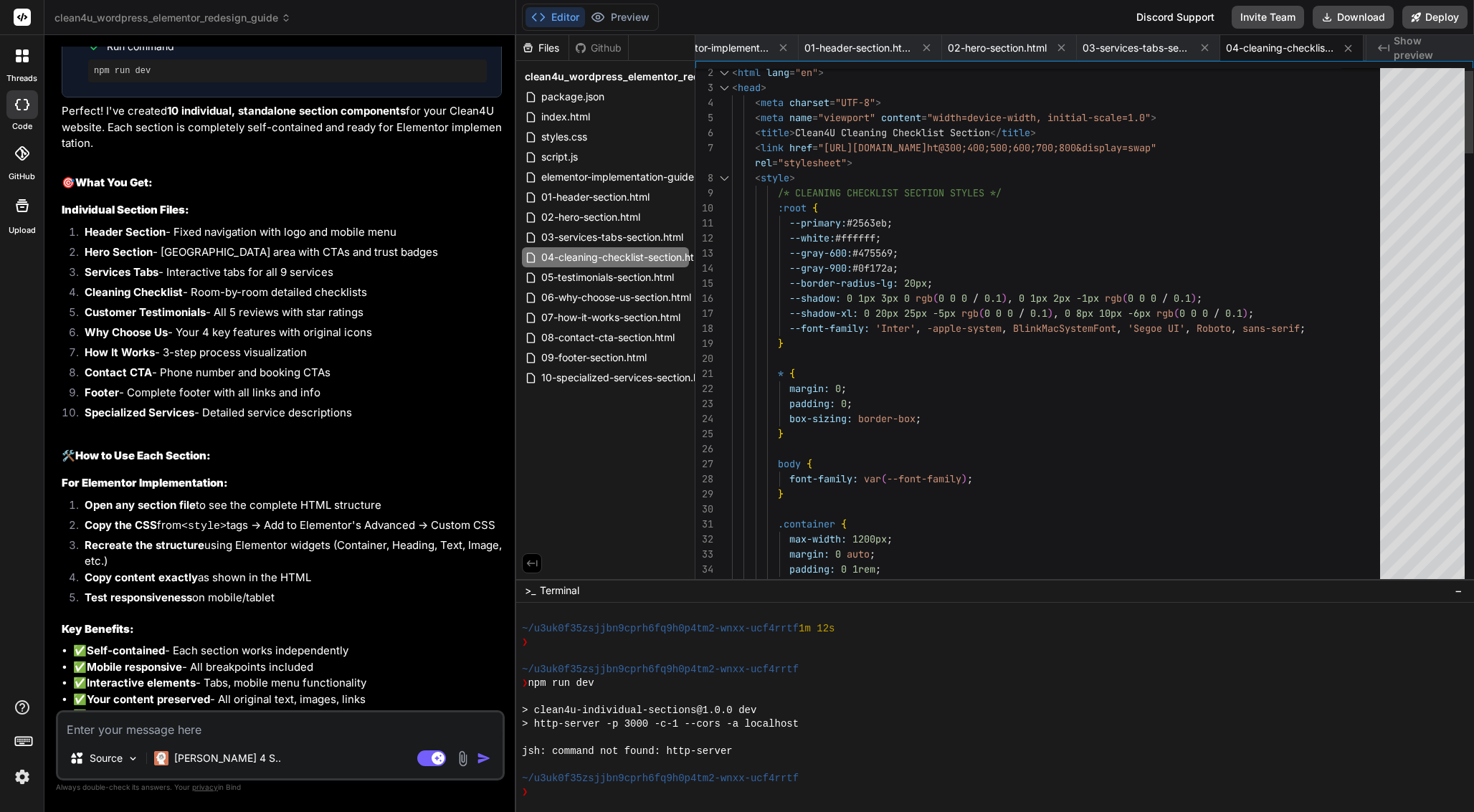
click at [852, 256] on span "--gray-600:" at bounding box center [821, 253] width 63 height 13
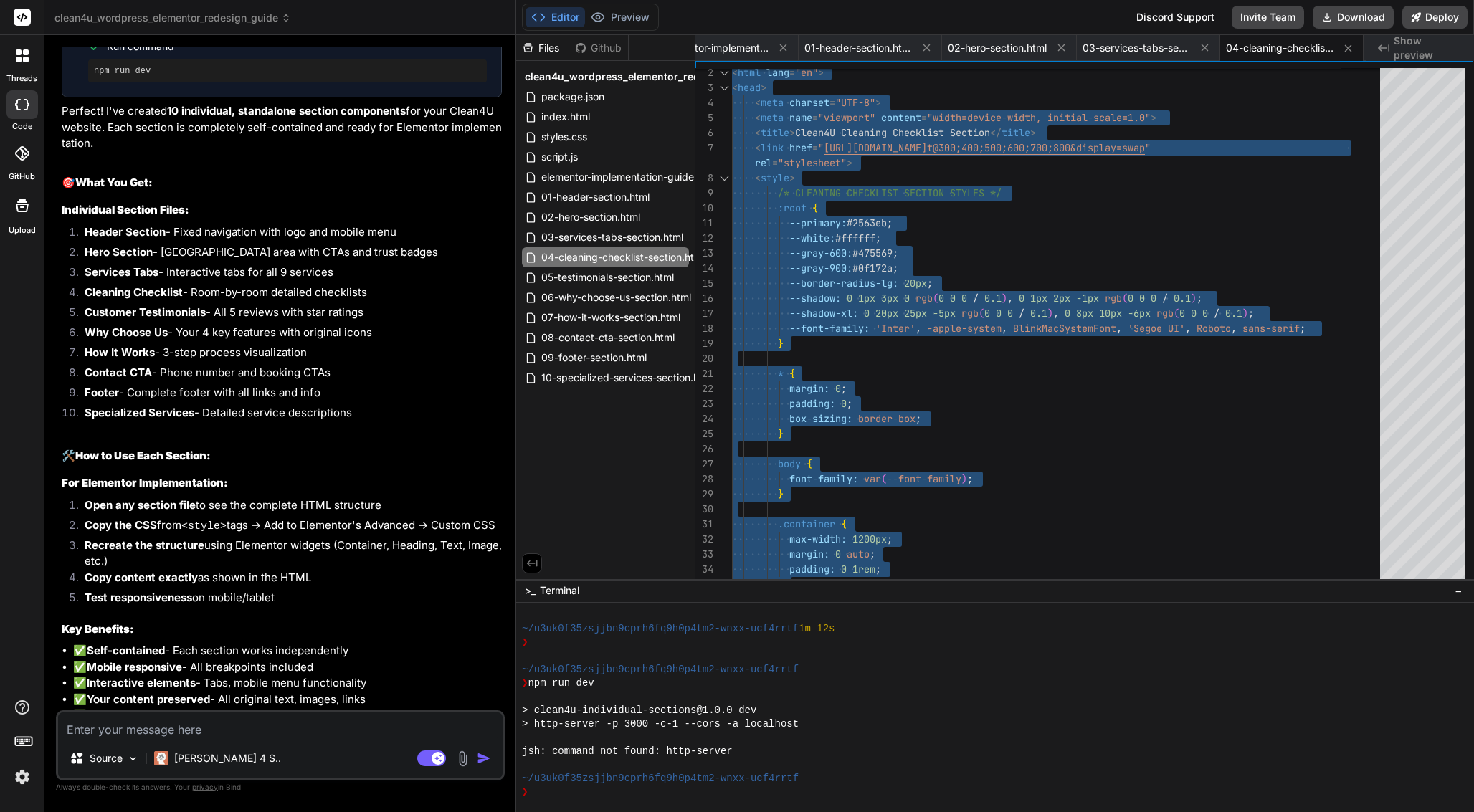
scroll to position [0, 0]
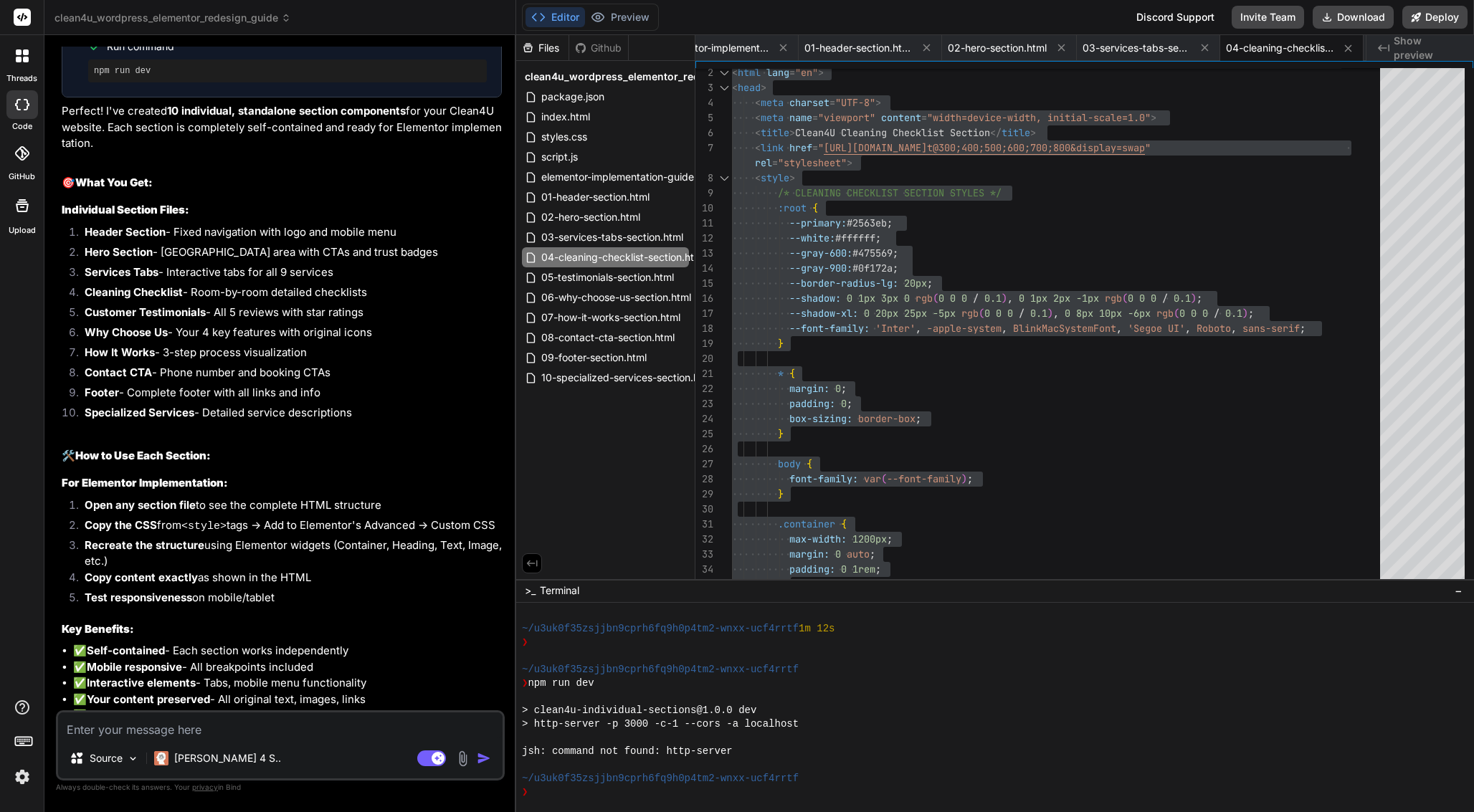
click at [308, 730] on textarea at bounding box center [280, 725] width 444 height 26
click at [644, 283] on span "05-testimonials-section.html" at bounding box center [608, 278] width 135 height 17
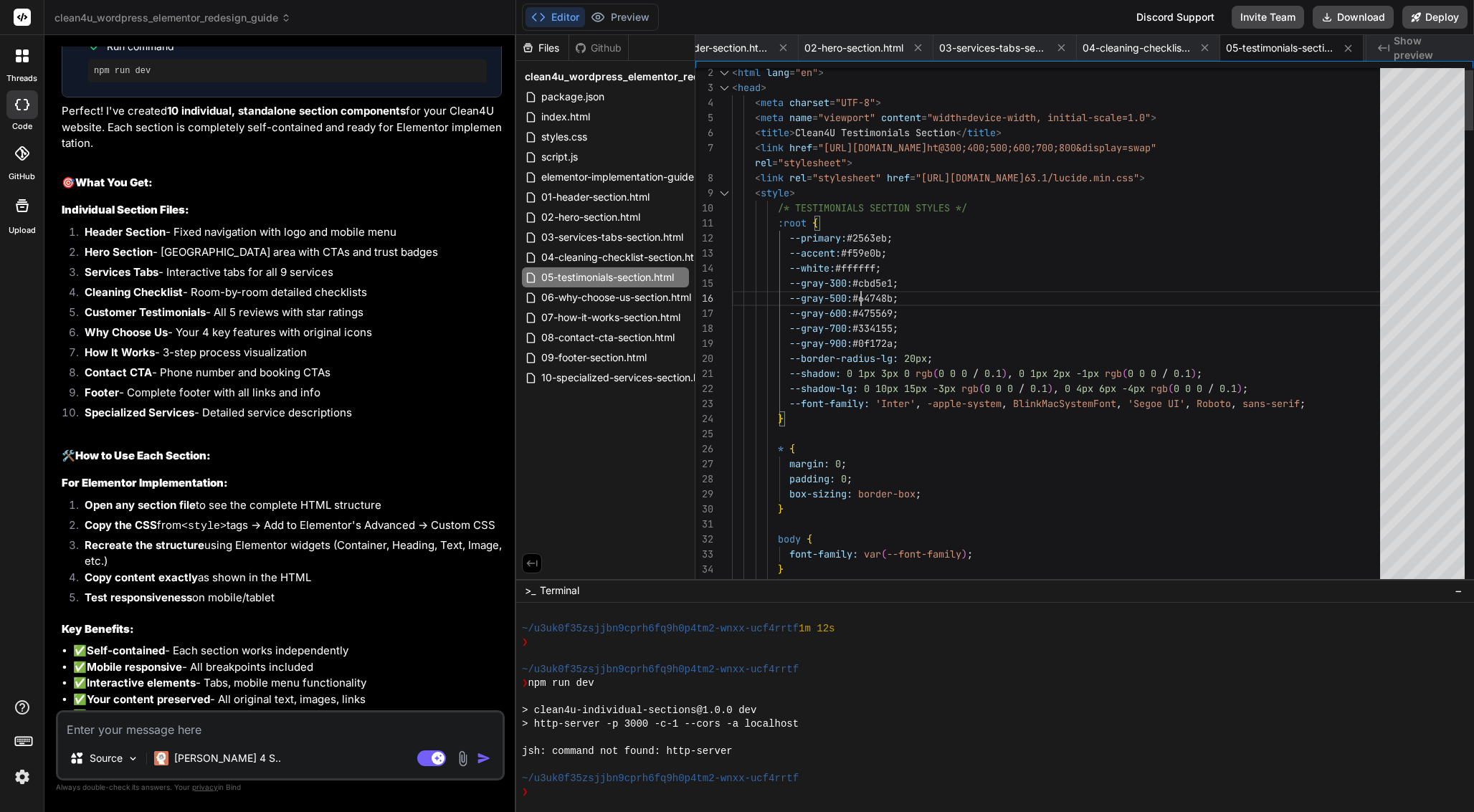
click at [863, 291] on span "--gray-300: #cbd5e1 ;" at bounding box center [815, 284] width 166 height 15
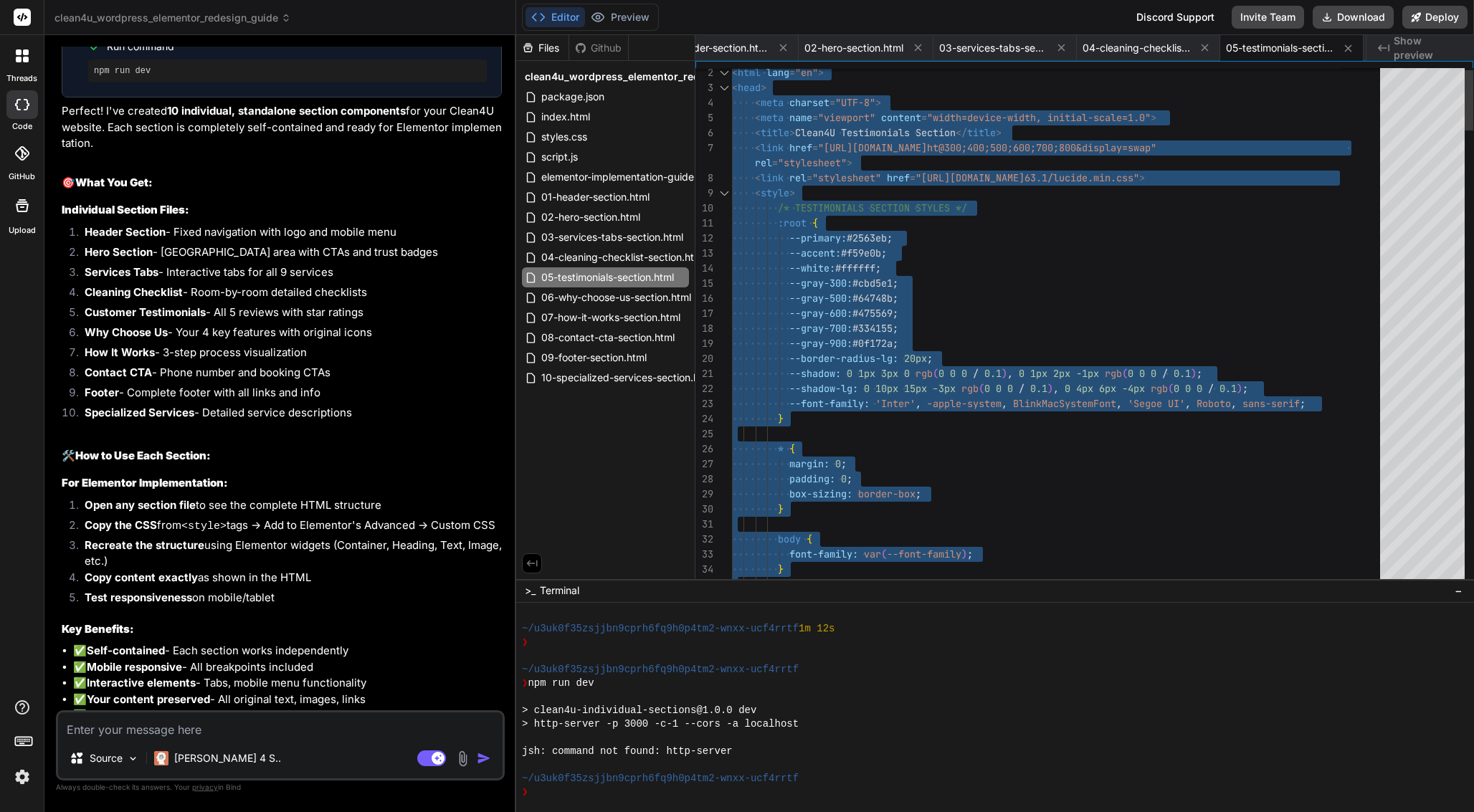
click at [863, 291] on span "--gray-300: #cbd5e1 ;" at bounding box center [815, 284] width 166 height 15
click at [586, 300] on span "06-why-choose-us-section.html" at bounding box center [617, 298] width 153 height 17
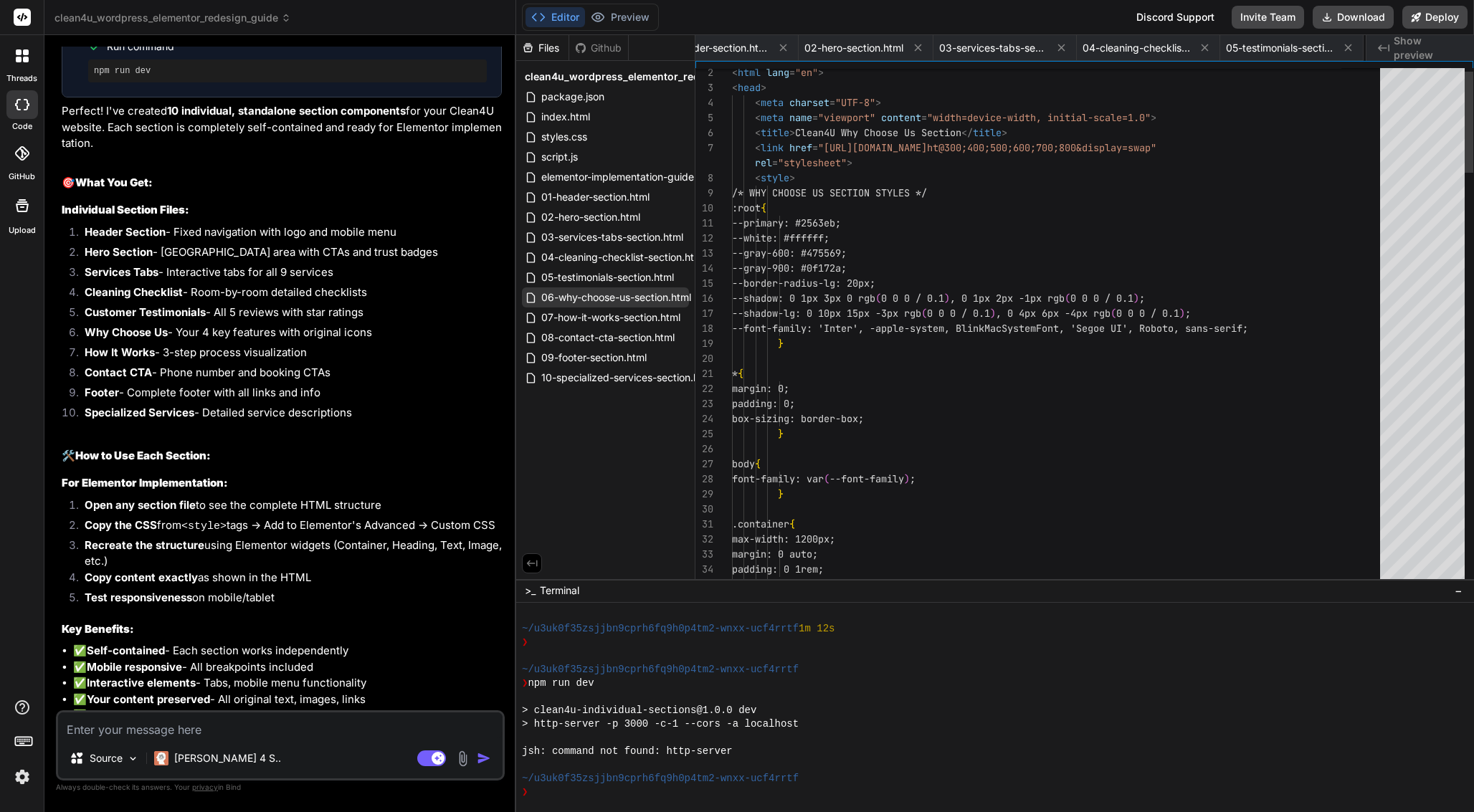
scroll to position [0, 684]
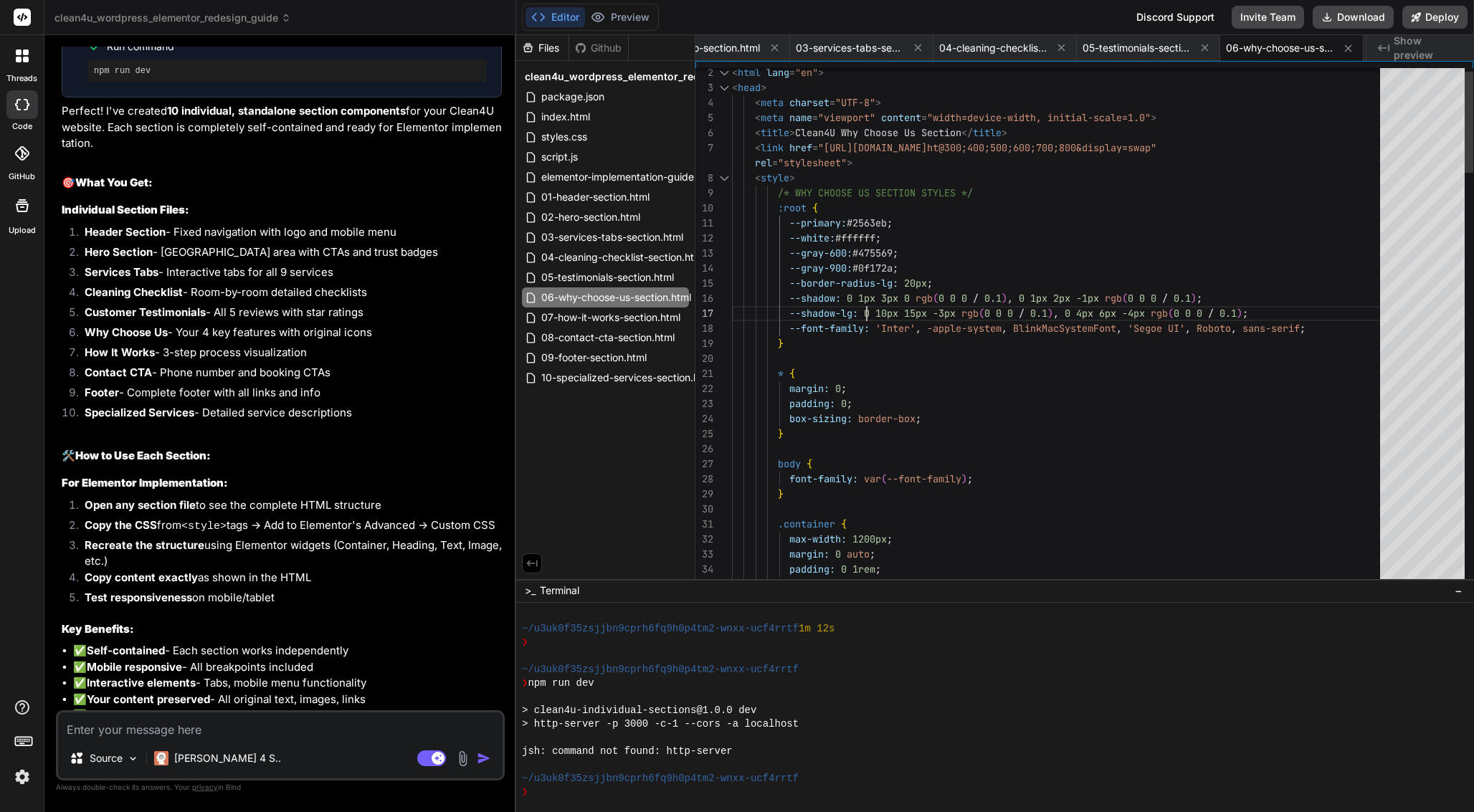
click at [869, 308] on span "0" at bounding box center [866, 313] width 6 height 13
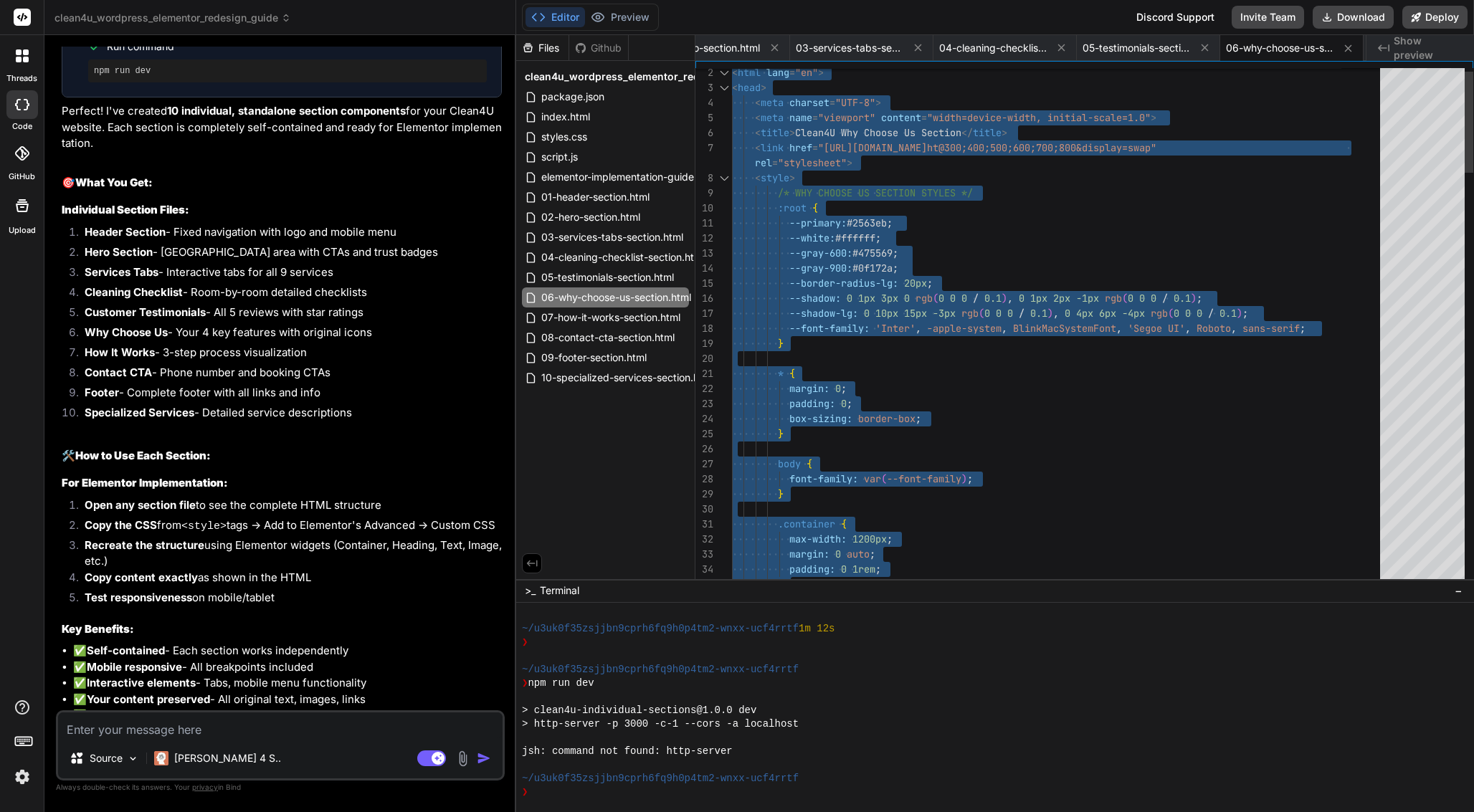
click at [869, 308] on span "0" at bounding box center [866, 313] width 6 height 13
click at [641, 316] on span "07-how-it-works-section.html" at bounding box center [611, 317] width 142 height 17
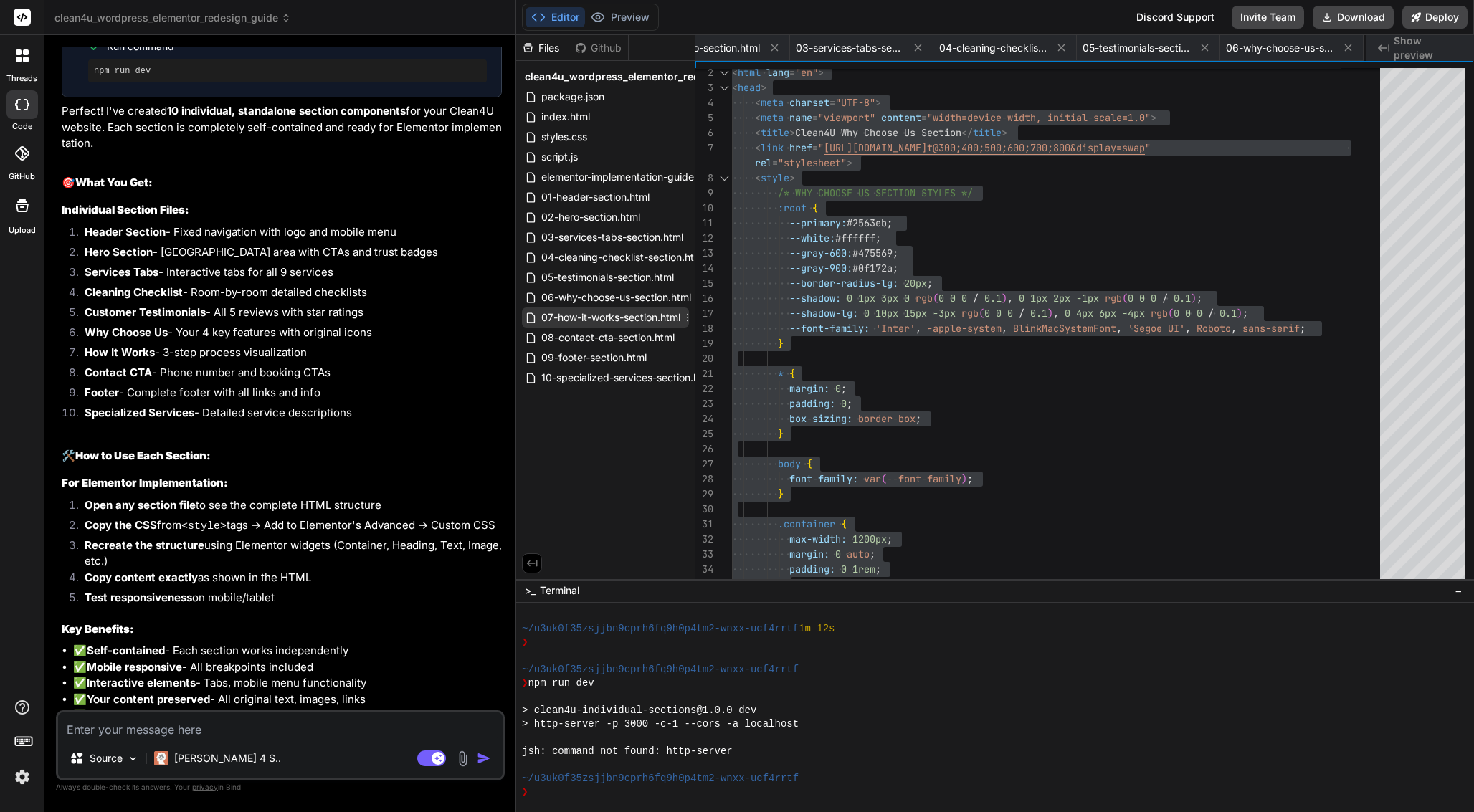
scroll to position [0, 827]
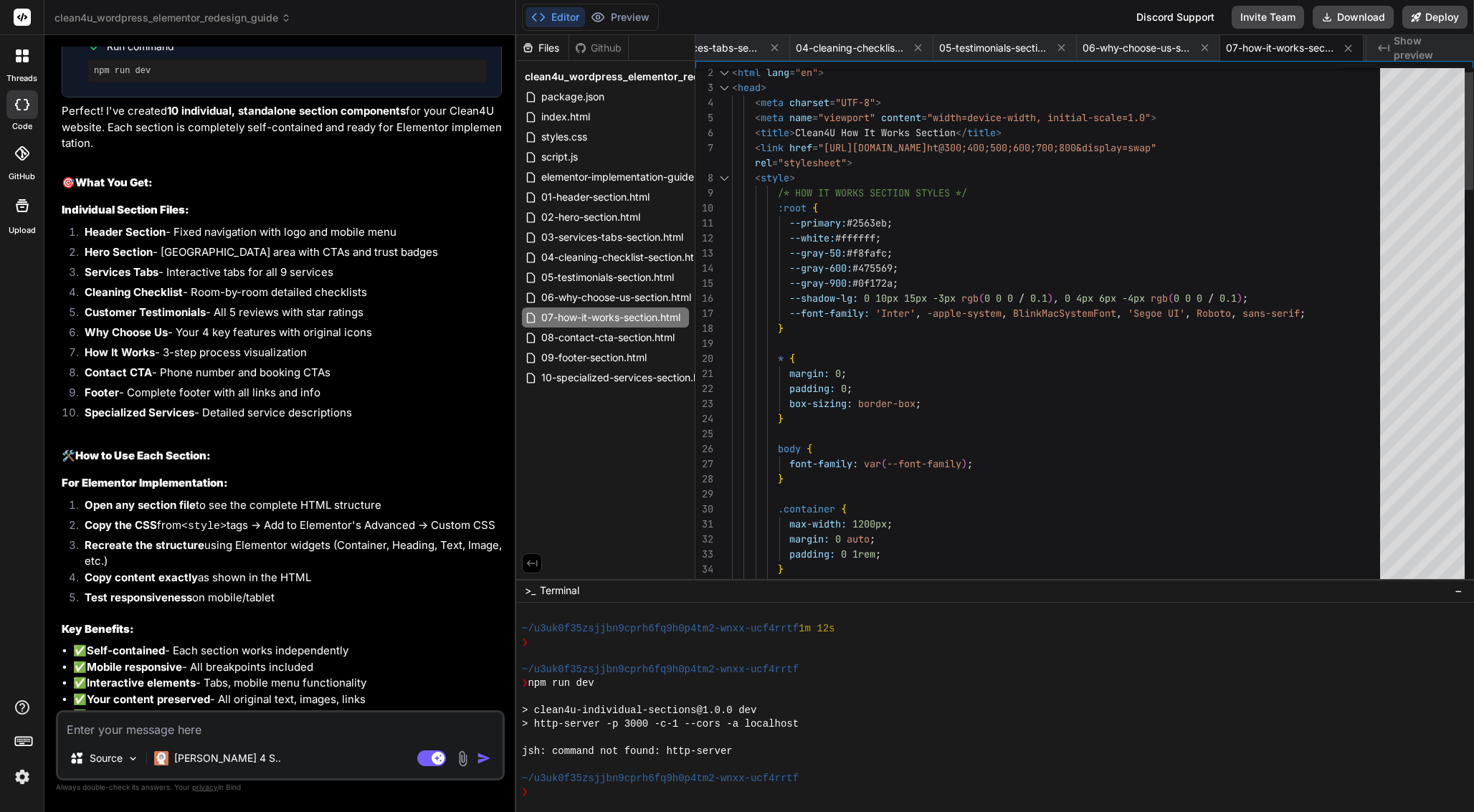
click at [840, 319] on span "--font-family:" at bounding box center [830, 313] width 81 height 13
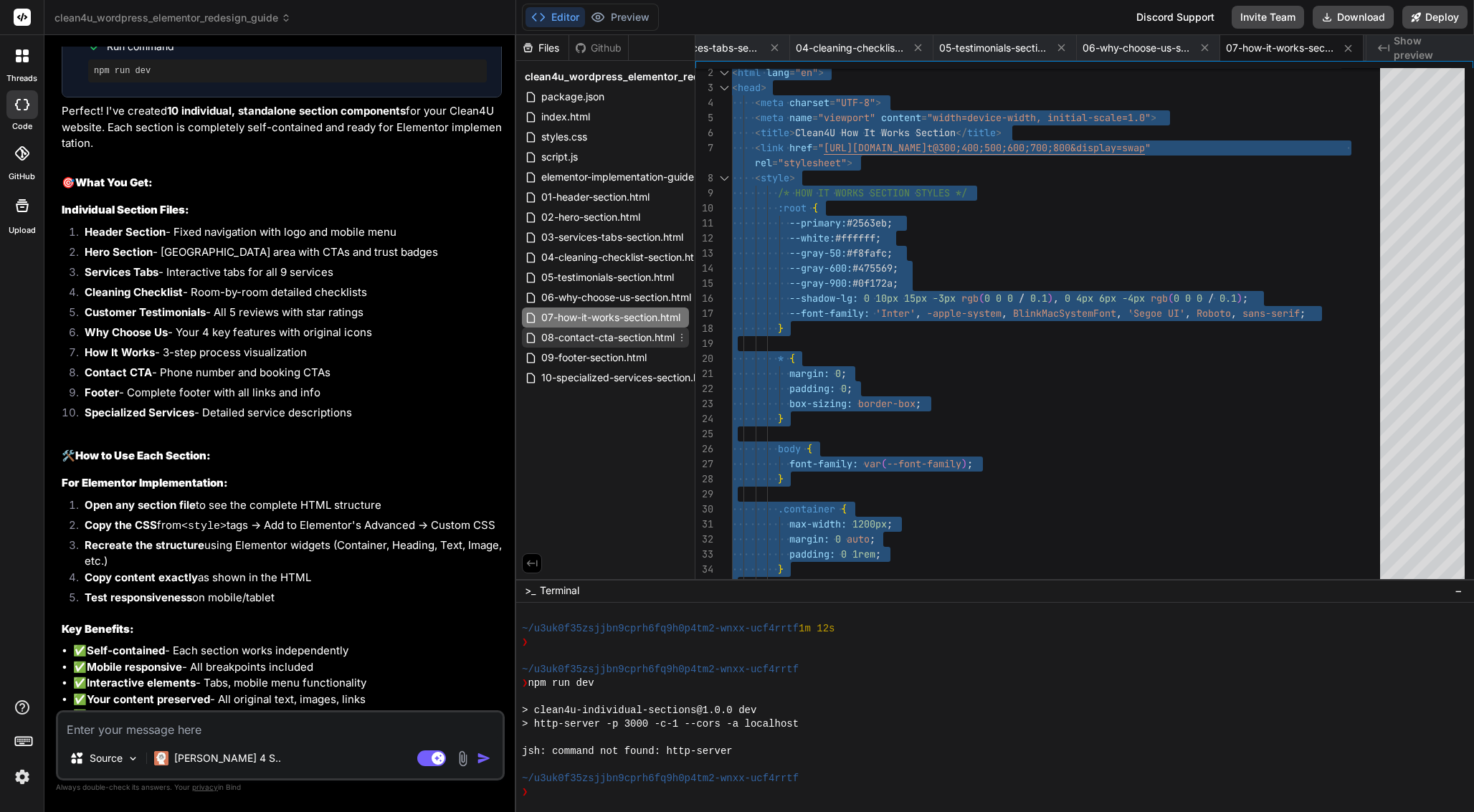
click at [640, 339] on span "08-contact-cta-section.html" at bounding box center [608, 338] width 136 height 17
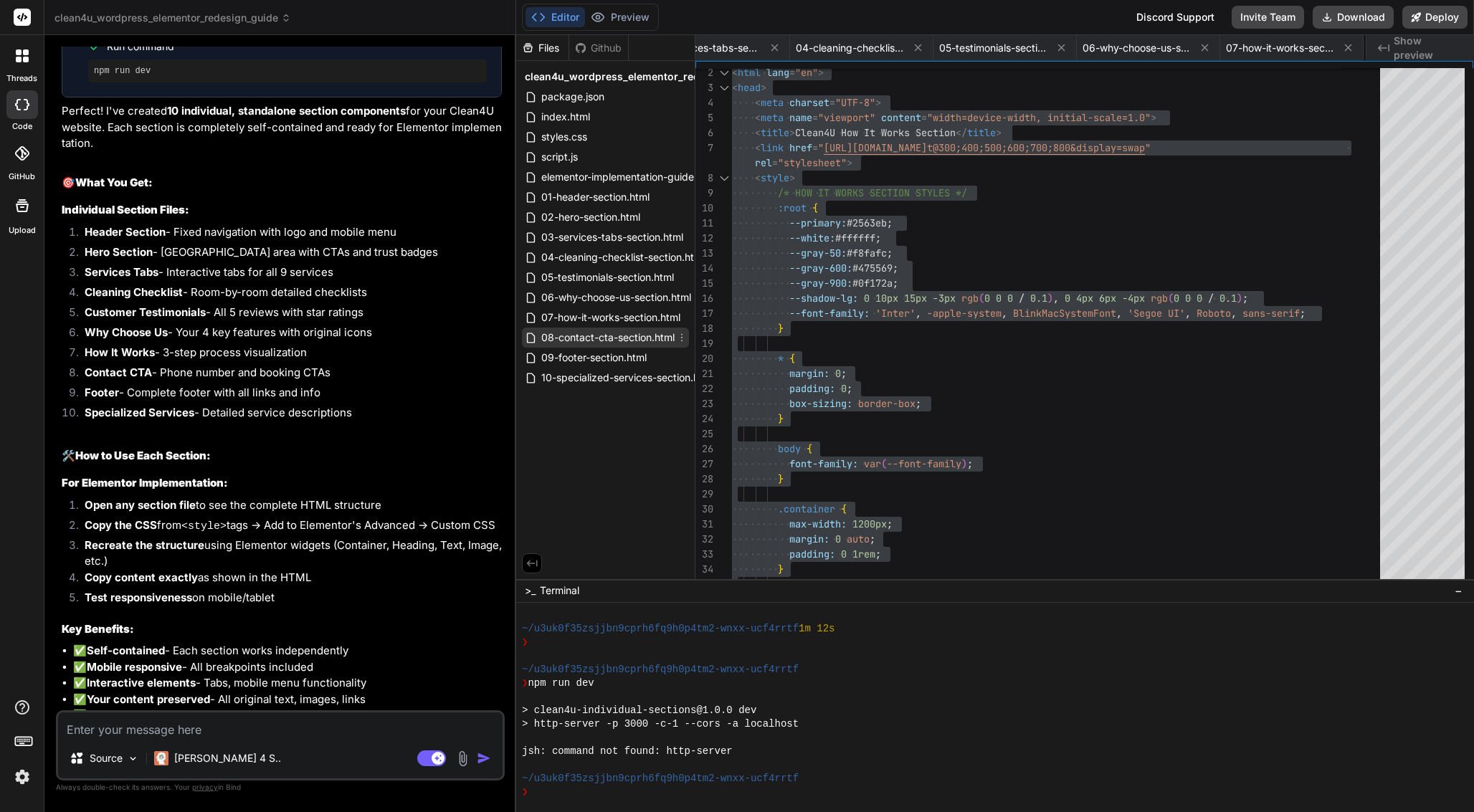
scroll to position [0, 971]
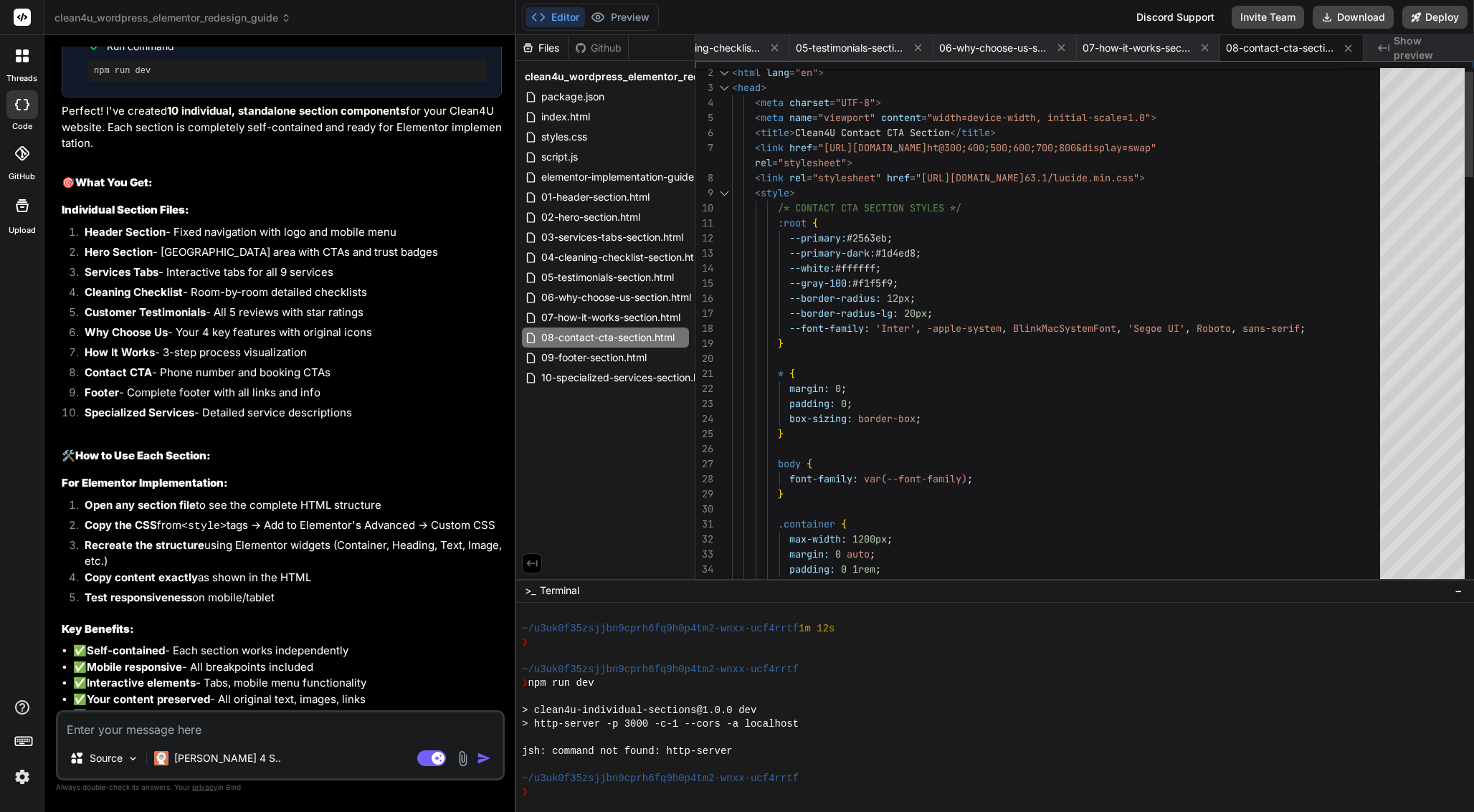
click at [838, 285] on span "--gray-100:" at bounding box center [821, 283] width 63 height 13
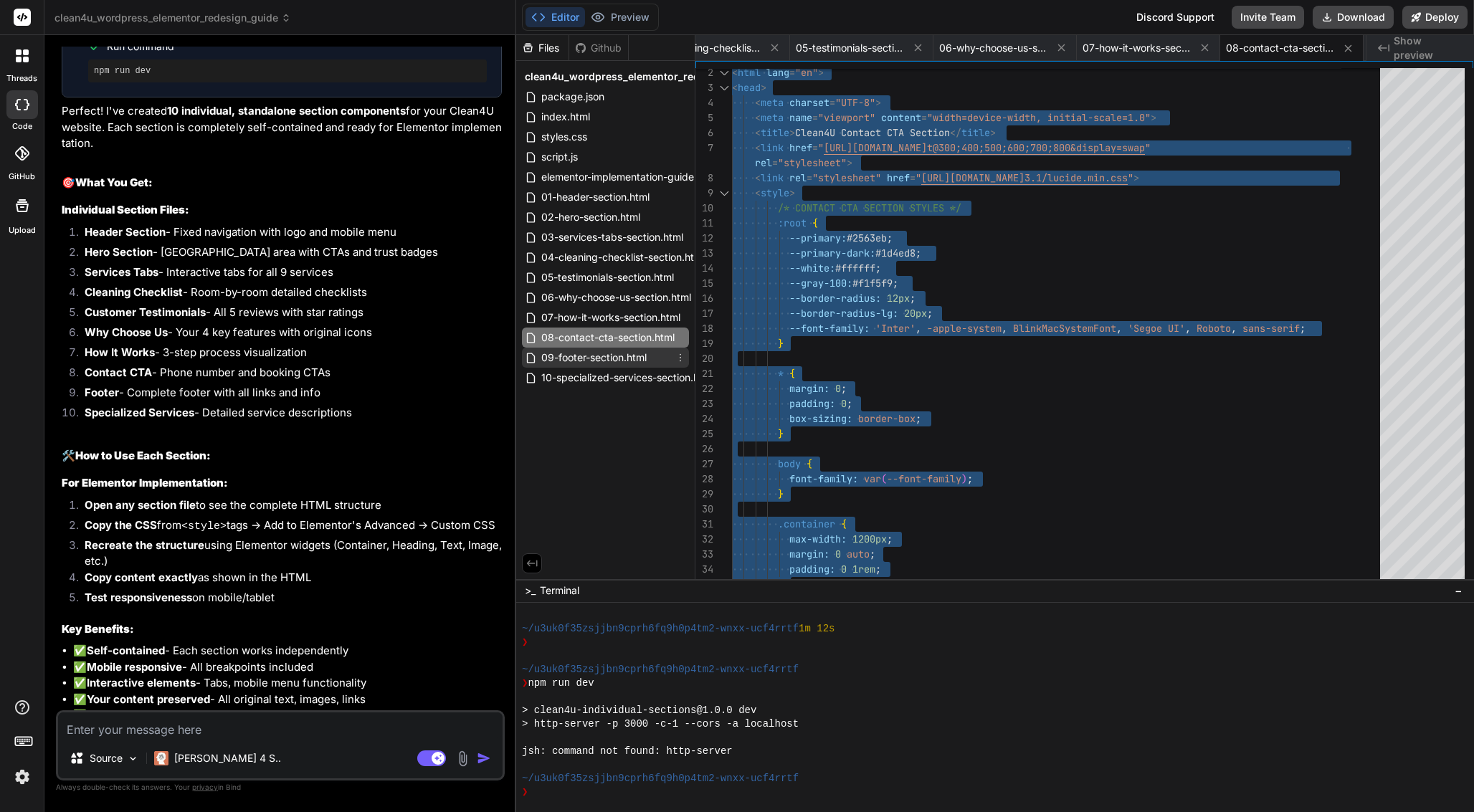
click at [597, 356] on span "09-footer-section.html" at bounding box center [594, 358] width 108 height 17
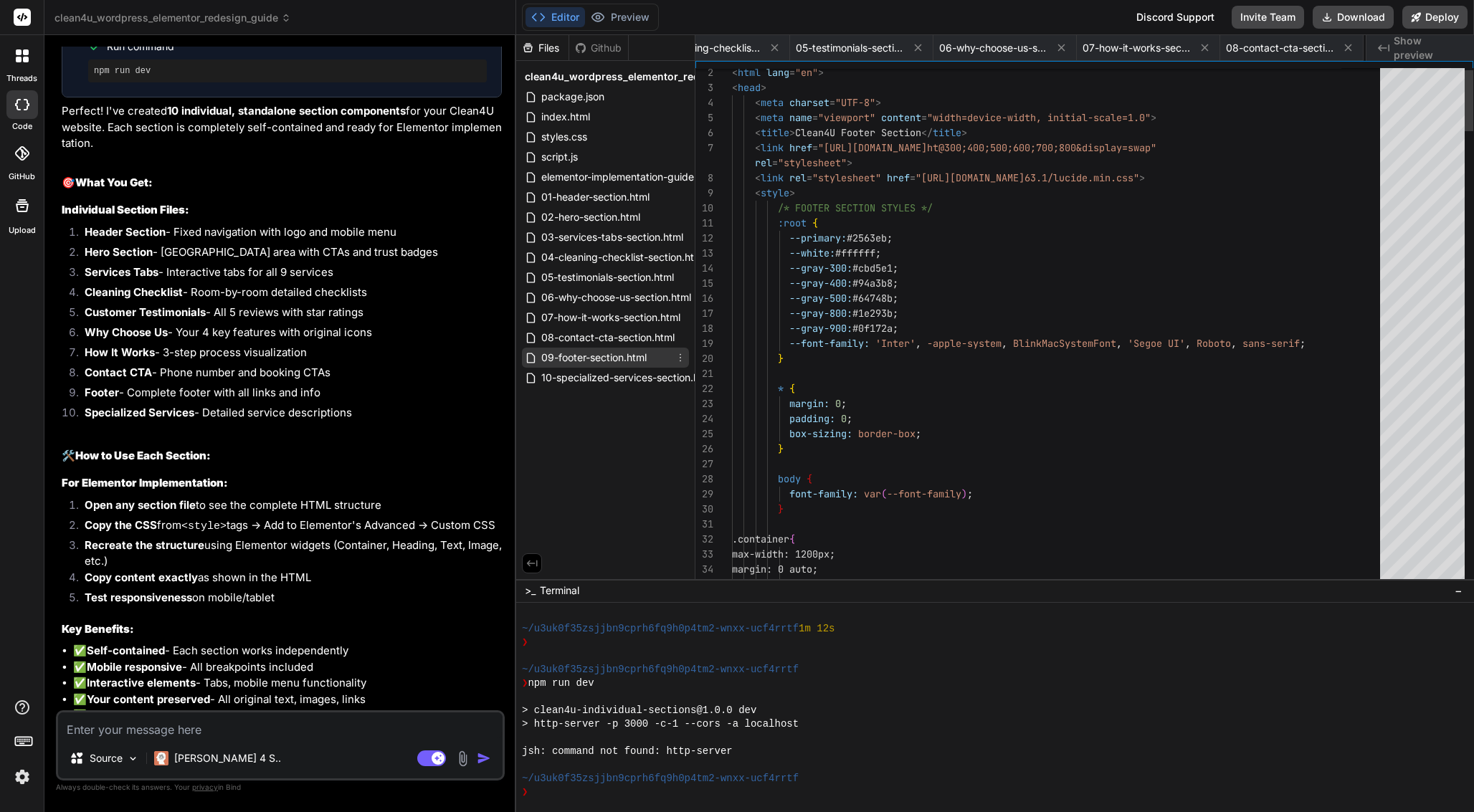
scroll to position [0, 1114]
click at [852, 284] on span "--gray-400:" at bounding box center [821, 283] width 63 height 13
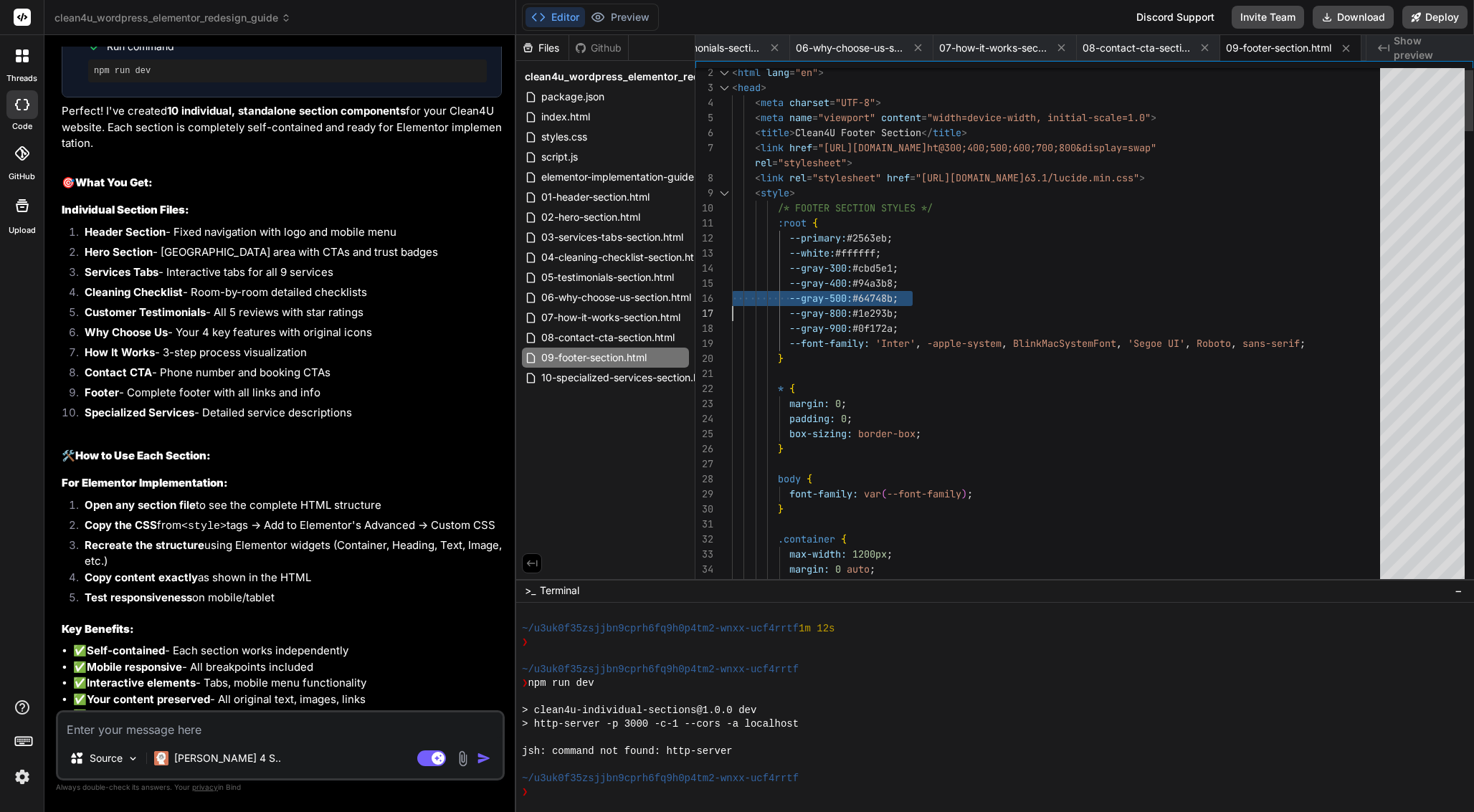
click at [852, 284] on span "--gray-400:" at bounding box center [821, 283] width 63 height 13
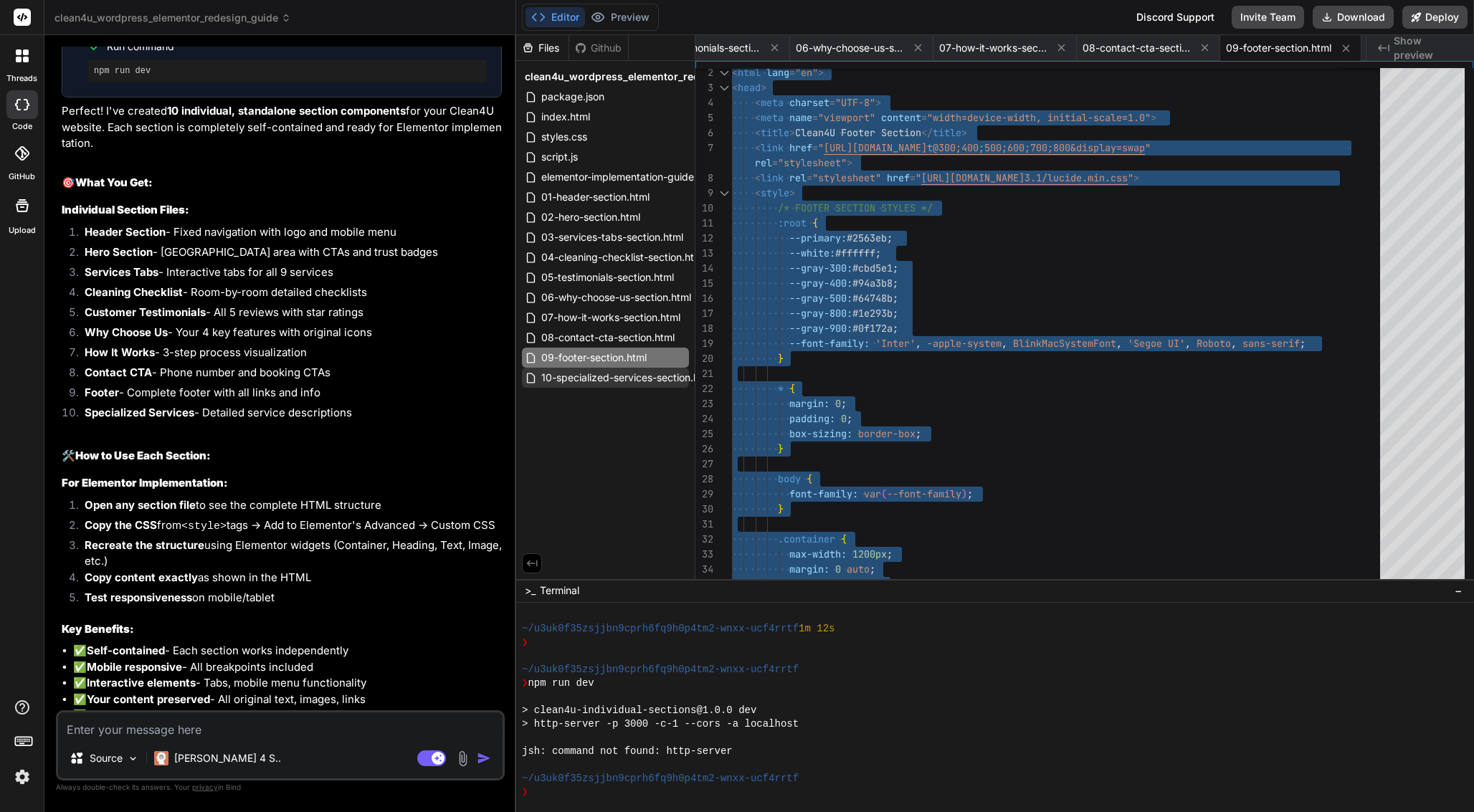
click at [619, 376] on span "10-specialized-services-section.html" at bounding box center [628, 378] width 175 height 17
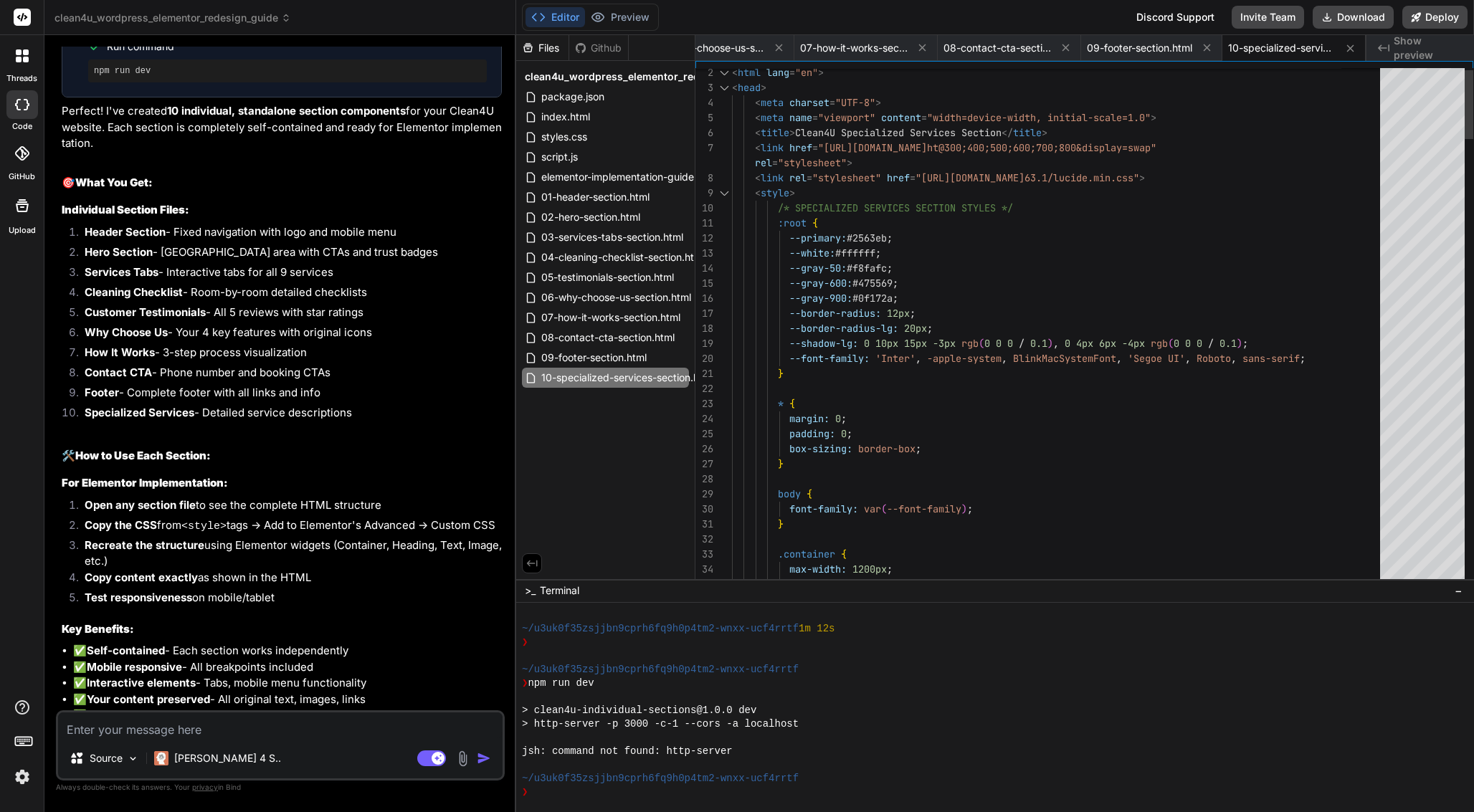
click at [826, 317] on span "--border-radius:" at bounding box center [835, 313] width 92 height 13
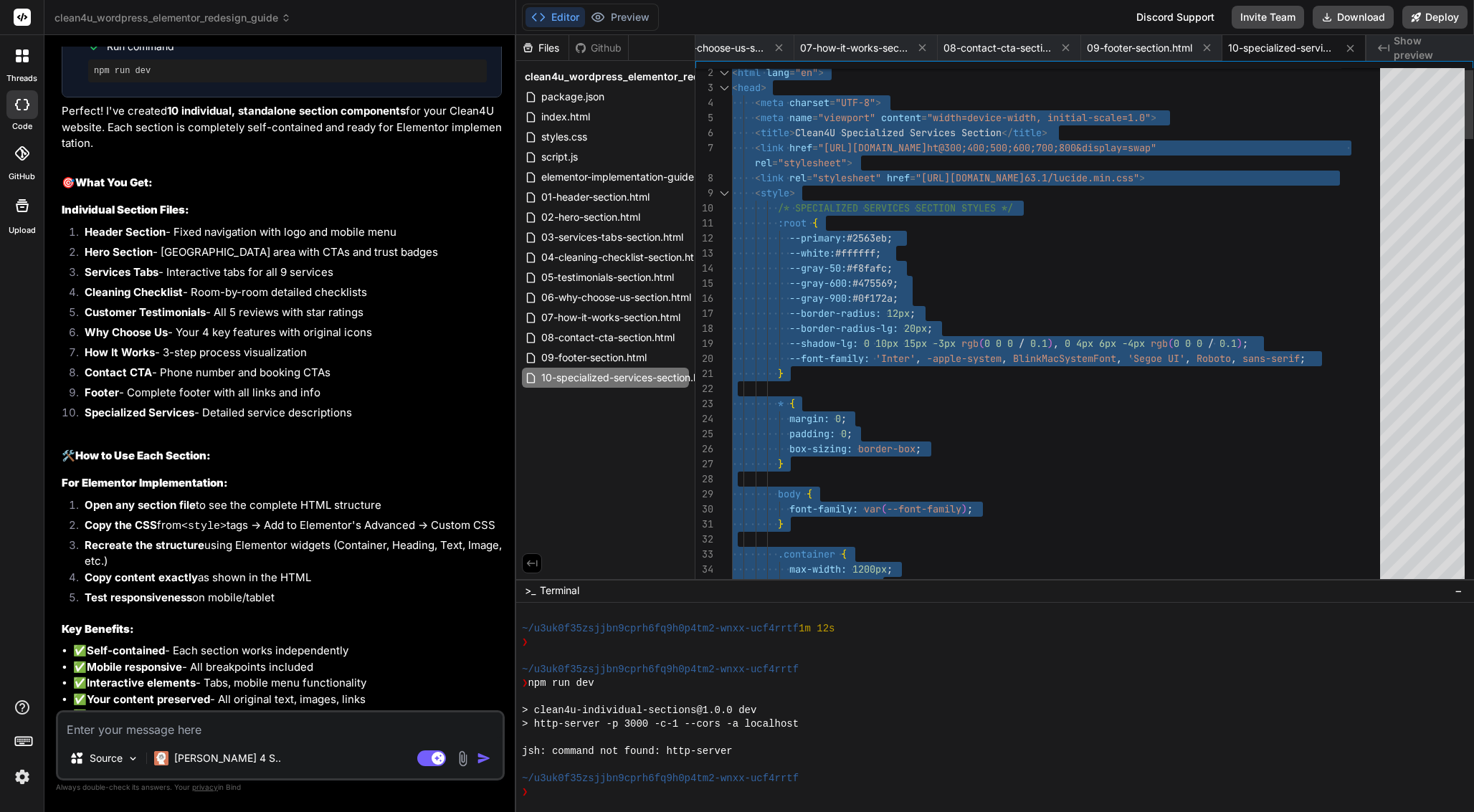
click at [826, 317] on span "--border-radius:" at bounding box center [835, 313] width 92 height 13
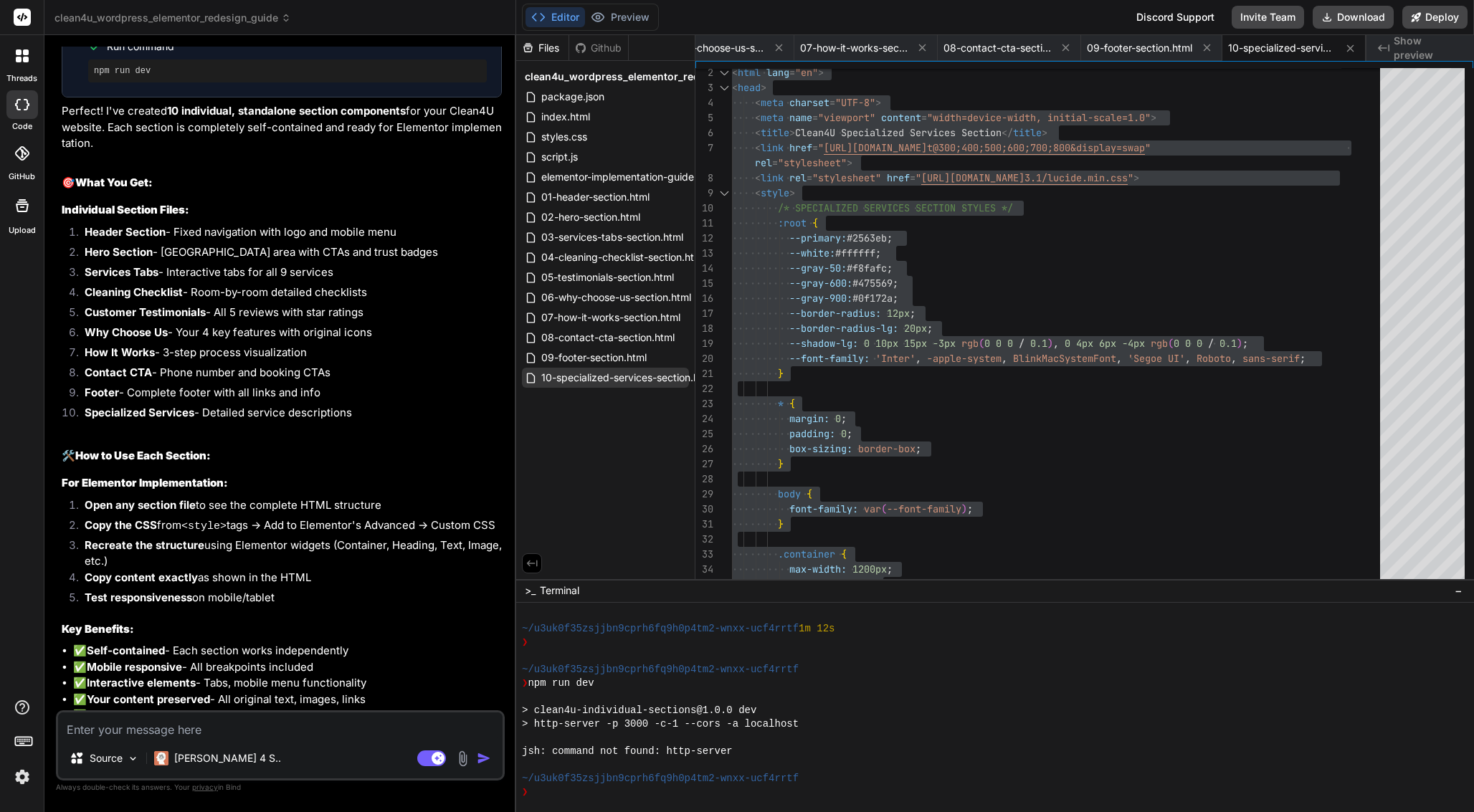
click at [577, 378] on span "10-specialized-services-section.html" at bounding box center [628, 378] width 175 height 17
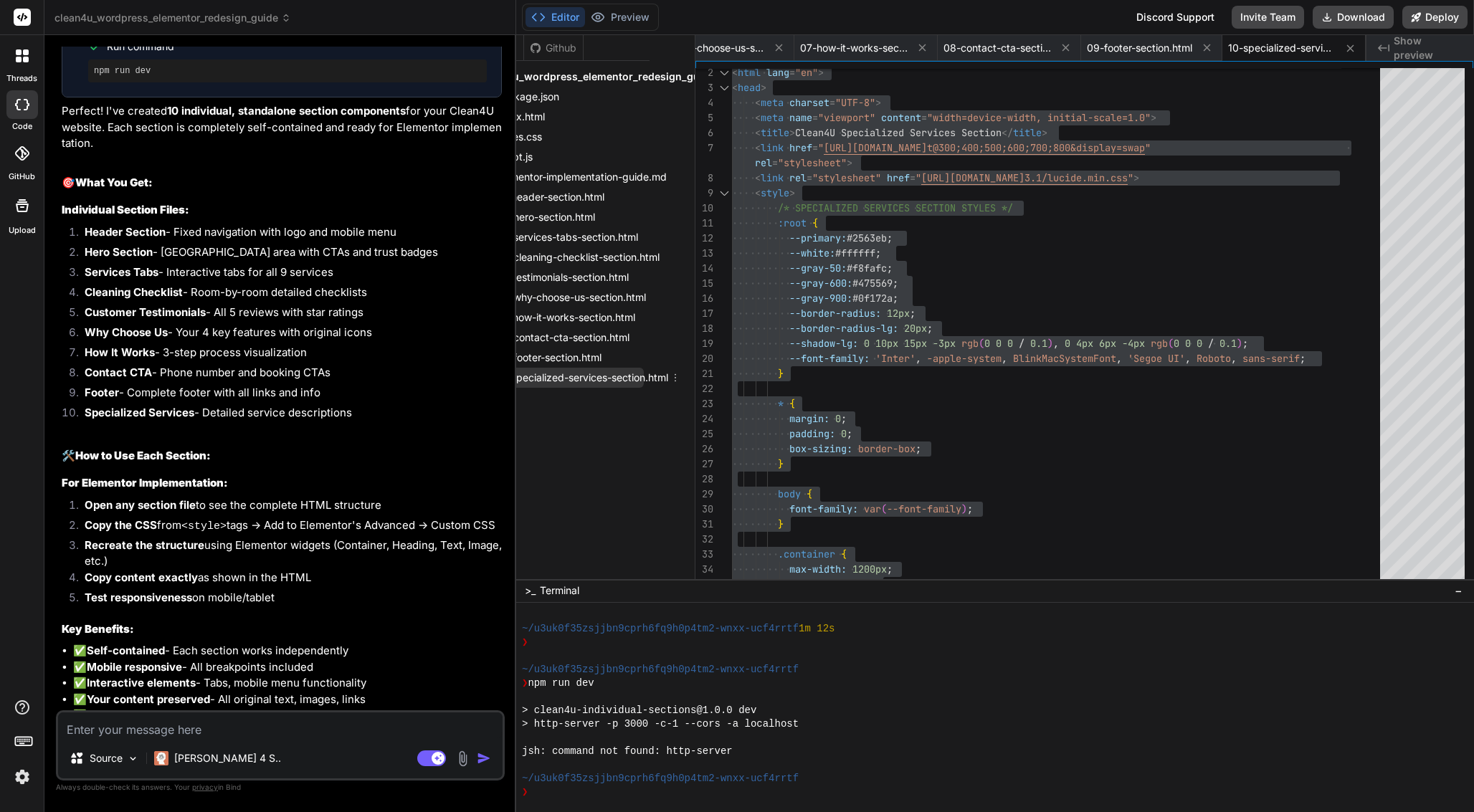
scroll to position [0, 49]
click at [673, 378] on icon at bounding box center [671, 377] width 11 height 11
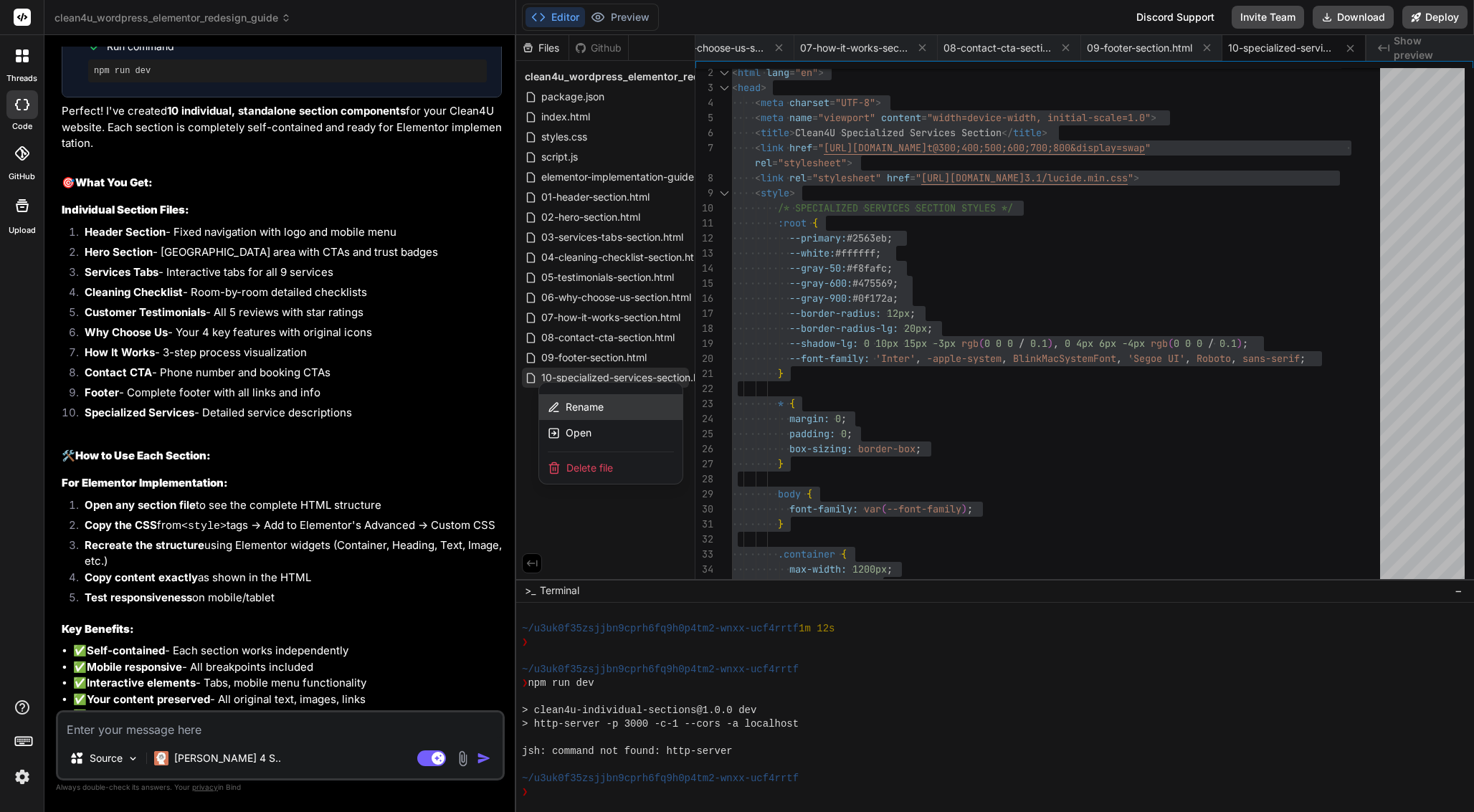
scroll to position [0, 0]
click at [593, 411] on span "Rename" at bounding box center [585, 407] width 38 height 15
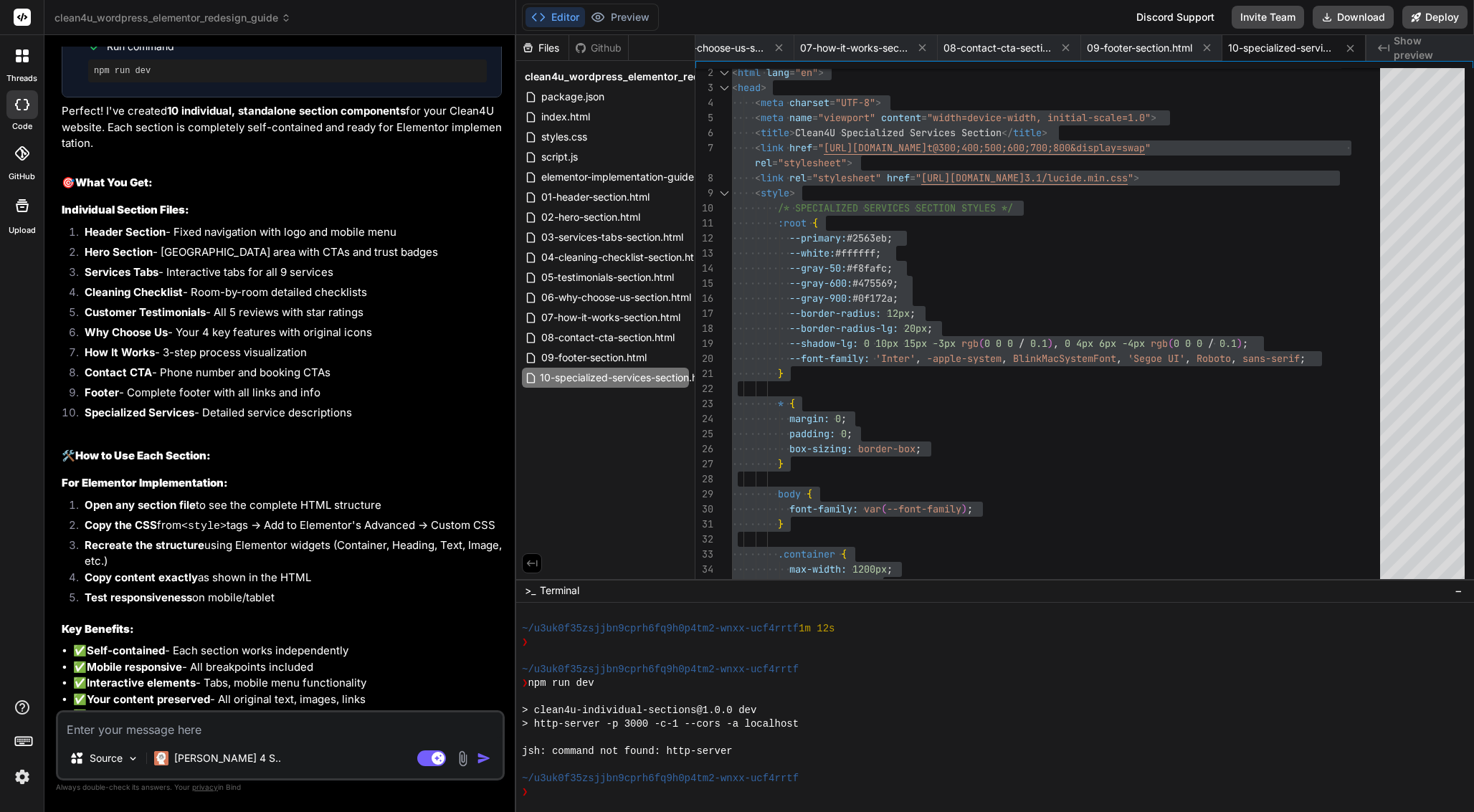
scroll to position [0, 25]
click at [605, 379] on input "10-specialized-services-section.html" at bounding box center [618, 378] width 157 height 17
click at [232, 727] on textarea at bounding box center [280, 725] width 444 height 26
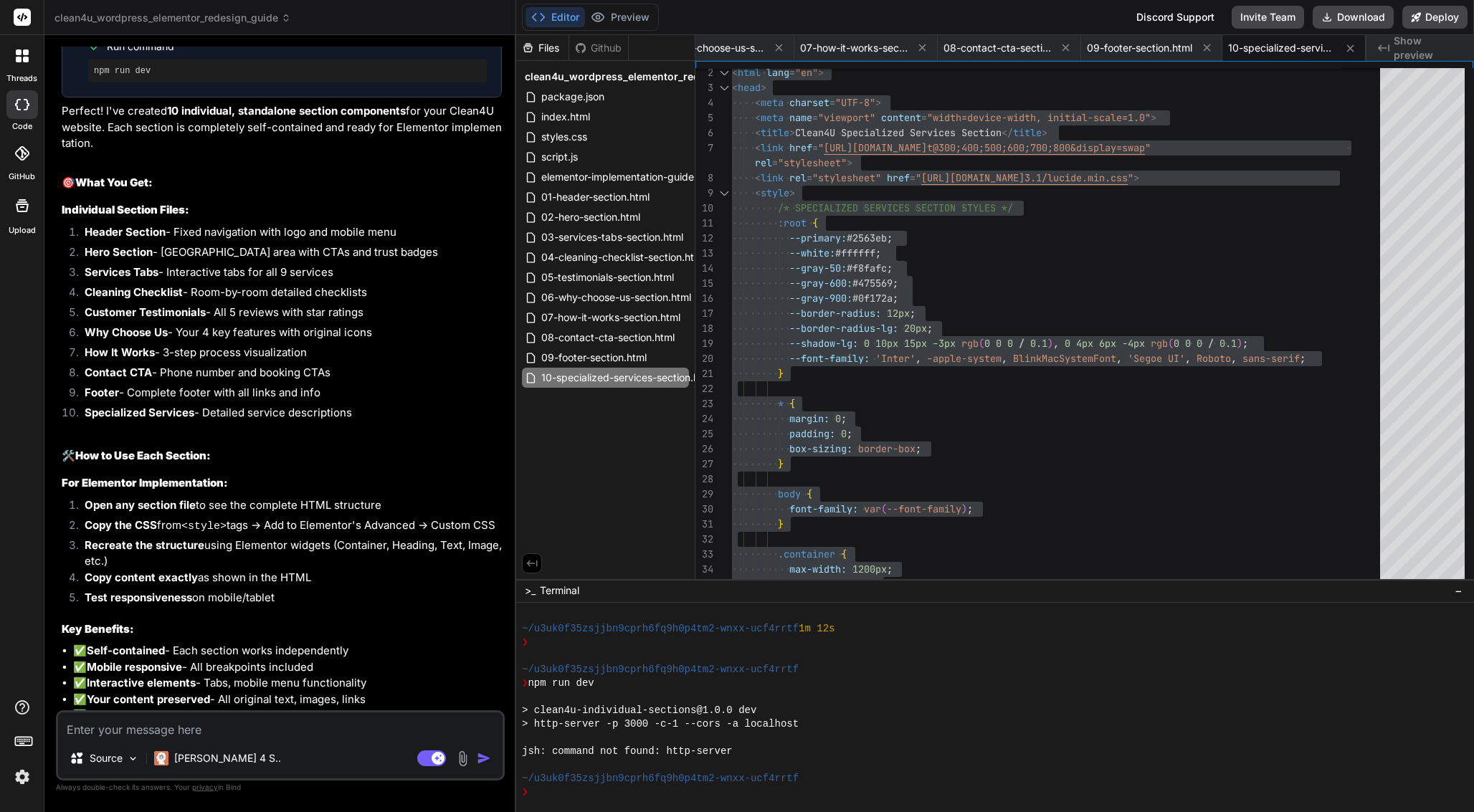
paste textarea "10-specialized-services-section.html"
click at [186, 724] on textarea "10-specialized-services-section.html have many services, how to build section f…" at bounding box center [280, 717] width 444 height 43
drag, startPoint x: 322, startPoint y: 740, endPoint x: 364, endPoint y: 718, distance: 47.4
click at [364, 718] on textarea "10-specialized-services-section.html have many services, how to build section f…" at bounding box center [280, 717] width 444 height 43
click at [304, 731] on textarea "10-specialized-services-section.html have many services, how to build section f…" at bounding box center [280, 717] width 444 height 43
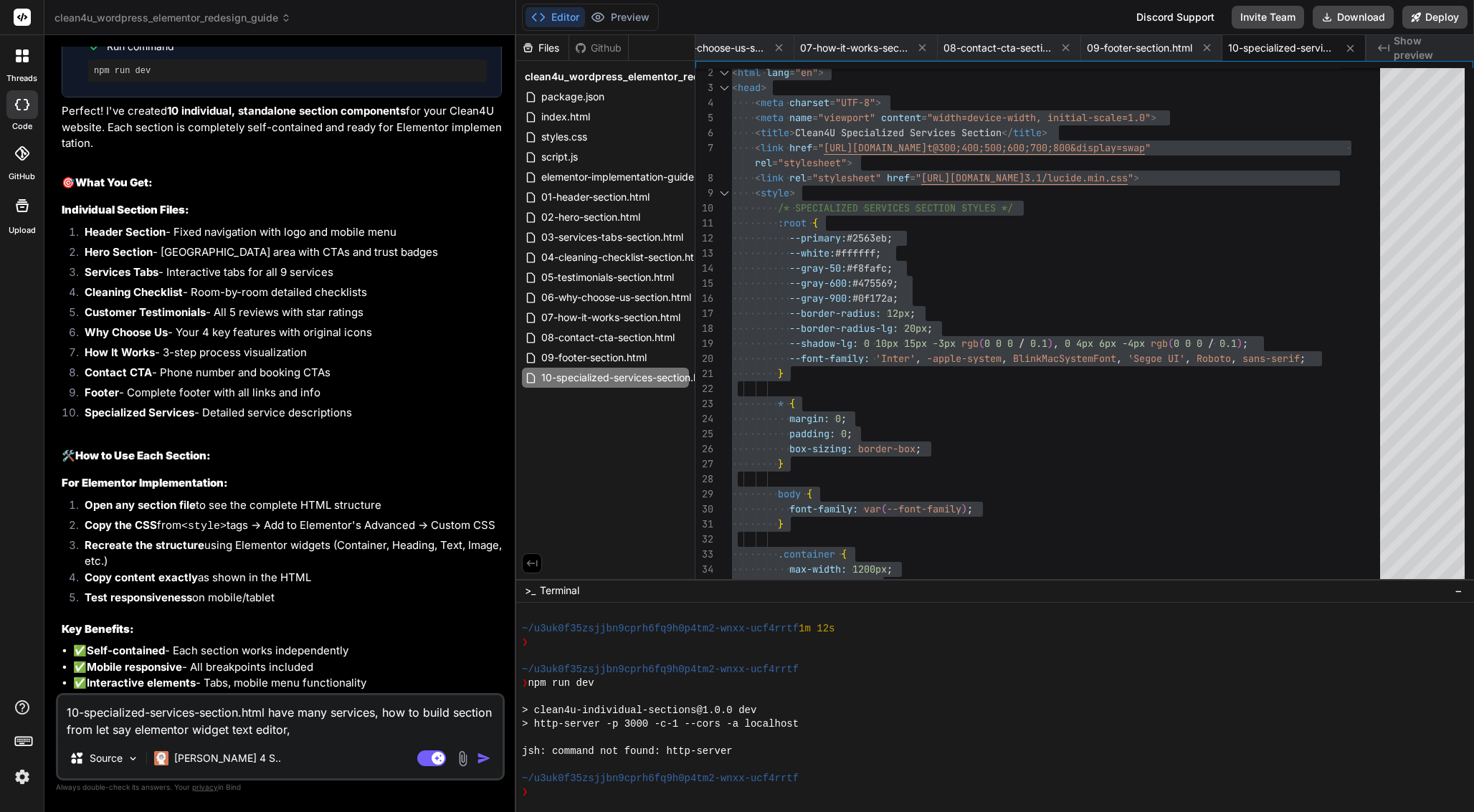
click at [227, 732] on textarea "10-specialized-services-section.html have many services, how to build section f…" at bounding box center [280, 717] width 444 height 43
click at [313, 736] on textarea "10-specialized-services-section.html have many services, how to build section f…" at bounding box center [280, 717] width 444 height 43
click at [426, 707] on textarea "10-specialized-services-section.html have many services, how to build section f…" at bounding box center [280, 708] width 444 height 60
click at [345, 724] on textarea "10-specialized-services-section.html have many services, how to build section f…" at bounding box center [280, 708] width 444 height 60
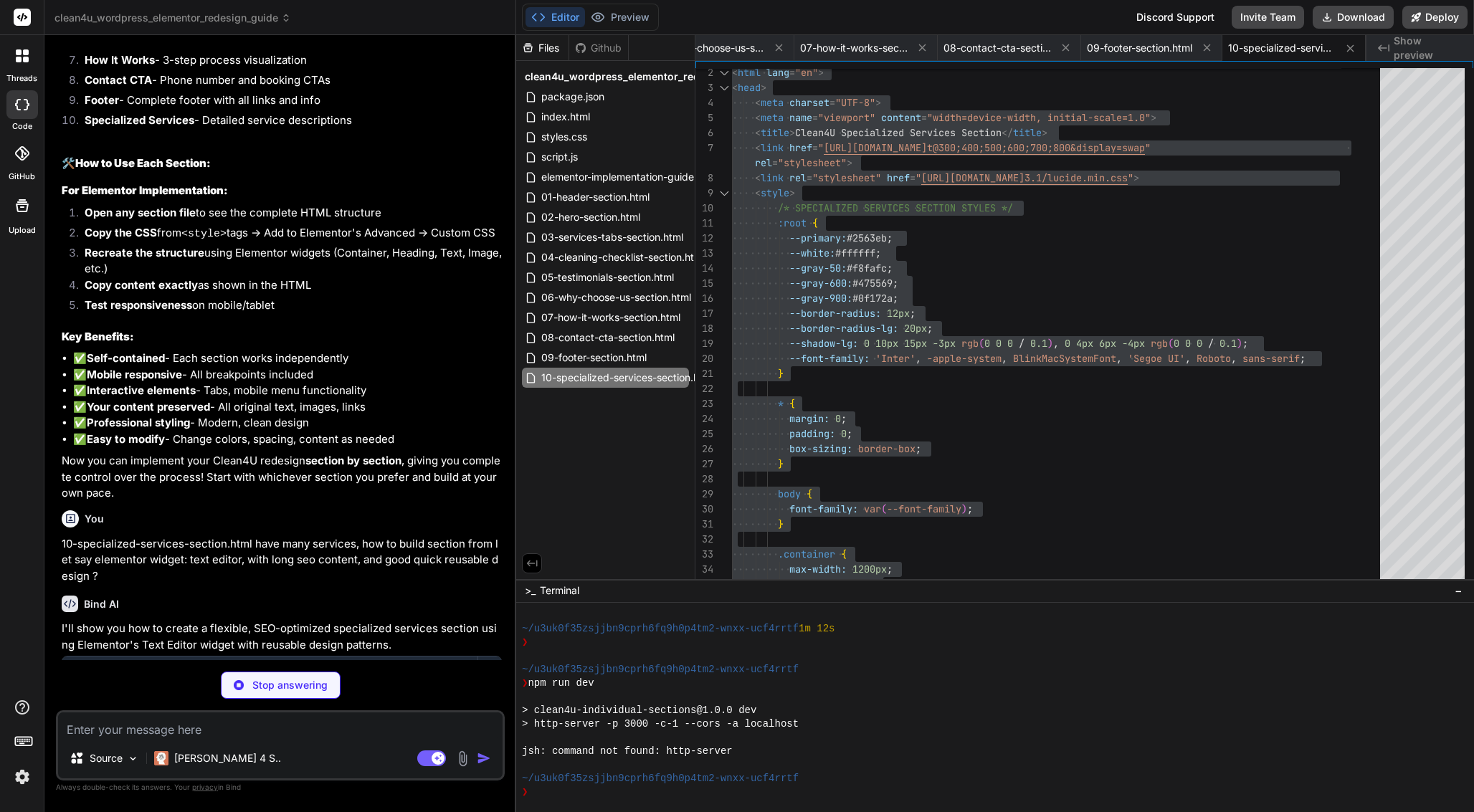
scroll to position [0, 0]
click at [27, 744] on icon at bounding box center [23, 740] width 20 height 20
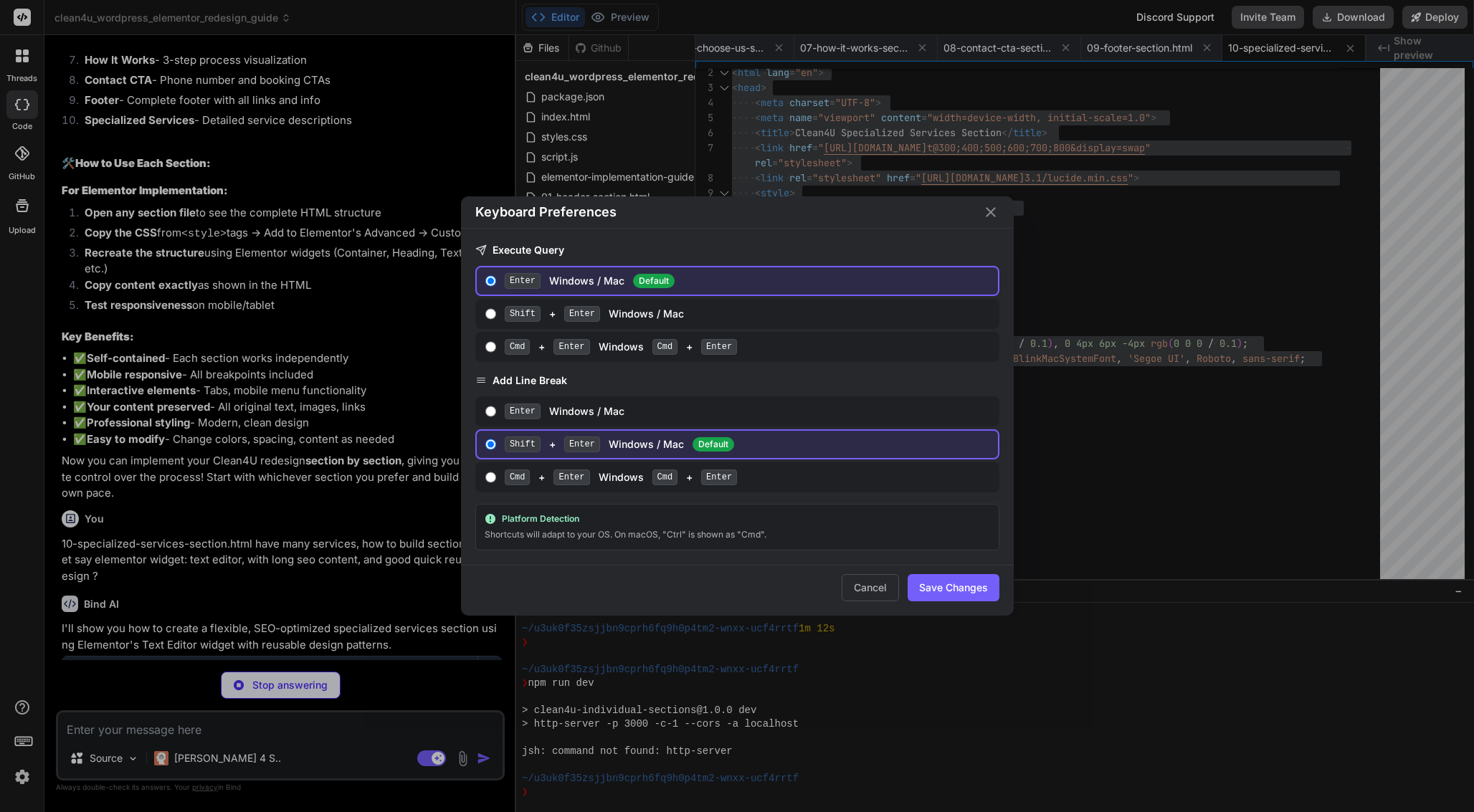
click at [292, 483] on div "Keyboard Preferences Execute Query Enter Windows / Mac Default Shift + Enter Wi…" at bounding box center [737, 406] width 1474 height 812
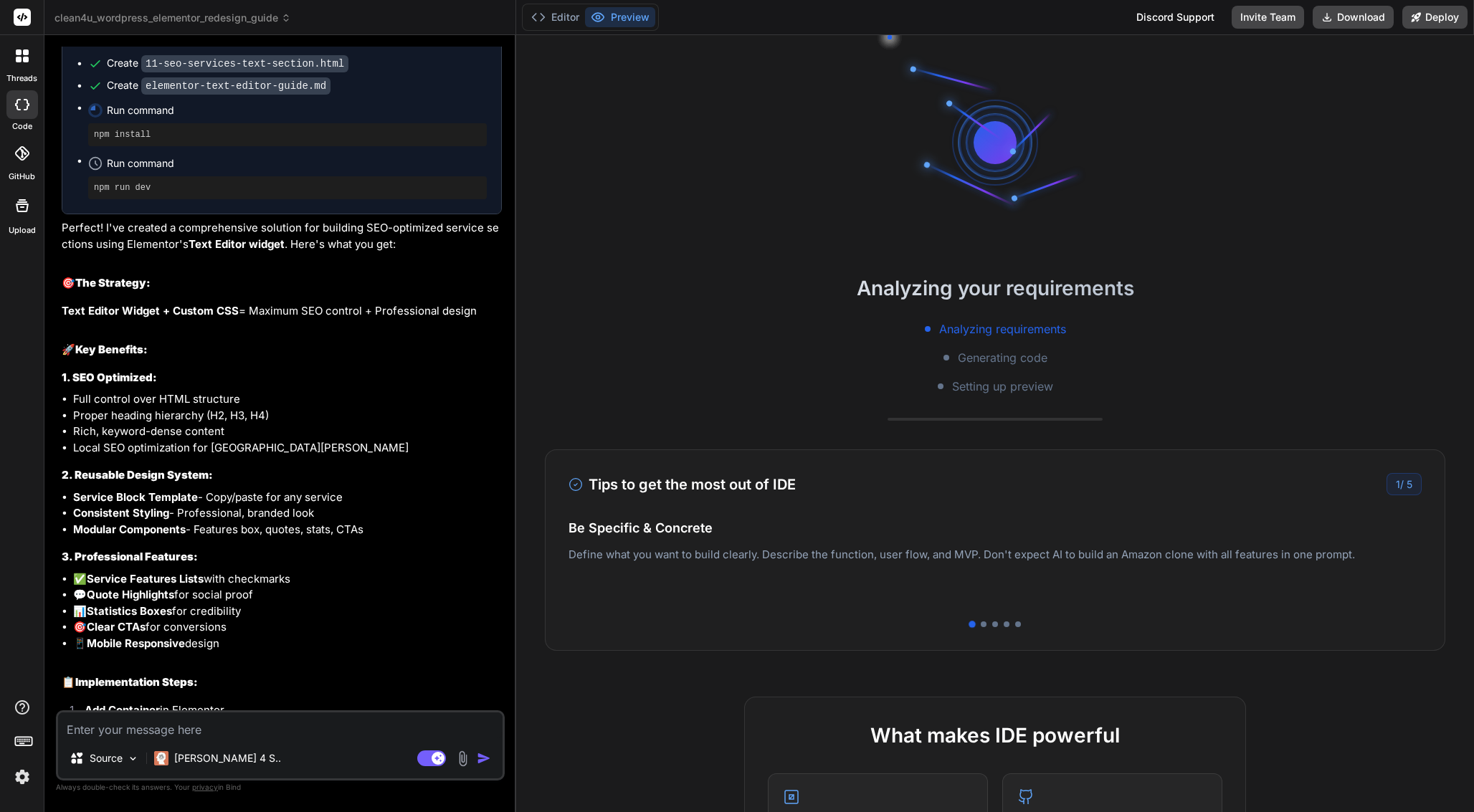
scroll to position [10477, 0]
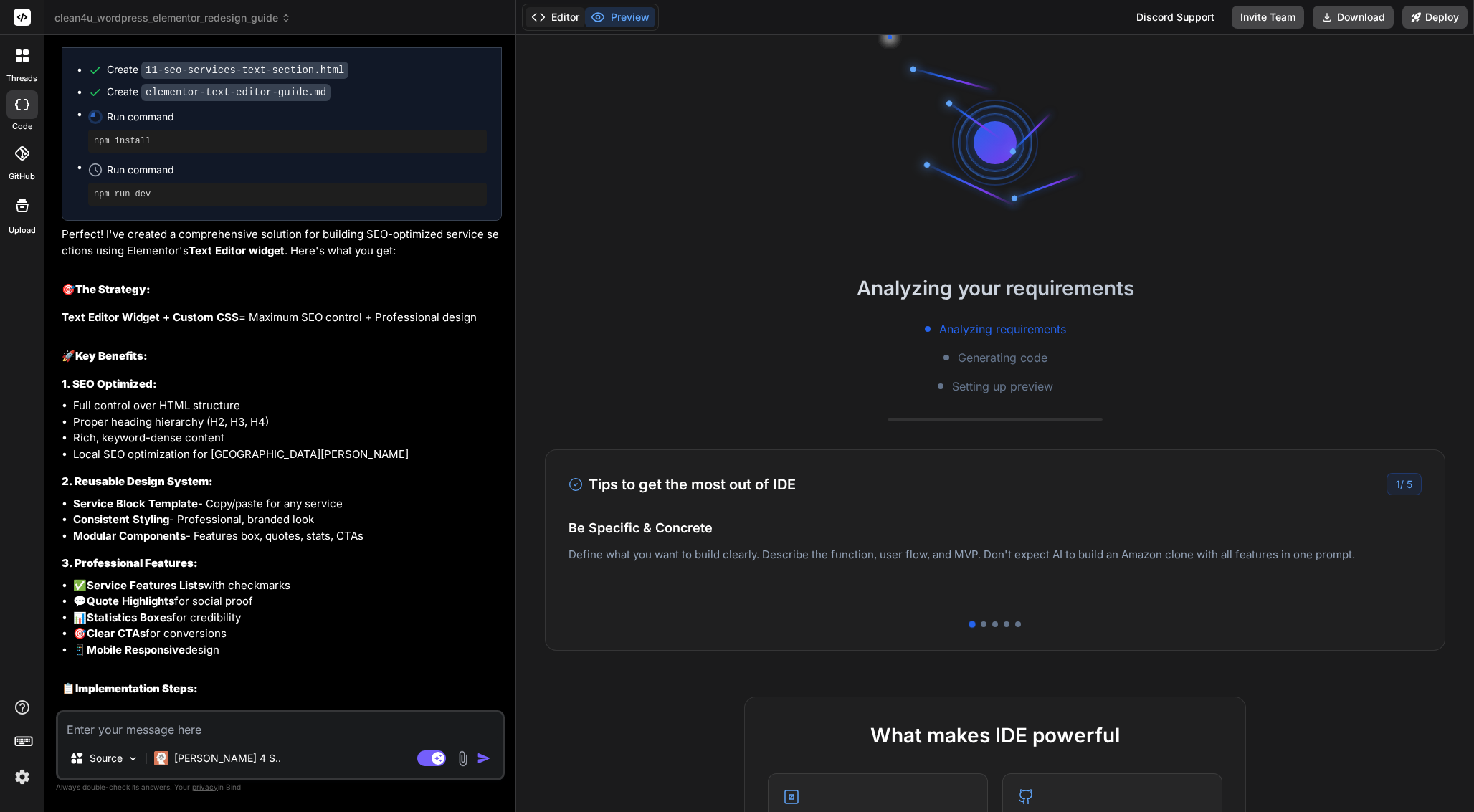
click at [569, 21] on button "Editor" at bounding box center [555, 16] width 59 height 20
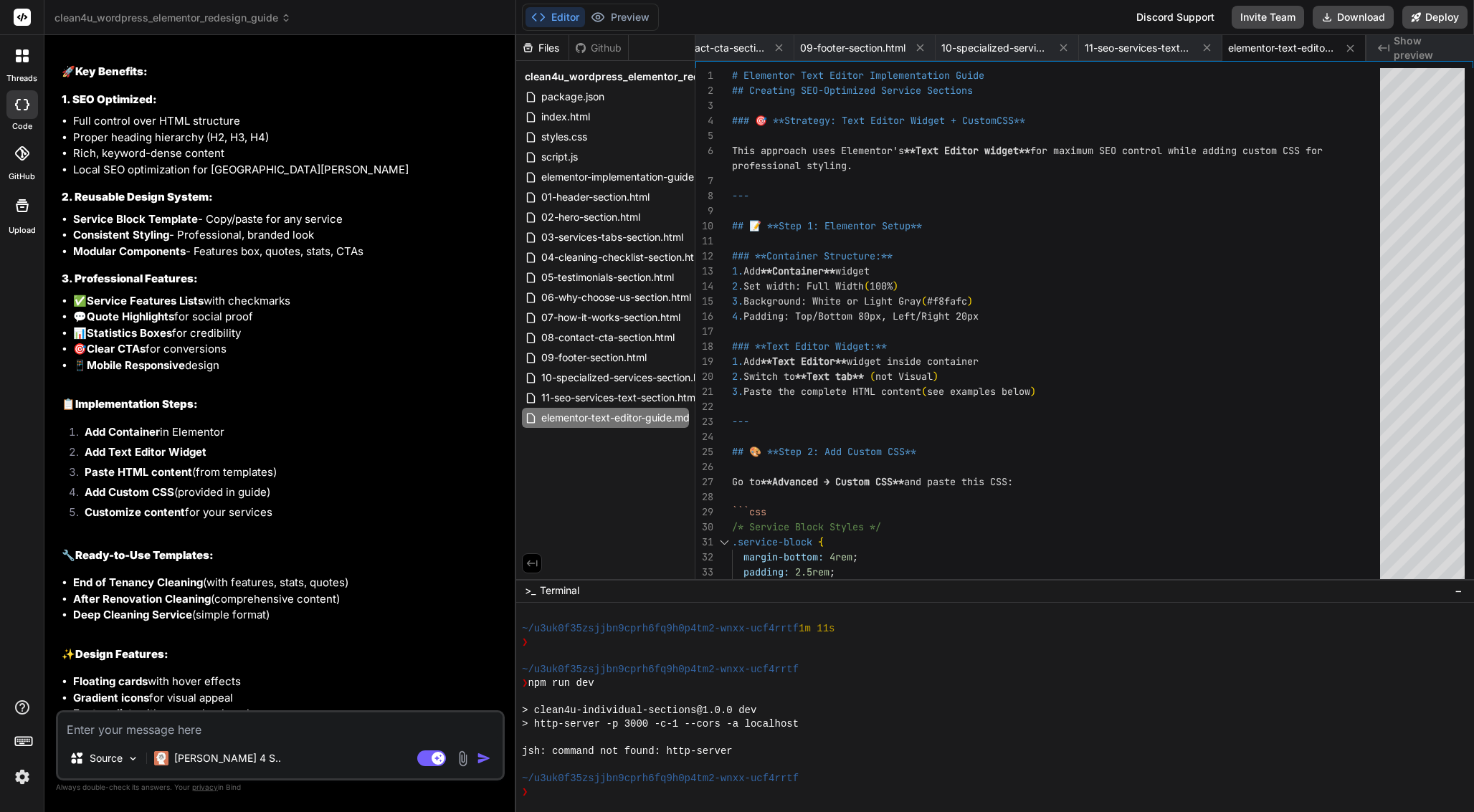
scroll to position [10761, 0]
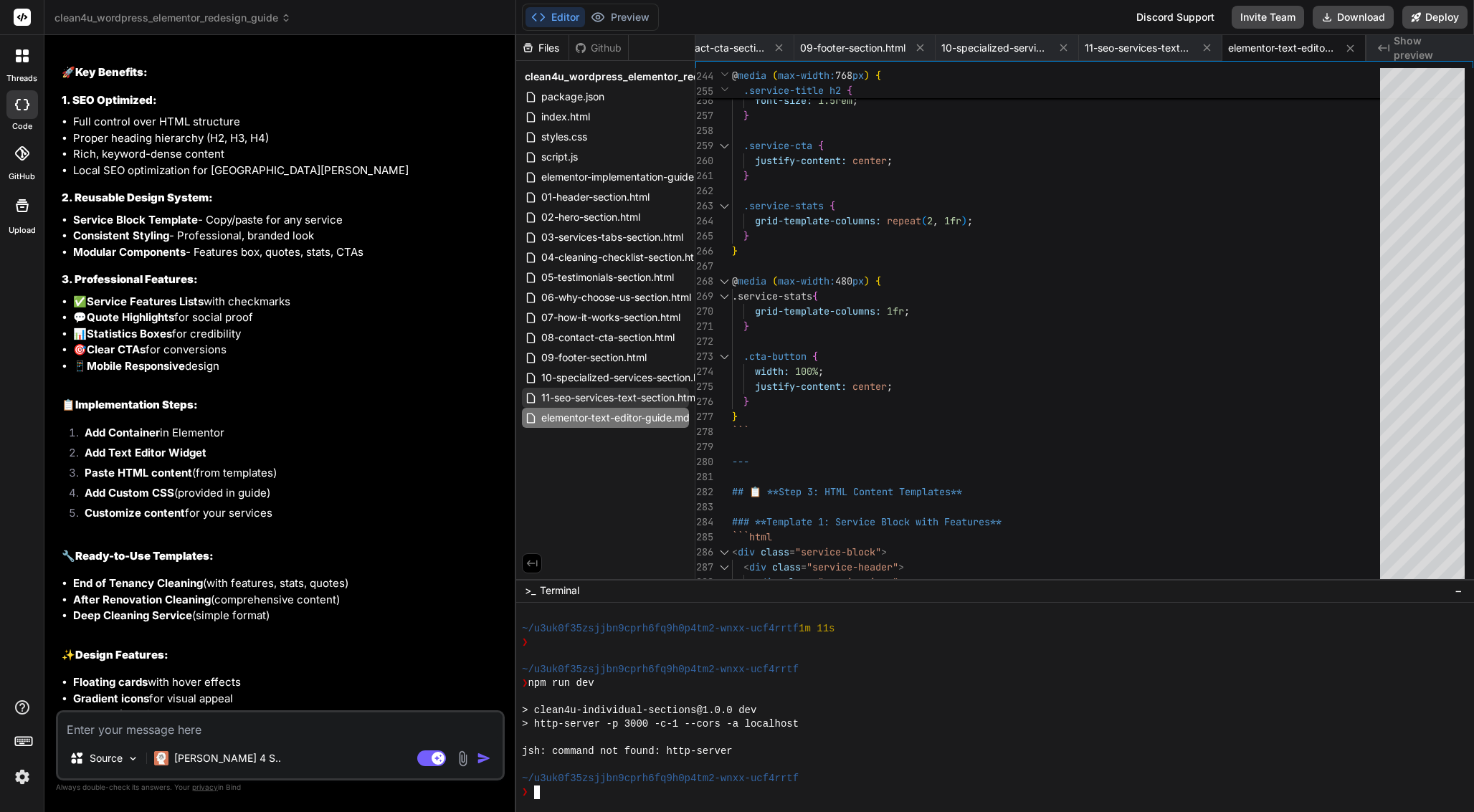
click at [672, 404] on span "11-seo-services-text-section.html" at bounding box center [620, 398] width 159 height 17
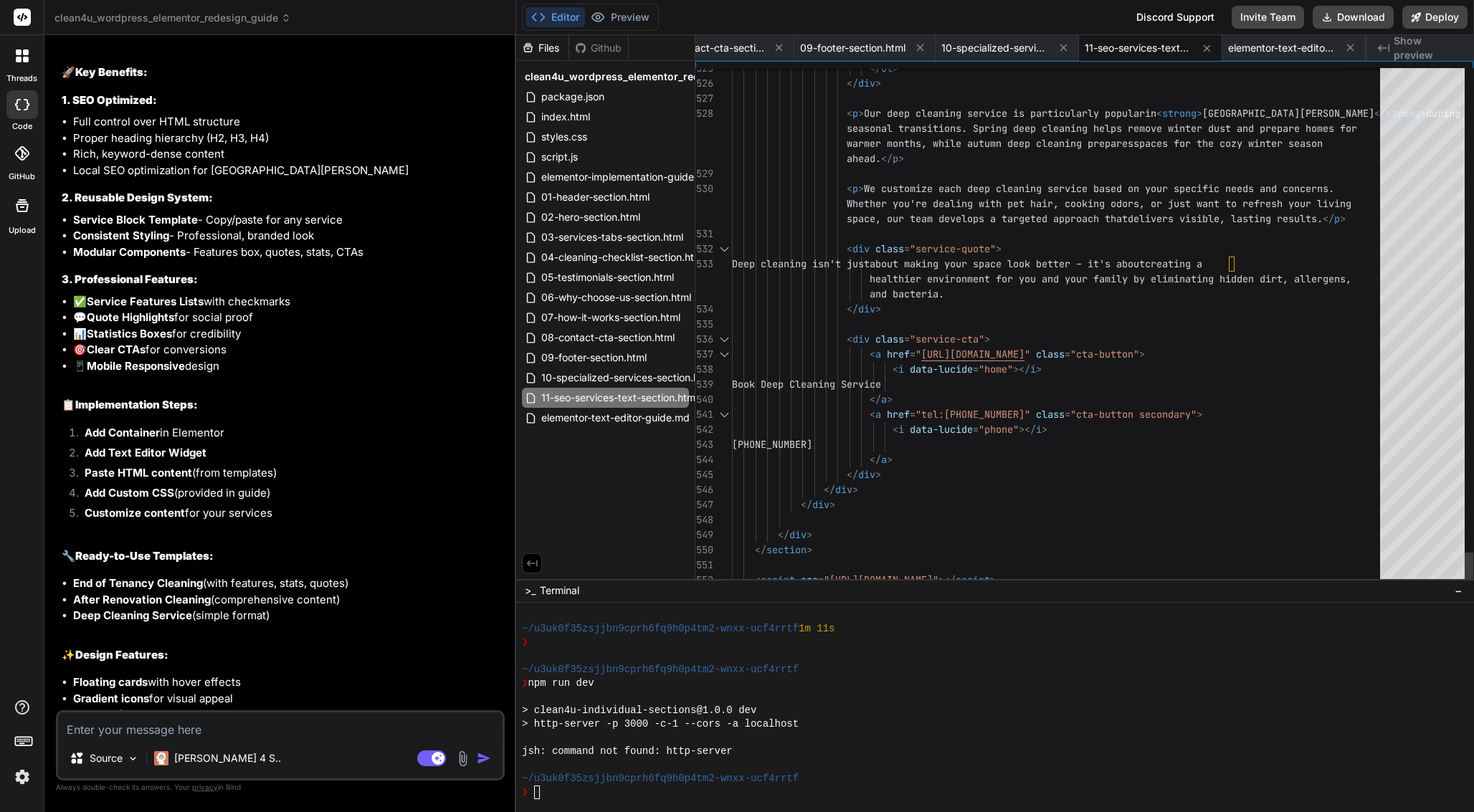
scroll to position [75, 0]
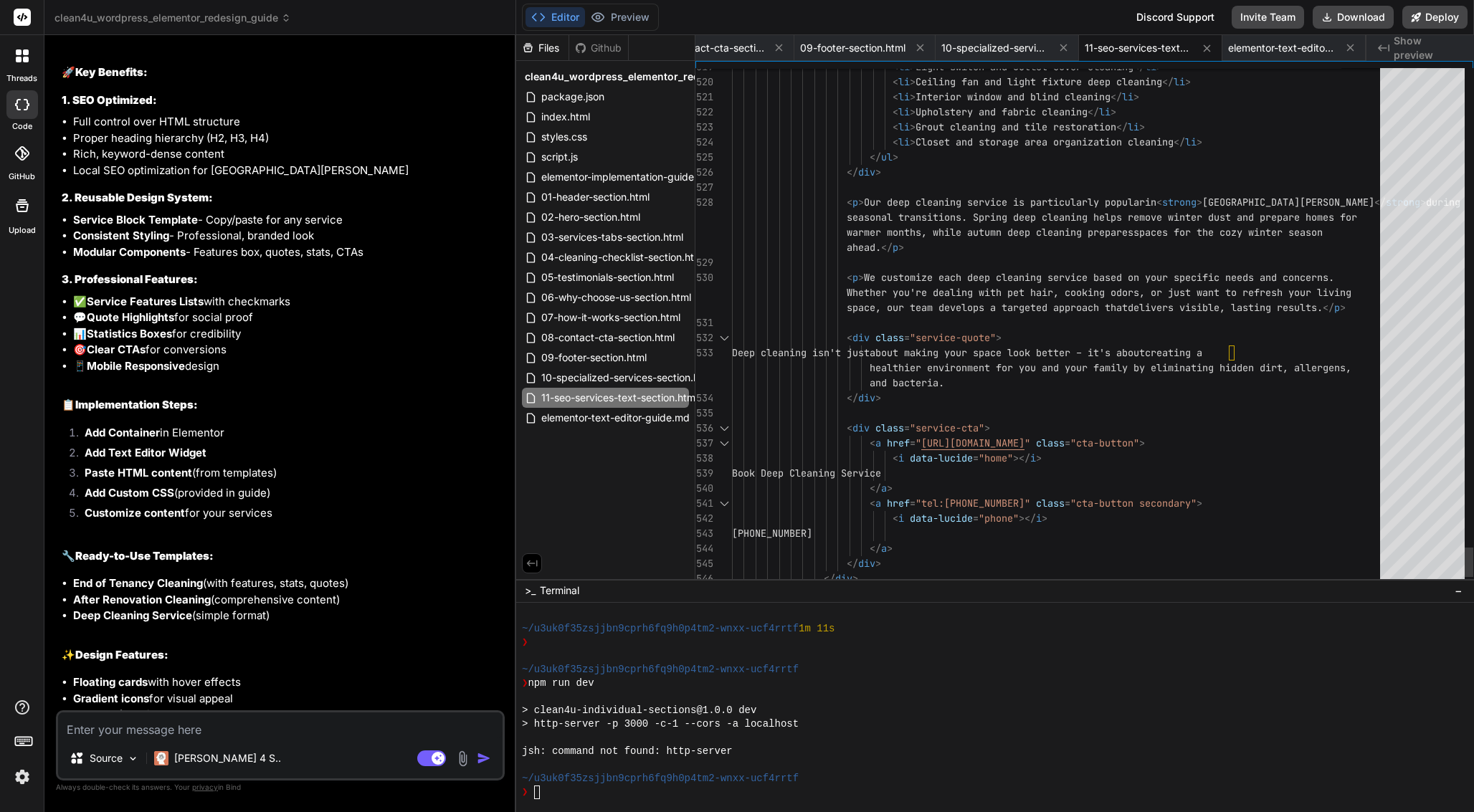
click at [897, 258] on div at bounding box center [1061, 263] width 657 height 15
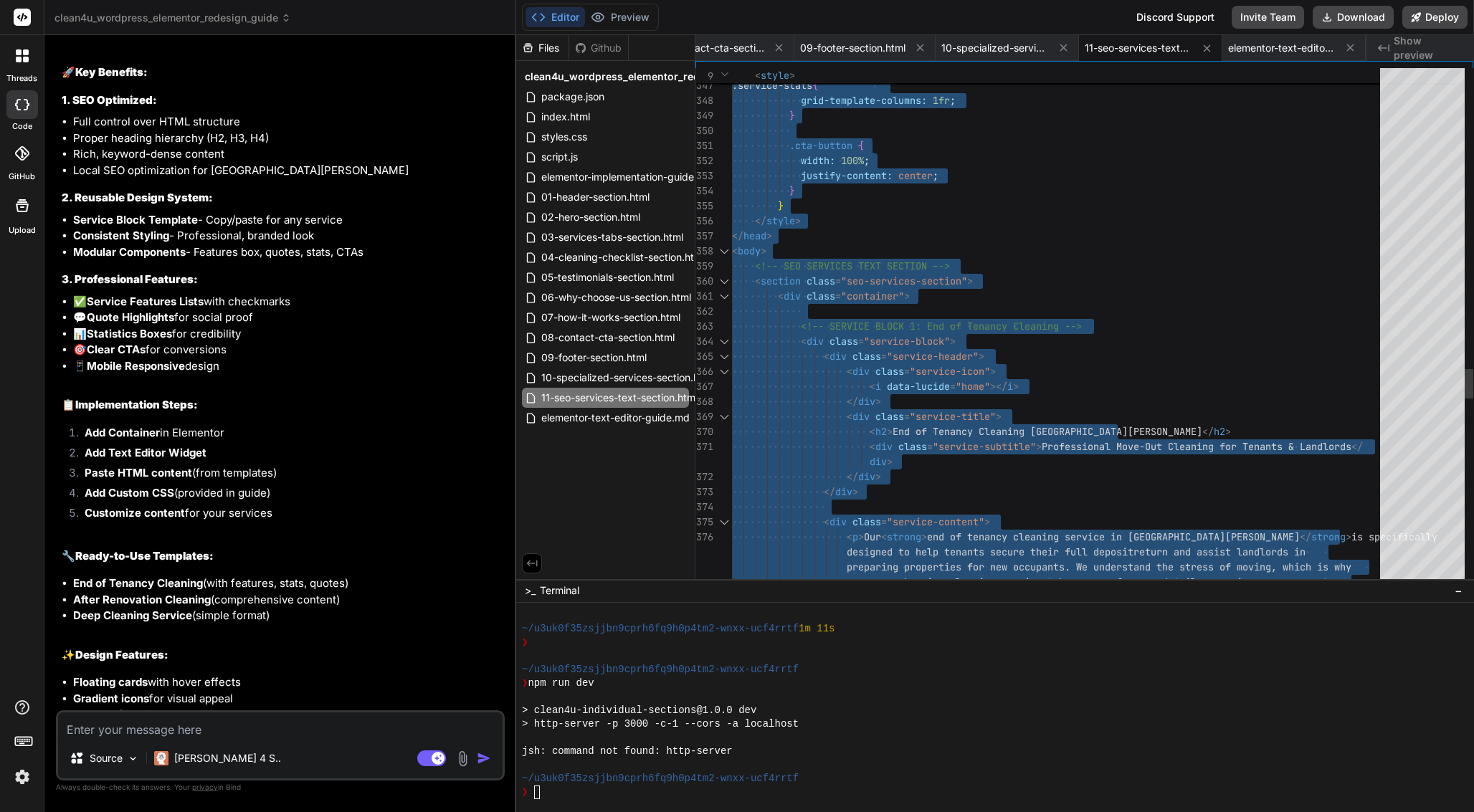
click at [867, 260] on span "<!-- SEO SERVICES TEXT SECTION -->" at bounding box center [851, 266] width 195 height 13
click at [843, 314] on div at bounding box center [1061, 311] width 657 height 15
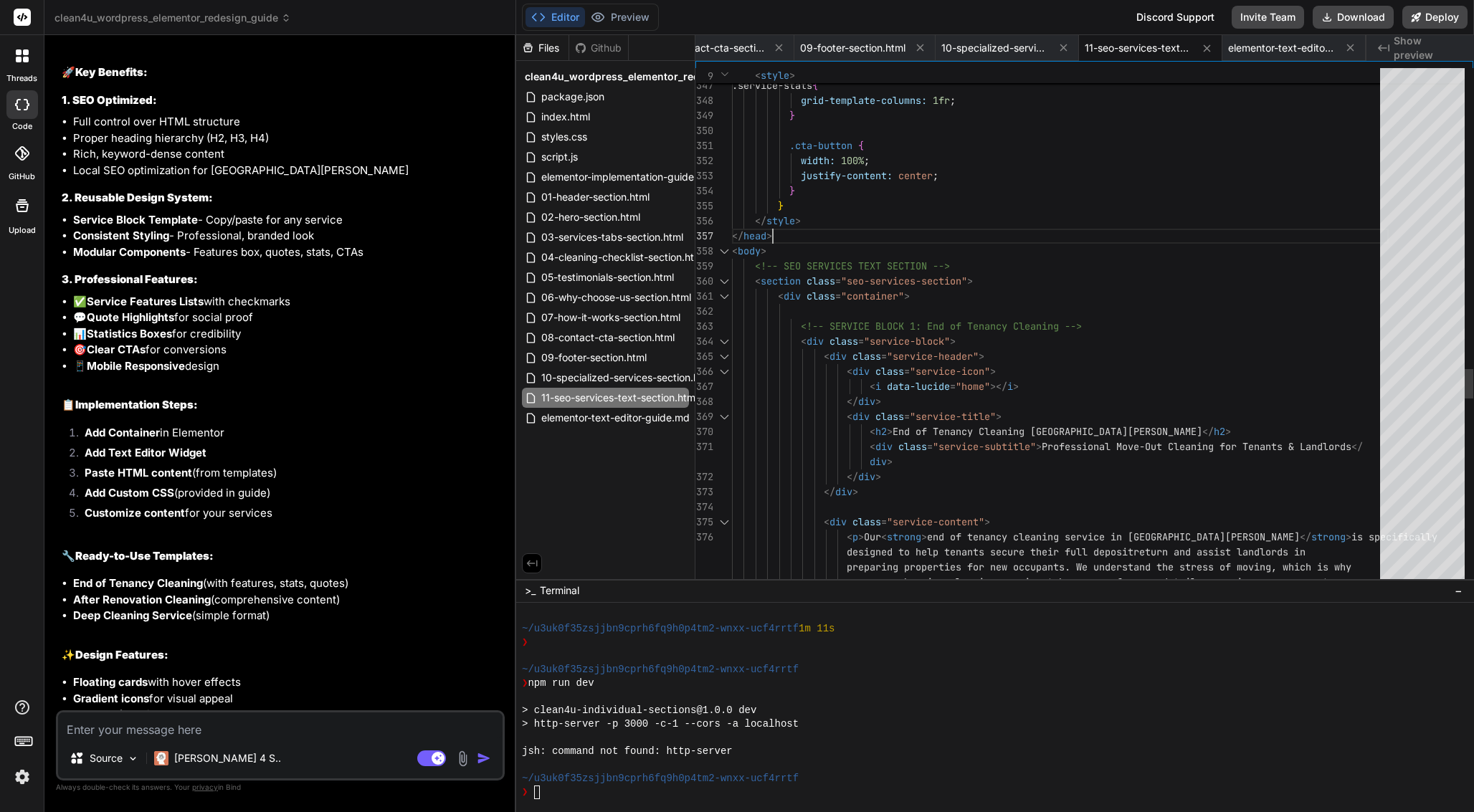
click at [811, 231] on div "</ head >" at bounding box center [1061, 237] width 657 height 15
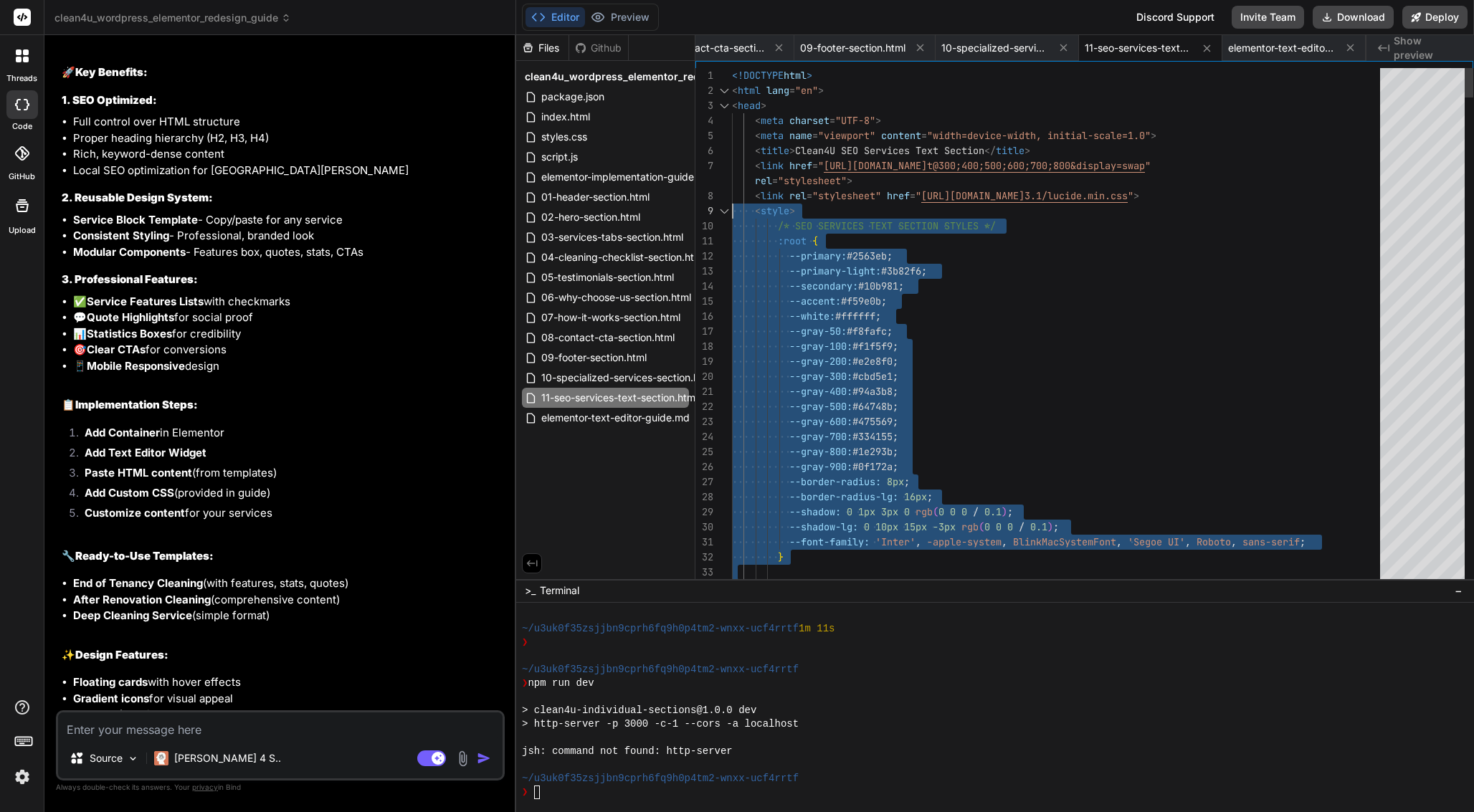
scroll to position [135, 0]
drag, startPoint x: 810, startPoint y: 467, endPoint x: 729, endPoint y: 205, distance: 274.2
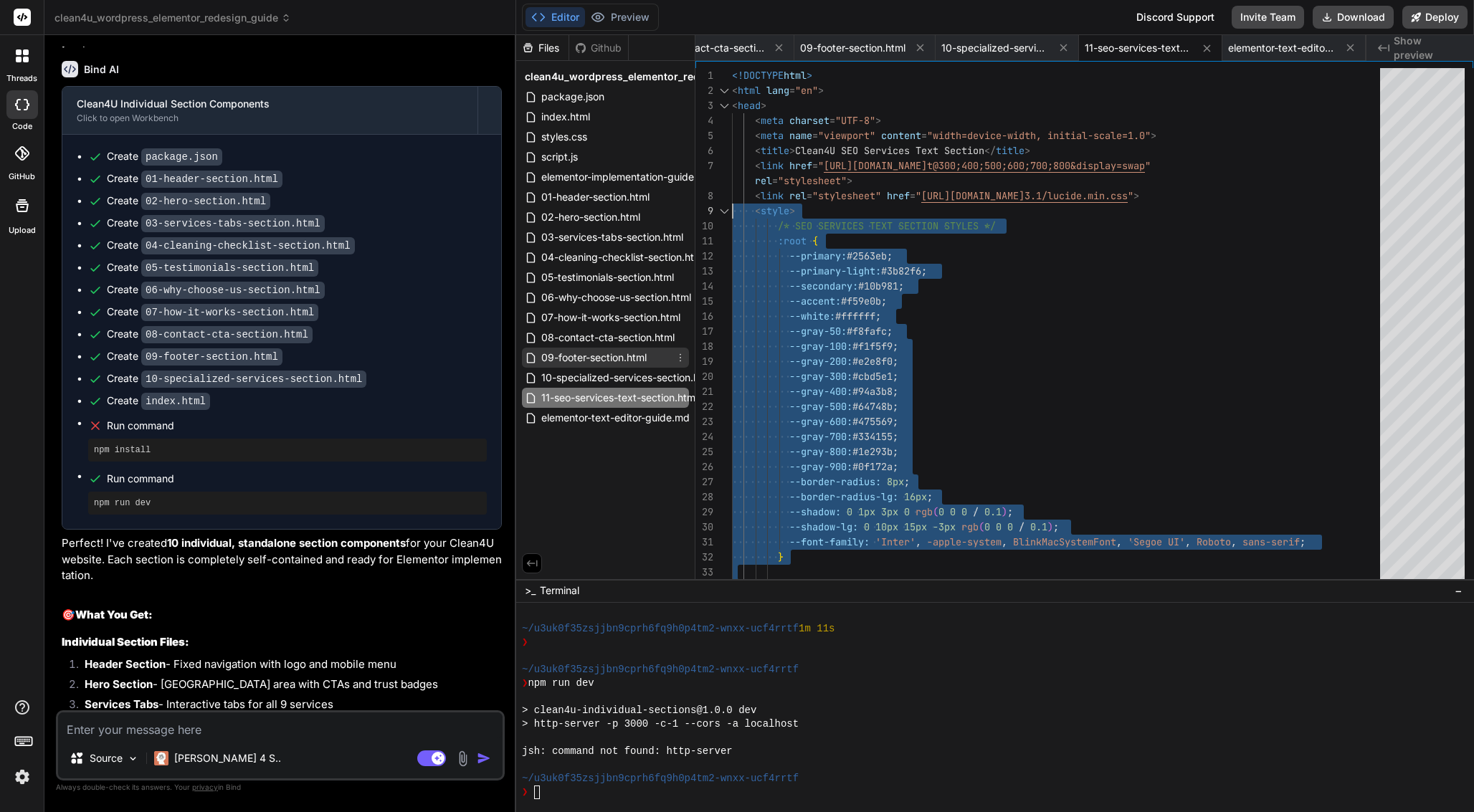
scroll to position [0, 0]
click at [21, 779] on img at bounding box center [22, 777] width 24 height 24
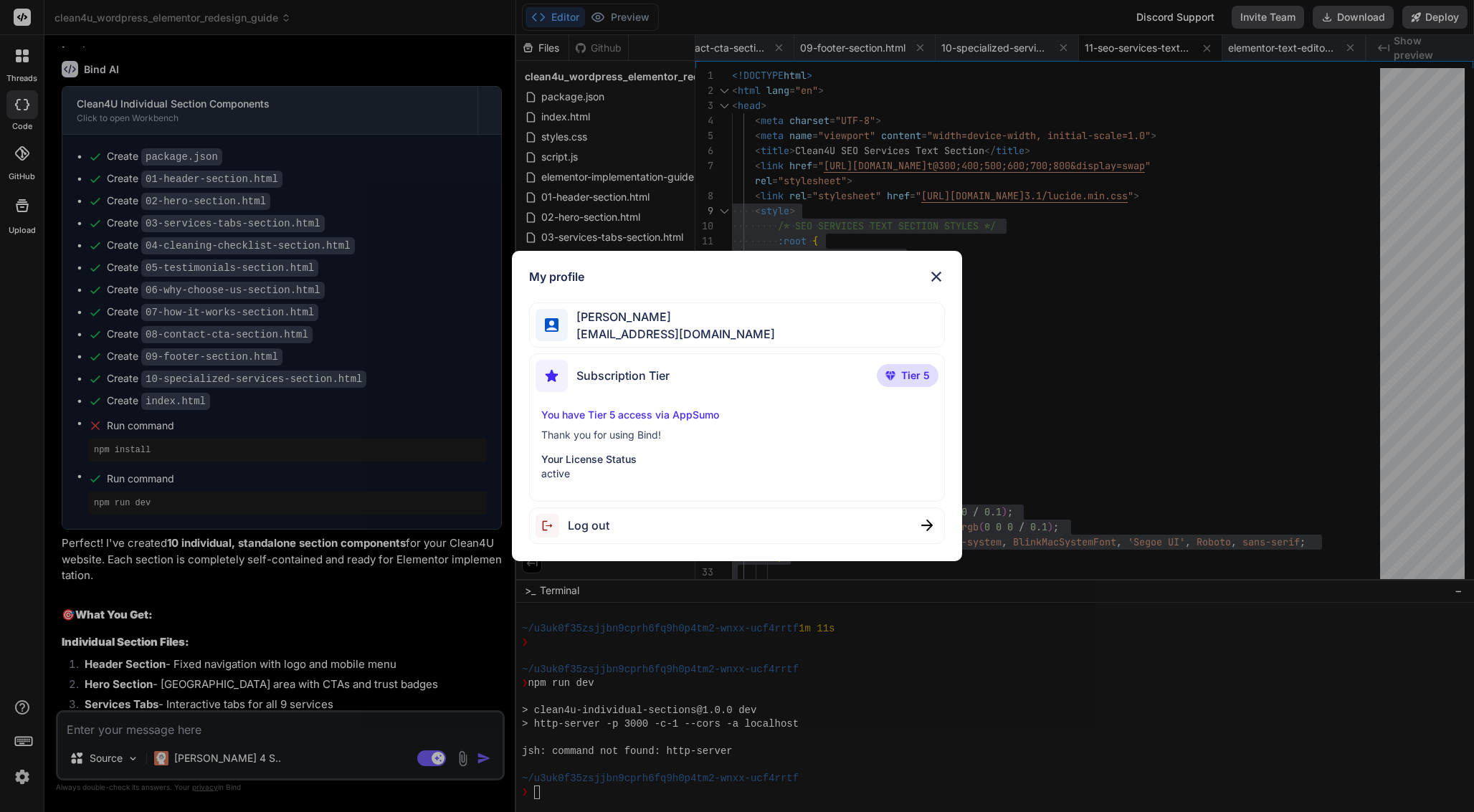
click at [934, 269] on img at bounding box center [936, 277] width 17 height 17
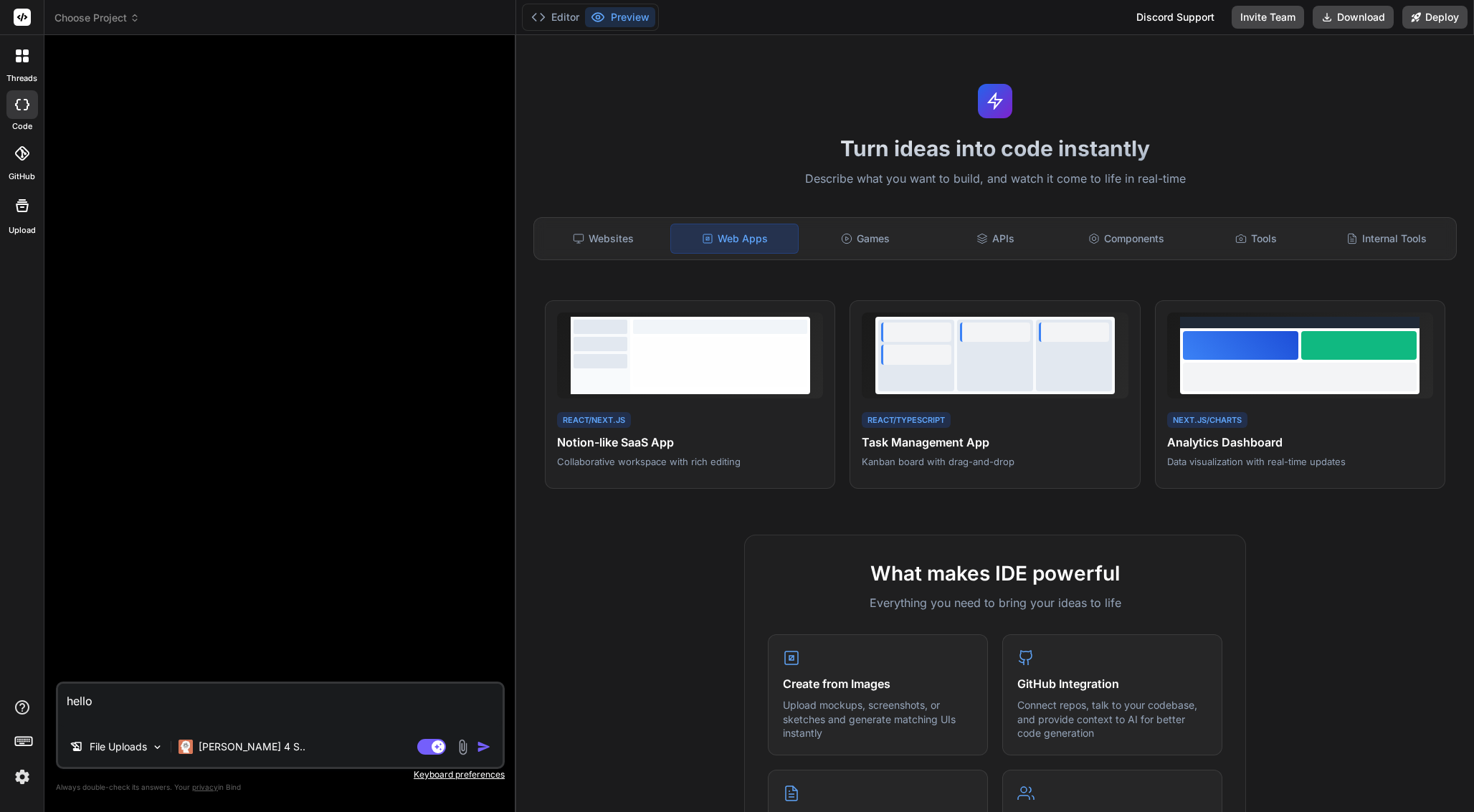
scroll to position [556, 0]
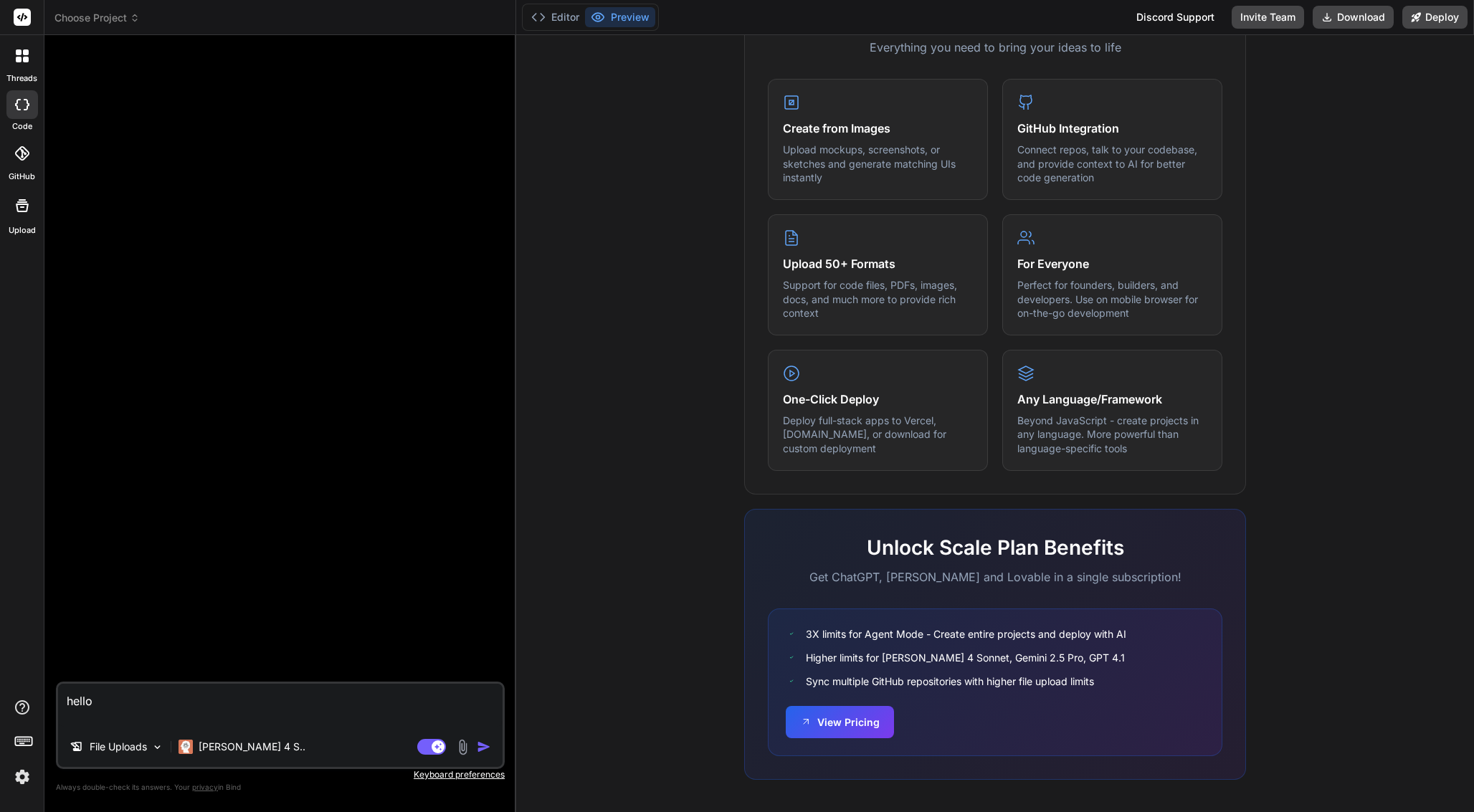
click at [100, 20] on span "Choose Project" at bounding box center [97, 18] width 85 height 15
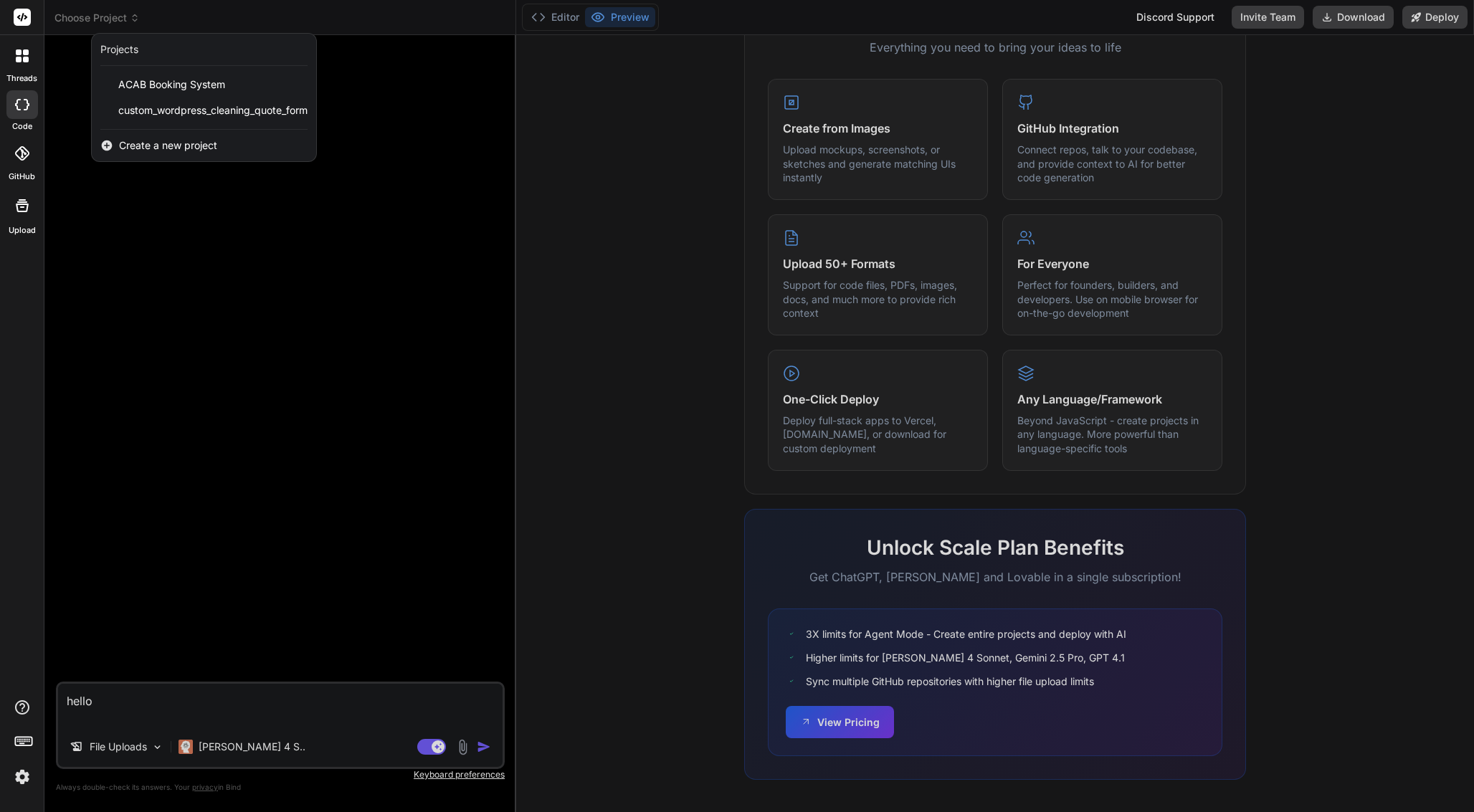
click at [141, 231] on div at bounding box center [737, 406] width 1474 height 812
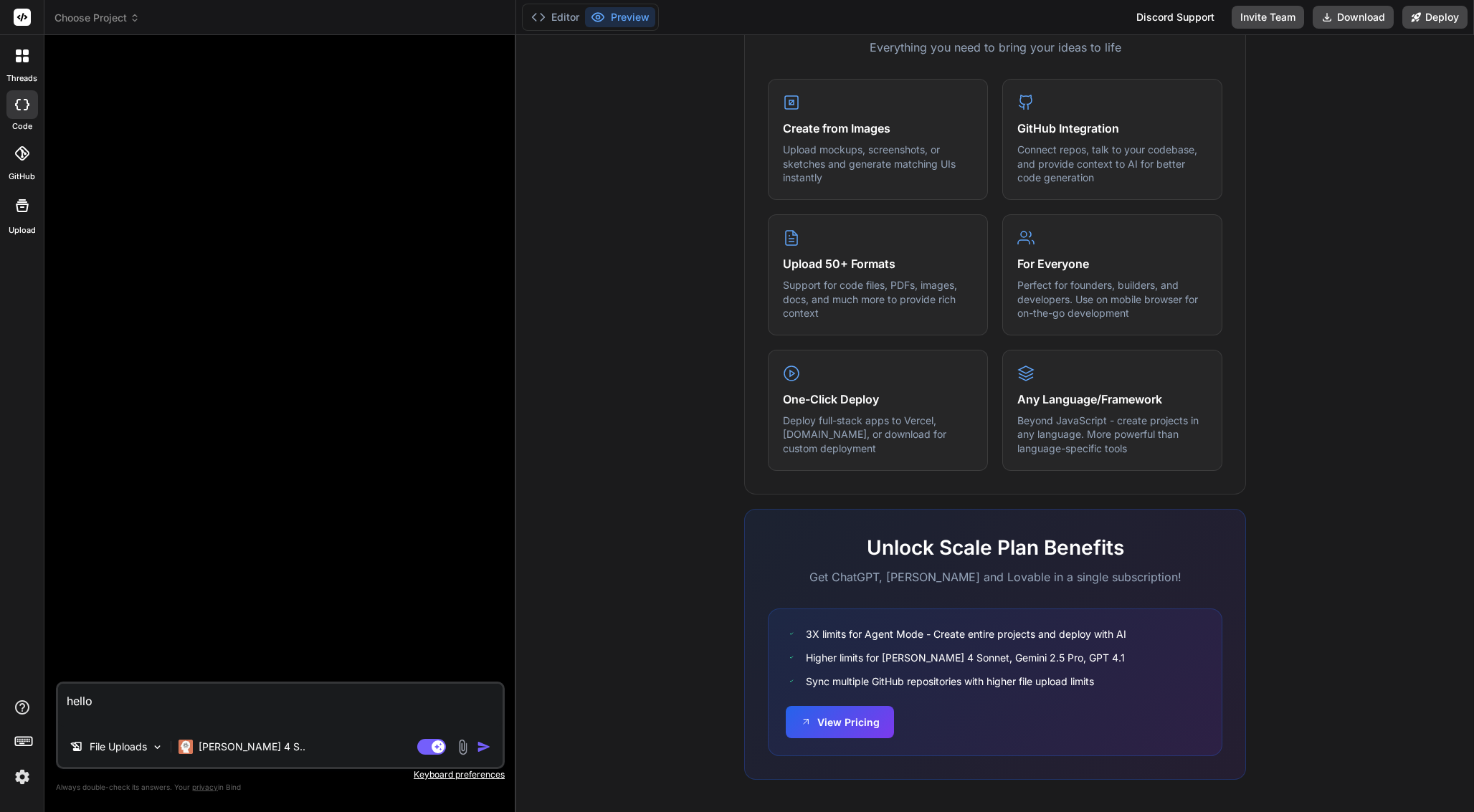
click at [28, 208] on icon at bounding box center [22, 206] width 17 height 17
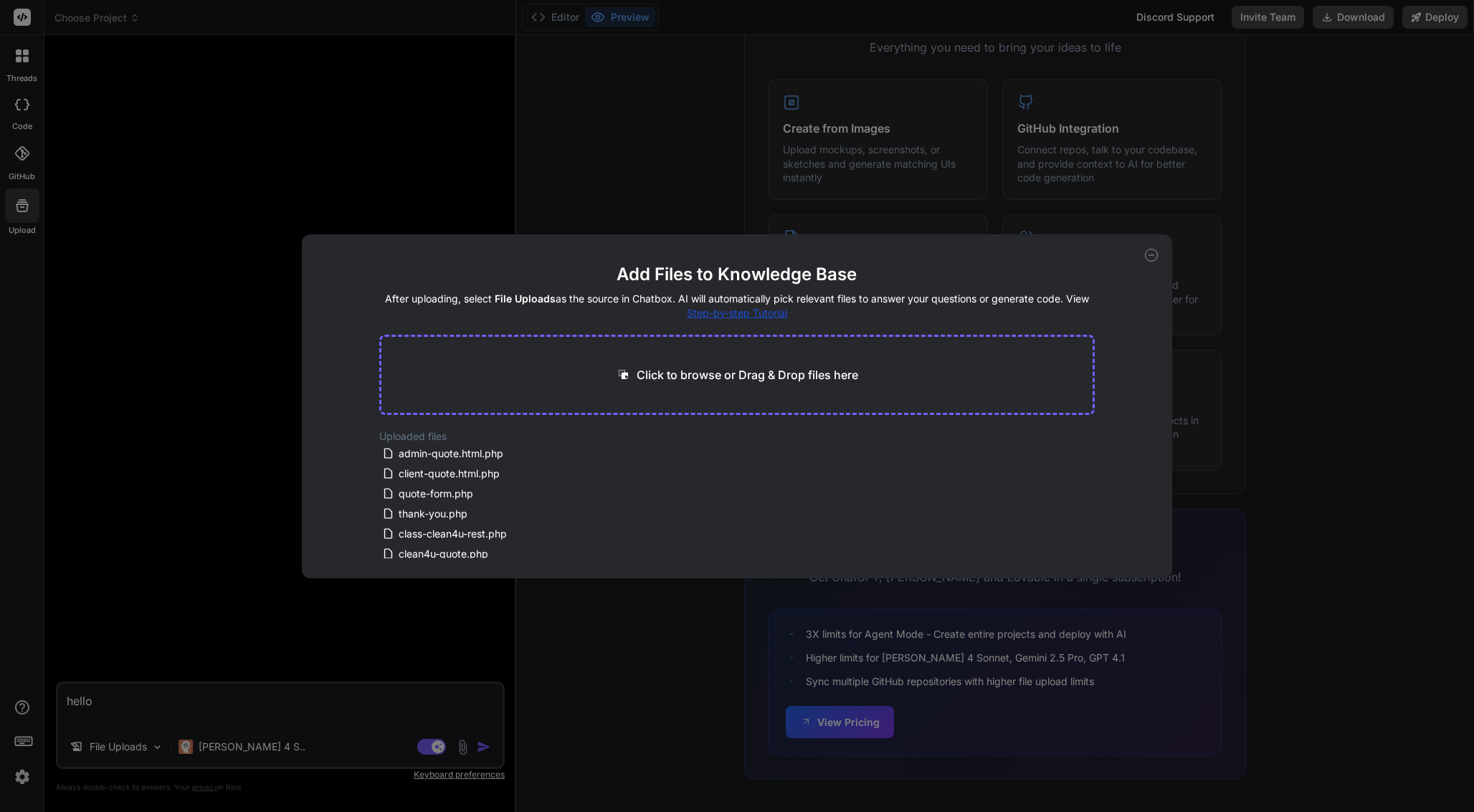
scroll to position [0, 0]
click at [1150, 256] on icon at bounding box center [1152, 256] width 5 height 0
type textarea "x"
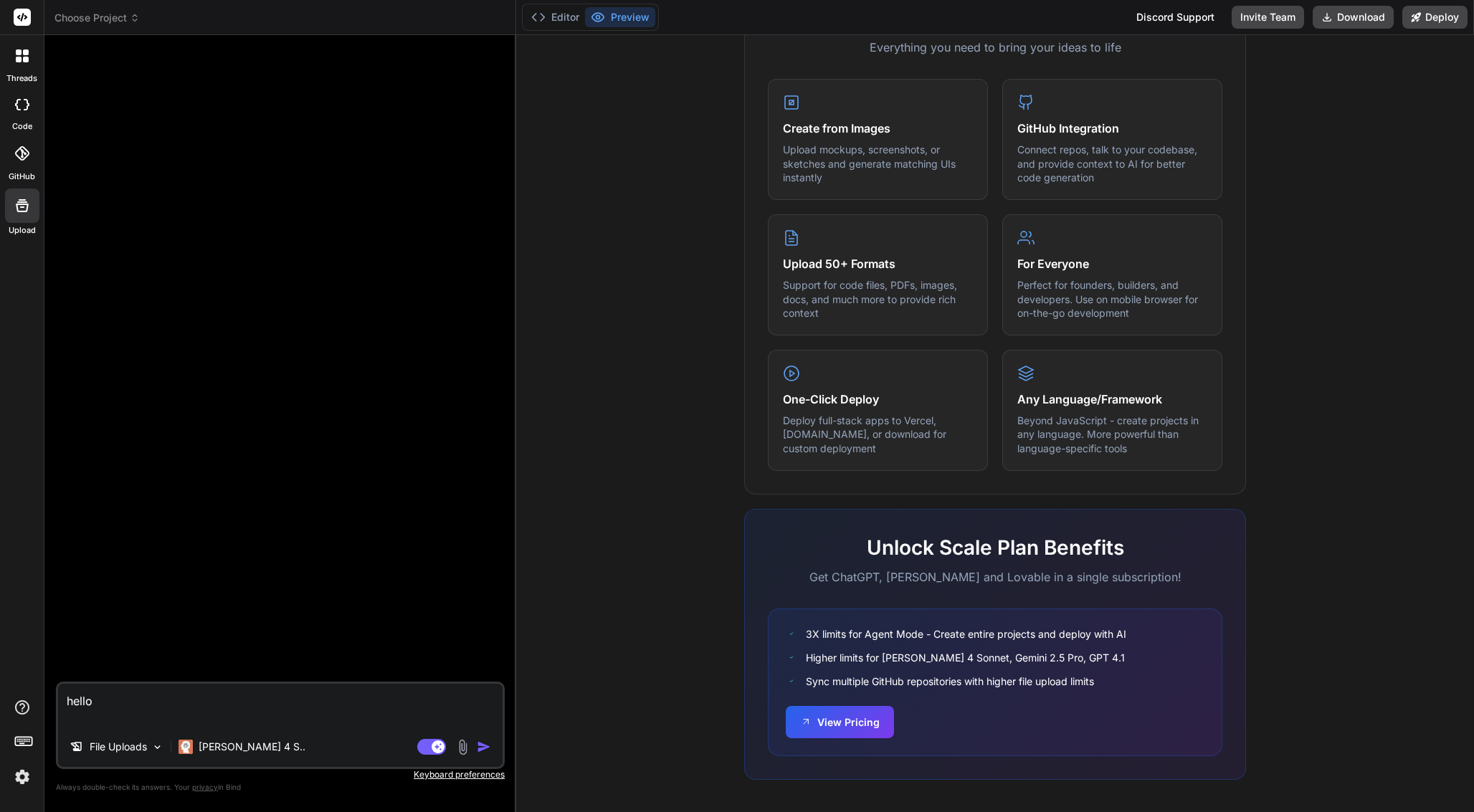
drag, startPoint x: 95, startPoint y: 703, endPoint x: 24, endPoint y: 689, distance: 72.4
click at [24, 689] on div "threads code GitHub Upload Choose Project Created with Pixso. Bind AI Web Searc…" at bounding box center [737, 406] width 1474 height 812
type textarea "x"
click at [114, 755] on div "File Uploads" at bounding box center [116, 746] width 105 height 28
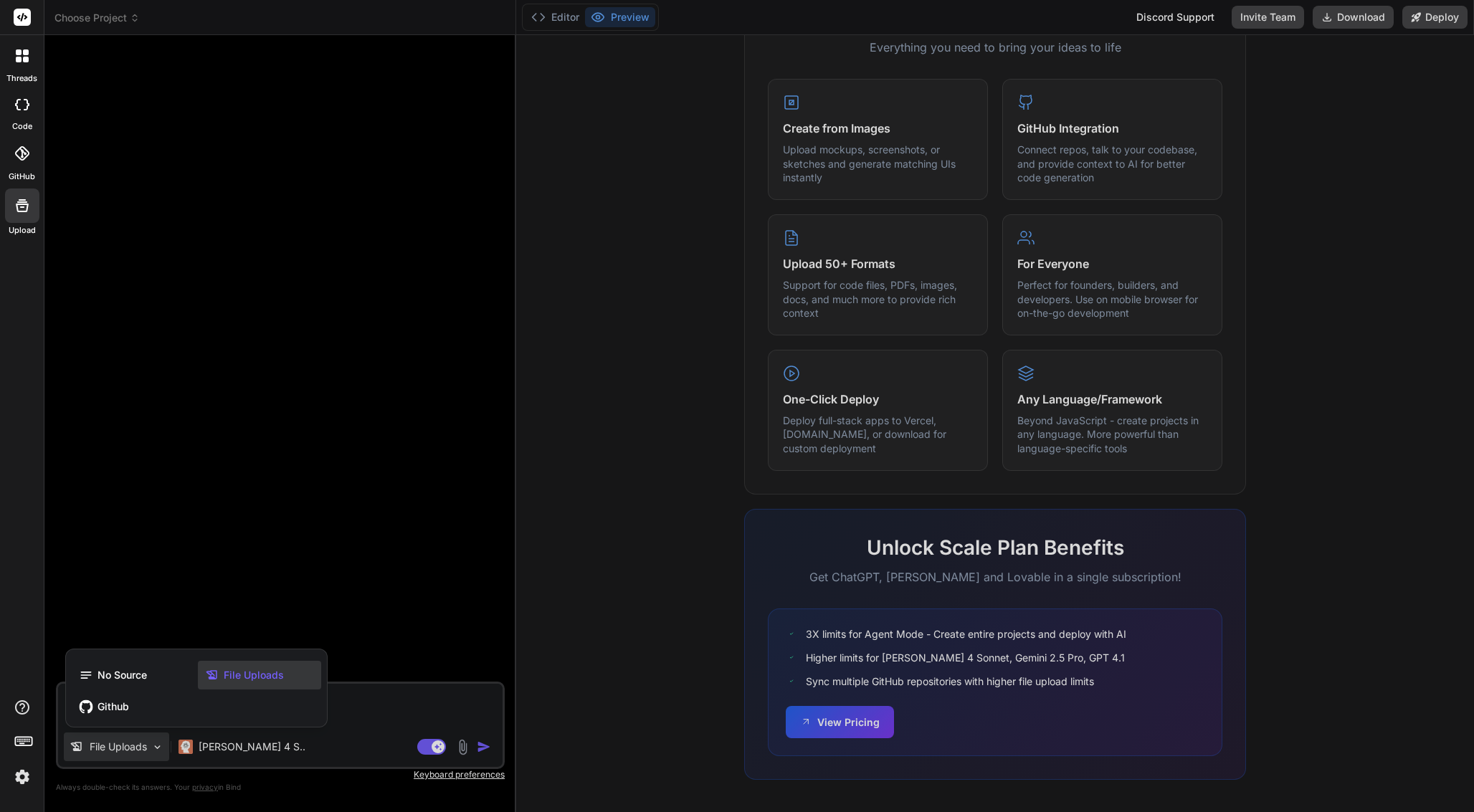
click at [271, 670] on span "File Uploads" at bounding box center [254, 675] width 60 height 15
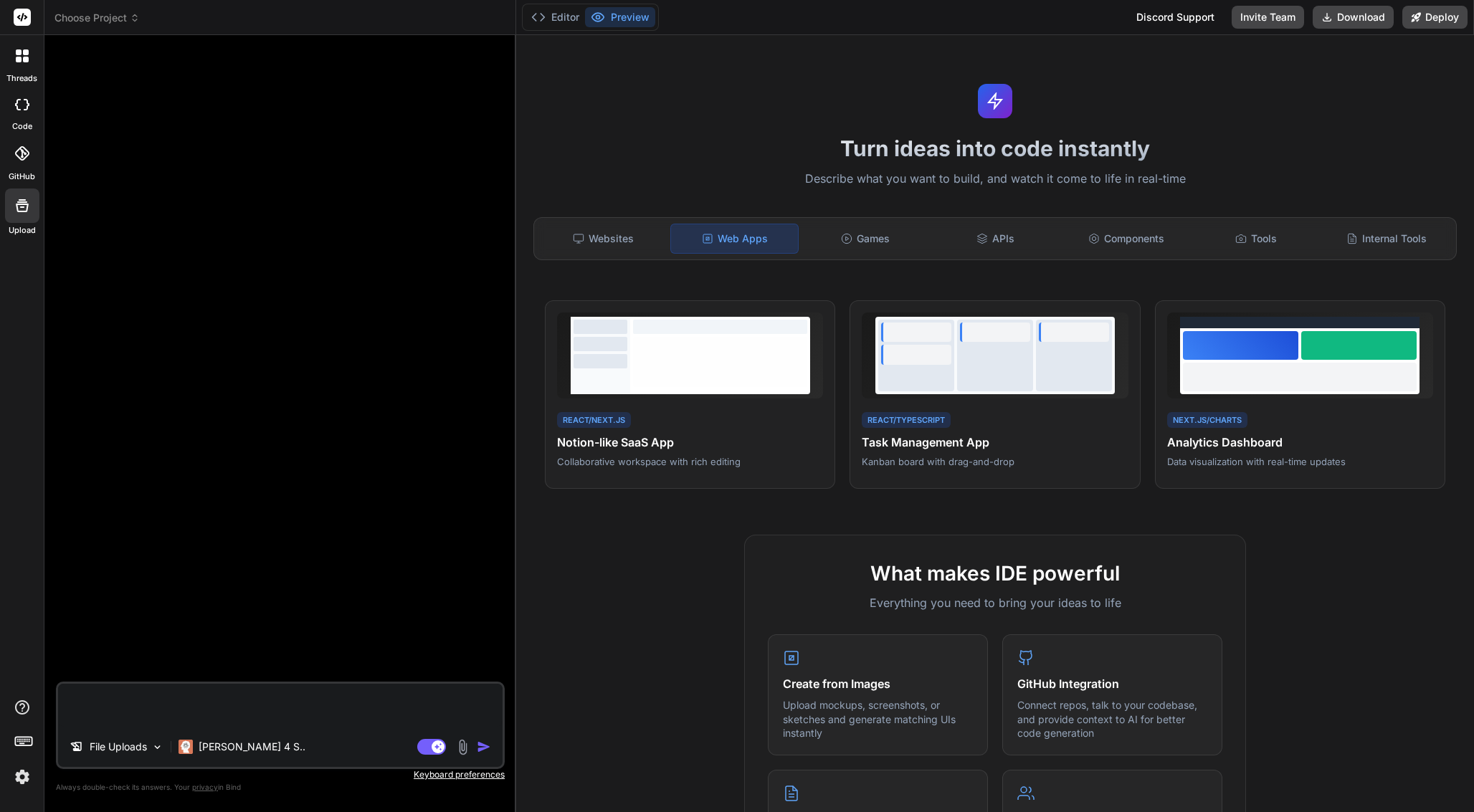
click at [227, 697] on textarea at bounding box center [280, 706] width 444 height 43
click at [87, 746] on div "File Uploads" at bounding box center [108, 747] width 77 height 15
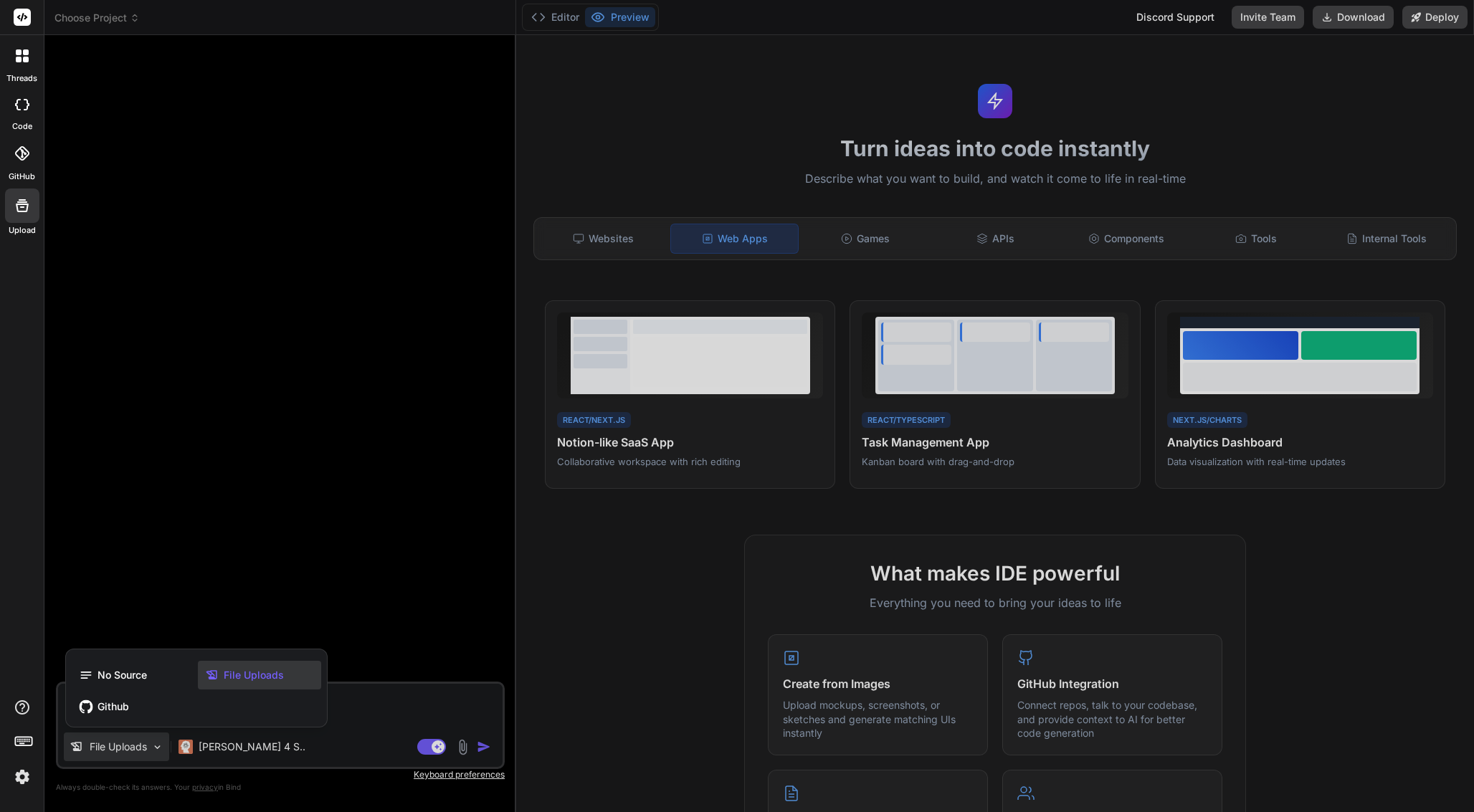
click at [238, 672] on span "File Uploads" at bounding box center [254, 675] width 60 height 15
type textarea "x"
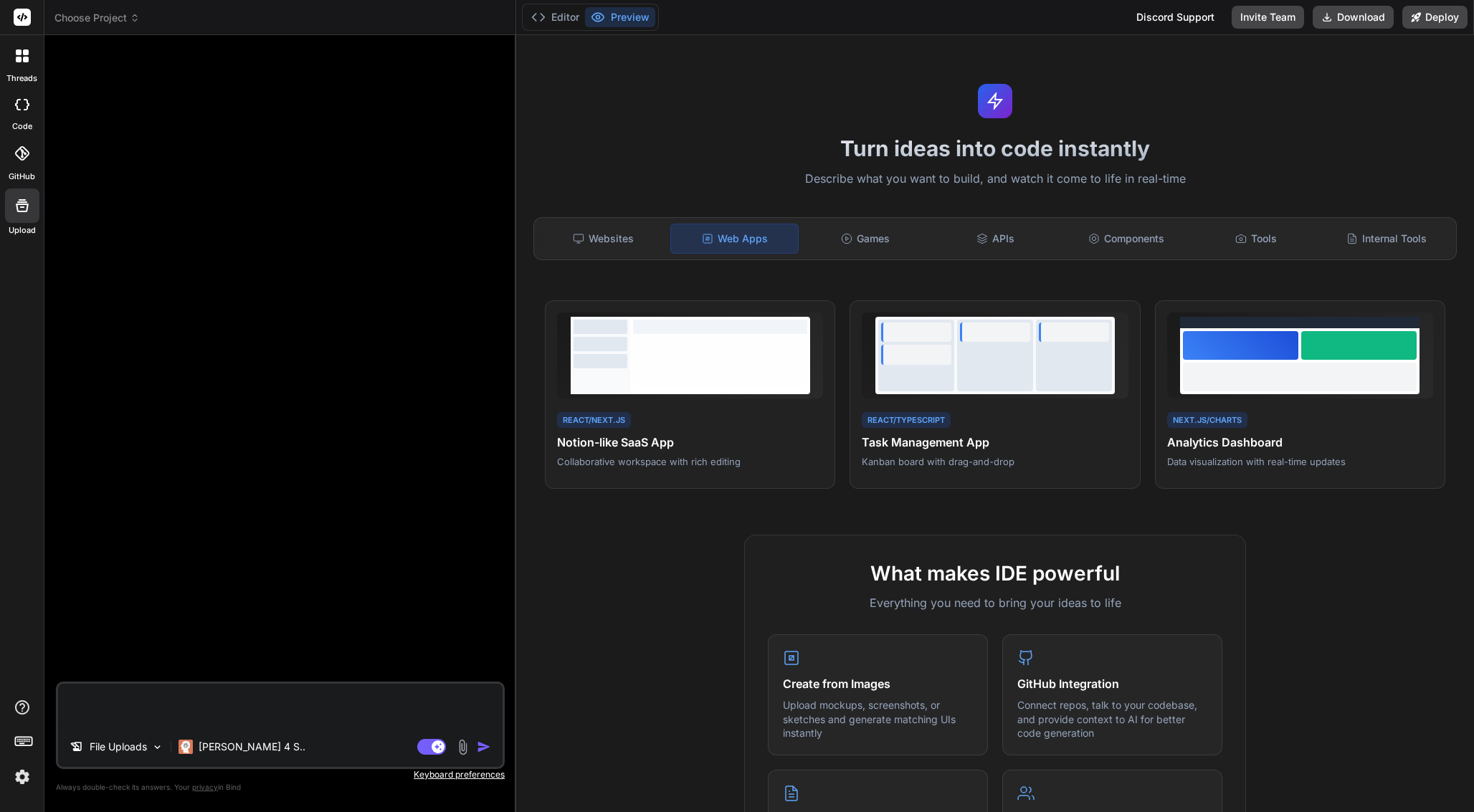
click at [209, 705] on textarea at bounding box center [280, 706] width 444 height 43
type textarea "p"
type textarea "x"
type textarea "pl"
type textarea "x"
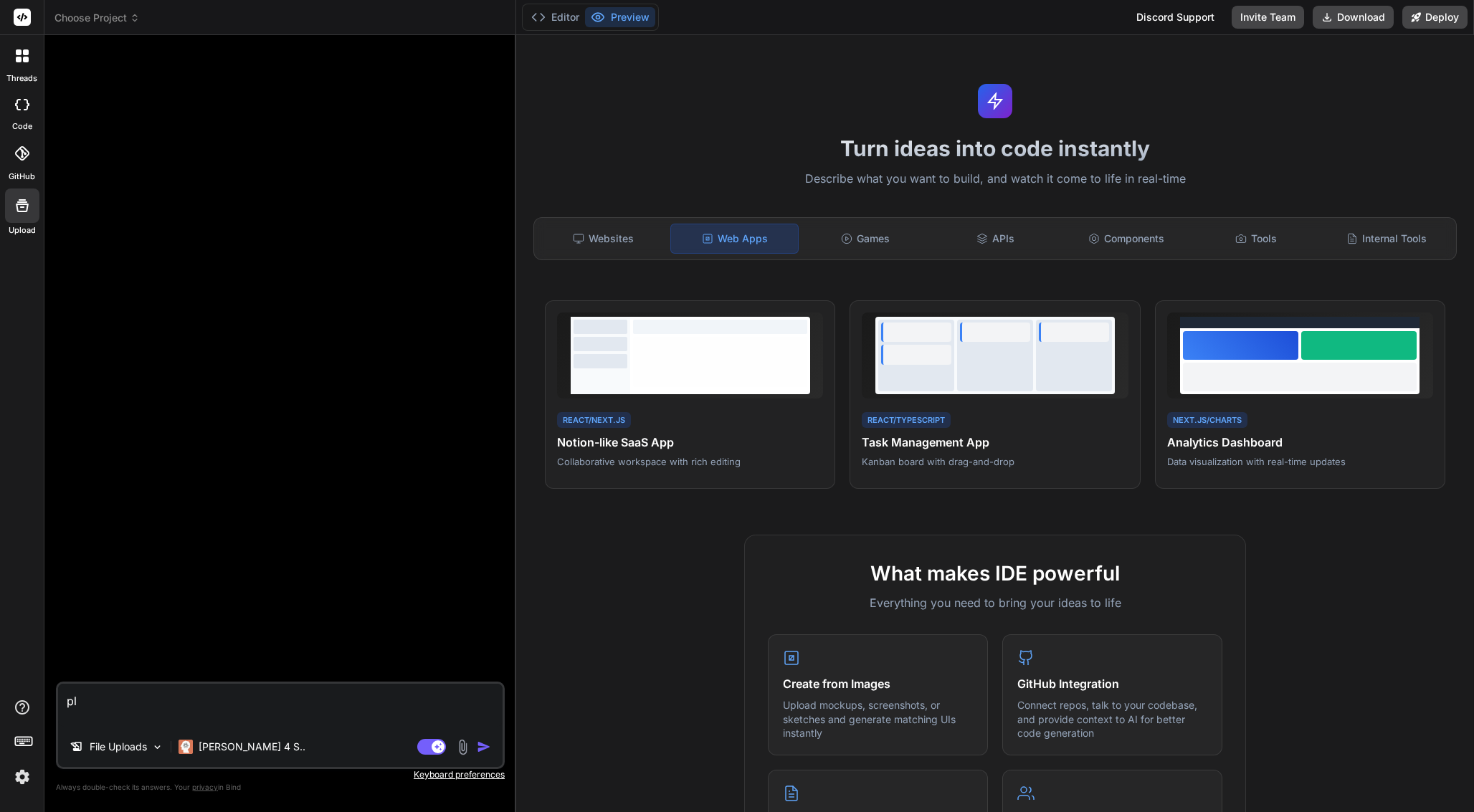
type textarea "ple"
type textarea "x"
type textarea "plea"
type textarea "x"
type textarea "pleas"
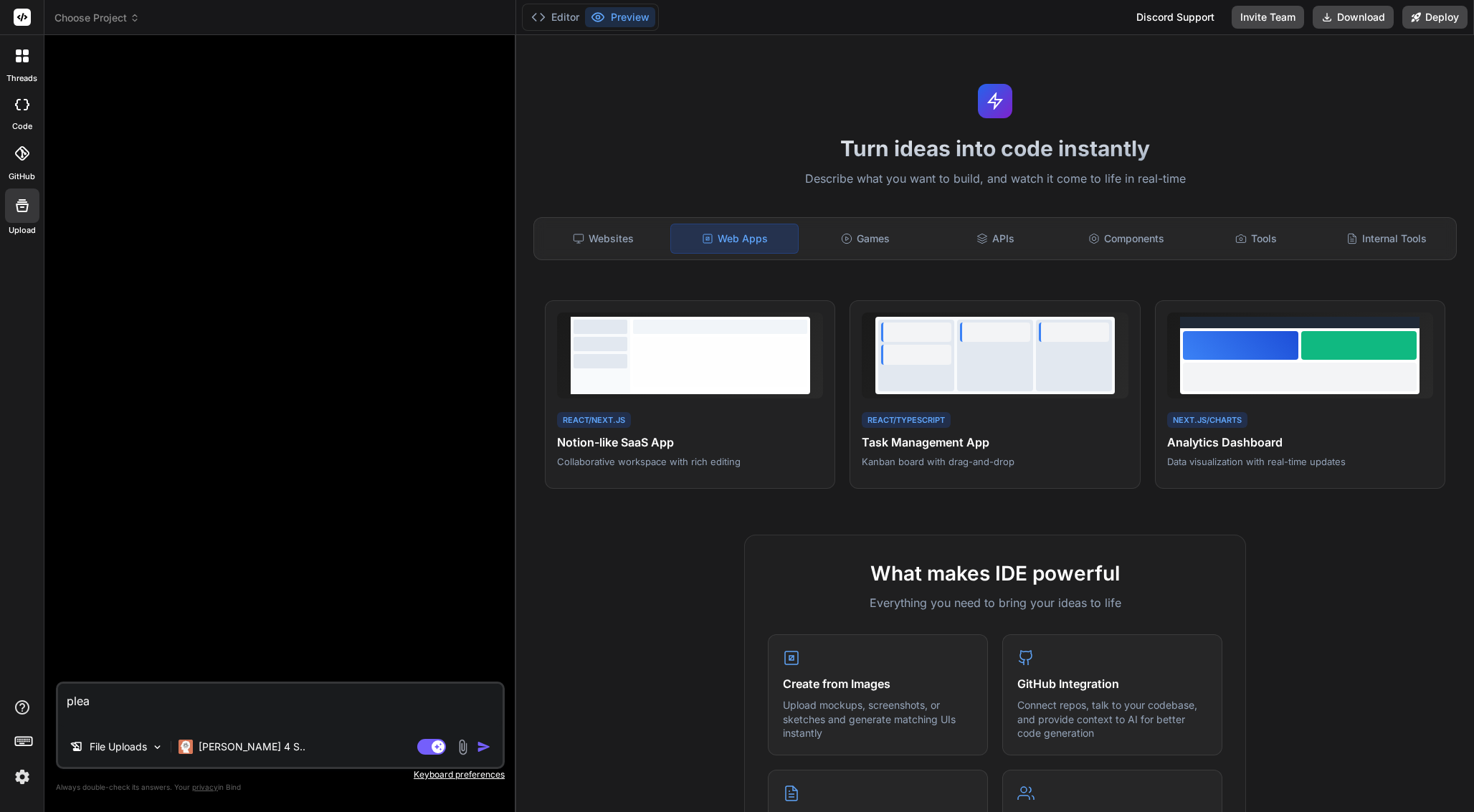
type textarea "x"
type textarea "please"
type textarea "x"
type textarea "please"
type textarea "x"
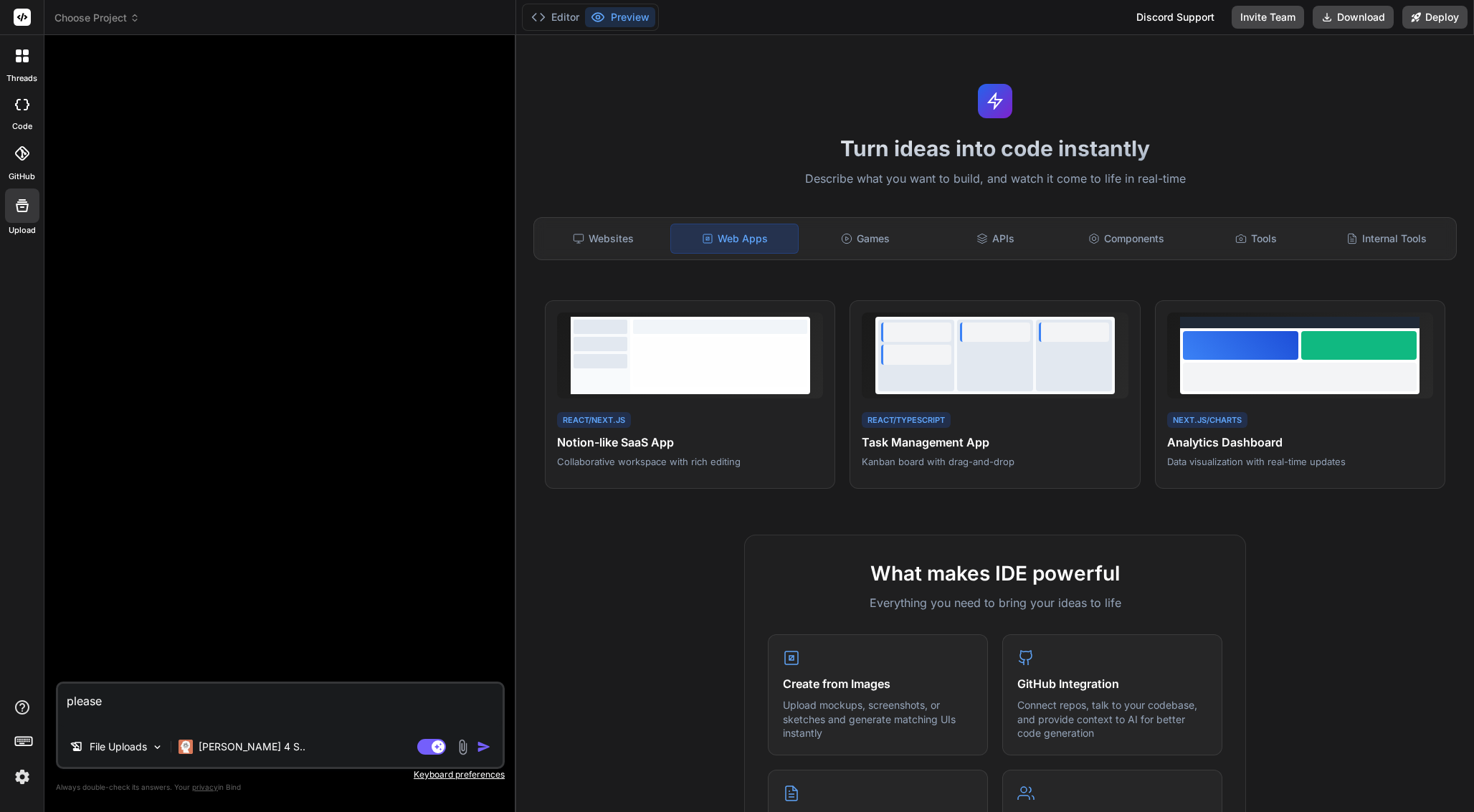
type textarea "please a"
type textarea "x"
type textarea "please ad"
type textarea "x"
type textarea "please add"
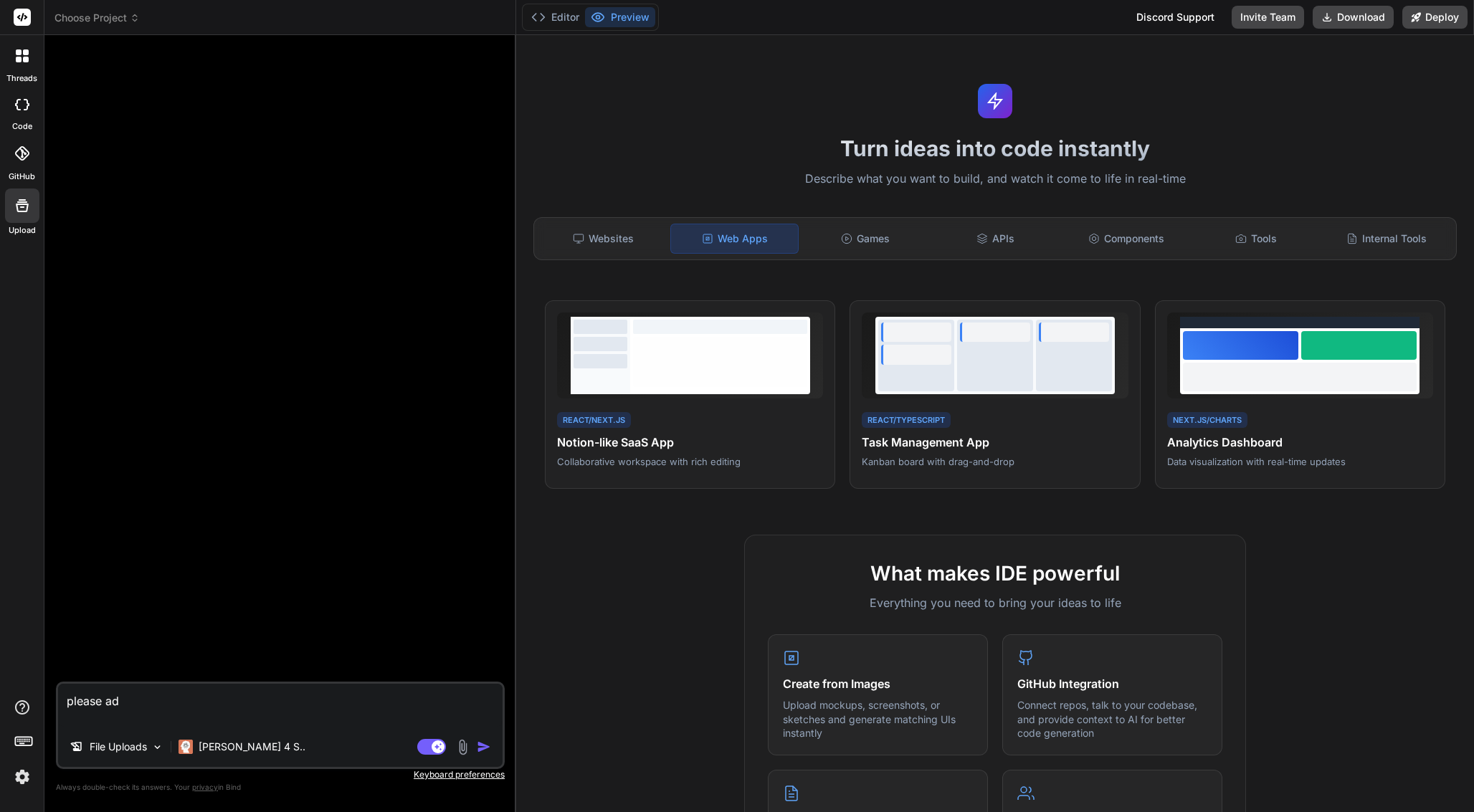
type textarea "x"
type textarea "please add"
type textarea "x"
type textarea "please add f"
type textarea "x"
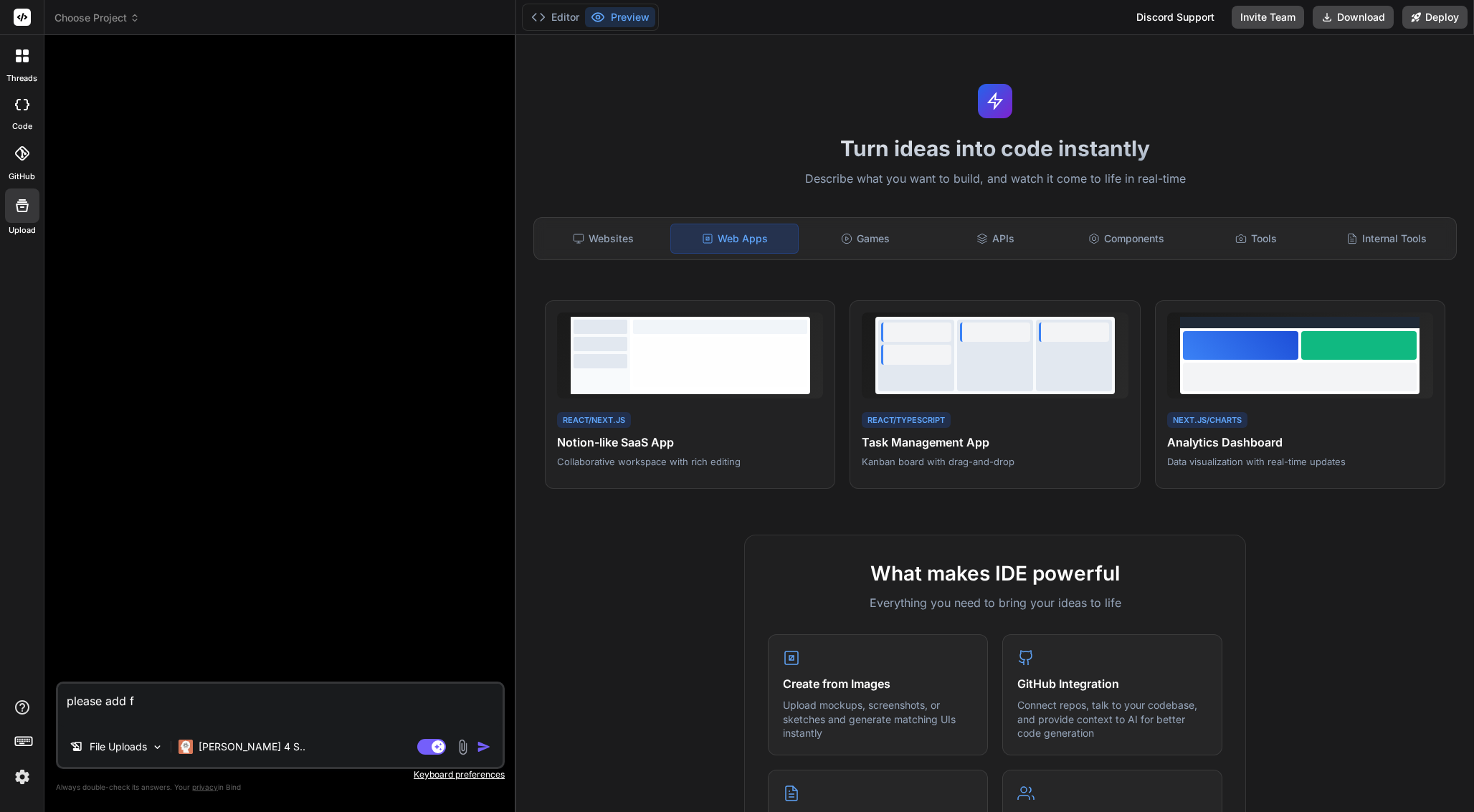
type textarea "please add fi"
type textarea "x"
type textarea "please add fil"
type textarea "x"
type textarea "please add file"
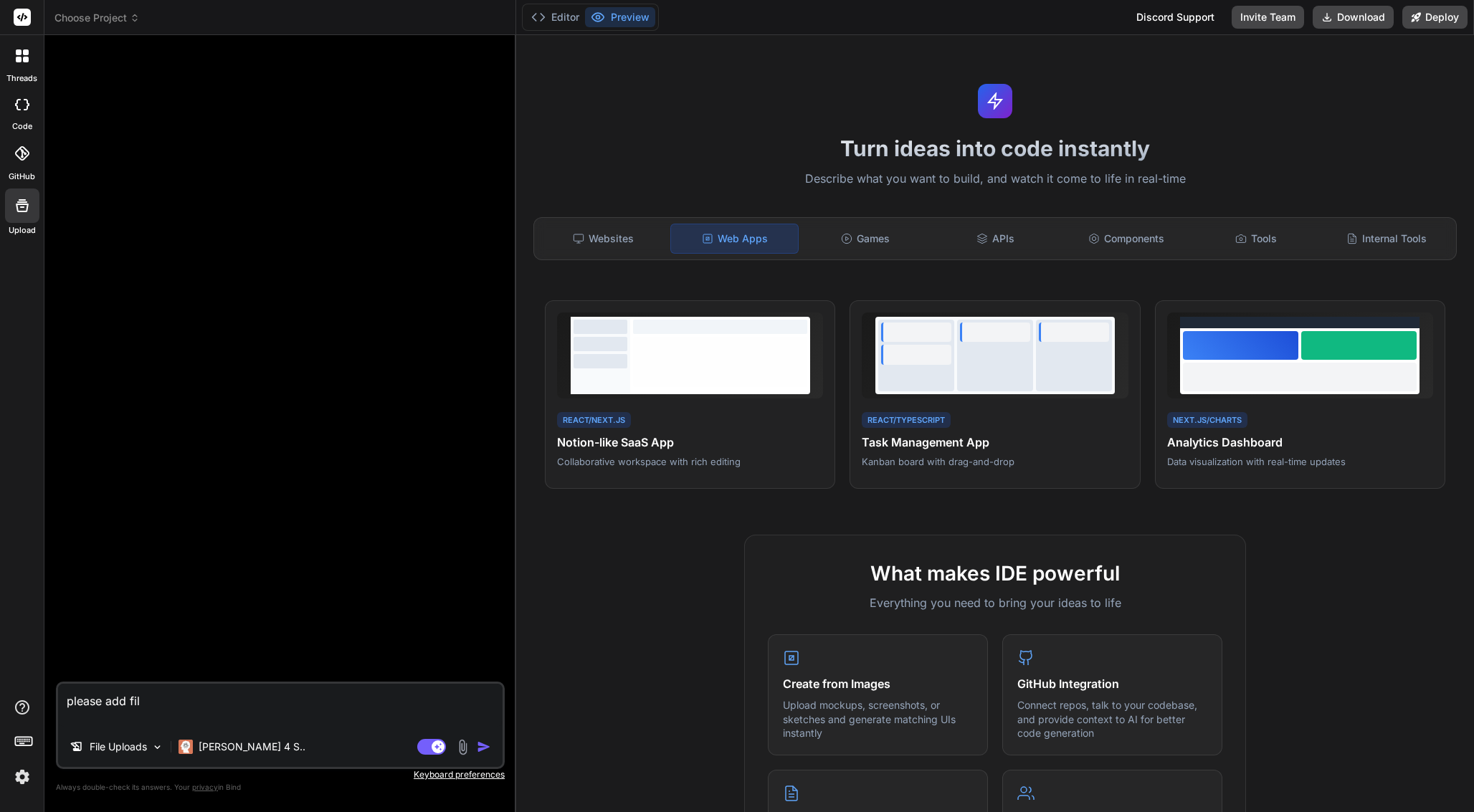
type textarea "x"
type textarea "please add file"
type textarea "x"
type textarea "please add file f"
type textarea "x"
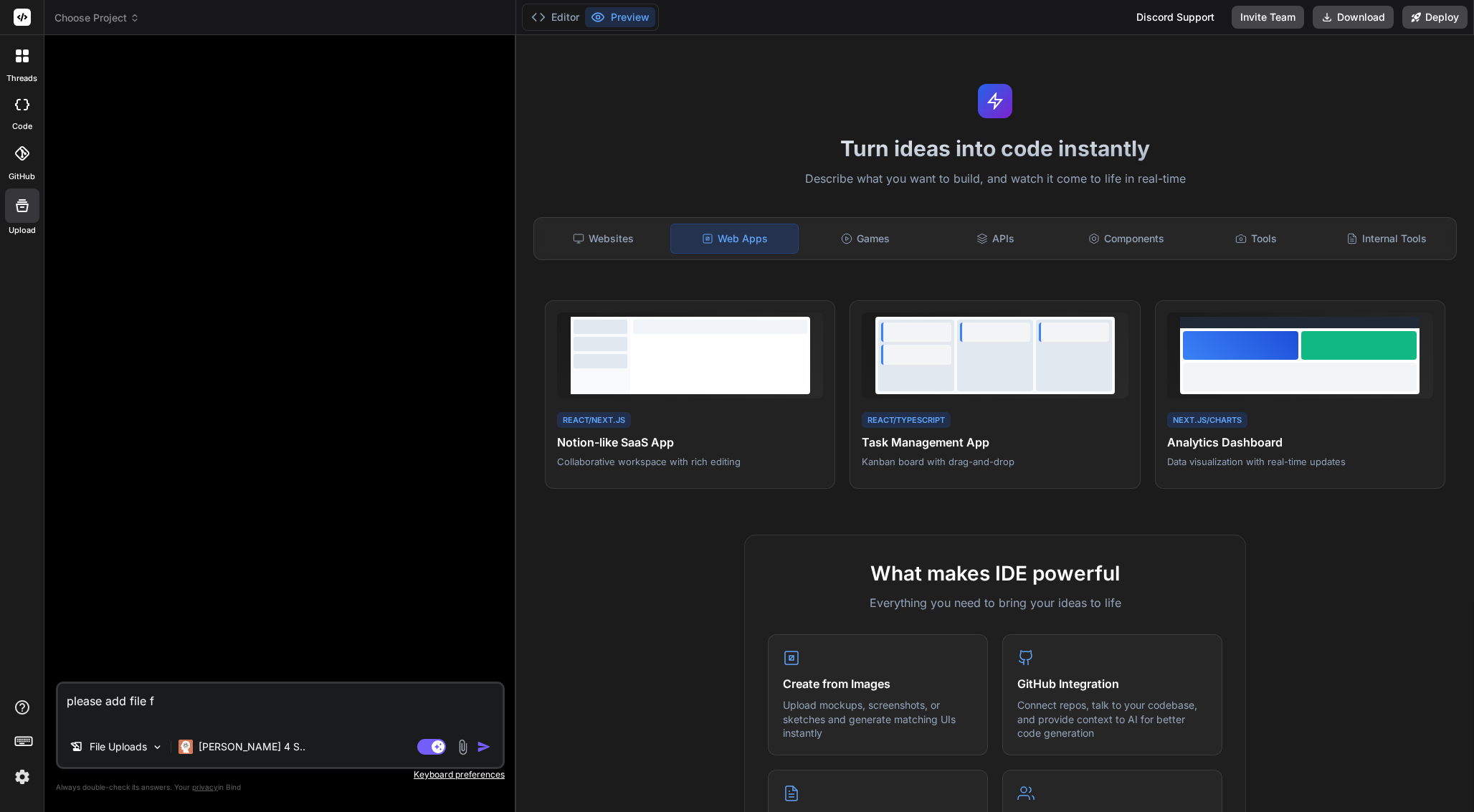
type textarea "please add file fl"
type textarea "x"
type textarea "please add file flo"
type textarea "x"
type textarea "please add file fl"
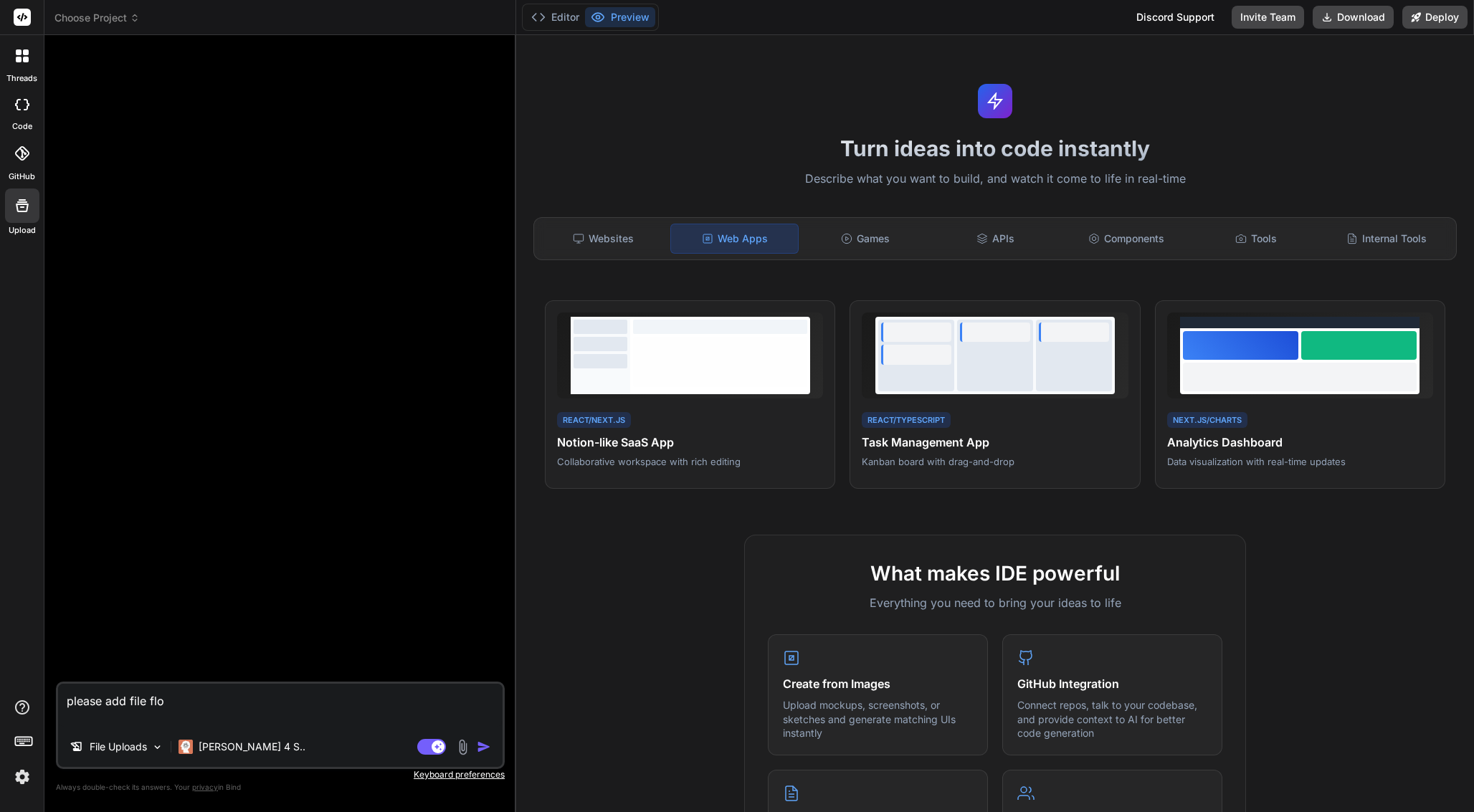
type textarea "x"
type textarea "please add file f"
type textarea "x"
type textarea "please add file fr"
type textarea "x"
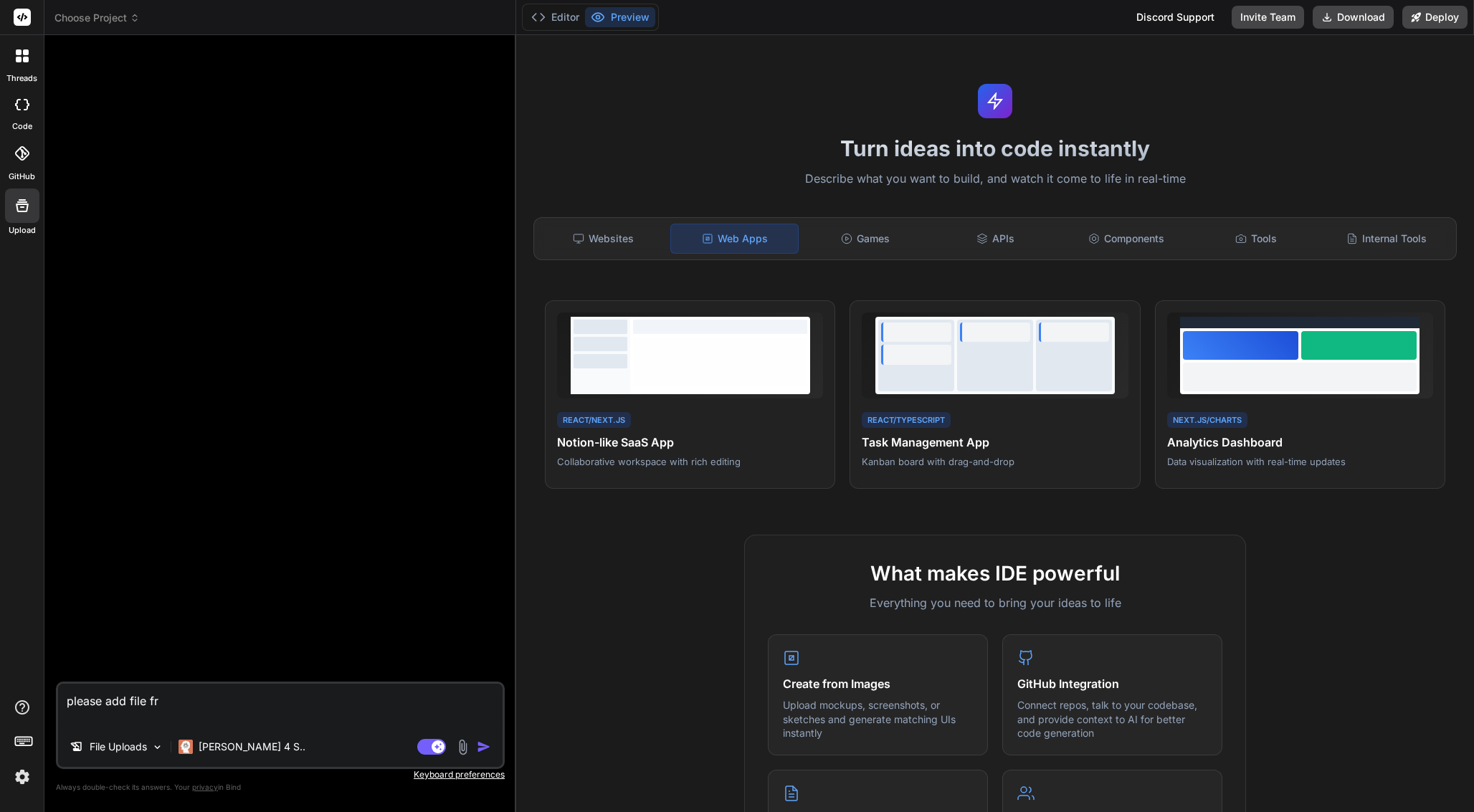
type textarea "please add file fro"
type textarea "x"
type textarea "please add file from"
type textarea "x"
type textarea "please add file from"
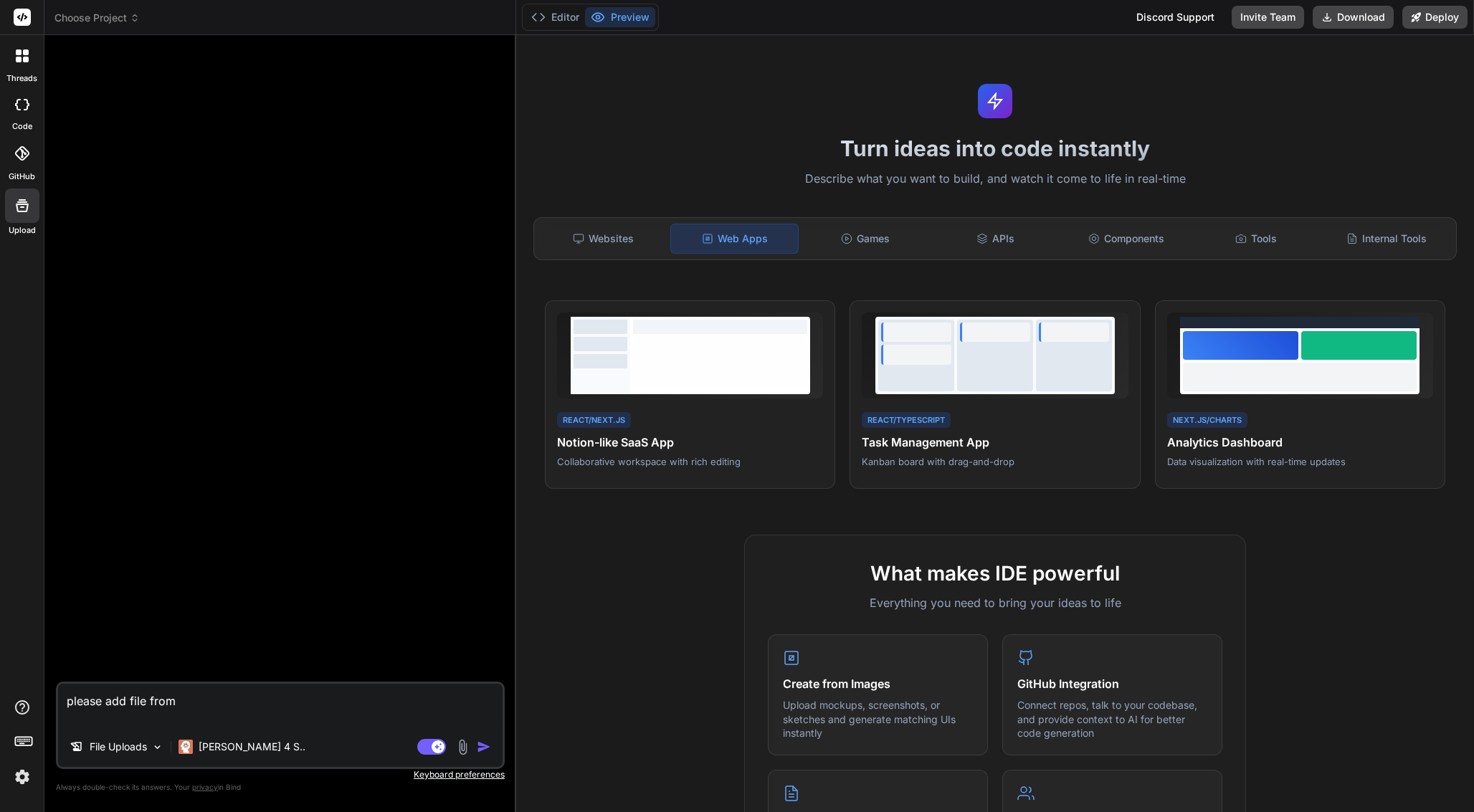
type textarea "x"
type textarea "please add file from"
click at [121, 750] on p "File Uploads" at bounding box center [118, 747] width 57 height 15
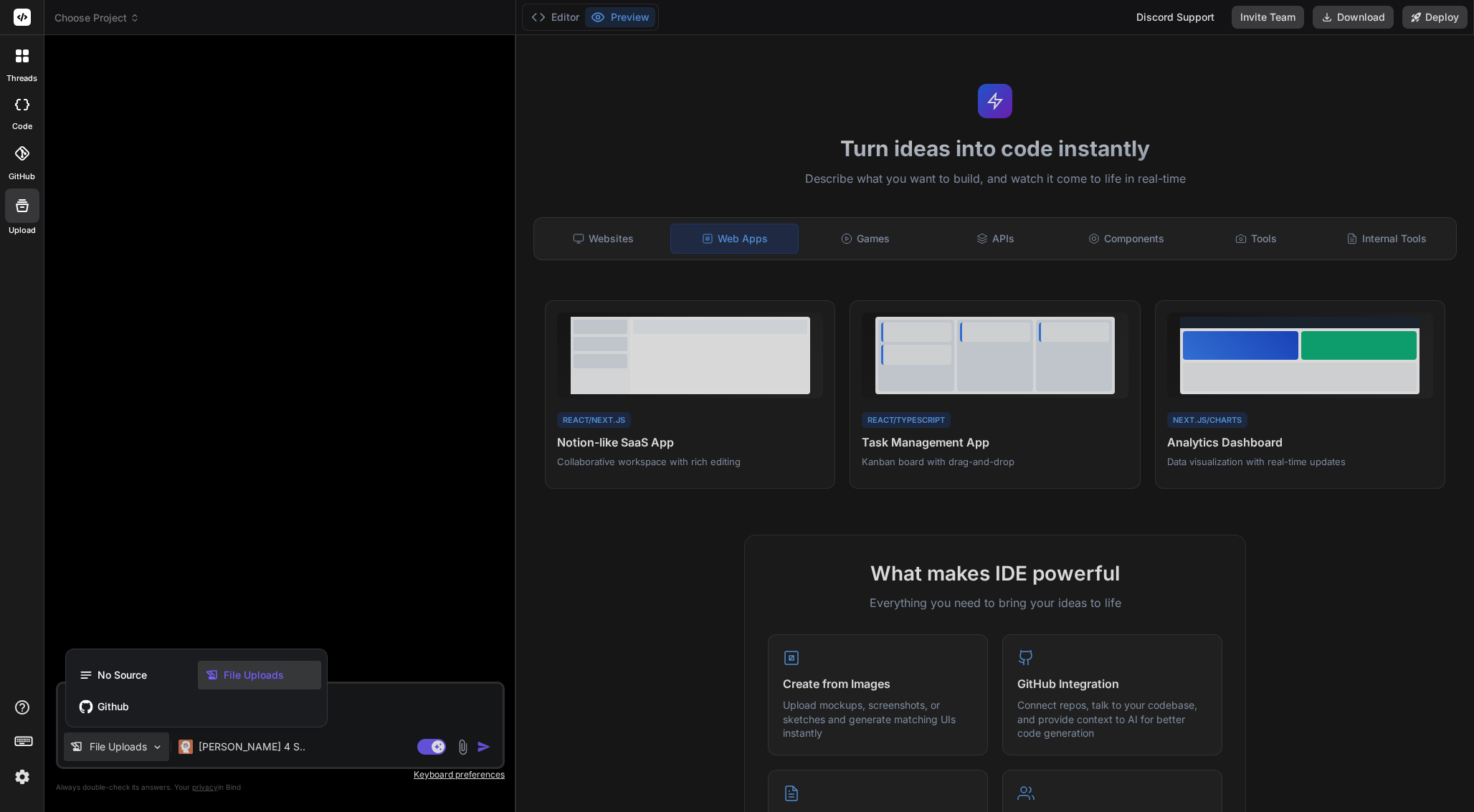
click at [378, 693] on div at bounding box center [737, 406] width 1474 height 812
type textarea "x"
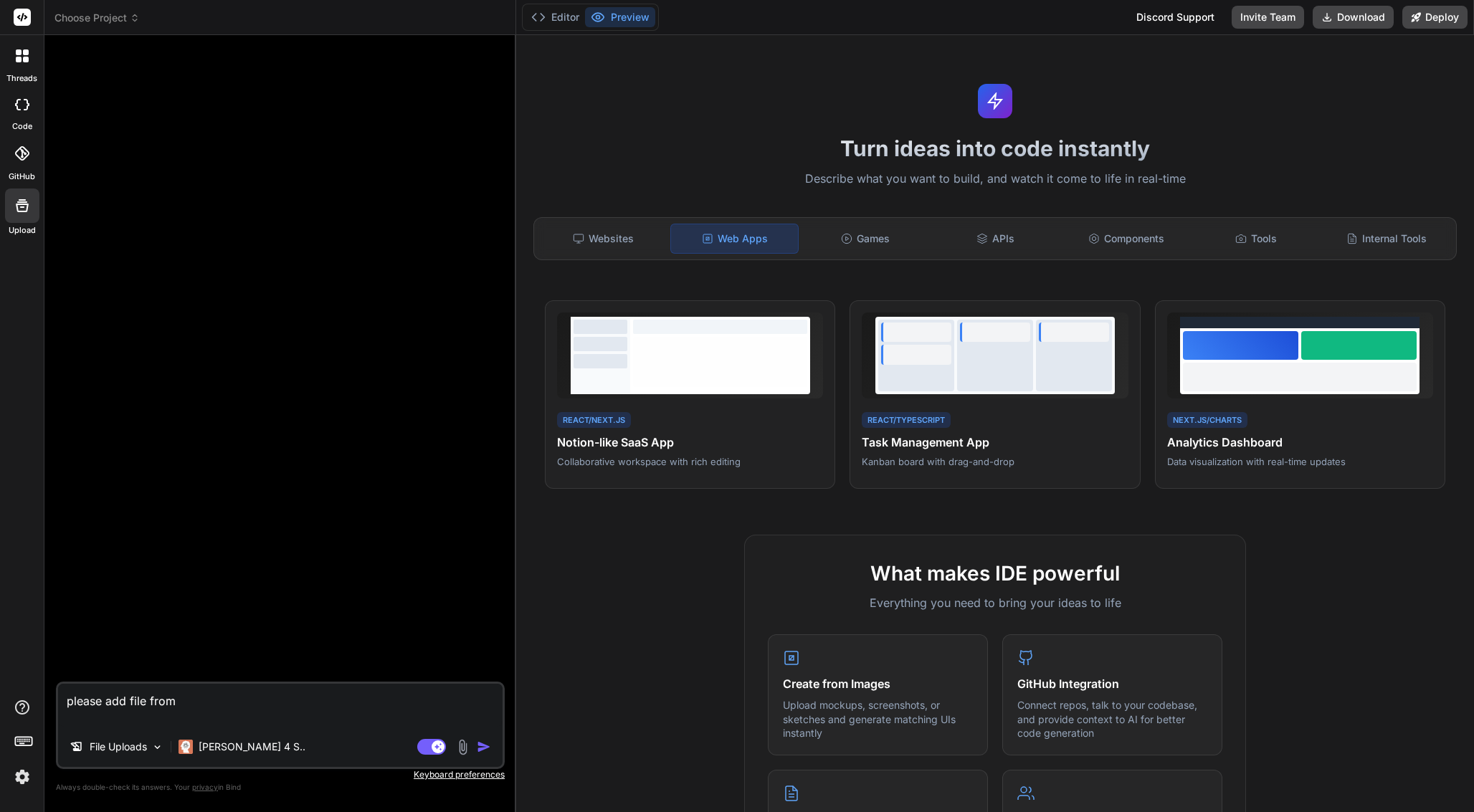
drag, startPoint x: 193, startPoint y: 706, endPoint x: 56, endPoint y: 695, distance: 137.4
click at [56, 695] on div "please add file from File Uploads Claude 4 S.. Agent Mode. When this toggle is …" at bounding box center [280, 725] width 448 height 87
type textarea "x"
click at [890, 238] on div "Games" at bounding box center [865, 238] width 128 height 30
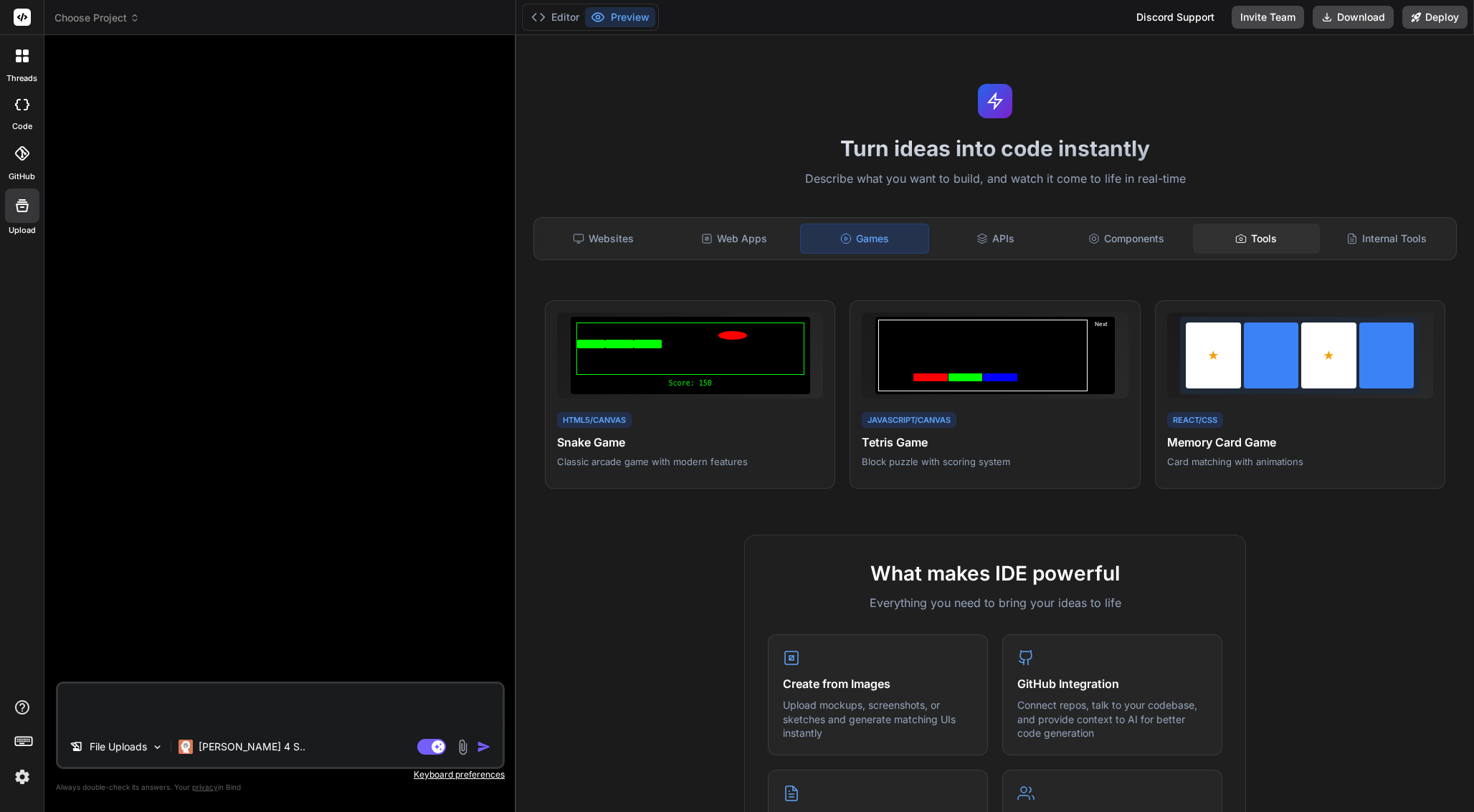
click at [1260, 241] on div "Tools" at bounding box center [1256, 238] width 128 height 30
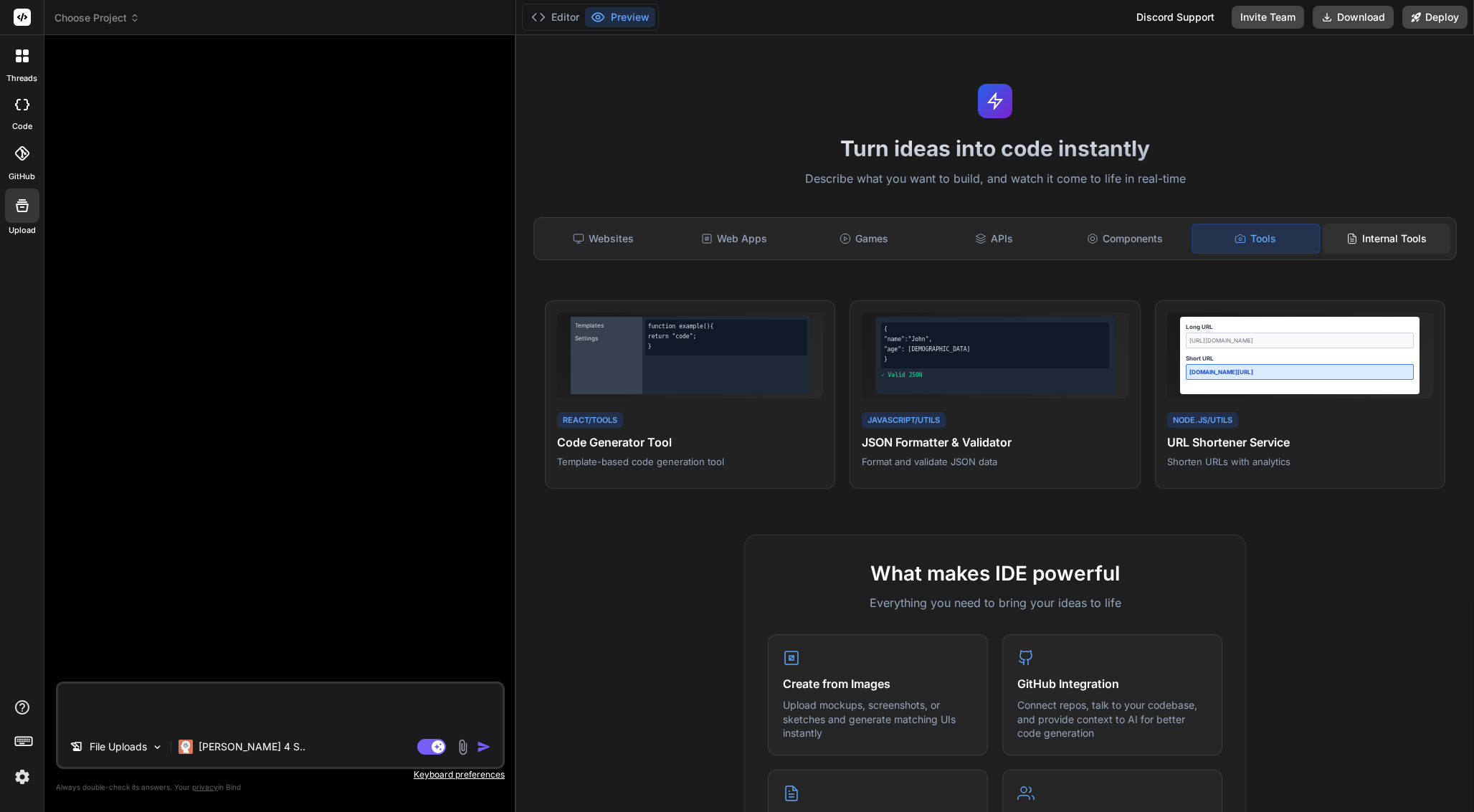
click at [1392, 228] on div "Internal Tools" at bounding box center [1387, 238] width 128 height 30
